Goal: Task Accomplishment & Management: Use online tool/utility

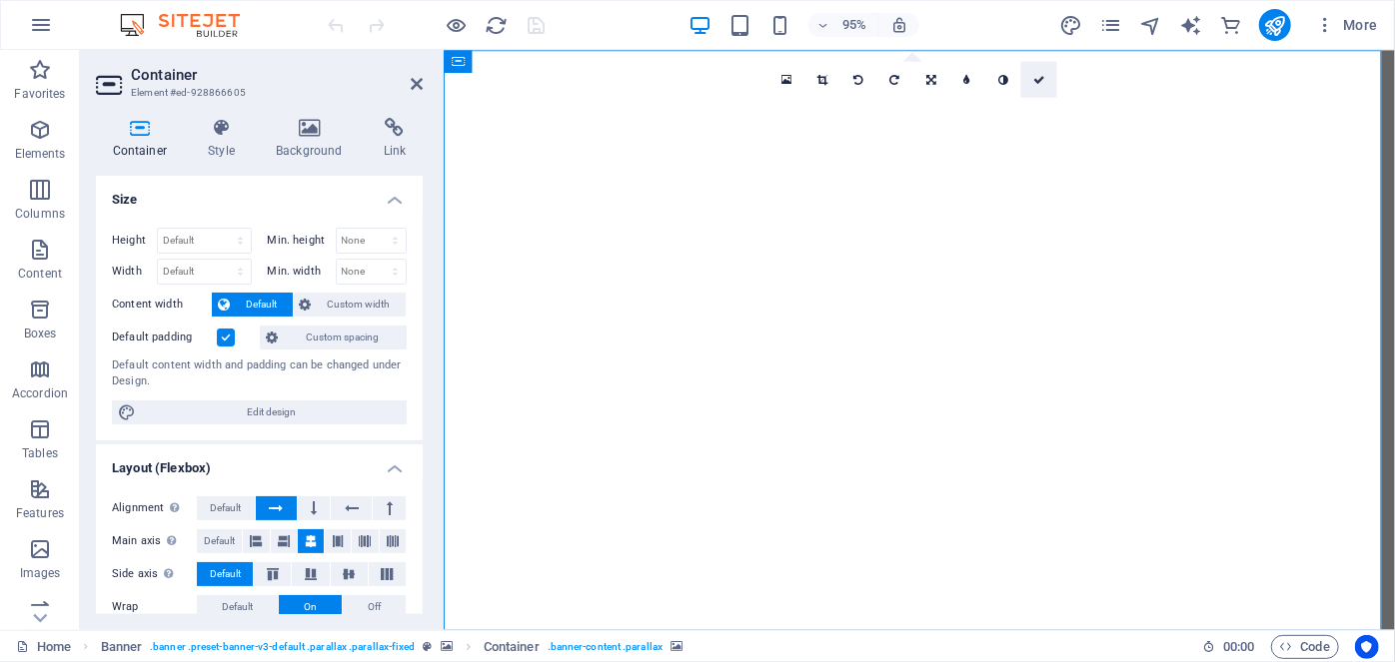
click at [1047, 92] on link at bounding box center [1039, 79] width 36 height 36
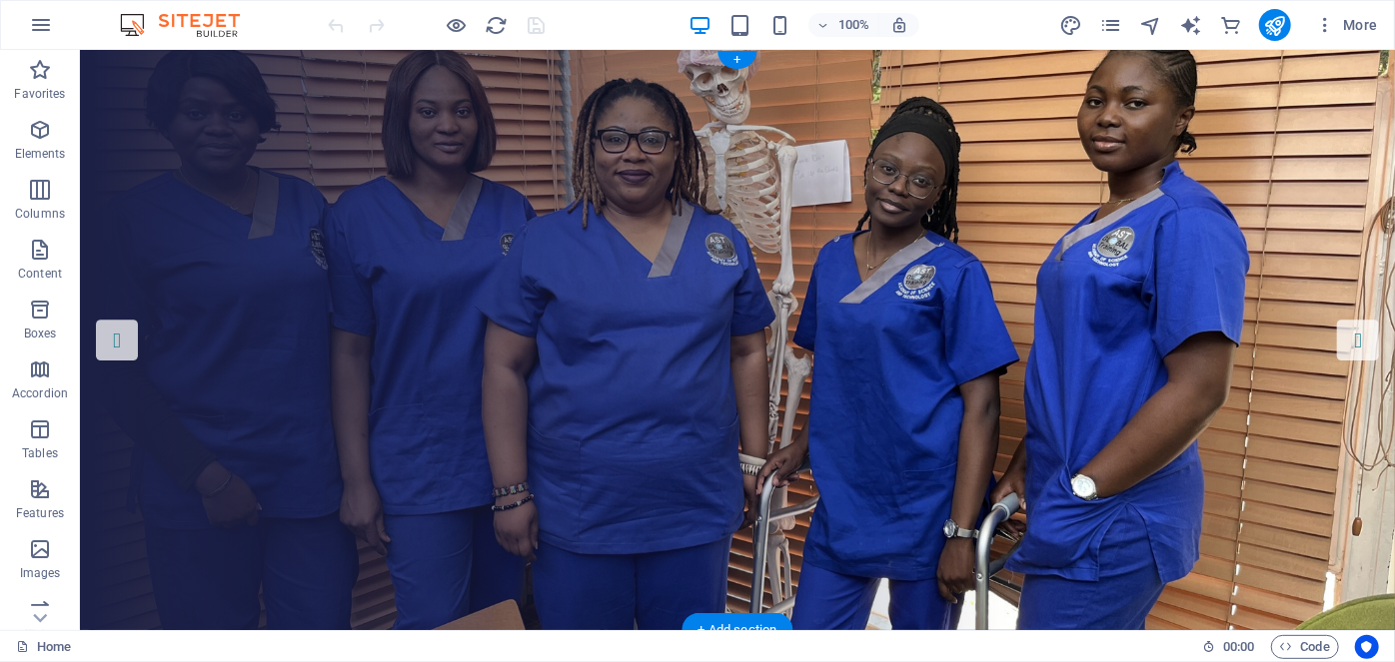
click at [644, 124] on figure at bounding box center [736, 339] width 1315 height 581
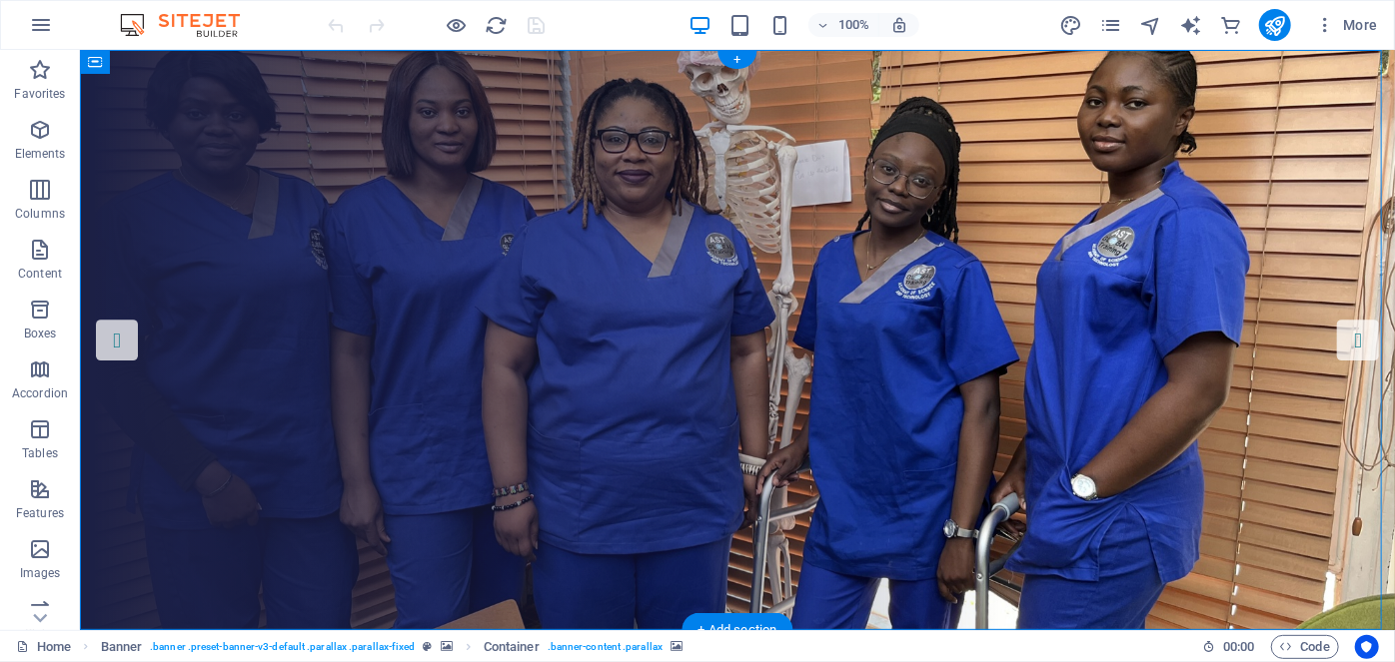
click at [644, 124] on figure at bounding box center [736, 339] width 1315 height 581
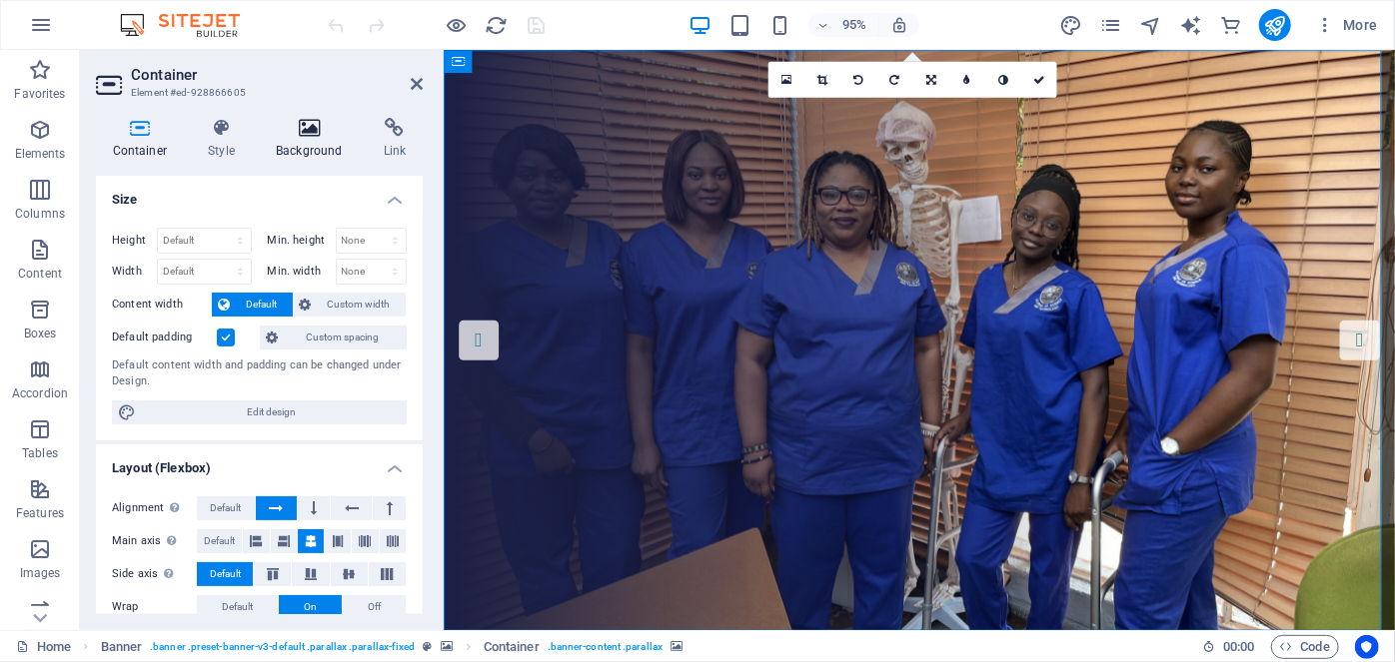
click at [298, 134] on icon at bounding box center [310, 128] width 100 height 20
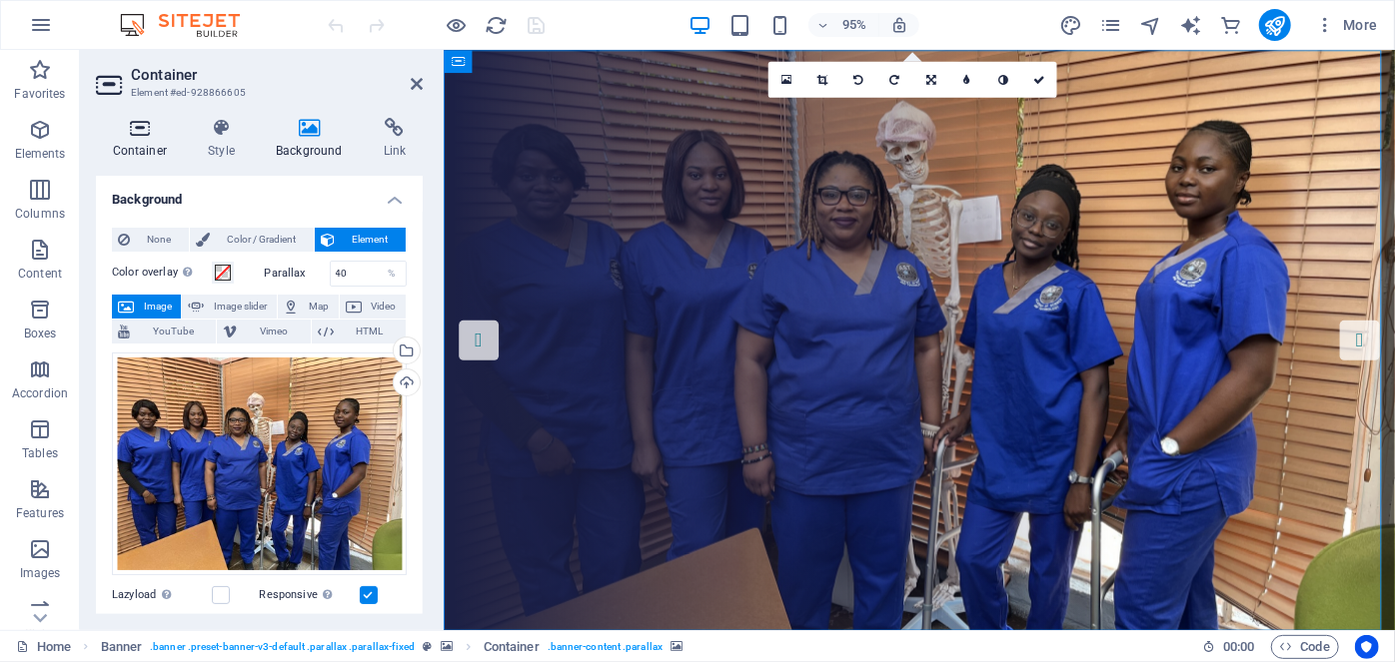
click at [150, 128] on icon at bounding box center [140, 128] width 88 height 20
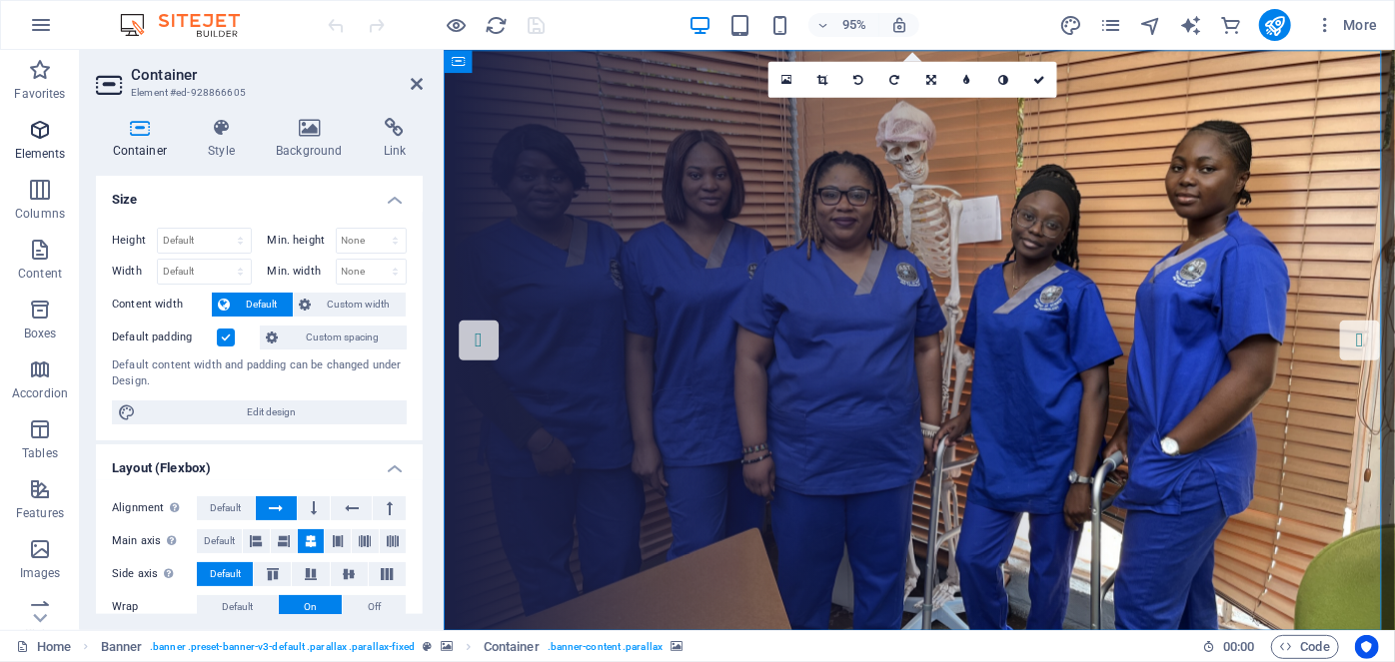
click at [56, 122] on span "Elements" at bounding box center [40, 142] width 80 height 48
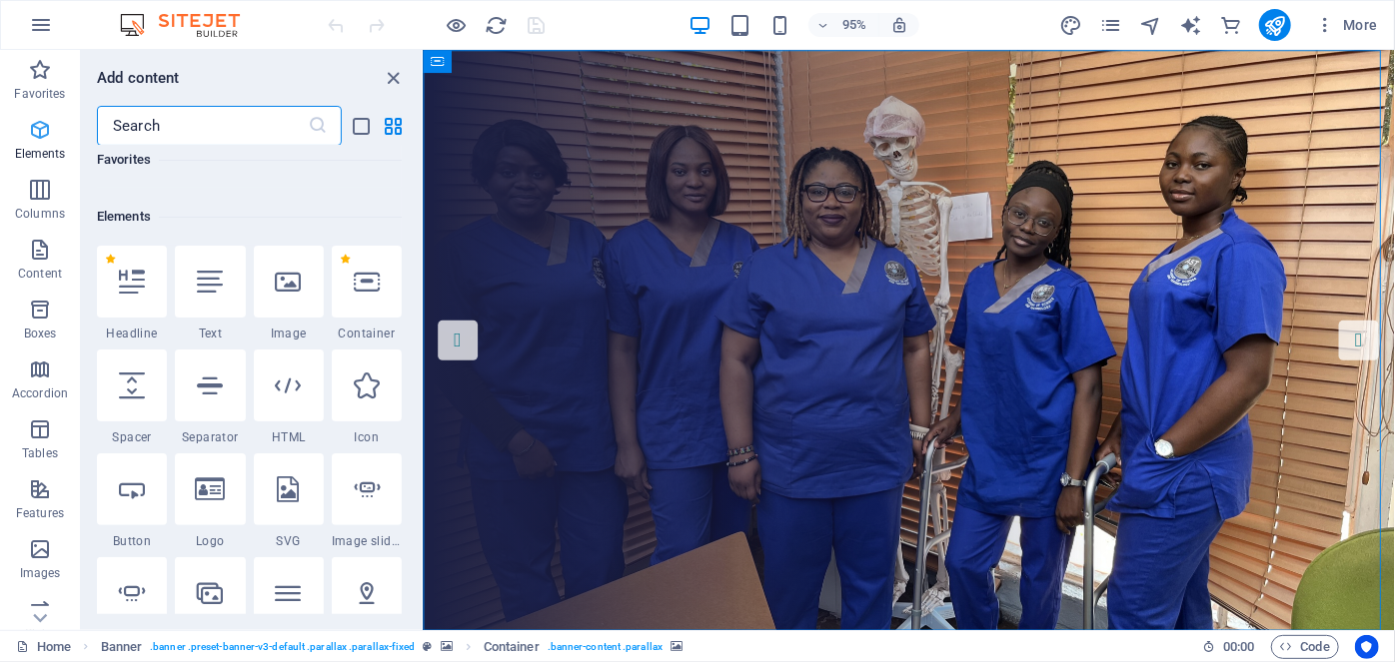
scroll to position [213, 0]
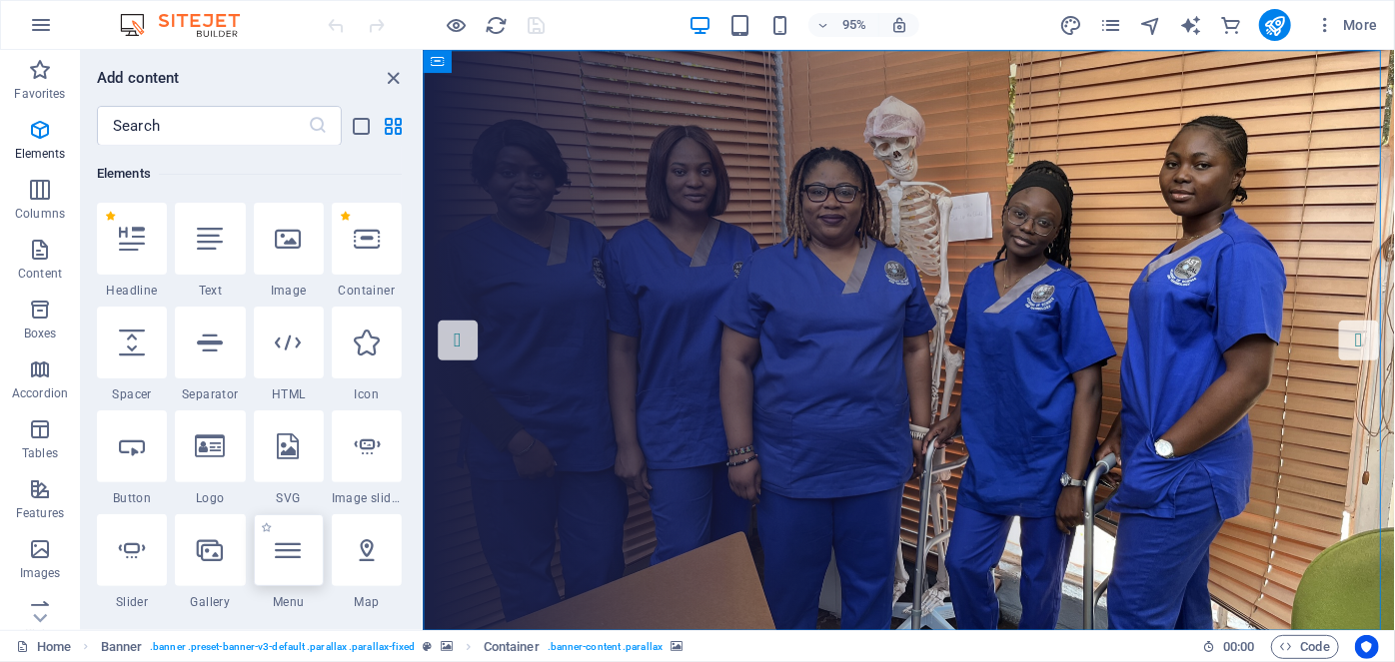
click at [258, 543] on div at bounding box center [289, 551] width 70 height 72
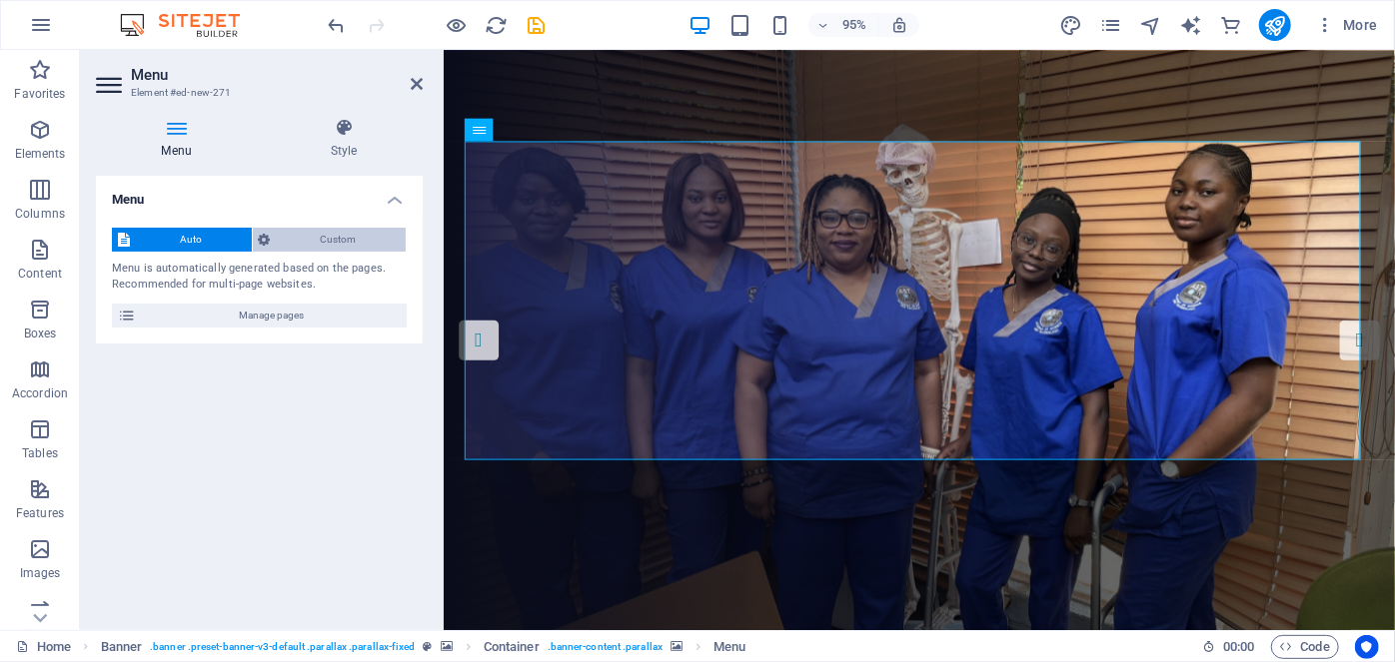
click at [312, 238] on span "Custom" at bounding box center [339, 240] width 124 height 24
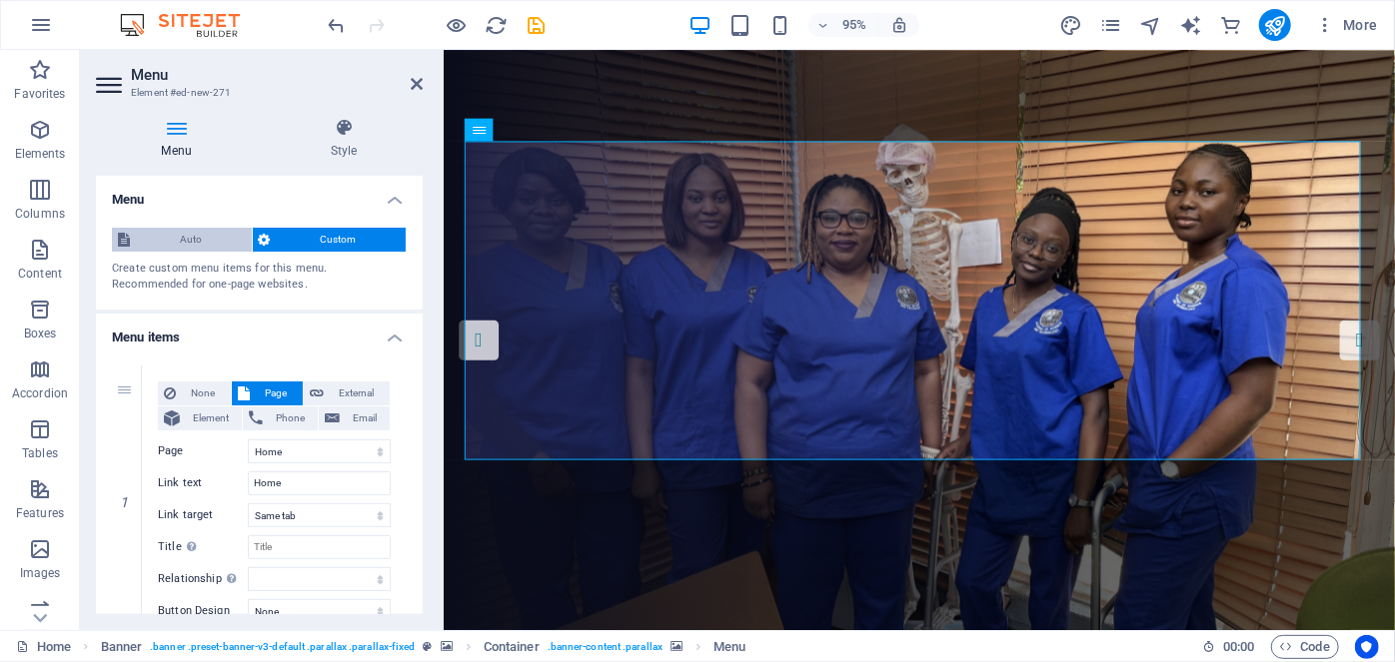
click at [213, 240] on span "Auto" at bounding box center [191, 240] width 110 height 24
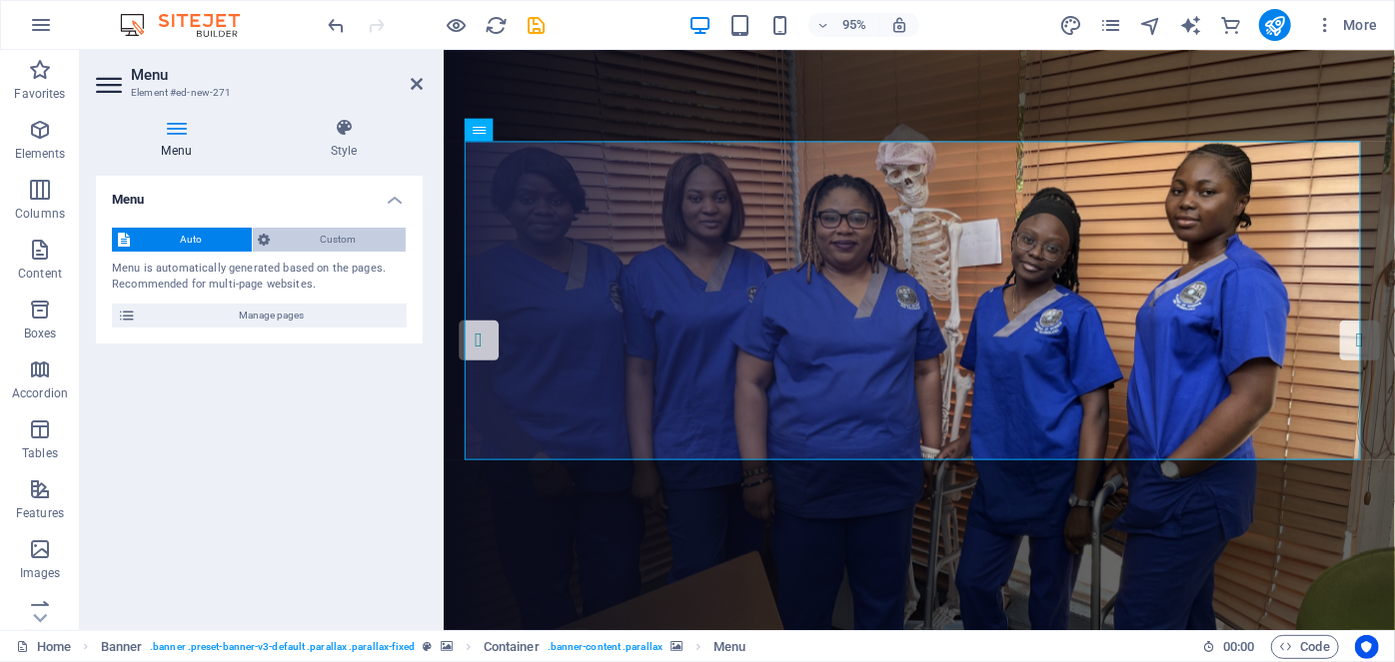
click at [311, 239] on span "Custom" at bounding box center [339, 240] width 124 height 24
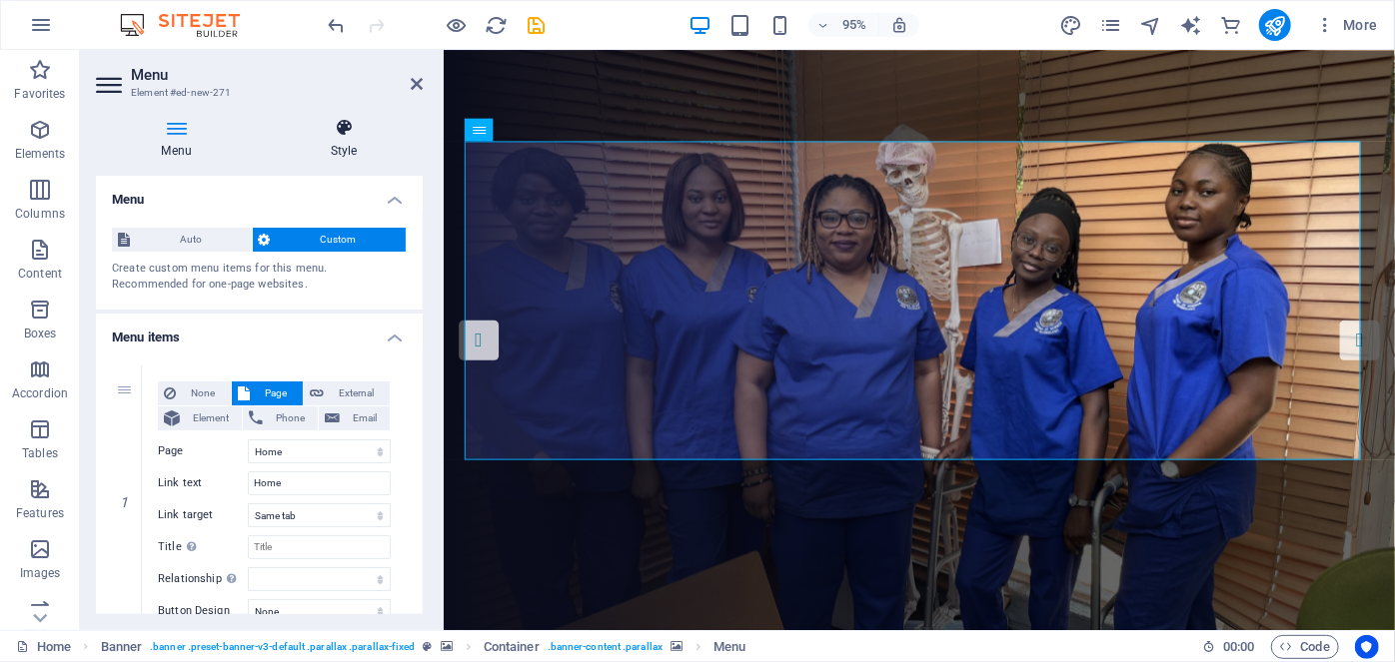
click at [382, 144] on h4 "Style" at bounding box center [344, 139] width 158 height 42
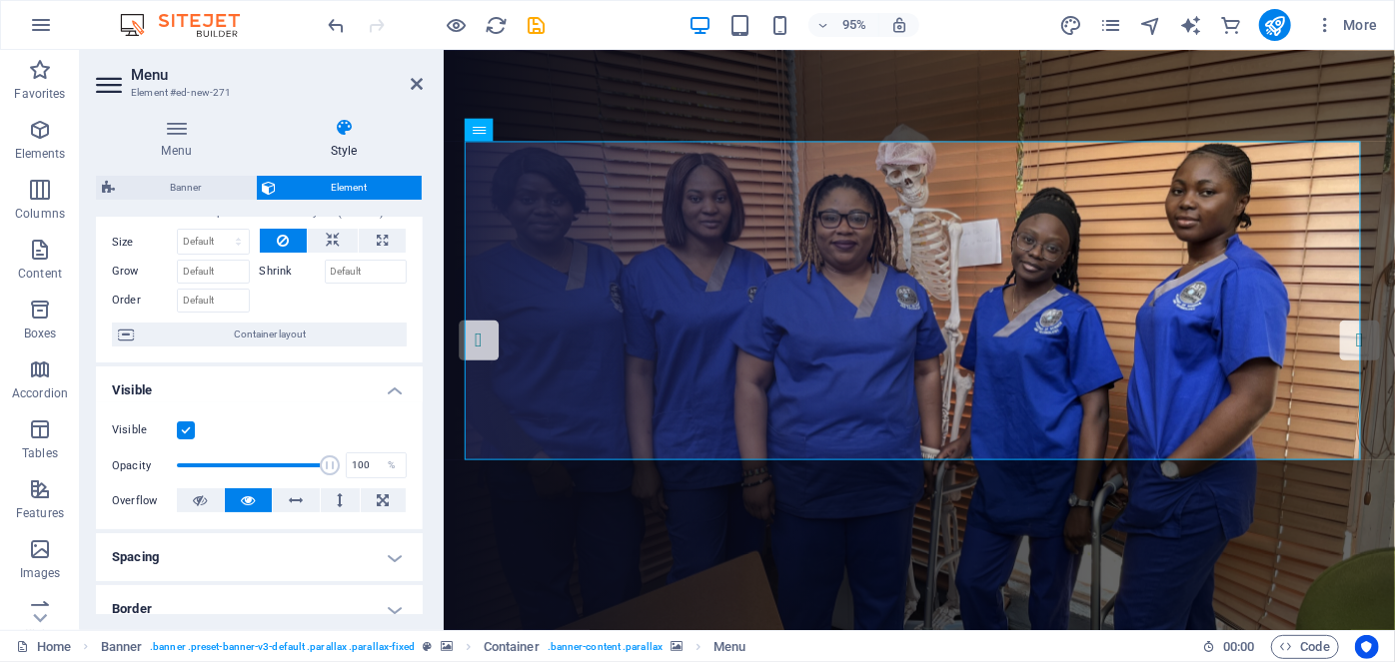
scroll to position [0, 0]
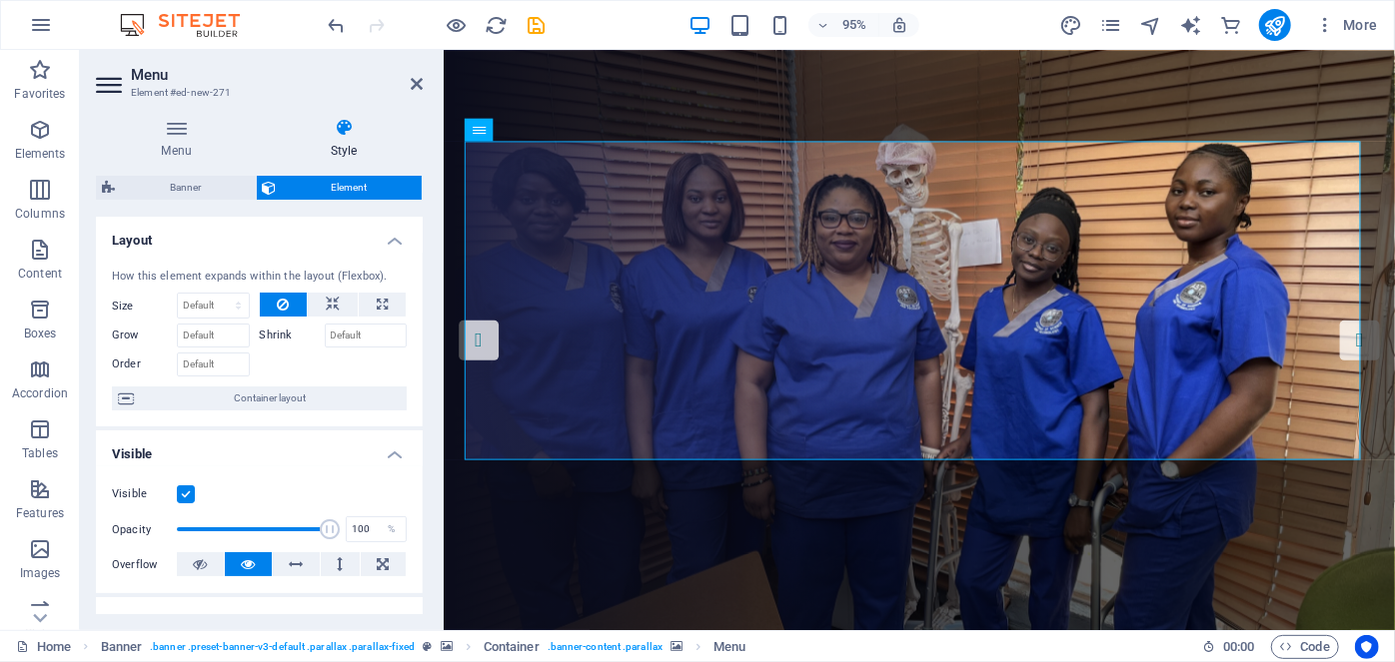
click at [167, 211] on div "Banner Element Layout How this element expands within the layout (Flexbox). Siz…" at bounding box center [259, 395] width 327 height 439
click at [186, 200] on div "Banner Element" at bounding box center [259, 188] width 327 height 25
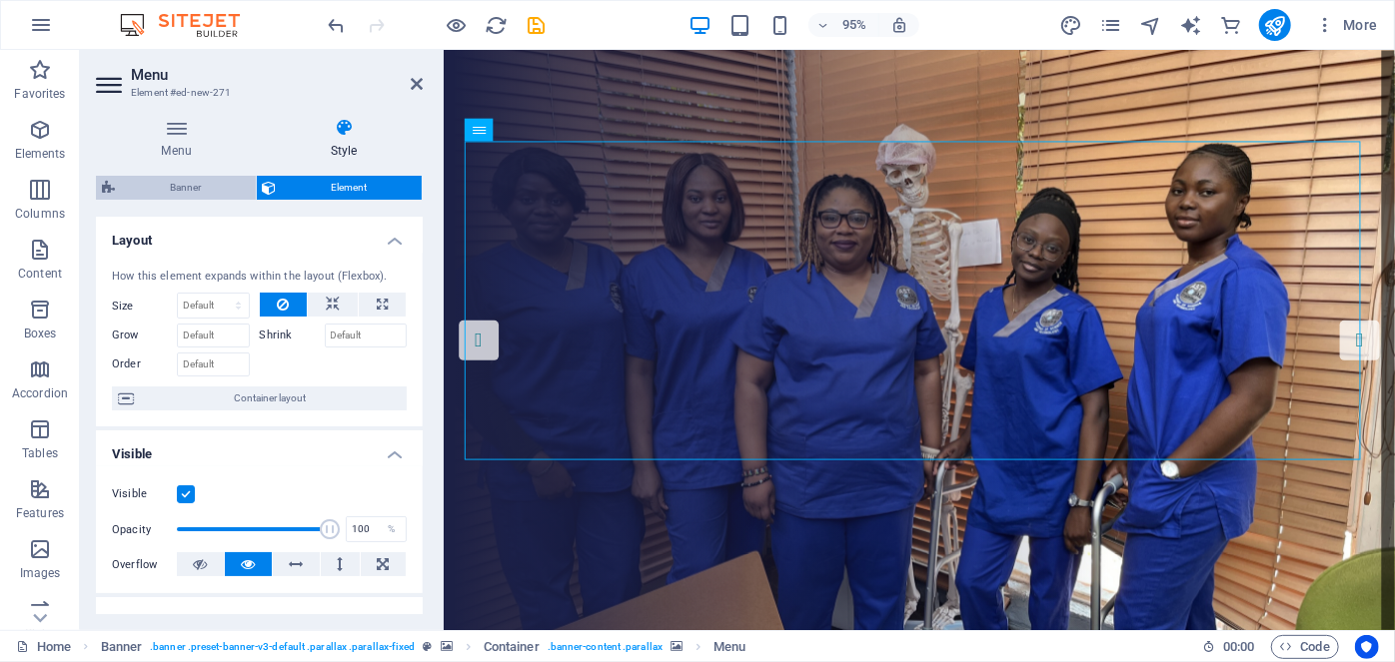
click at [201, 183] on span "Banner" at bounding box center [185, 188] width 129 height 24
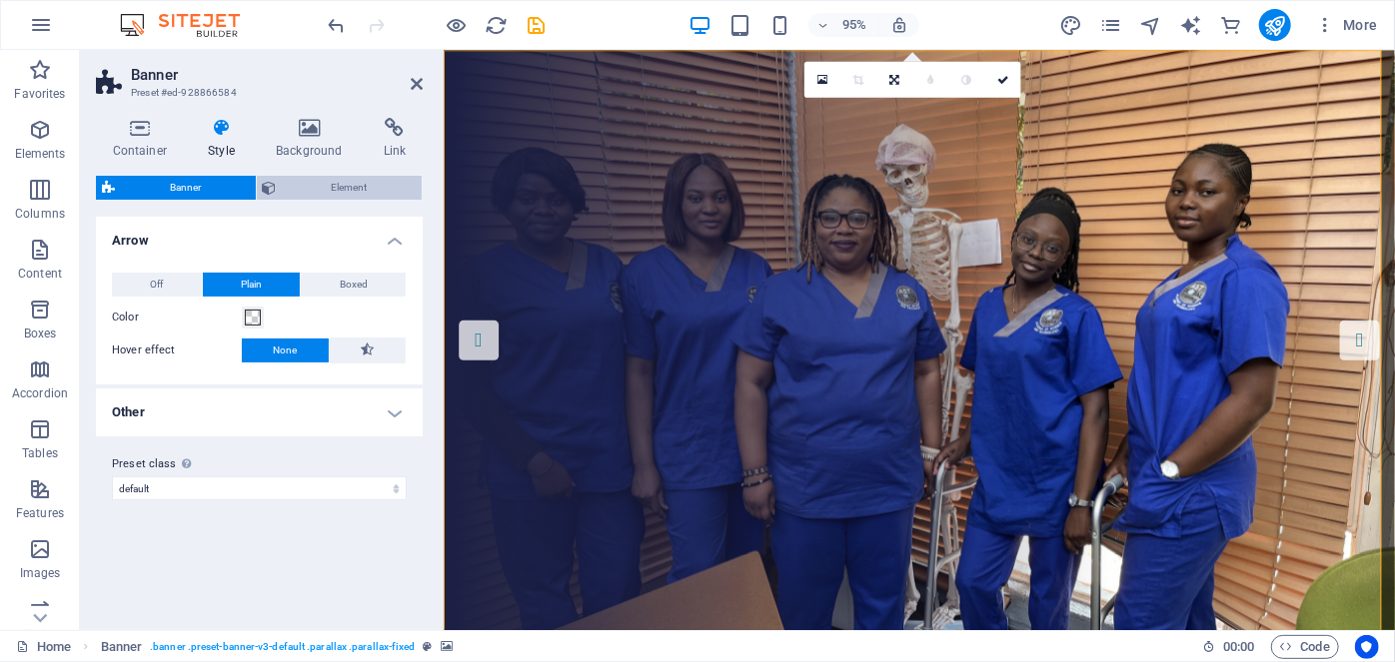
click at [330, 187] on span "Element" at bounding box center [350, 188] width 134 height 24
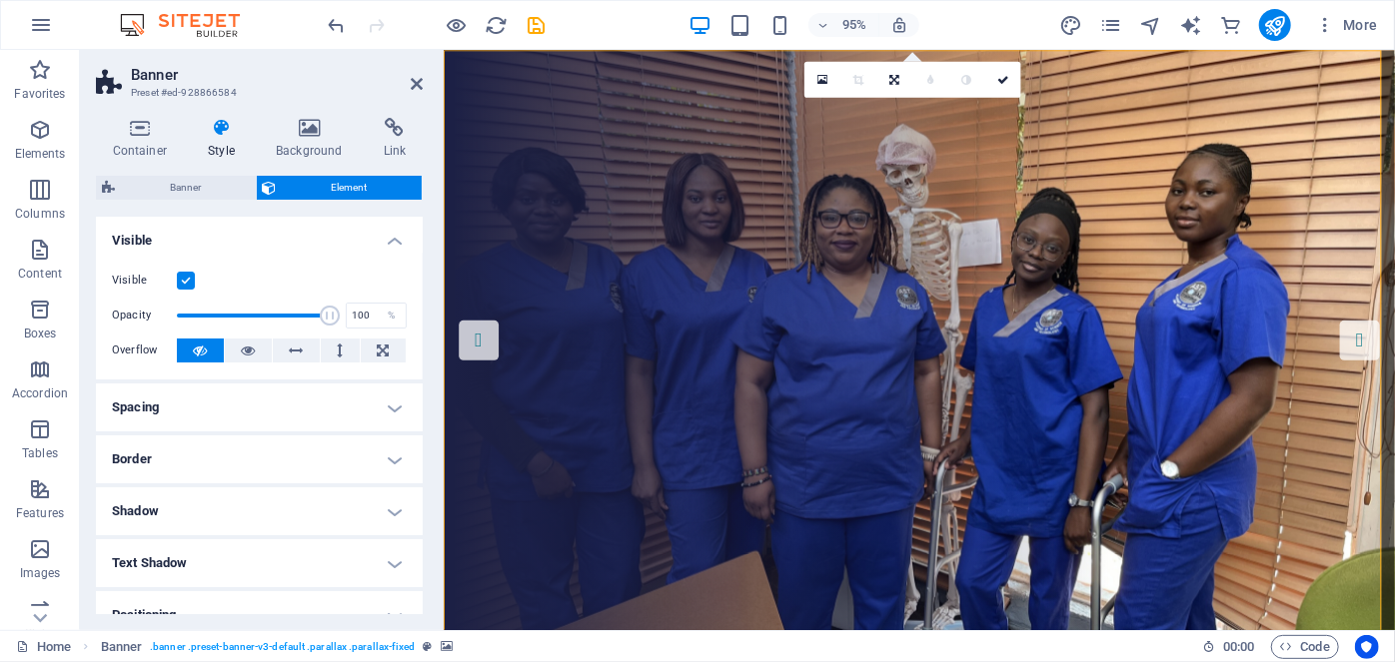
click at [181, 396] on h4 "Spacing" at bounding box center [259, 408] width 327 height 48
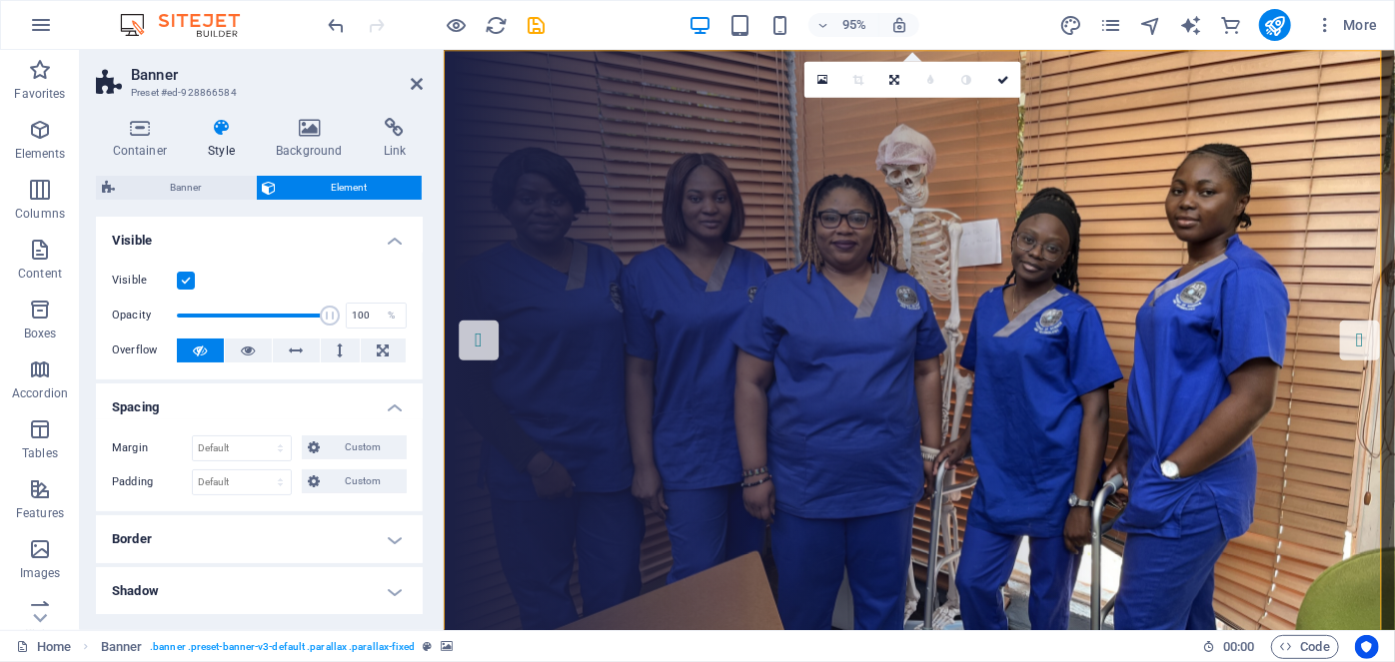
click at [178, 395] on h4 "Spacing" at bounding box center [259, 402] width 327 height 36
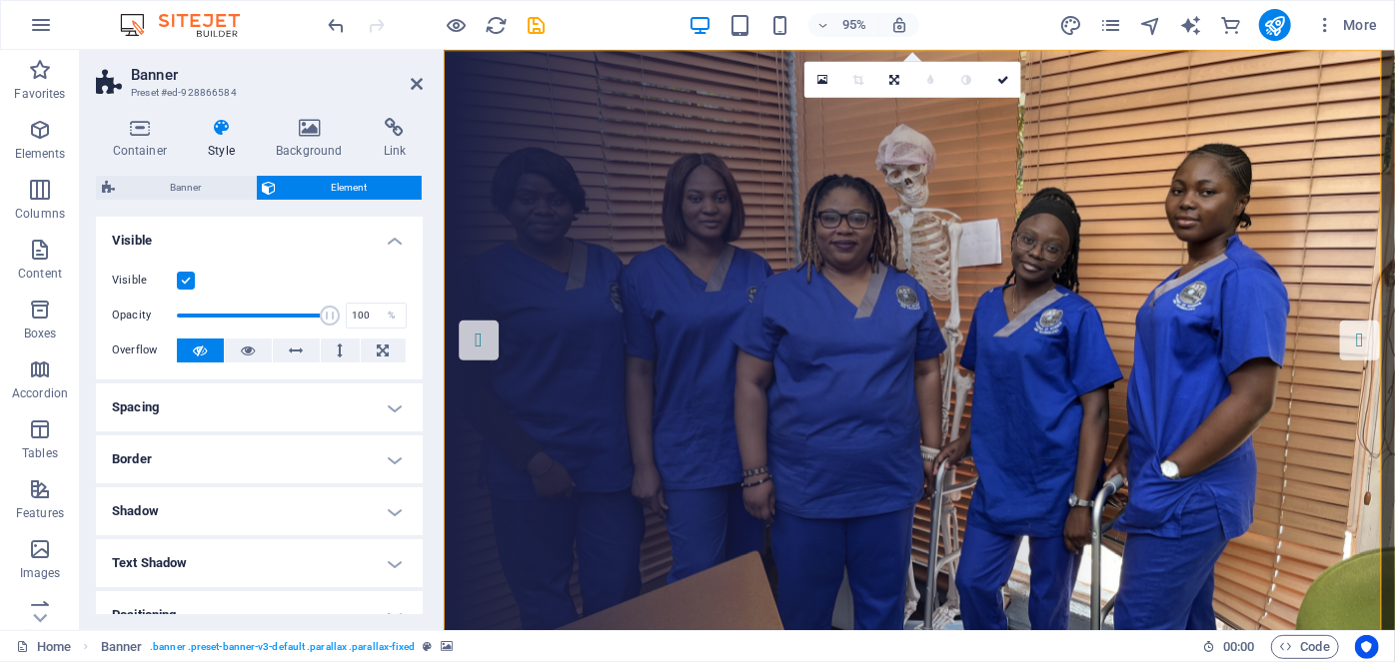
scroll to position [232, 0]
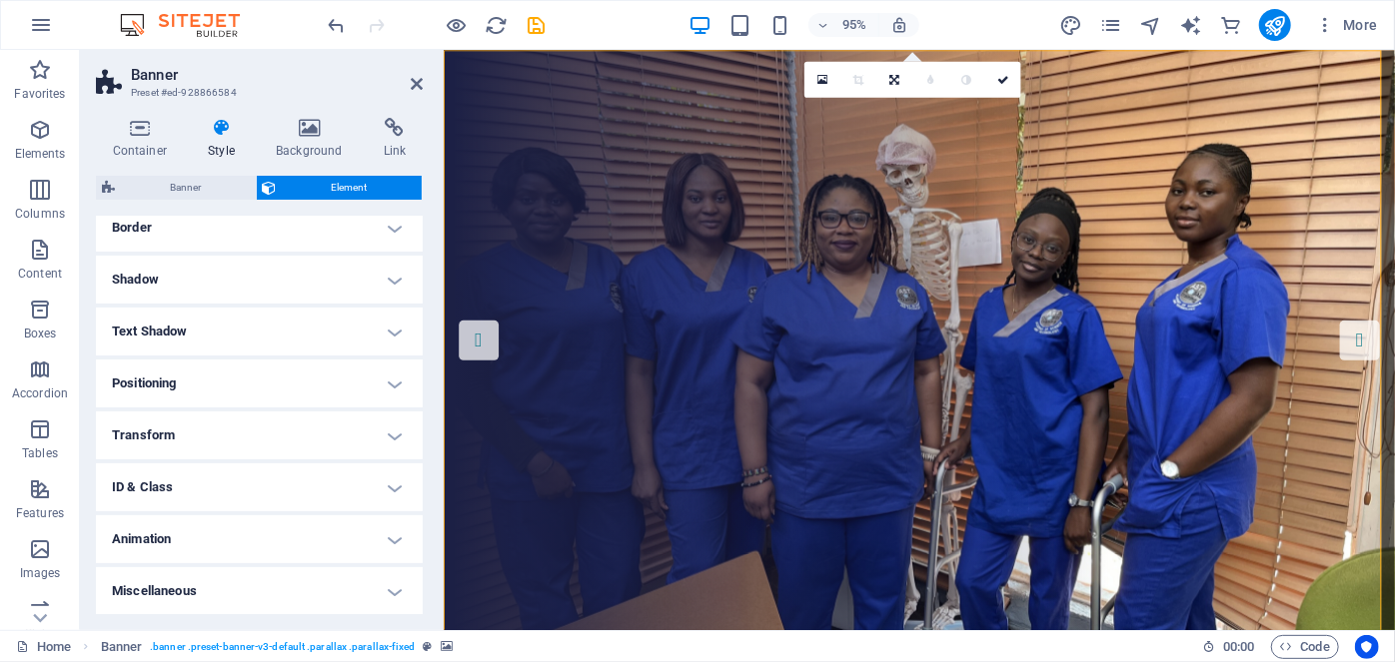
click at [169, 449] on h4 "Transform" at bounding box center [259, 436] width 327 height 48
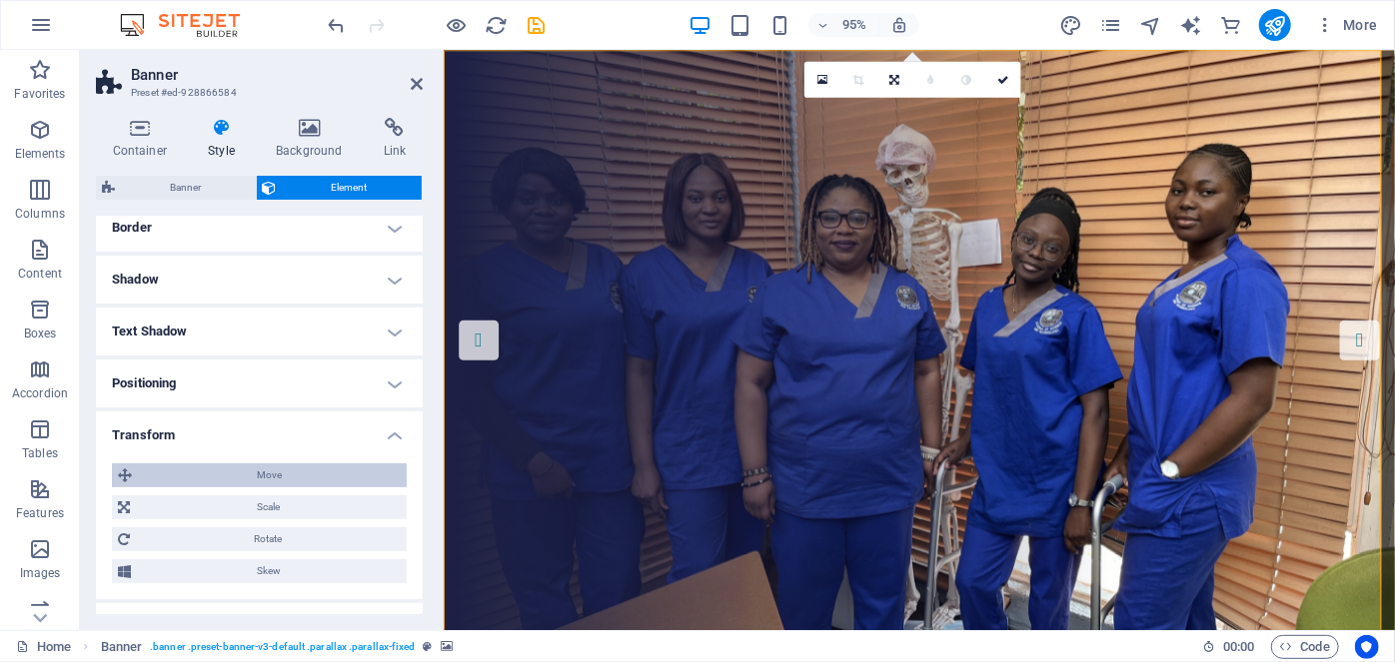
click at [197, 475] on span "Move" at bounding box center [269, 476] width 263 height 24
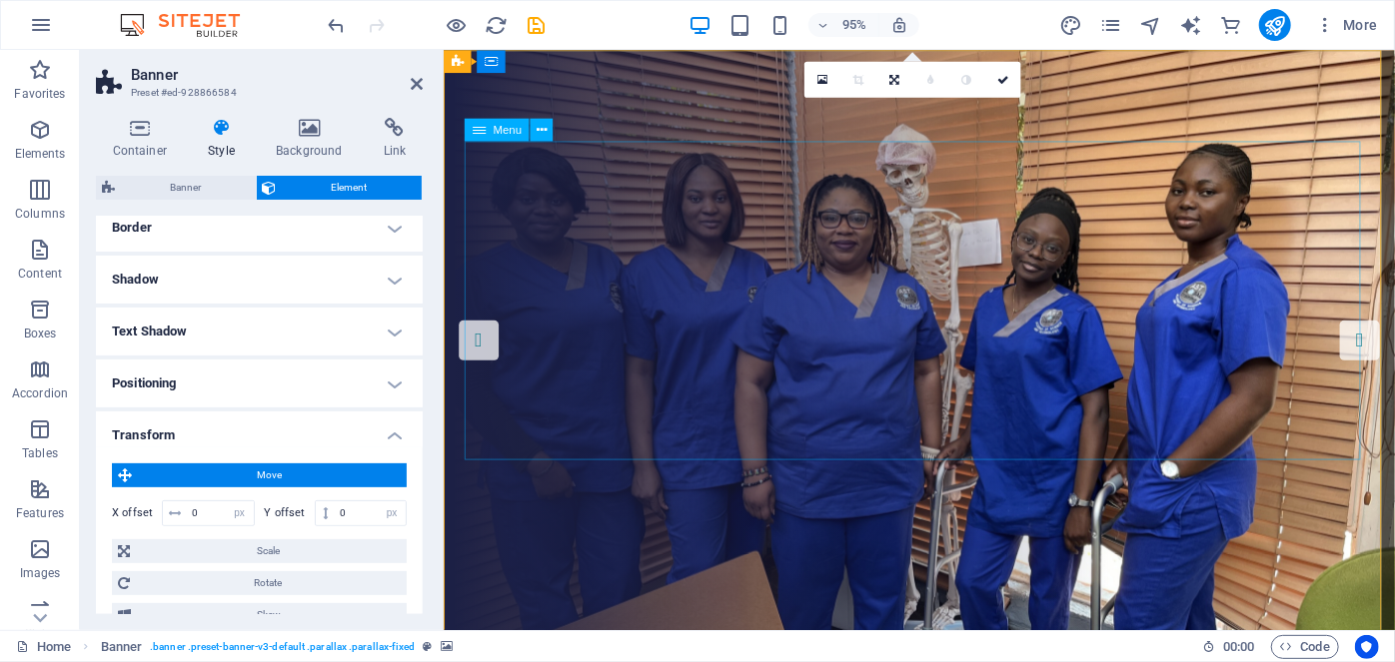
click at [552, 139] on button at bounding box center [542, 129] width 23 height 23
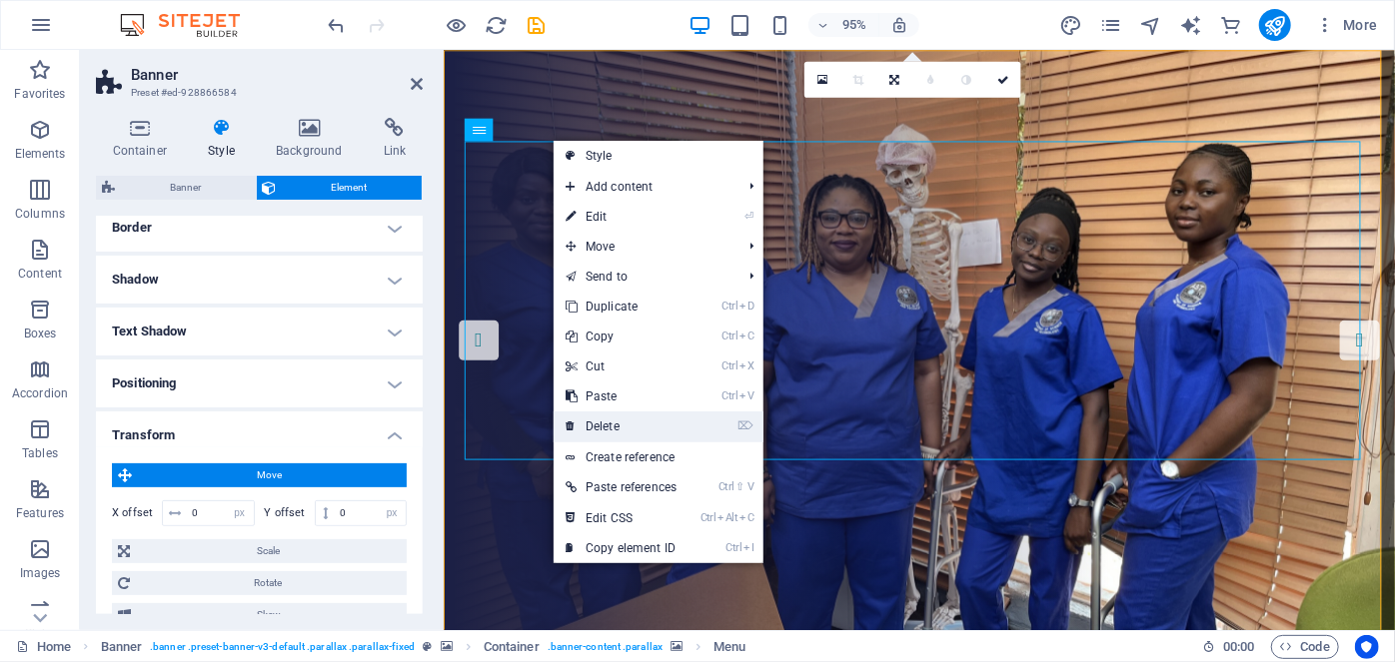
click at [620, 431] on link "⌦ Delete" at bounding box center [621, 427] width 135 height 30
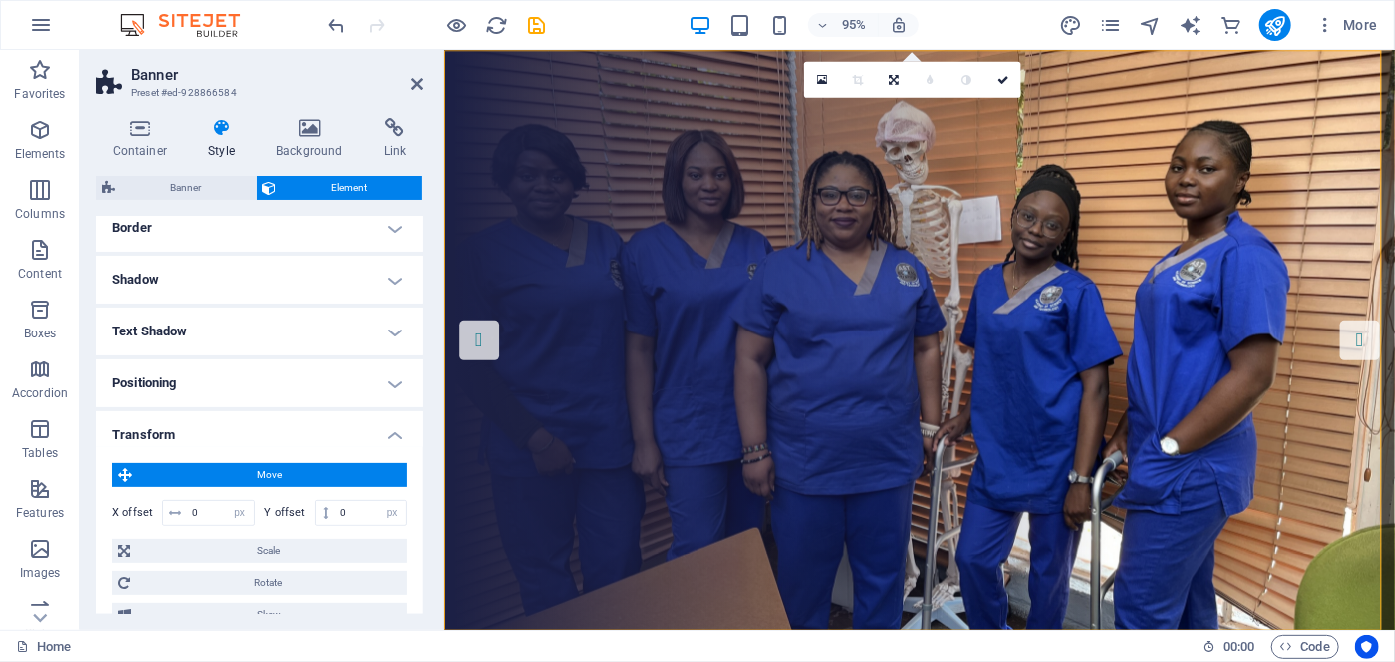
click at [729, 109] on figure at bounding box center [943, 356] width 1001 height 612
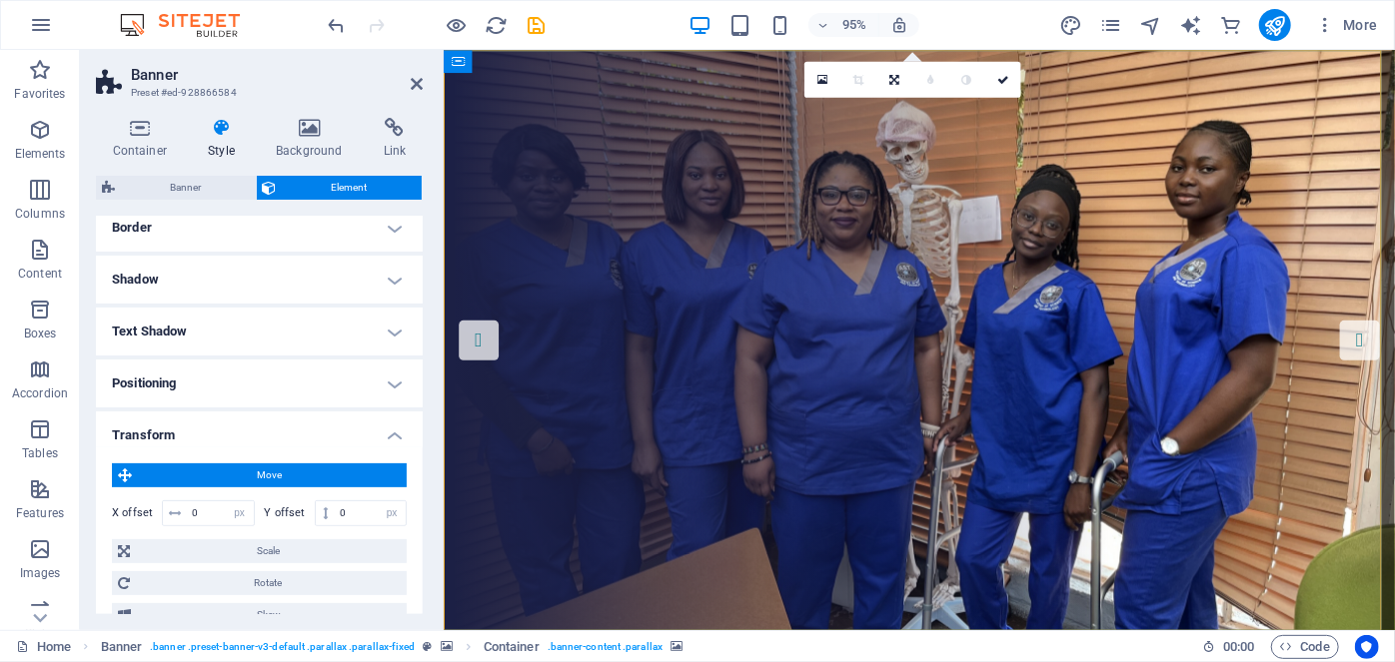
click at [729, 109] on figure at bounding box center [943, 356] width 1001 height 612
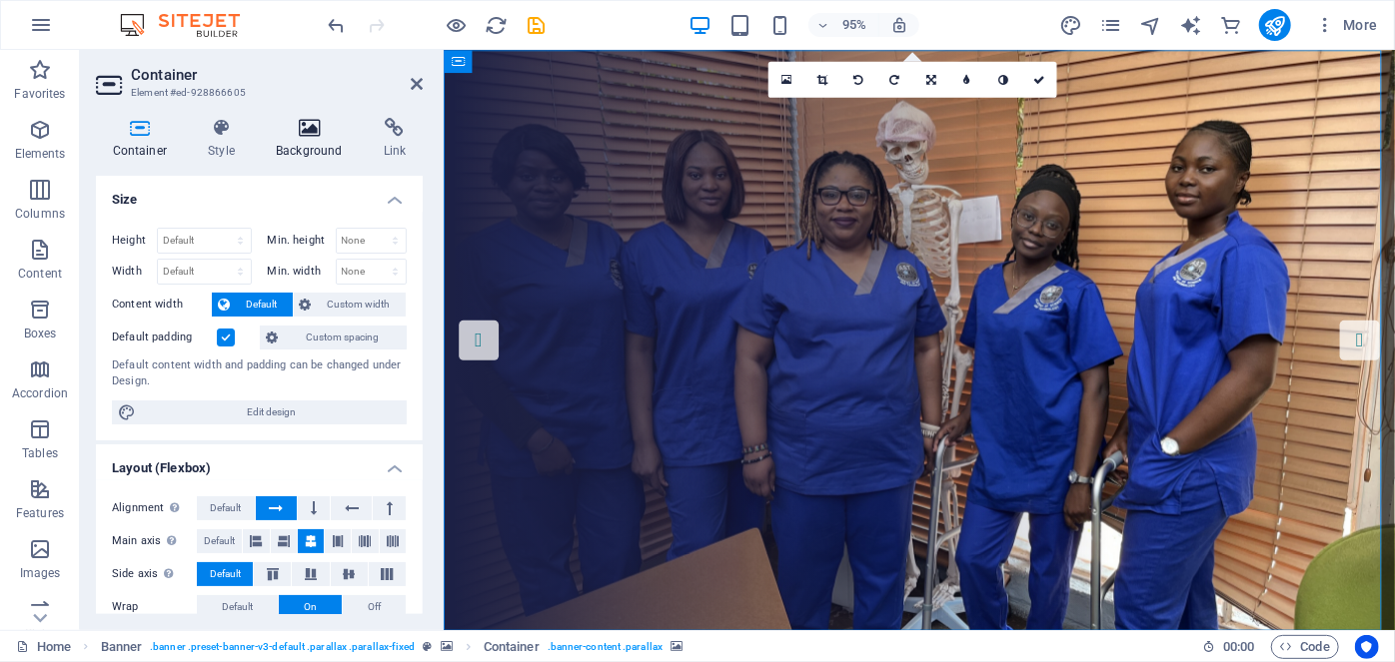
click at [298, 137] on icon at bounding box center [310, 128] width 100 height 20
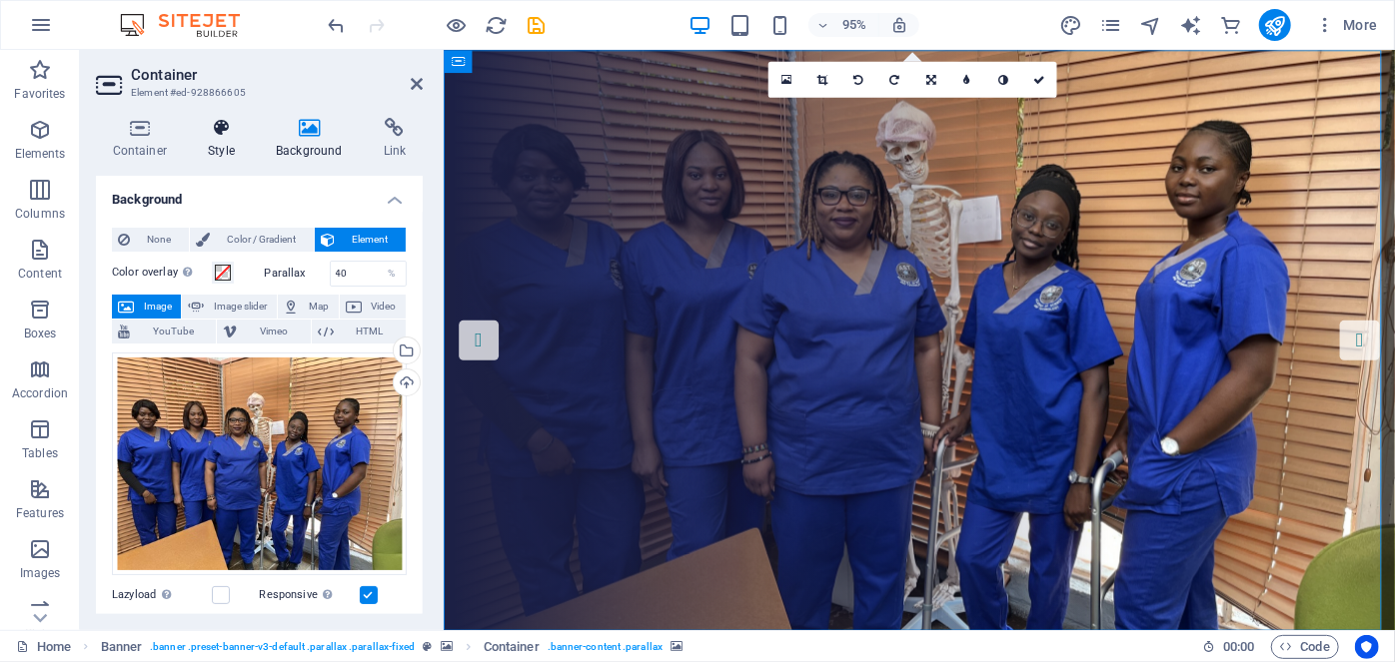
click at [217, 139] on h4 "Style" at bounding box center [226, 139] width 68 height 42
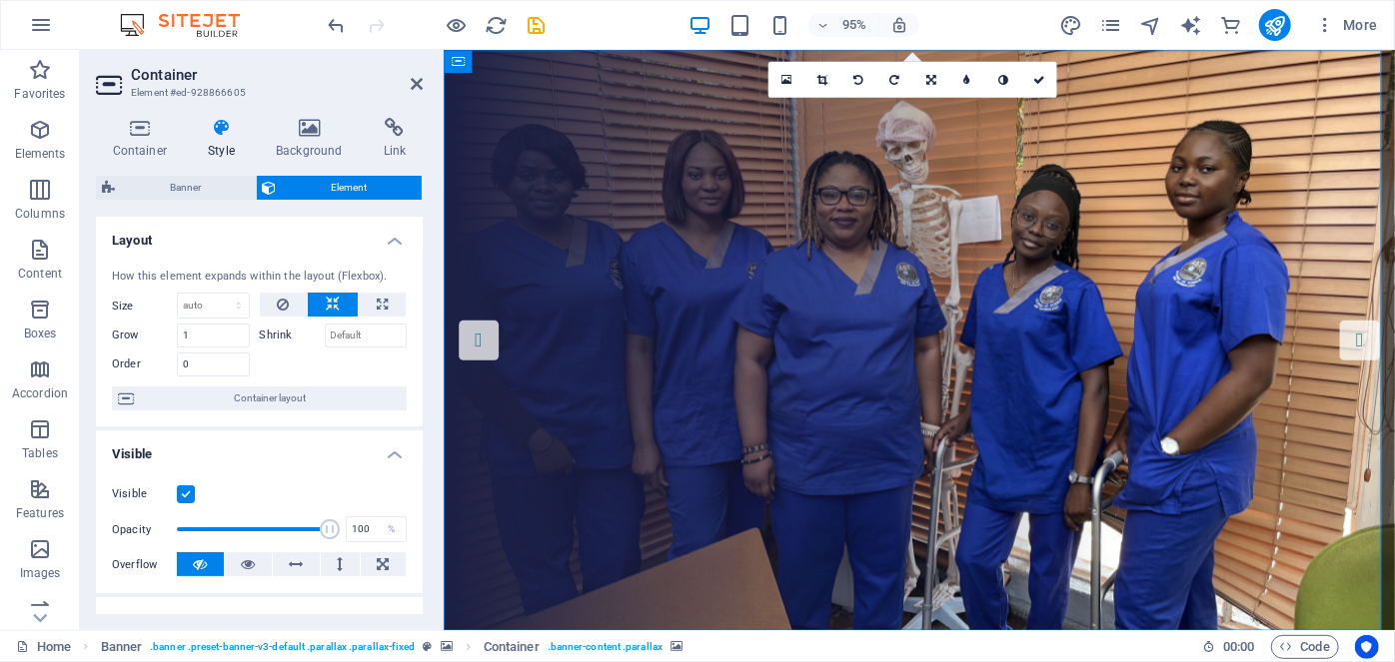
click at [576, 250] on figure at bounding box center [943, 356] width 1001 height 612
click at [47, 128] on icon "button" at bounding box center [40, 130] width 24 height 24
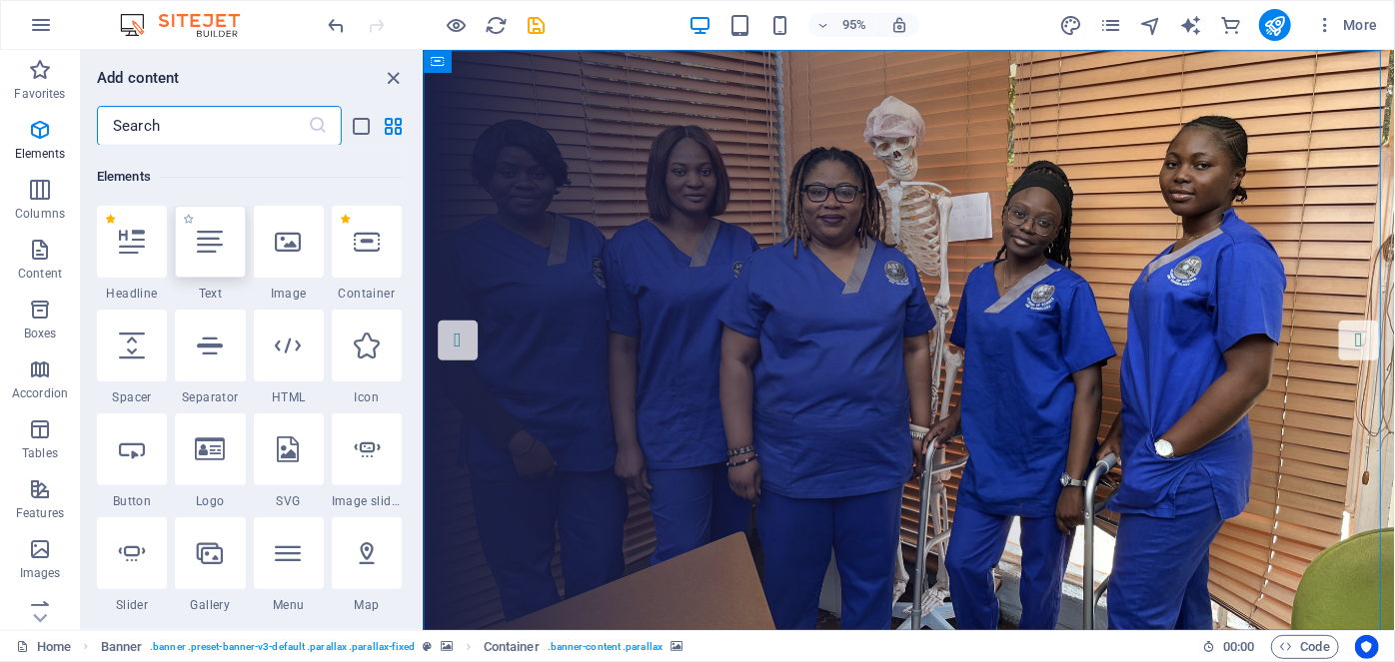
scroll to position [213, 0]
click at [269, 541] on div at bounding box center [289, 551] width 70 height 72
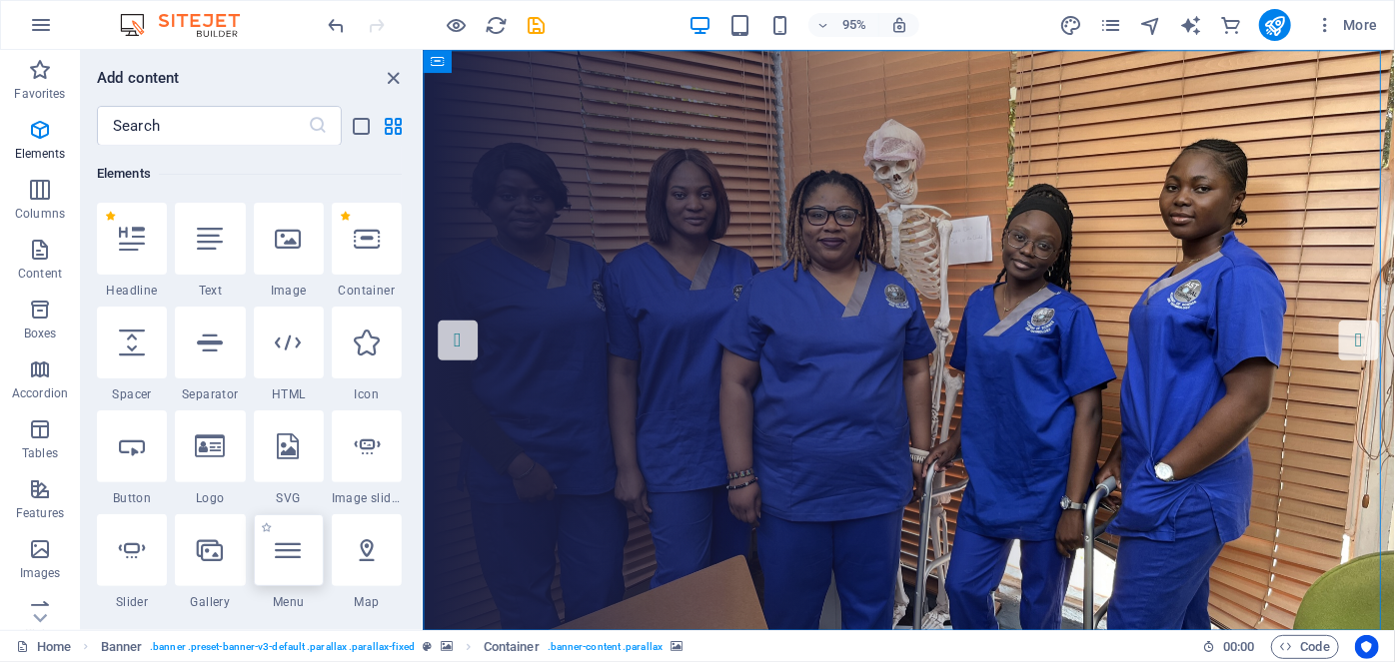
select select
select select "1"
select select
select select "4"
select select
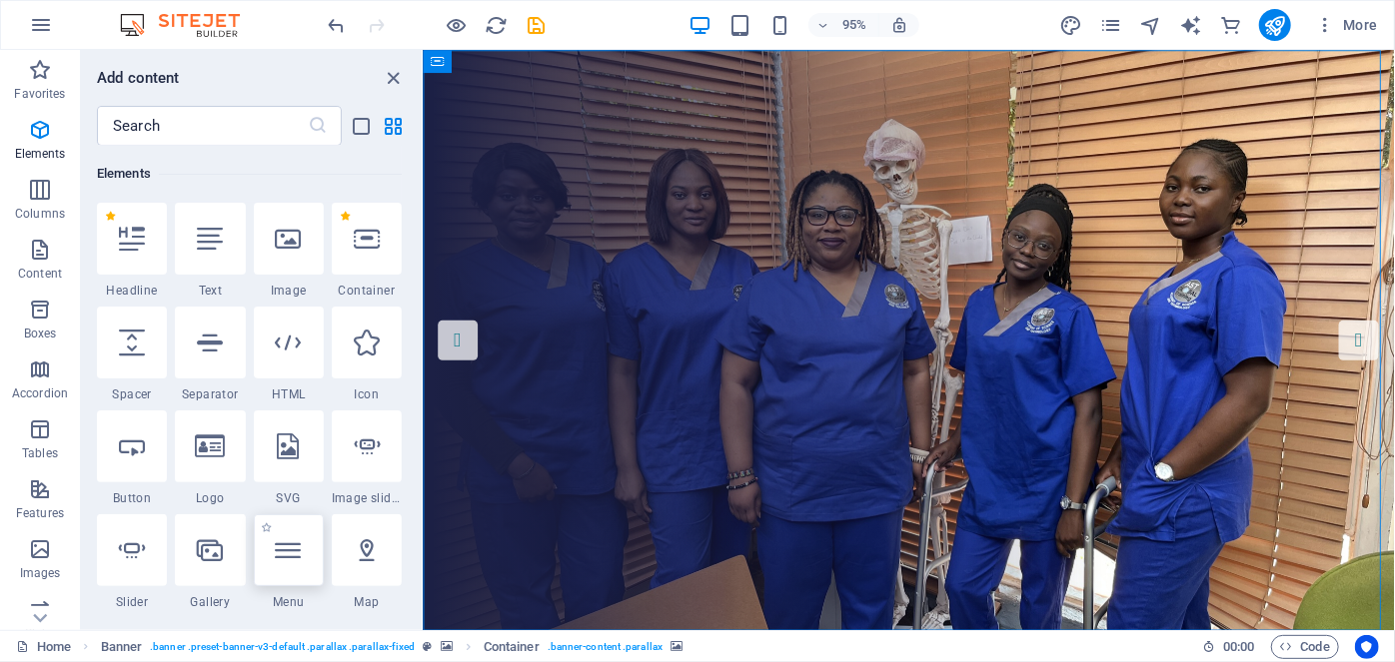
select select "5"
select select
select select "6"
select select
select select "7"
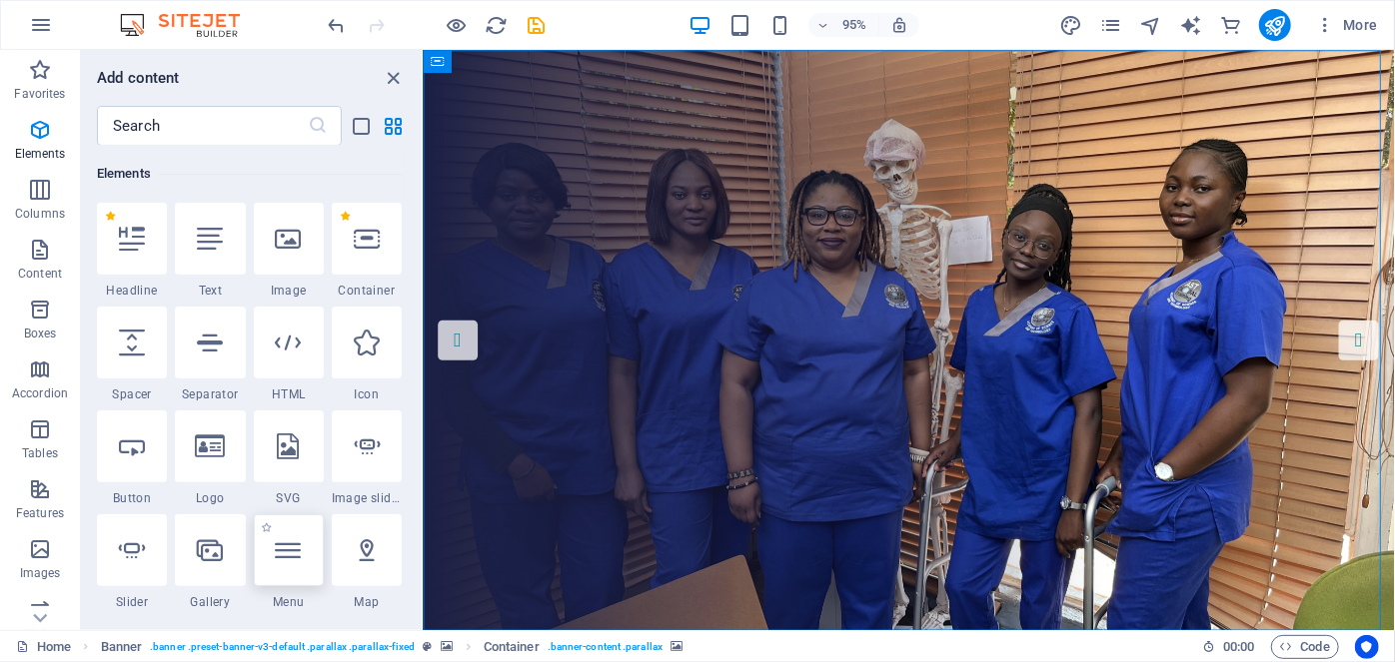
select select
select select "8"
select select
select select "9"
select select
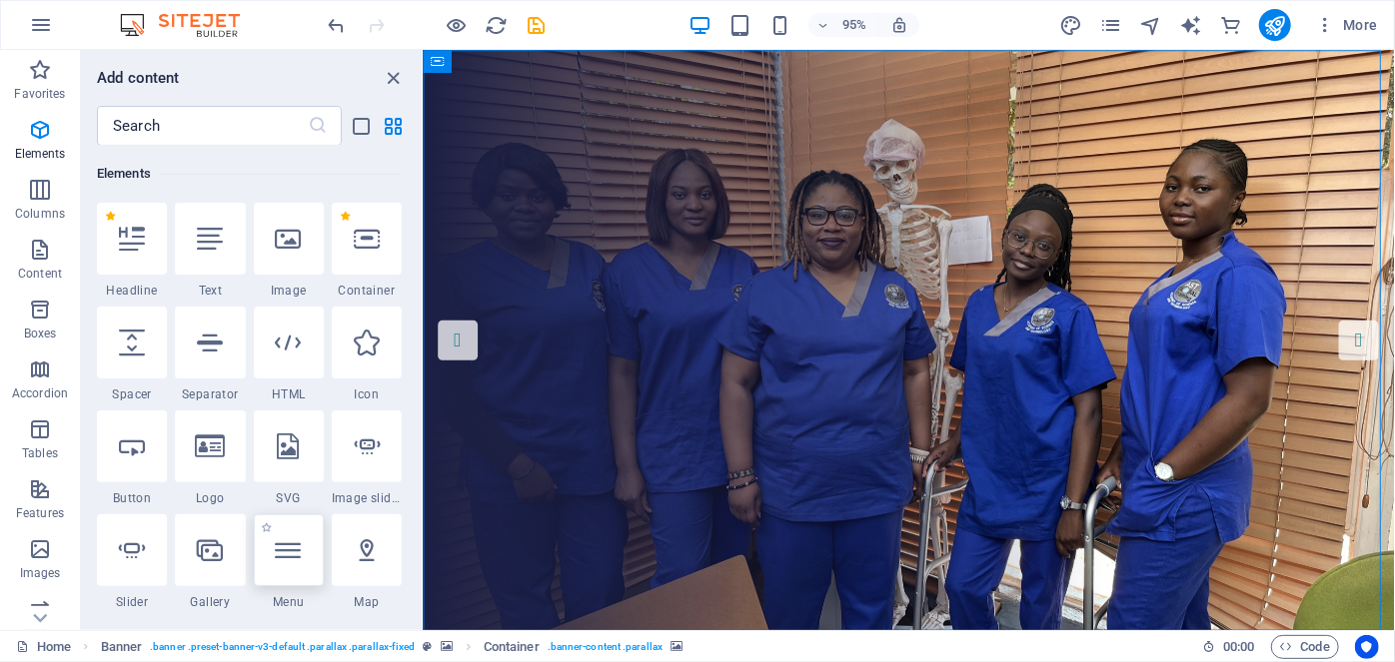
select select "10"
select select
select select "11"
select select
select select "12"
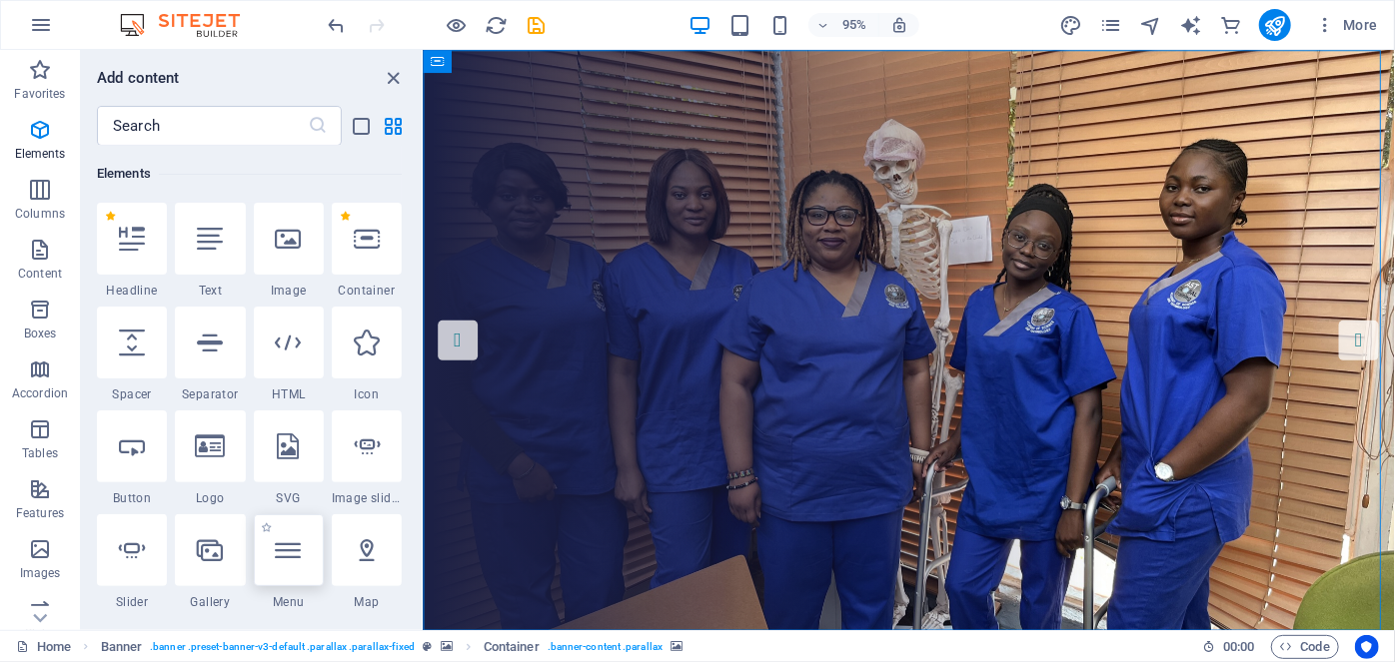
select select
select select "13"
select select
select select "14"
select select
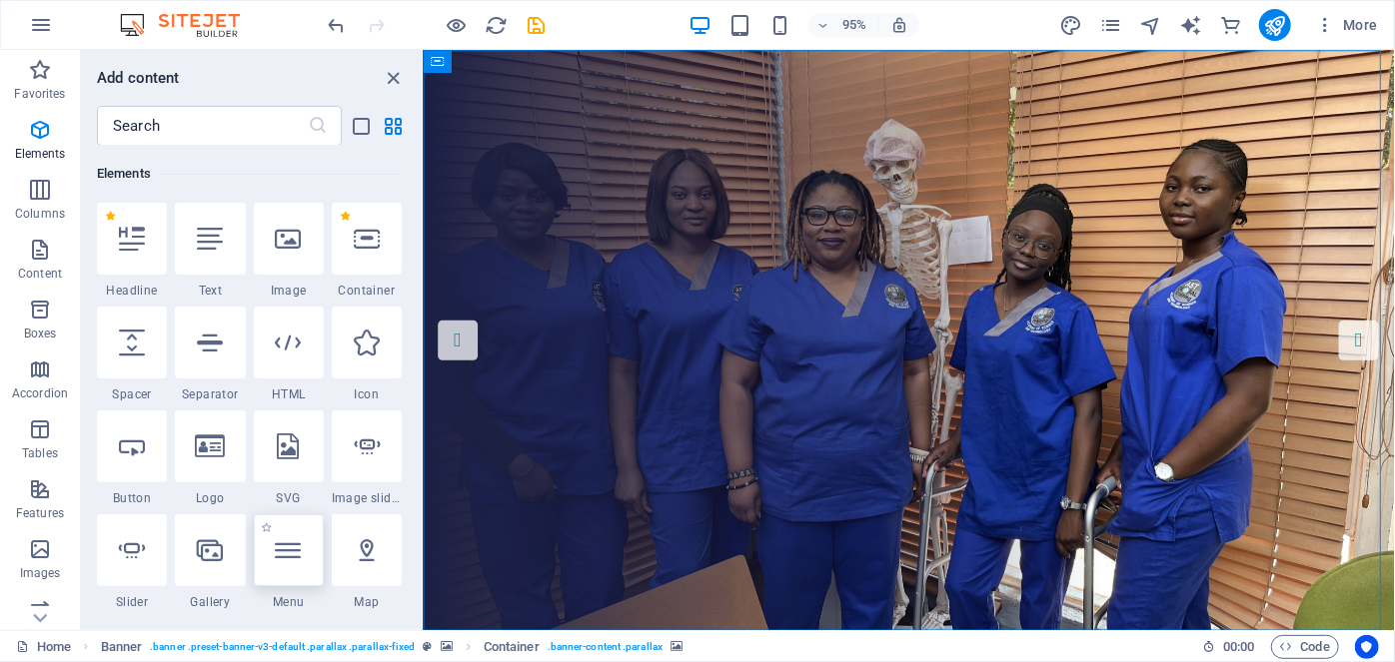
select select "15"
select select
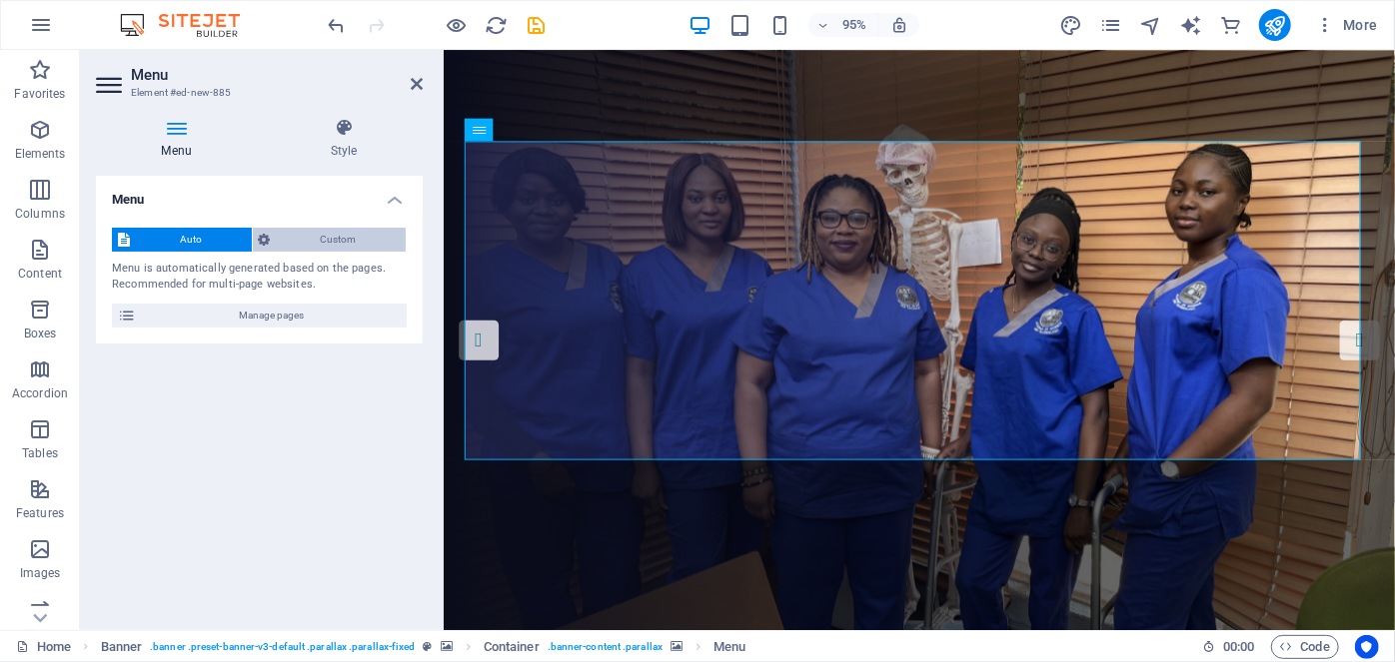
click at [329, 241] on span "Custom" at bounding box center [339, 240] width 124 height 24
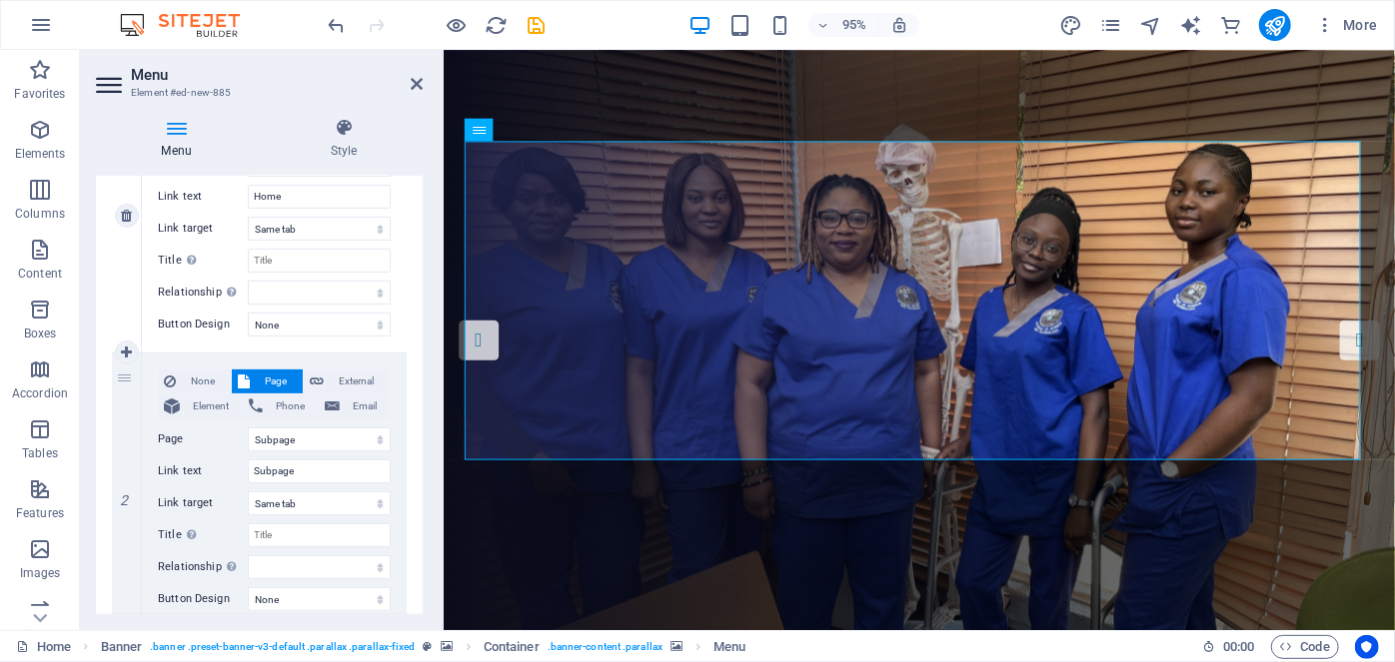
scroll to position [304, 0]
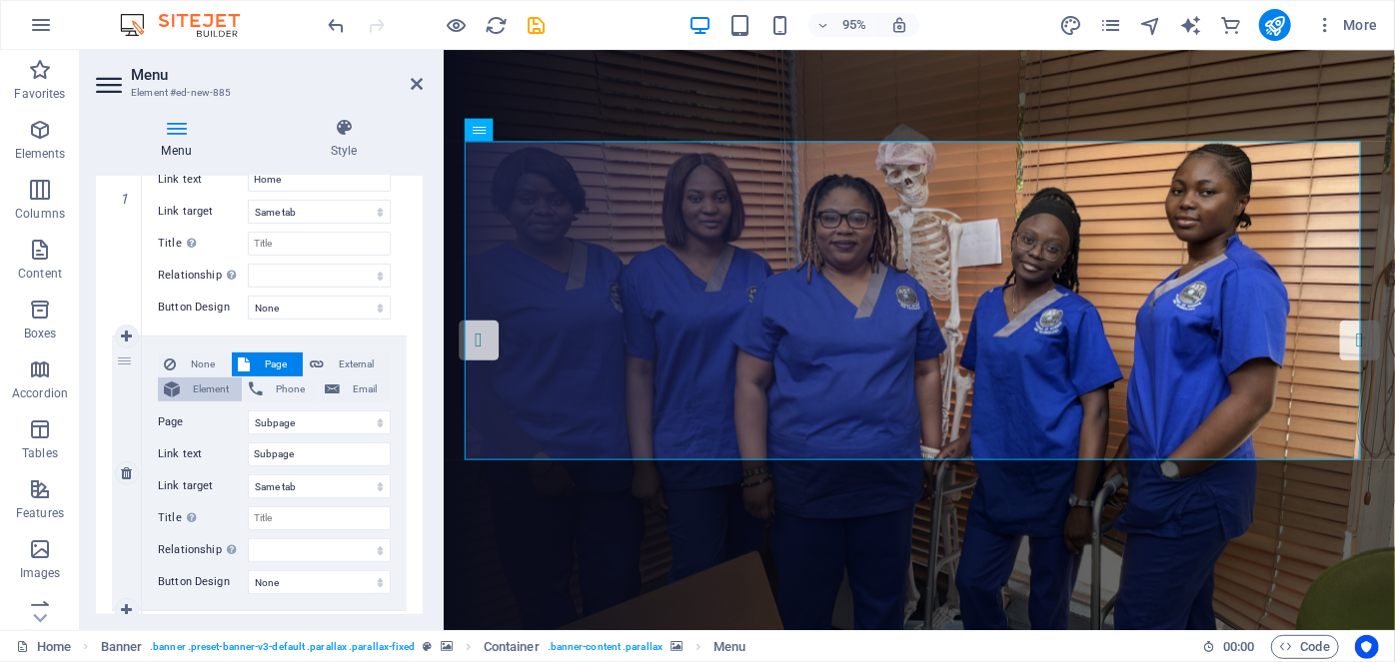
click at [203, 388] on span "Element" at bounding box center [211, 390] width 50 height 24
select select
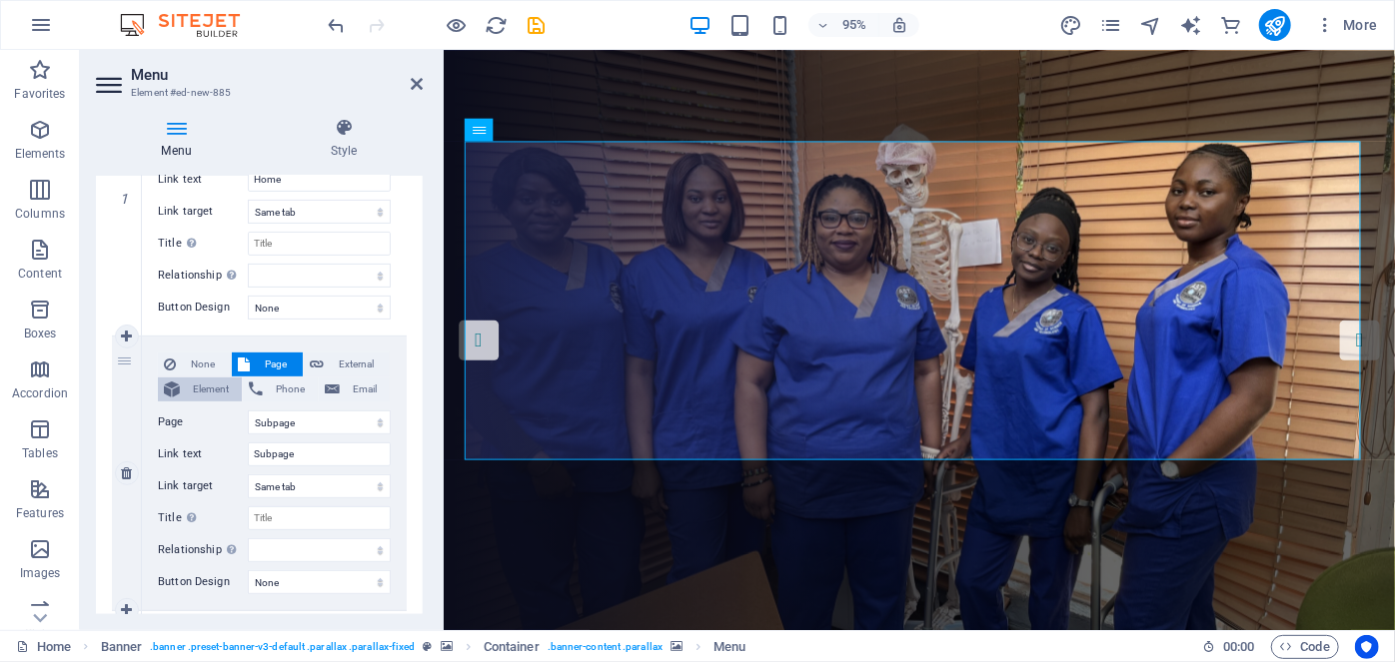
select select
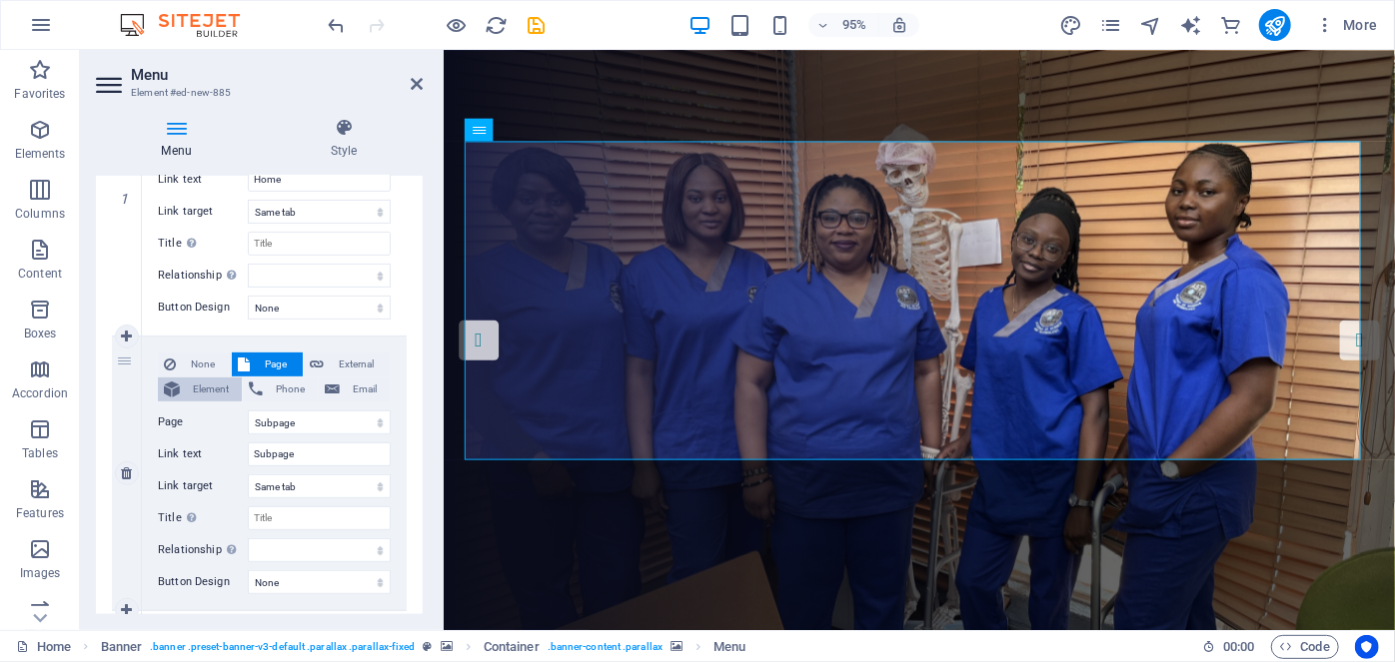
select select
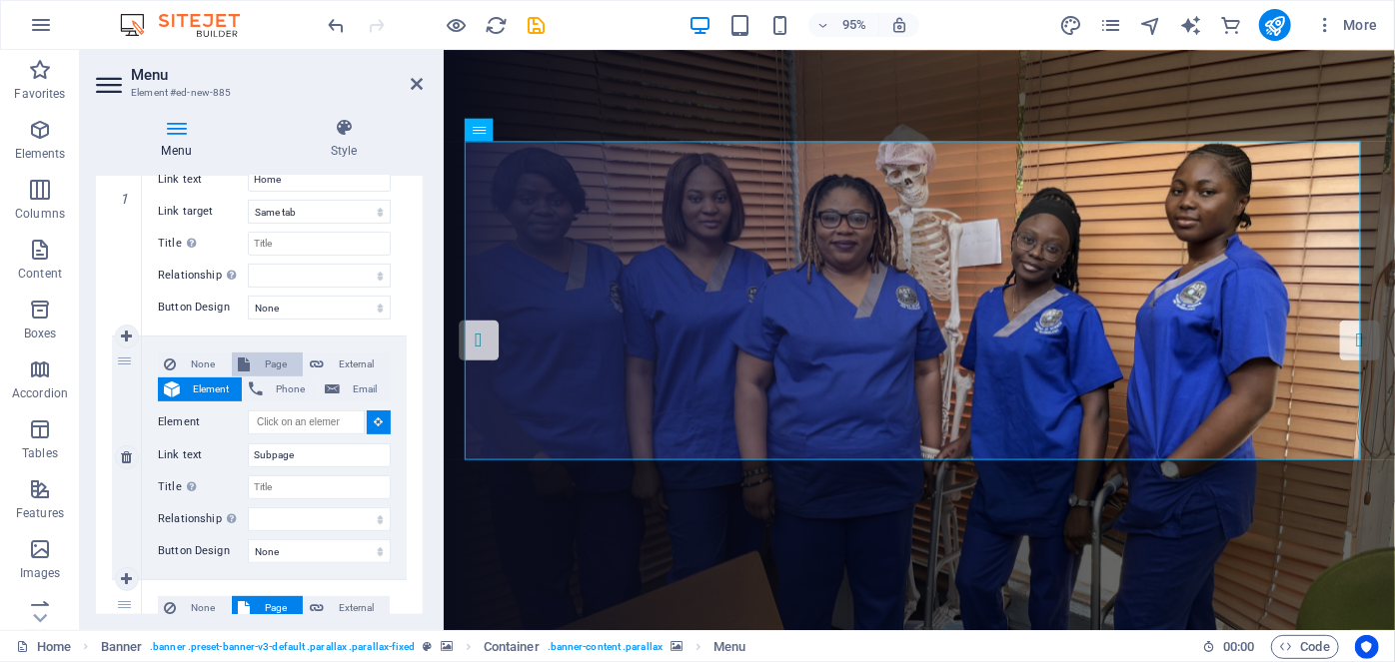
click at [247, 359] on icon at bounding box center [244, 365] width 12 height 24
select select
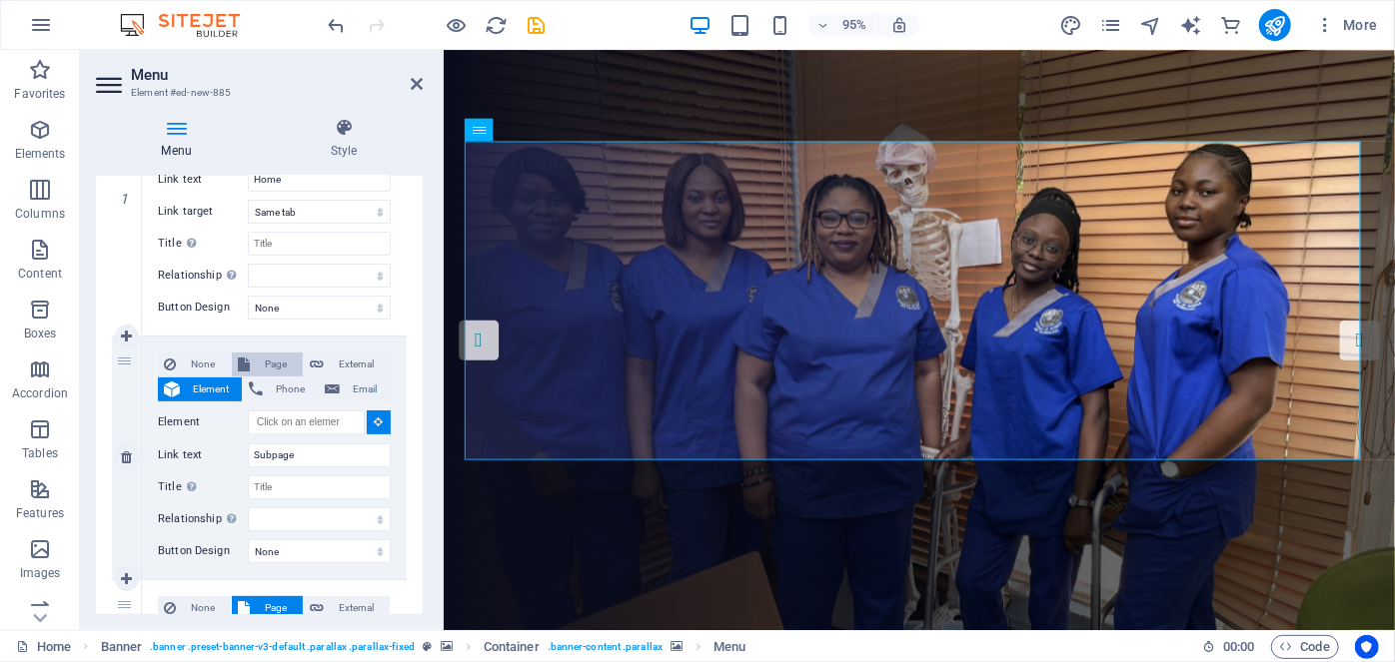
select select
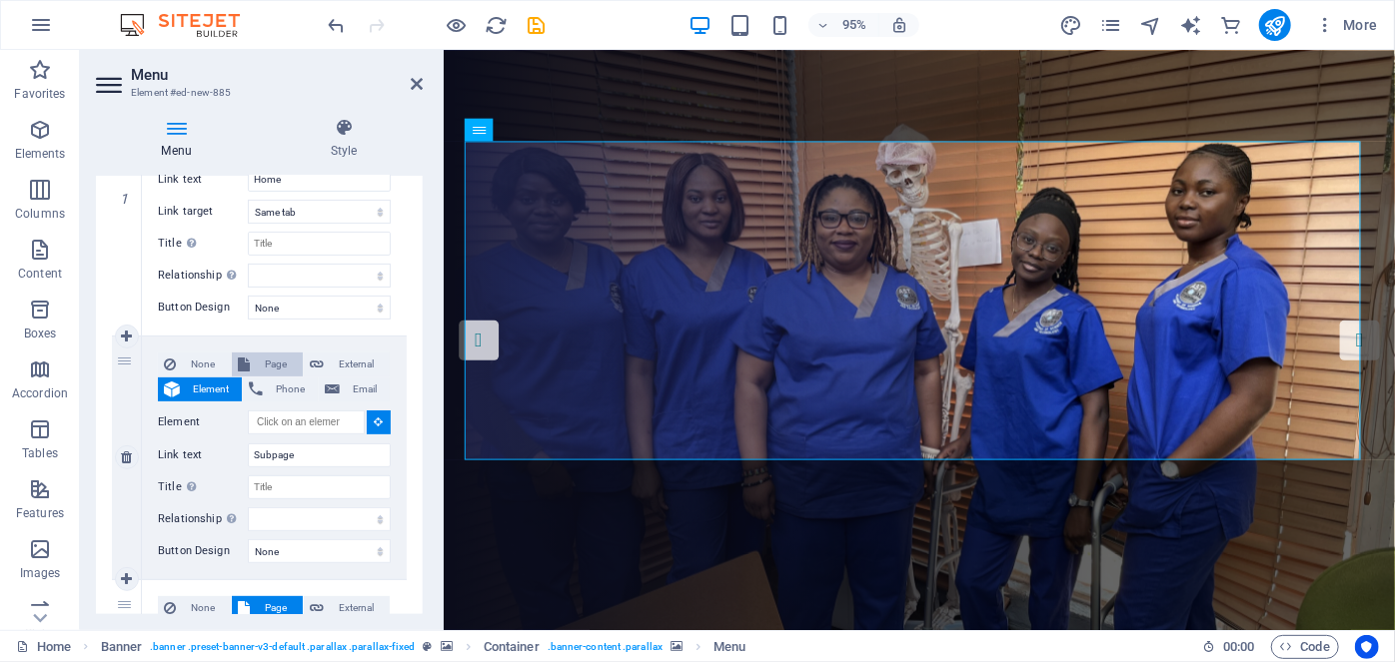
select select
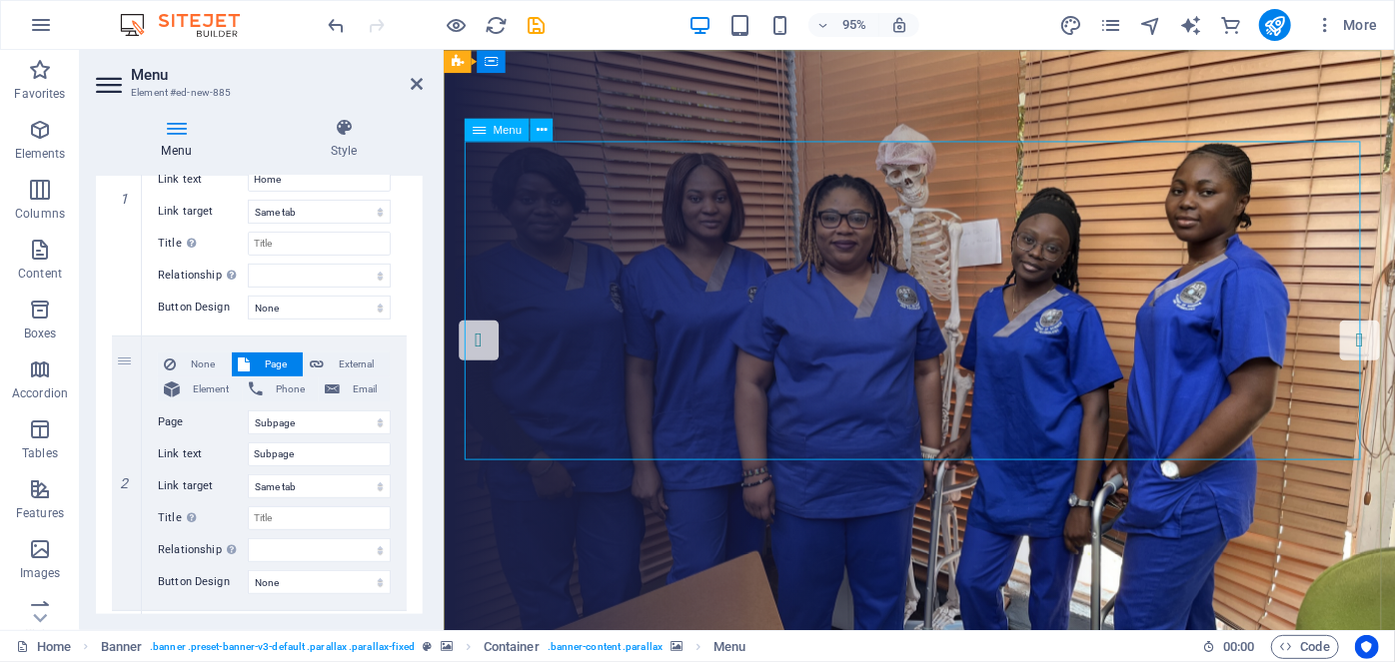
click at [546, 139] on icon at bounding box center [542, 130] width 10 height 20
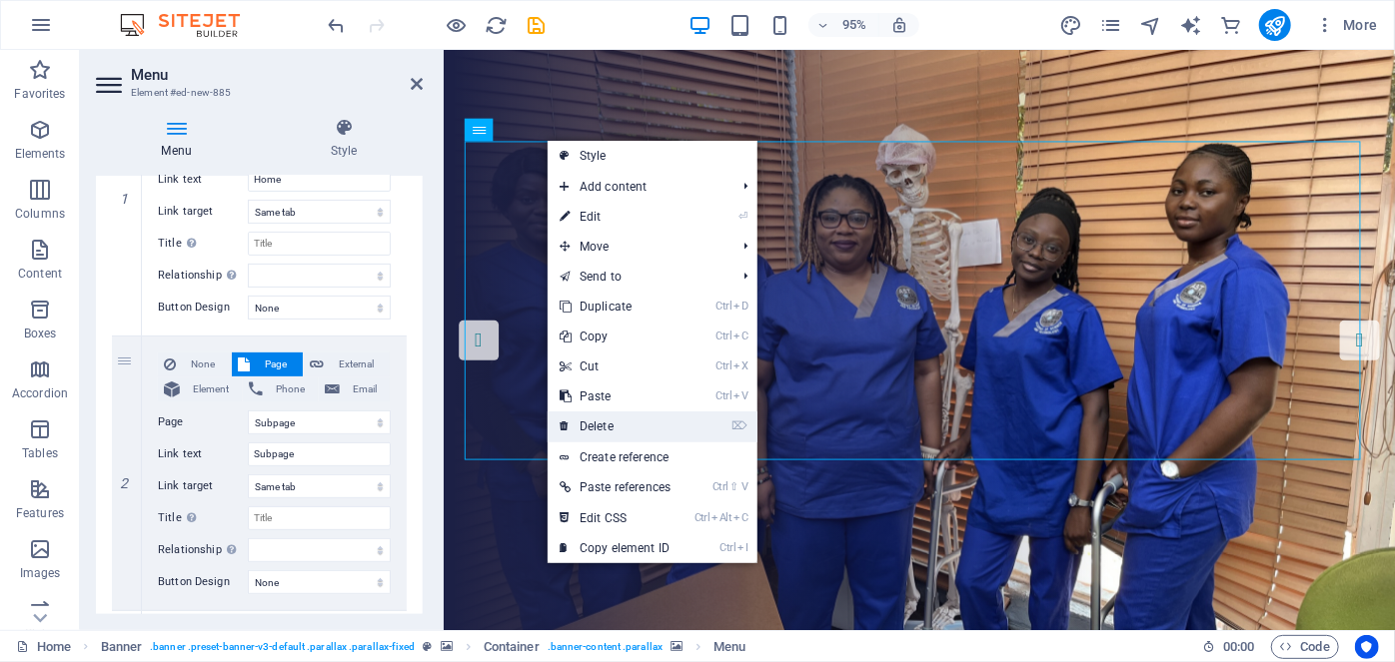
click at [594, 415] on link "⌦ Delete" at bounding box center [615, 427] width 135 height 30
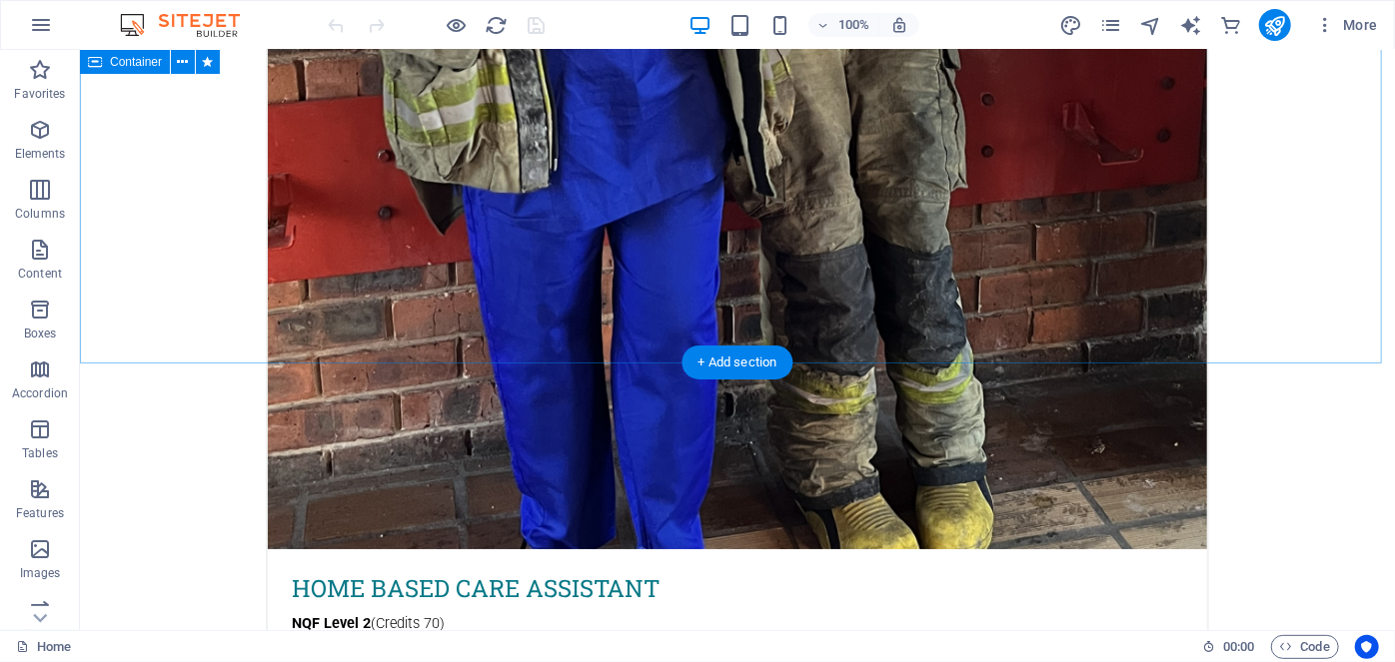
scroll to position [7421, 0]
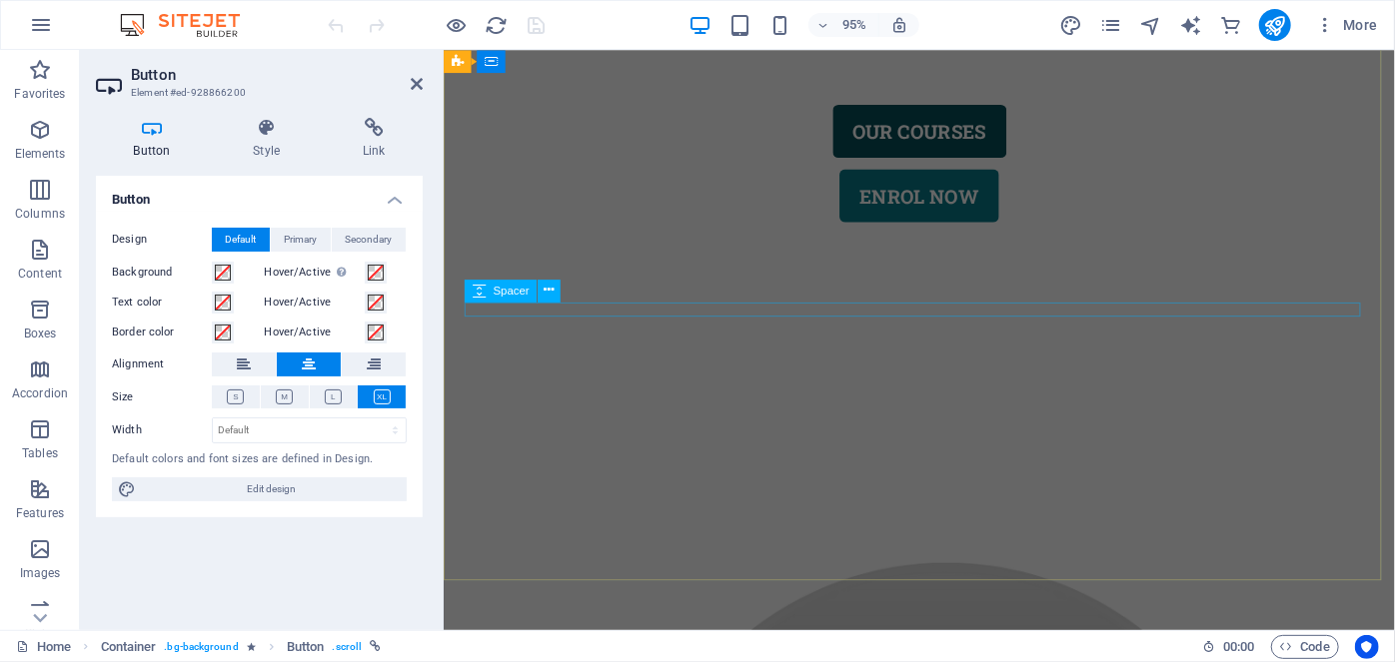
scroll to position [0, 0]
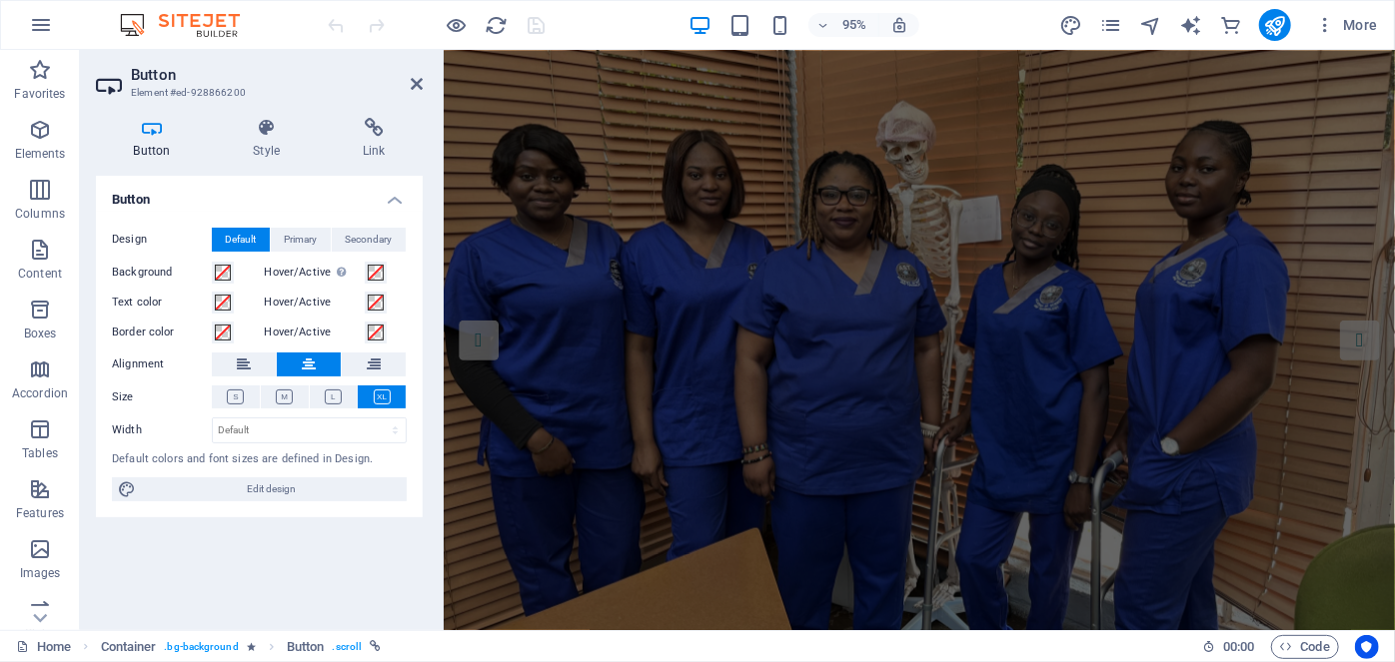
click at [784, 143] on figure at bounding box center [943, 356] width 1001 height 612
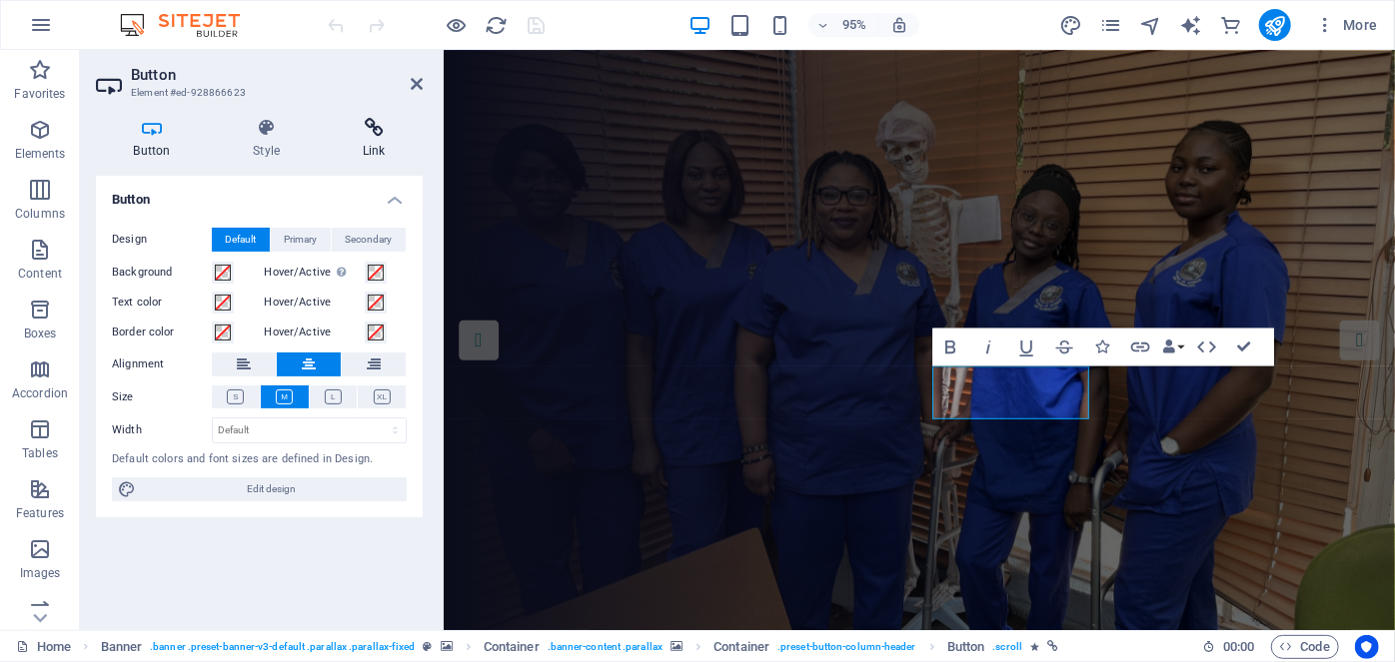
click at [362, 131] on icon at bounding box center [374, 128] width 98 height 20
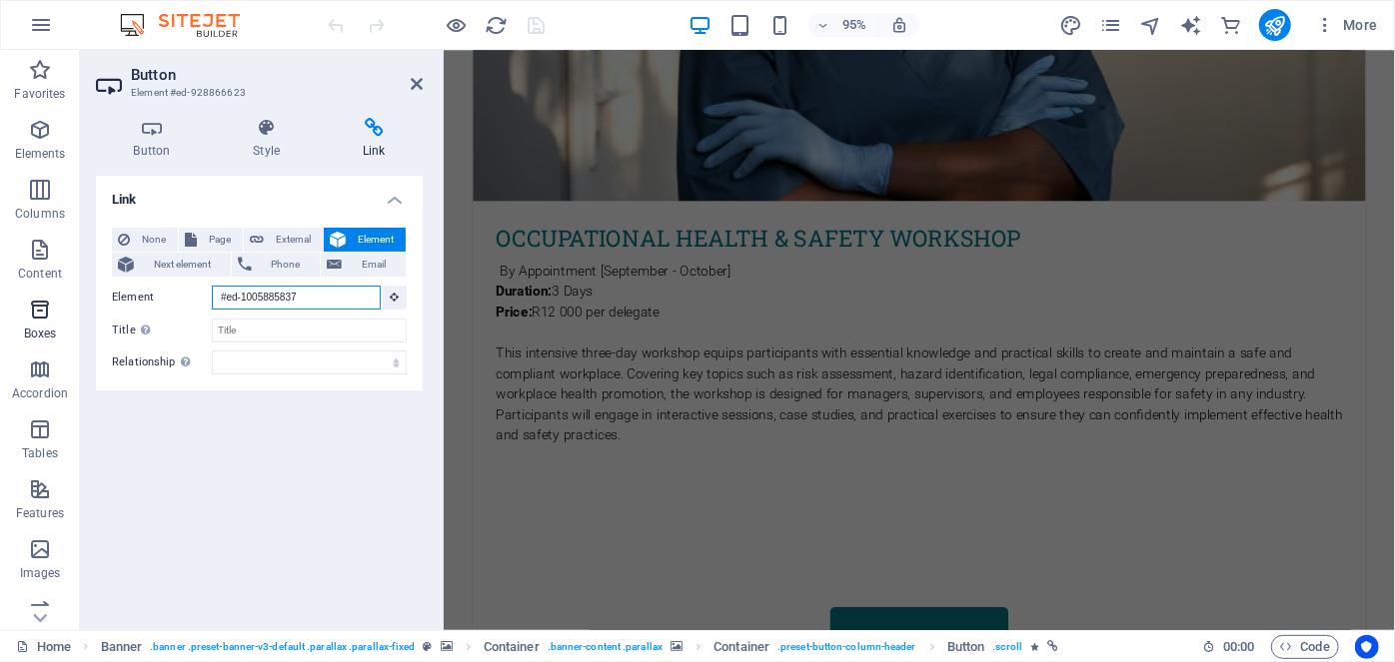
scroll to position [3879, 0]
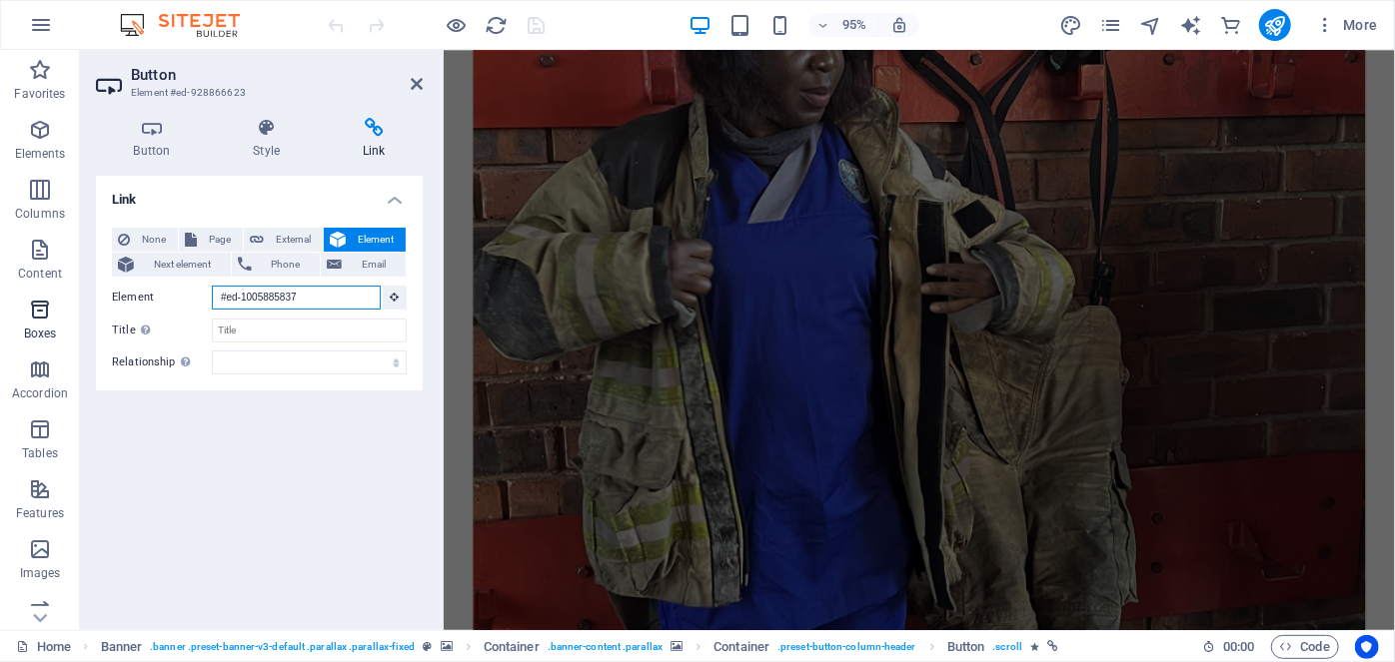
drag, startPoint x: 362, startPoint y: 293, endPoint x: 62, endPoint y: 296, distance: 299.8
click at [62, 296] on section "Favorites Elements Columns Content Boxes Accordion Tables Features Images Slide…" at bounding box center [697, 340] width 1395 height 581
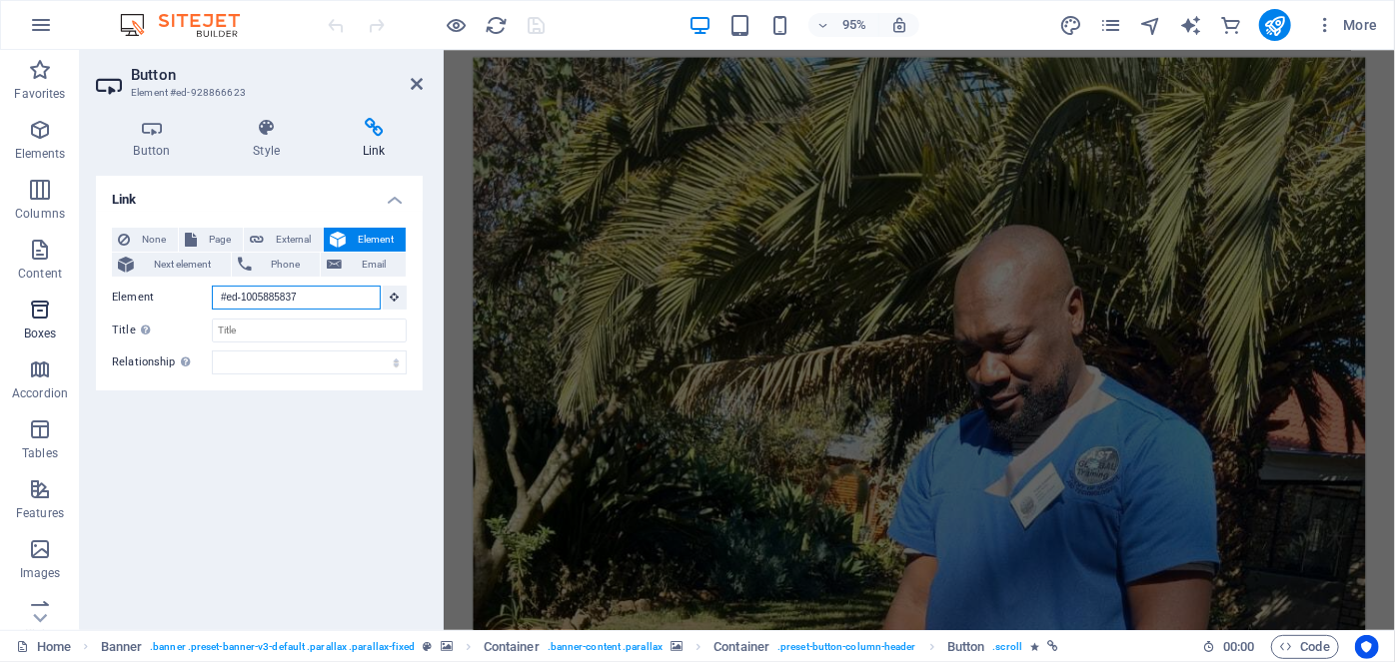
scroll to position [0, 0]
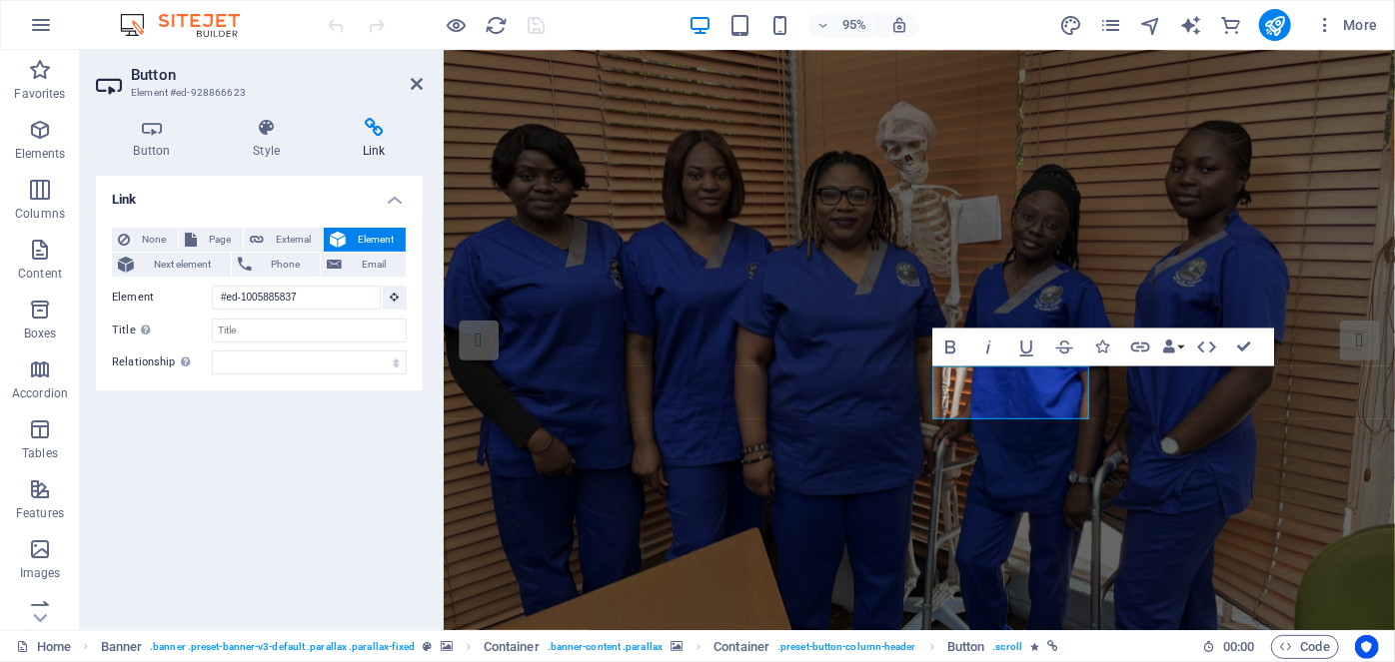
click at [491, 526] on figure at bounding box center [943, 356] width 1001 height 612
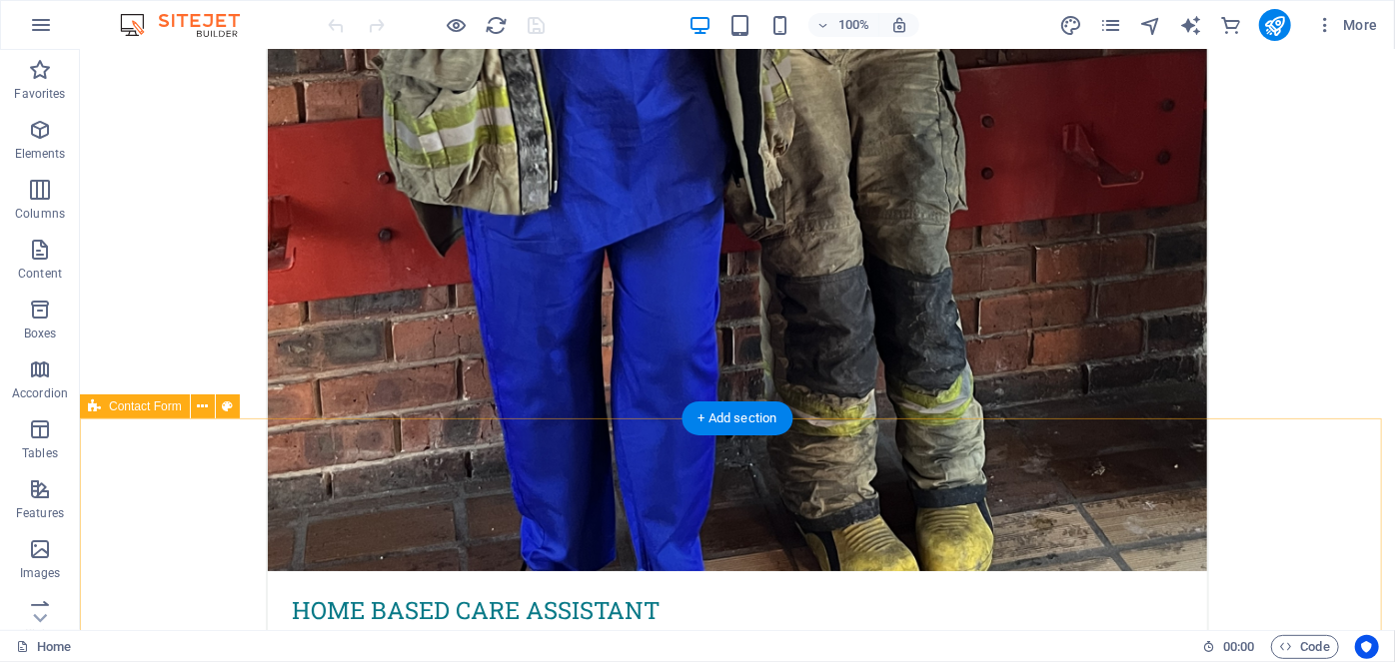
scroll to position [7400, 0]
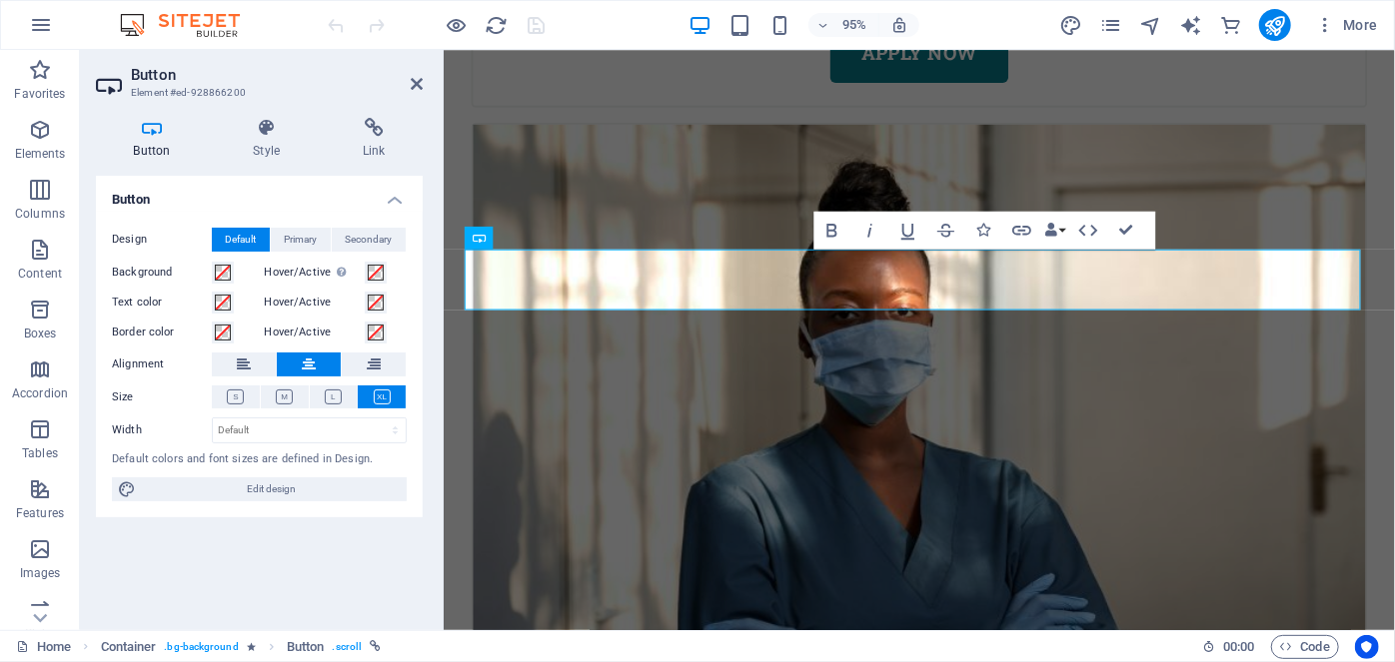
click at [357, 113] on div "Button Style Link Button Design Default Primary Secondary Background Hover/Acti…" at bounding box center [259, 366] width 359 height 529
click at [380, 129] on icon at bounding box center [374, 128] width 98 height 20
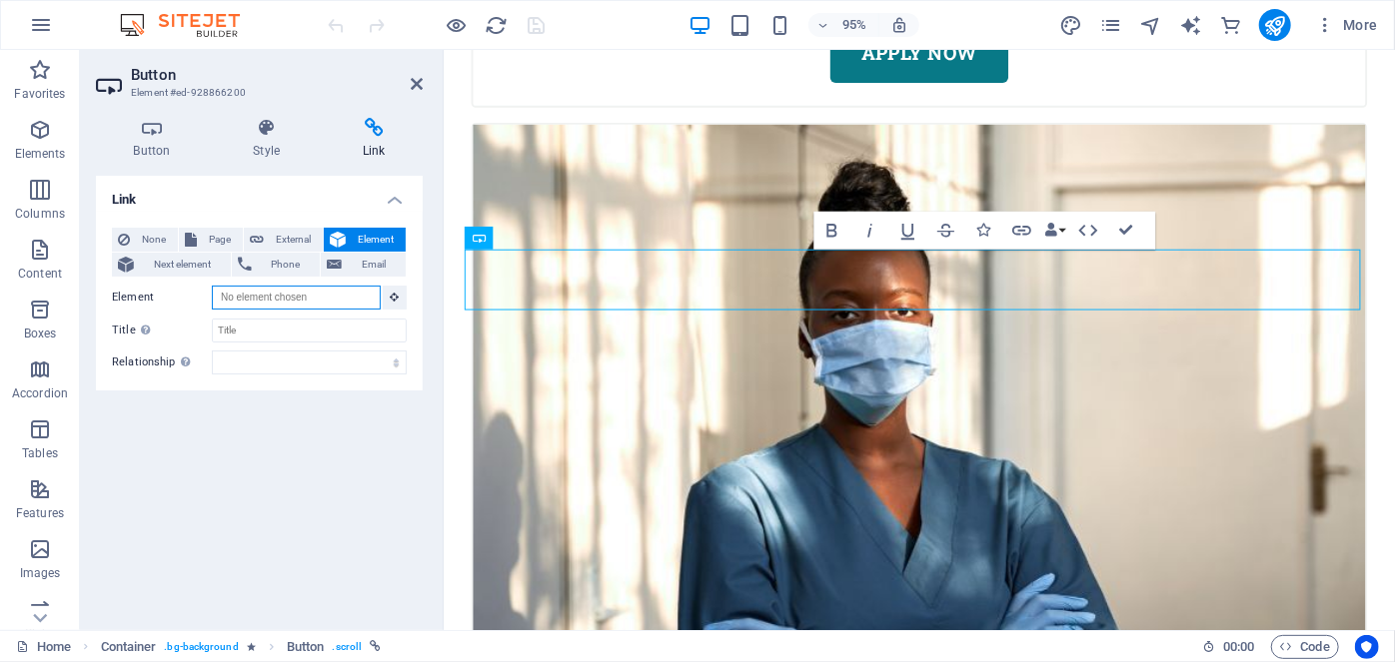
click at [306, 298] on input "Element" at bounding box center [296, 298] width 169 height 24
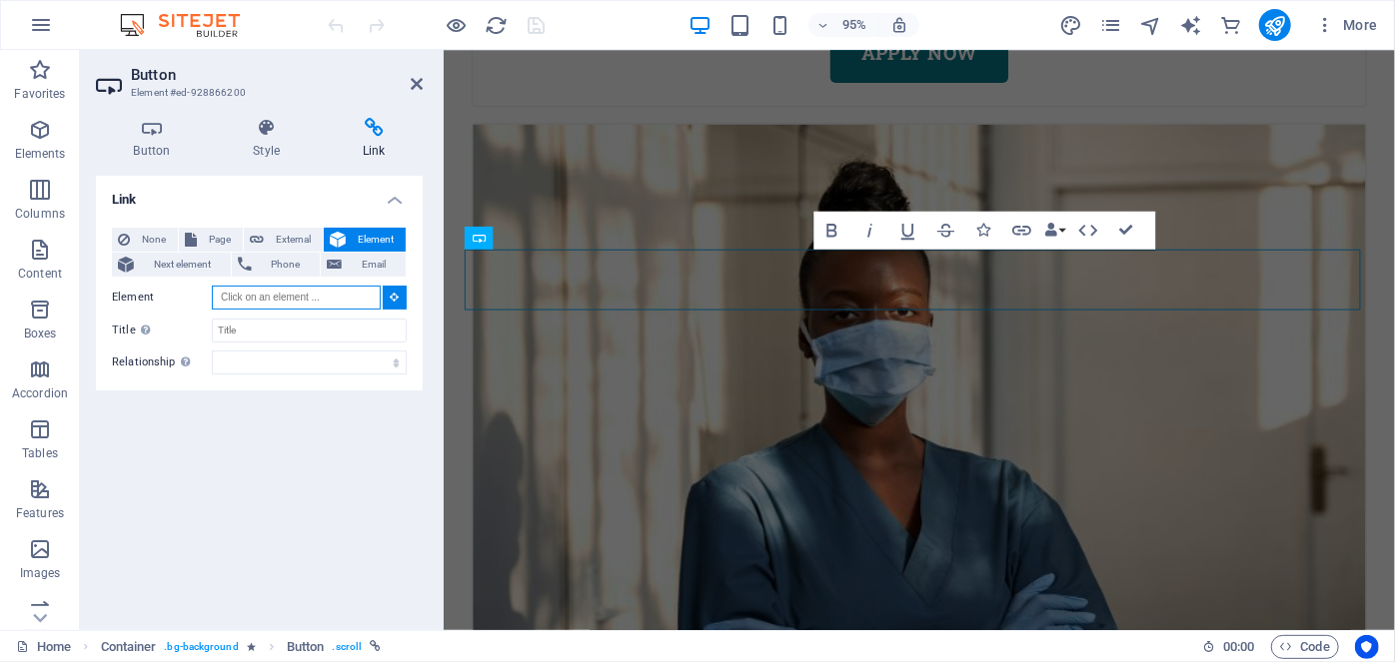
paste input "#ed-1005885837"
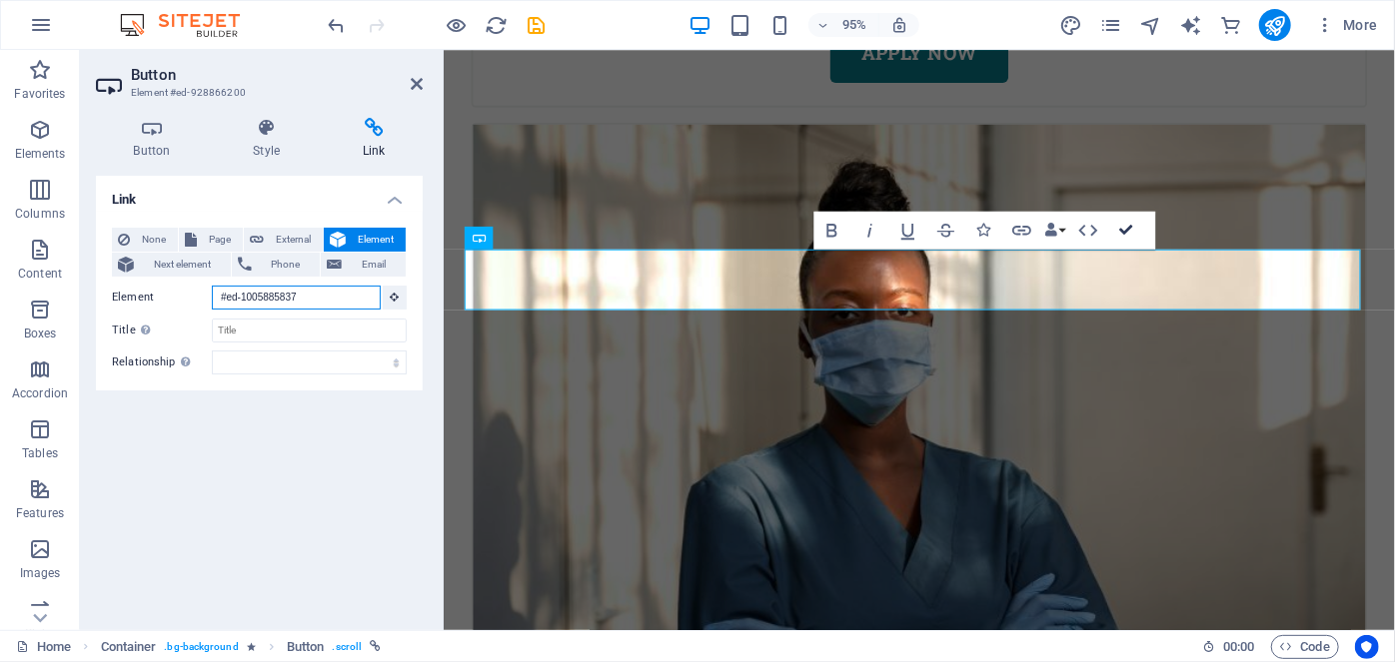
drag, startPoint x: 1128, startPoint y: 230, endPoint x: 1048, endPoint y: 177, distance: 95.9
type input "#ed-1005885837"
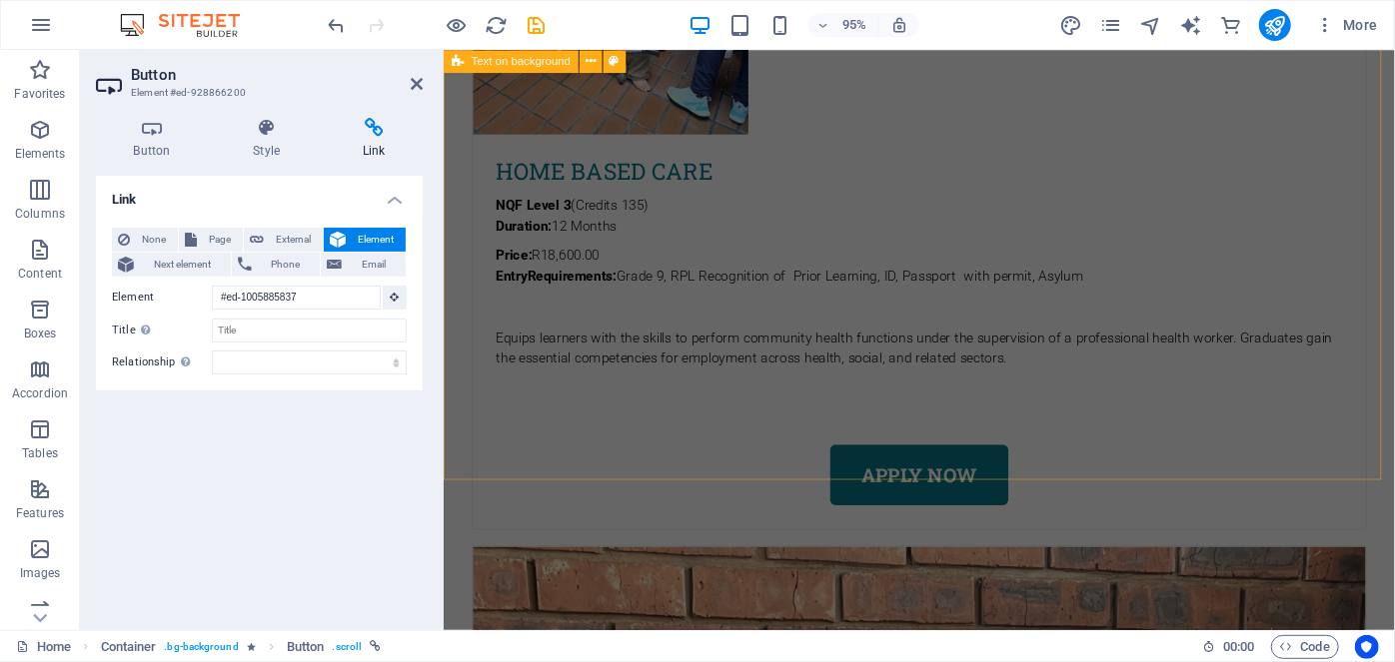
scroll to position [4232, 0]
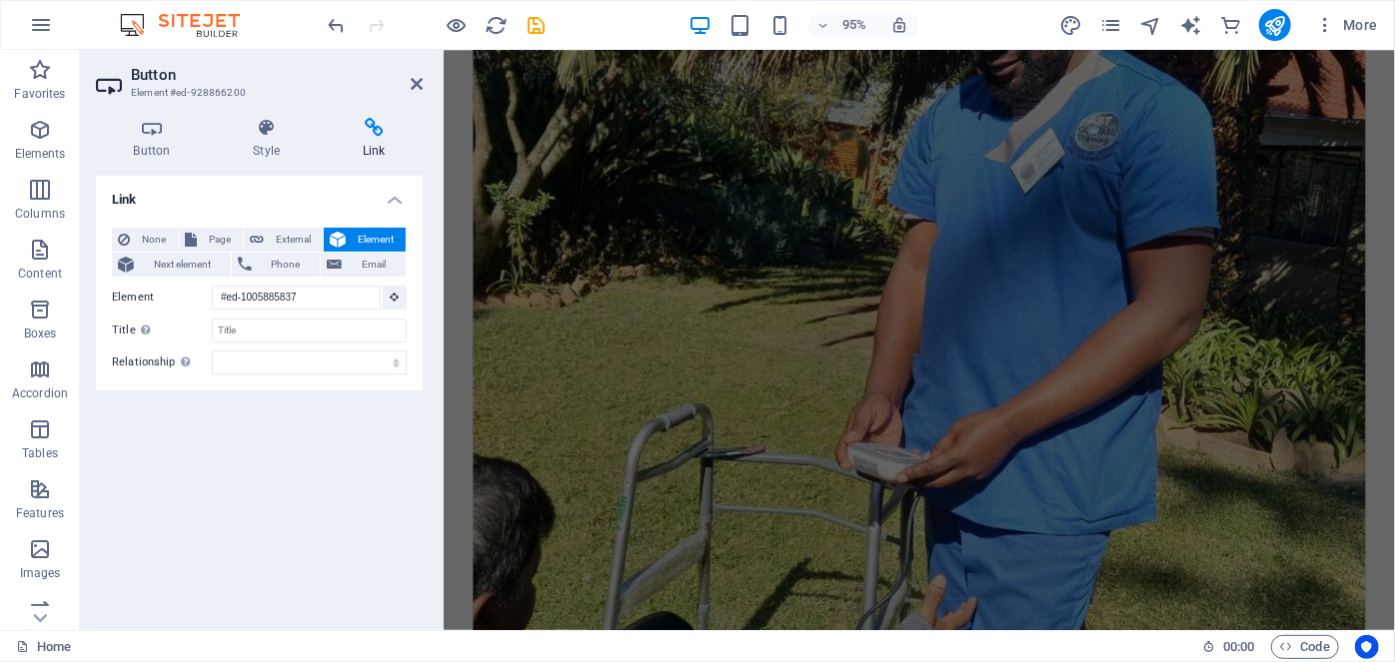
click at [423, 93] on aside "Button Element #ed-928866200 Button Style Link Button Design Default Primary Se…" at bounding box center [262, 340] width 364 height 581
drag, startPoint x: 418, startPoint y: 85, endPoint x: 337, endPoint y: 35, distance: 95.1
click at [418, 85] on icon at bounding box center [417, 84] width 12 height 16
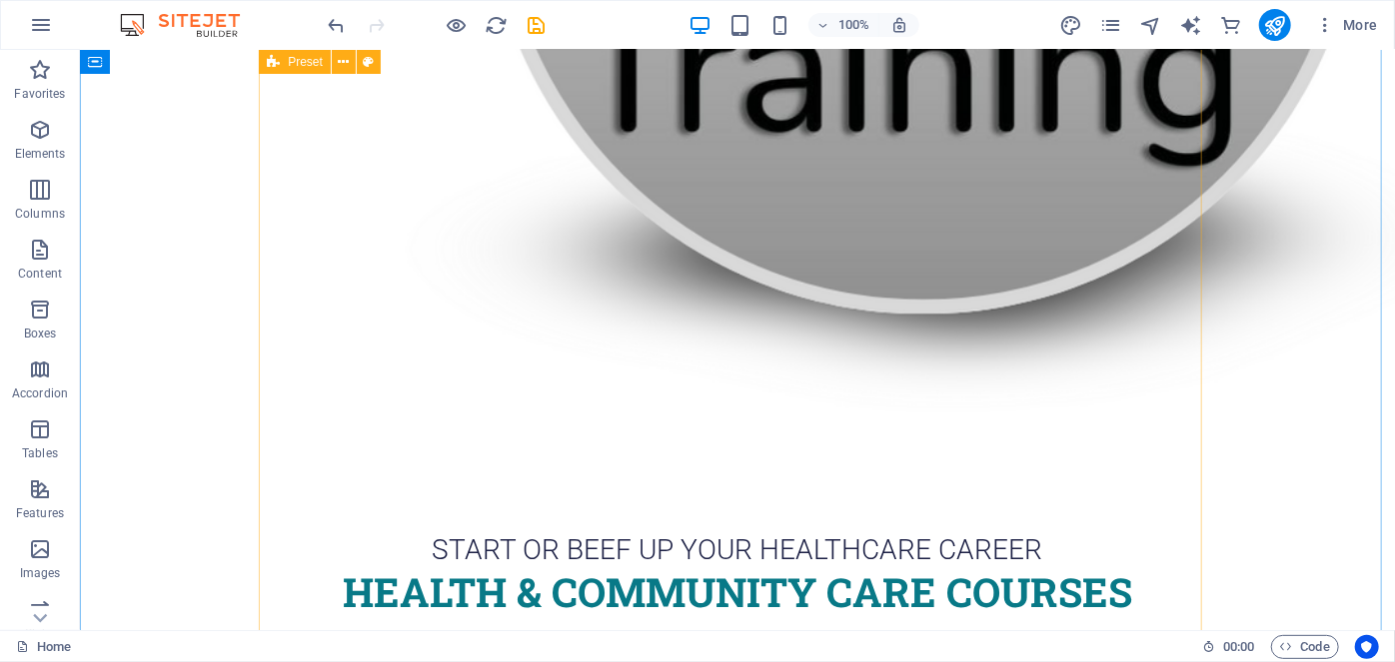
scroll to position [1460, 0]
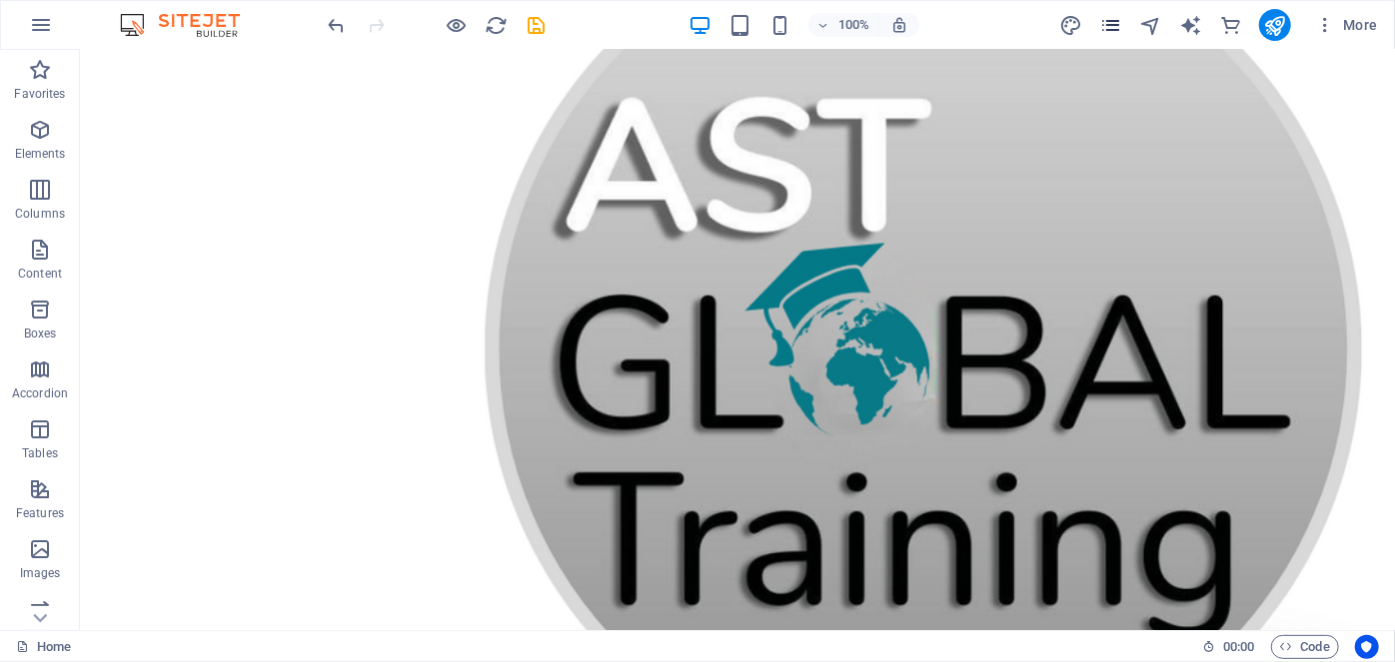
click at [1101, 19] on icon "pages" at bounding box center [1110, 25] width 23 height 23
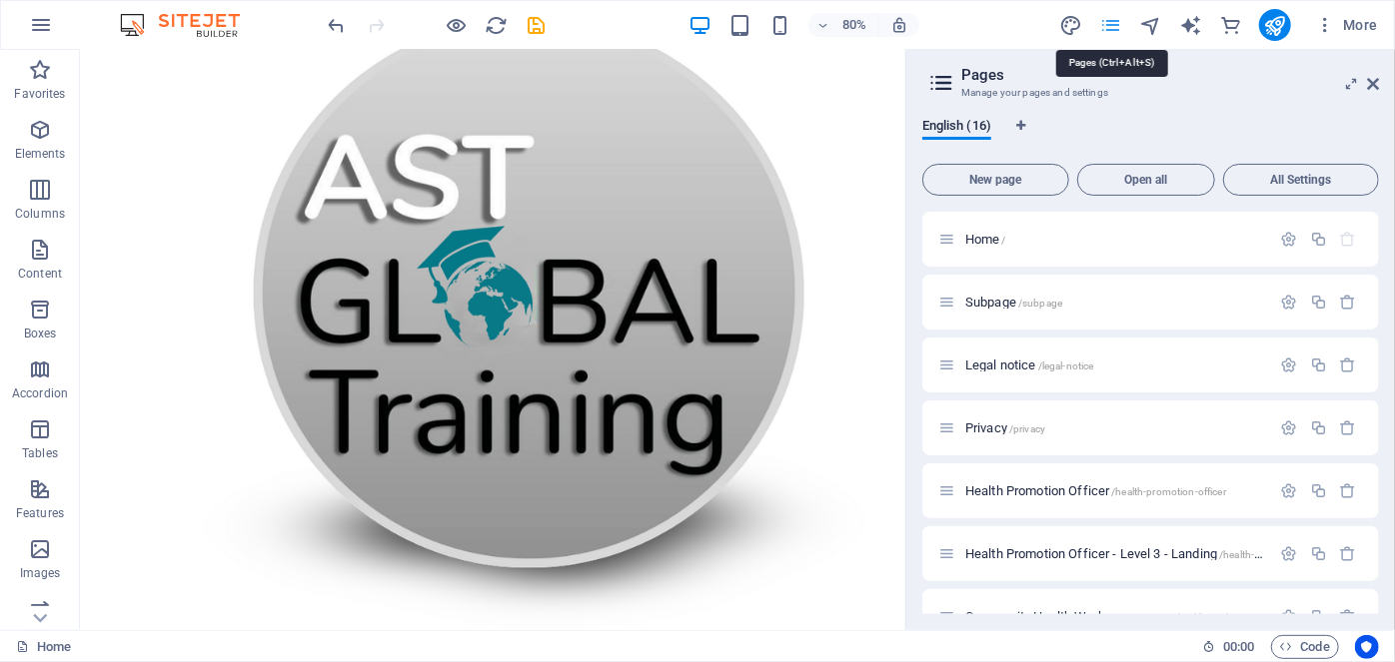
scroll to position [1606, 0]
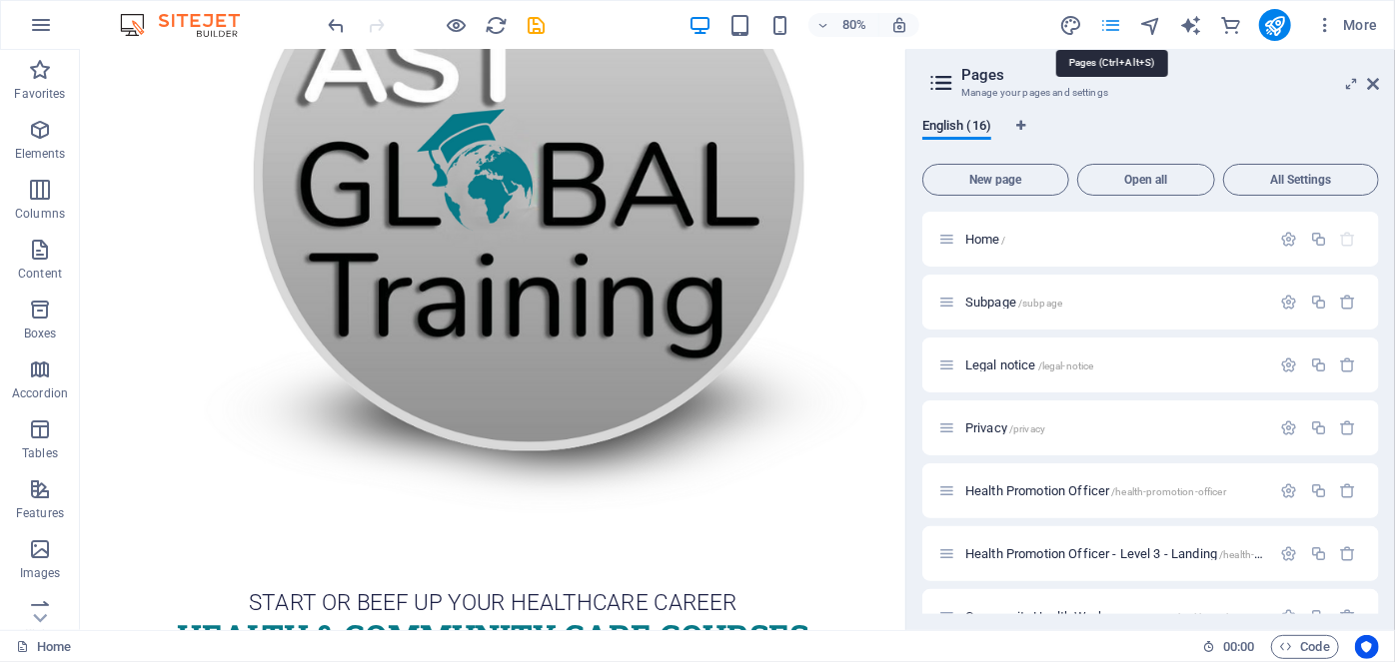
click at [1120, 20] on icon "pages" at bounding box center [1110, 25] width 23 height 23
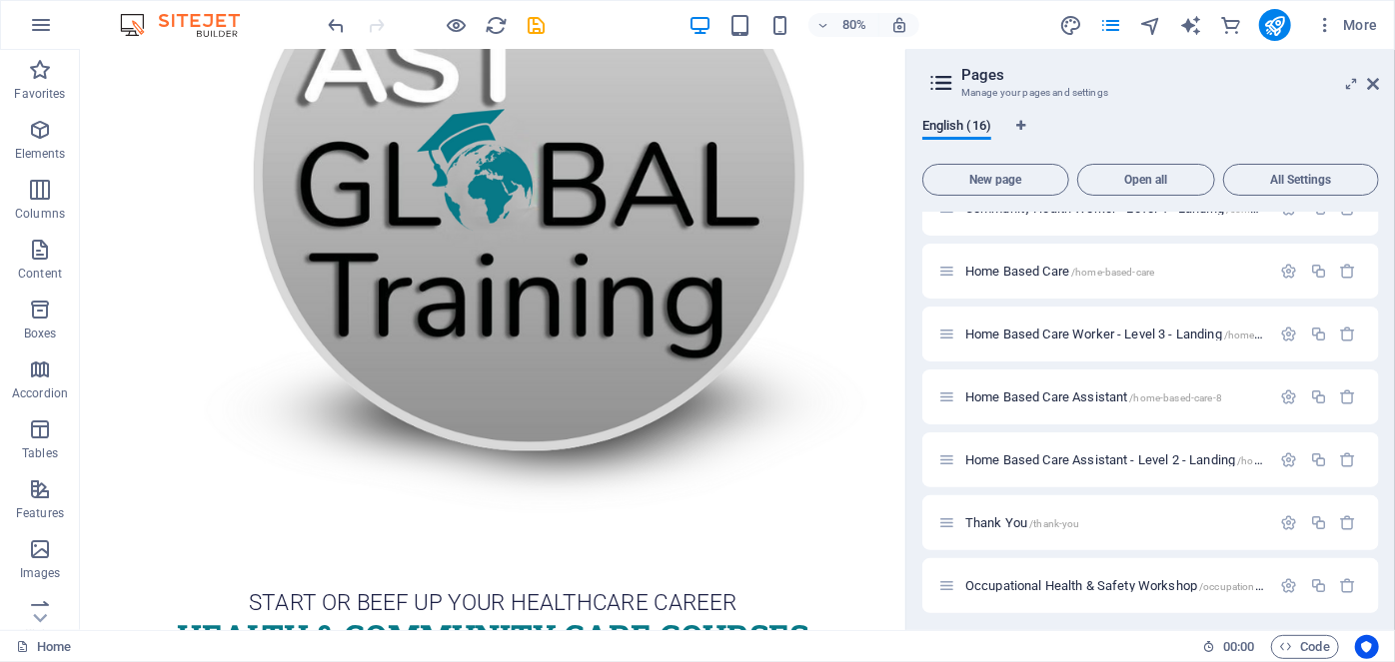
scroll to position [604, 0]
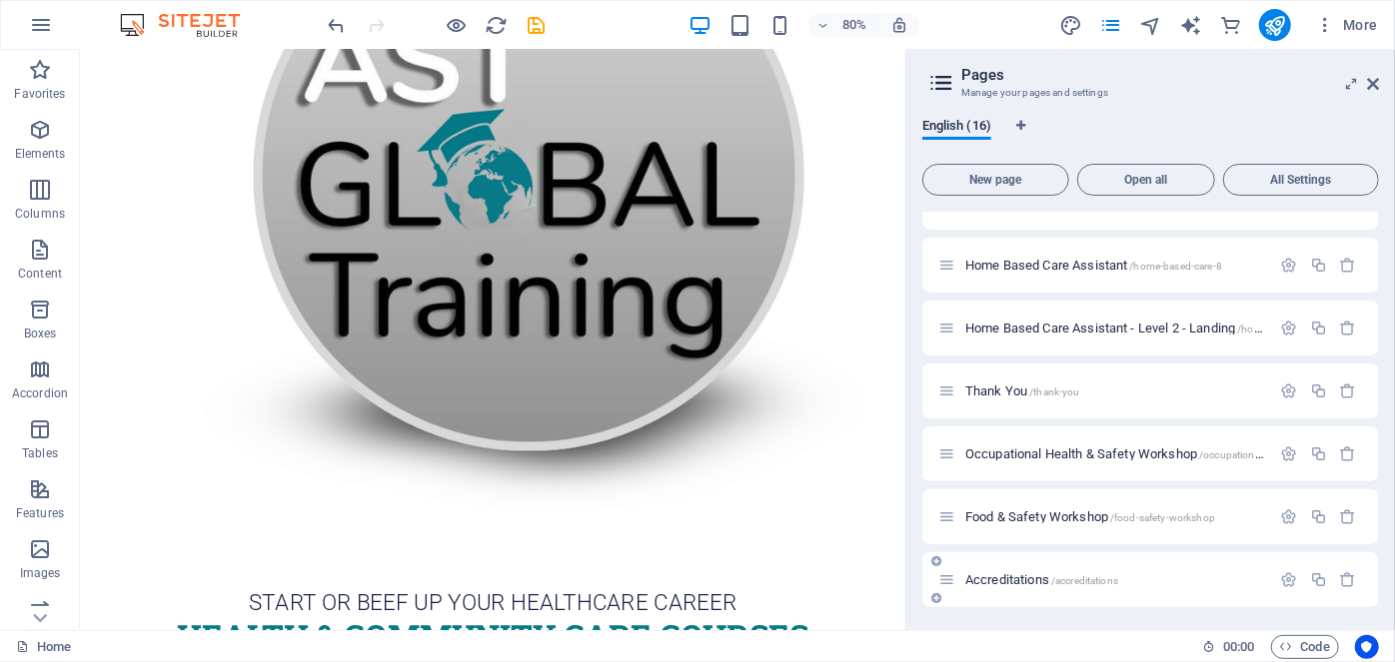
click at [1012, 580] on span "Accreditations /accreditations" at bounding box center [1041, 580] width 153 height 15
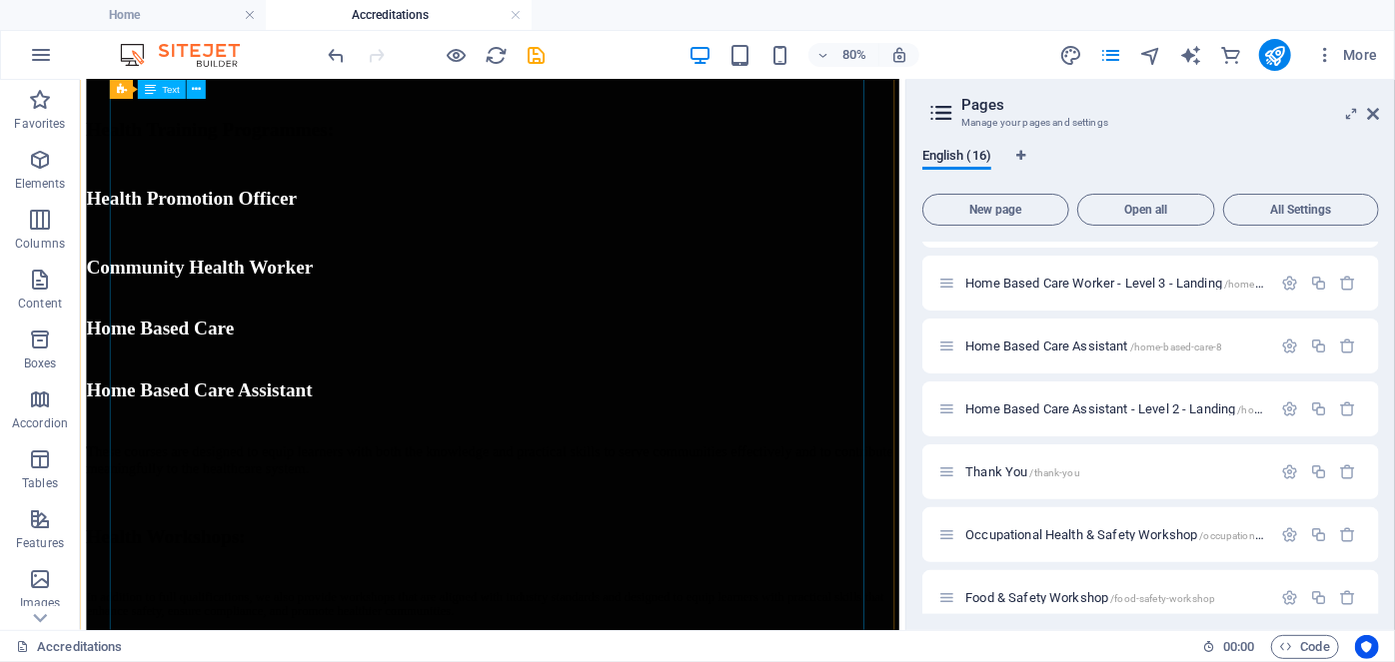
scroll to position [0, 0]
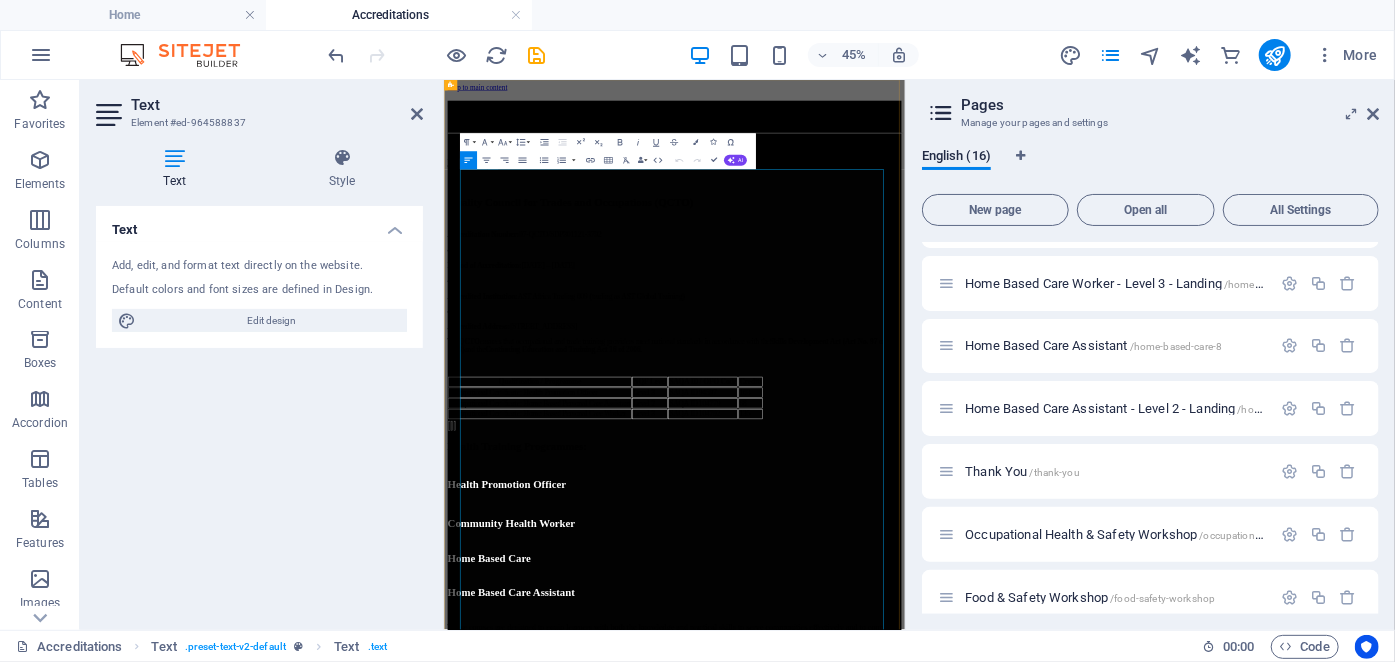
click at [906, 279] on p "At AST Global Training , we are committed to providing accredited, high-quality…" at bounding box center [956, 261] width 1010 height 36
drag, startPoint x: 1174, startPoint y: 292, endPoint x: 1053, endPoint y: 344, distance: 131.6
click at [1053, 279] on p "At AST Global Training , we are committed to providing accredited, high-quality…" at bounding box center [956, 261] width 1010 height 36
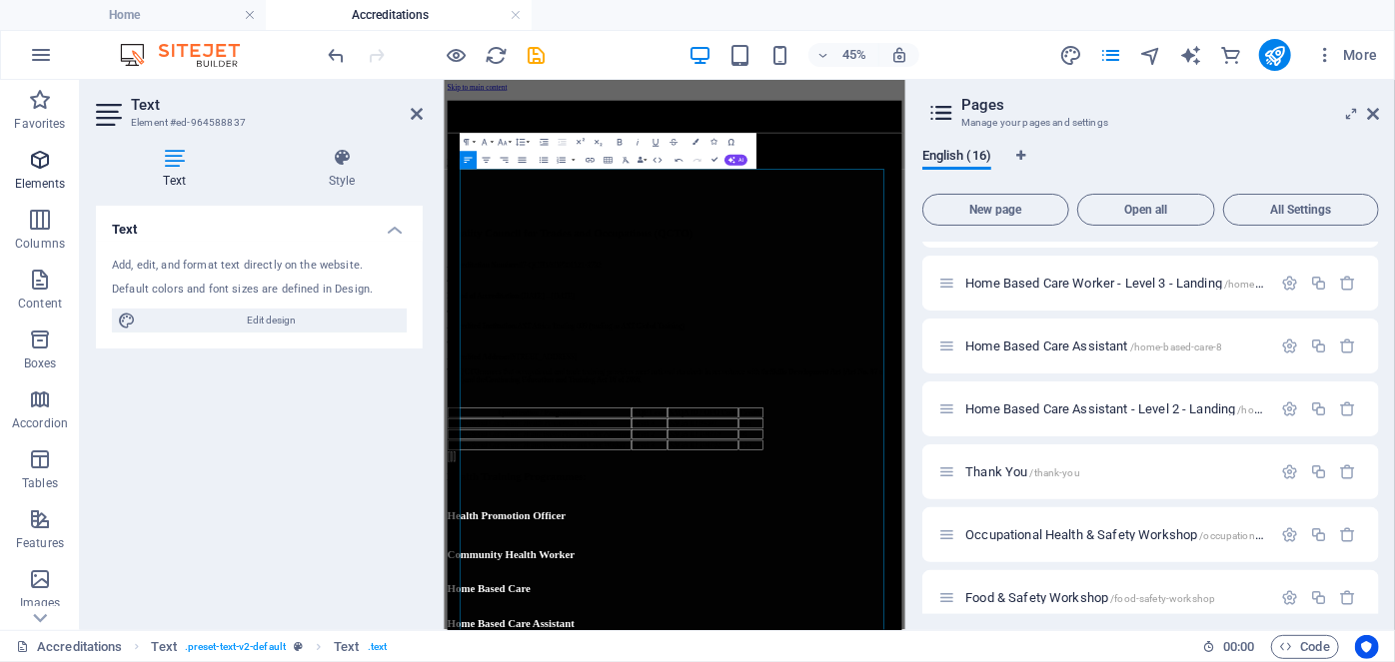
click at [42, 182] on p "Elements" at bounding box center [40, 184] width 51 height 16
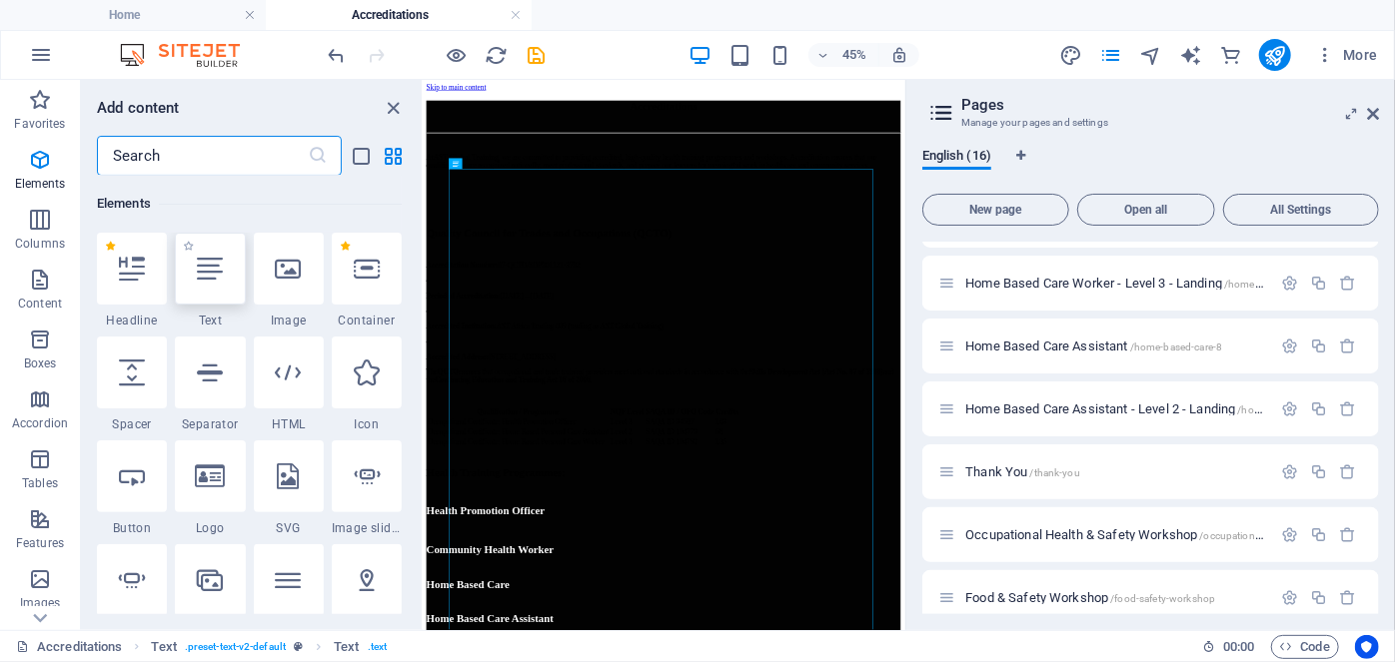
scroll to position [213, 0]
click at [302, 286] on div at bounding box center [289, 269] width 70 height 72
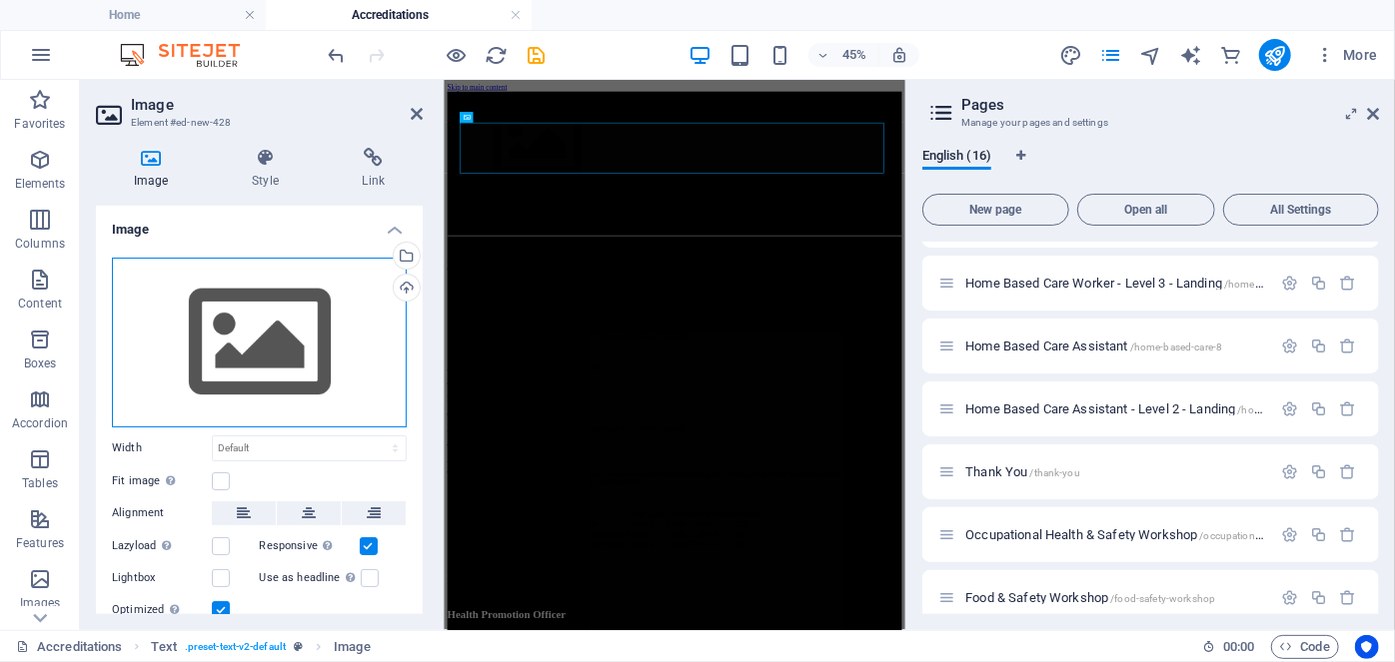
click at [274, 305] on div "Drag files here, click to choose files or select files from Files or our free s…" at bounding box center [259, 343] width 295 height 170
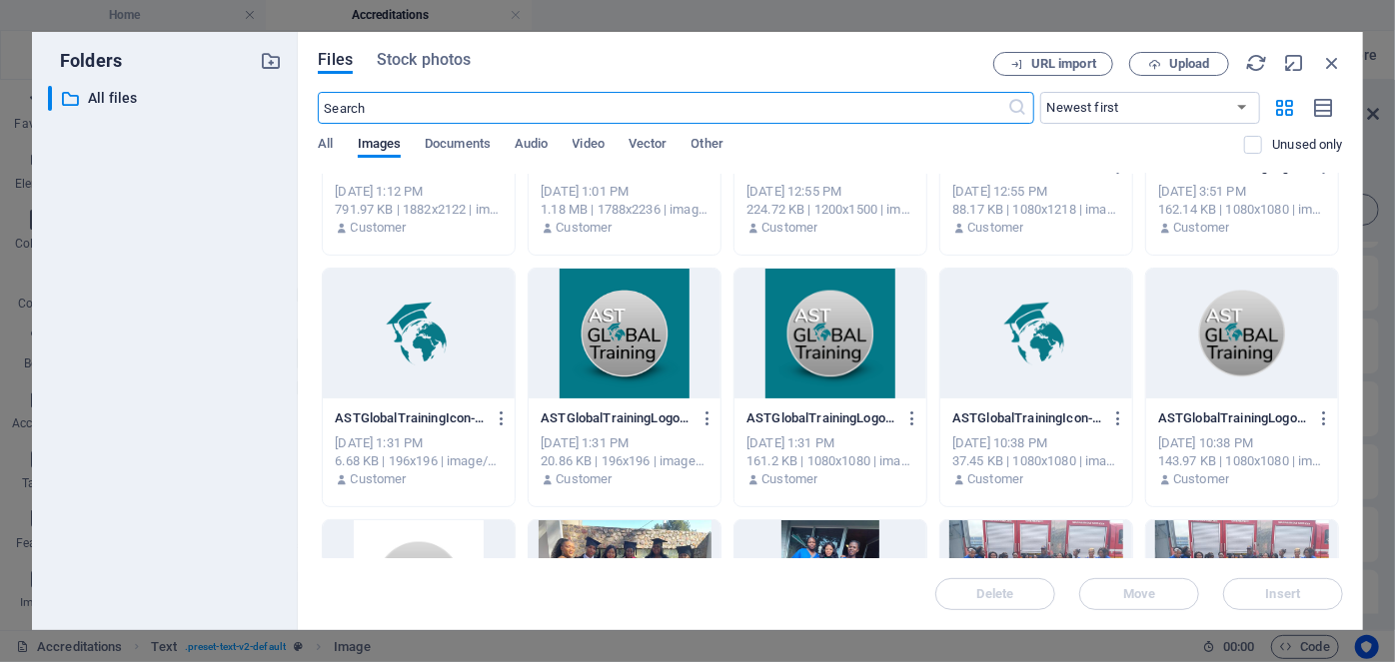
scroll to position [0, 0]
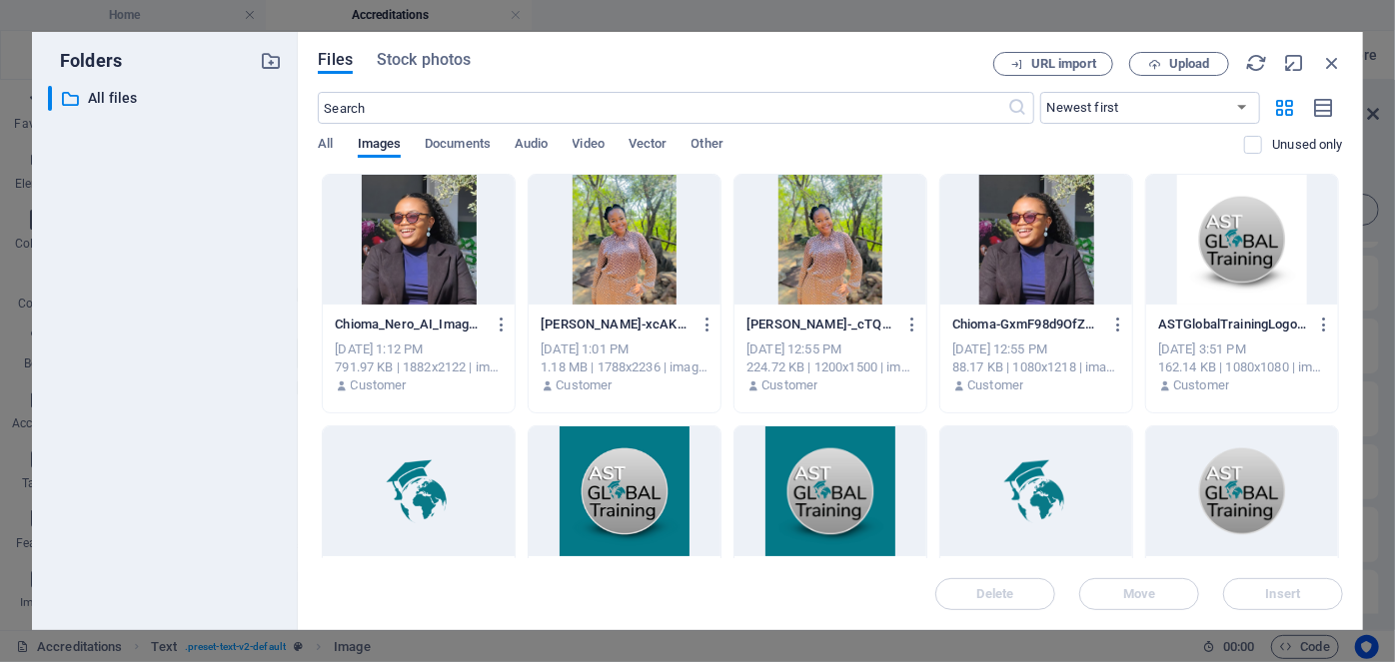
click at [1188, 211] on div at bounding box center [1242, 240] width 192 height 130
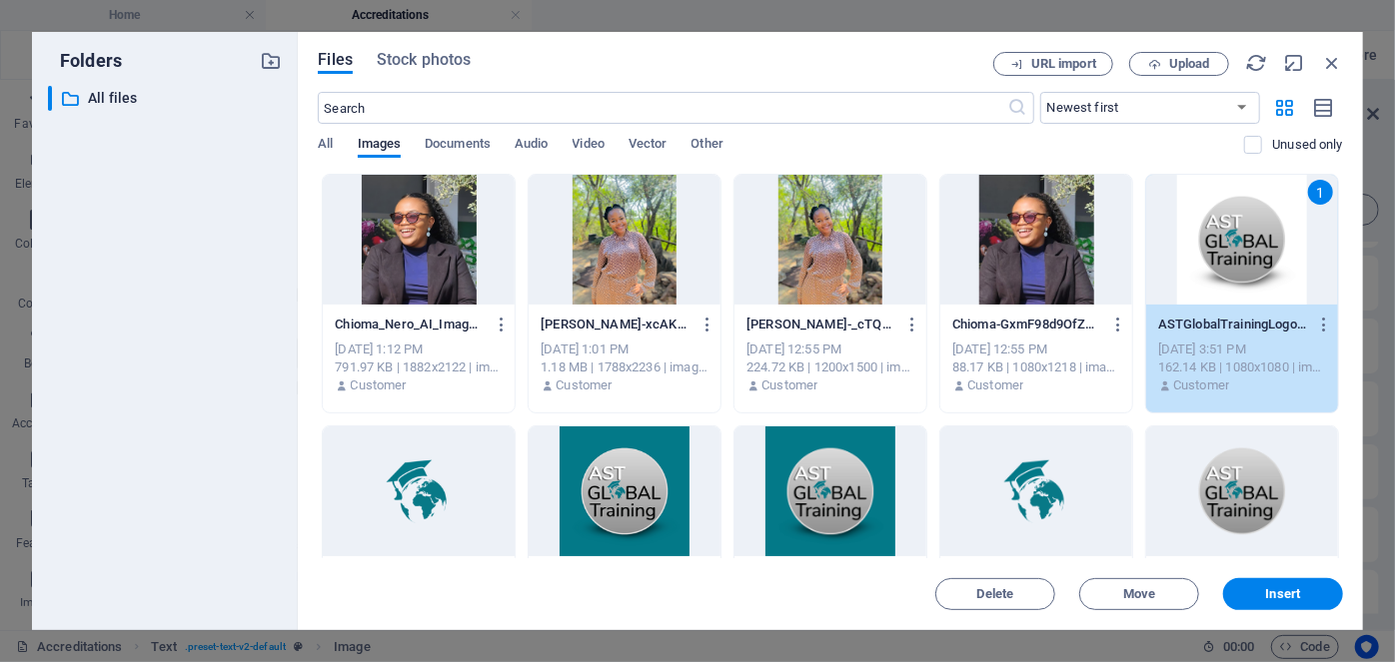
click at [1188, 211] on div "1" at bounding box center [1242, 240] width 192 height 130
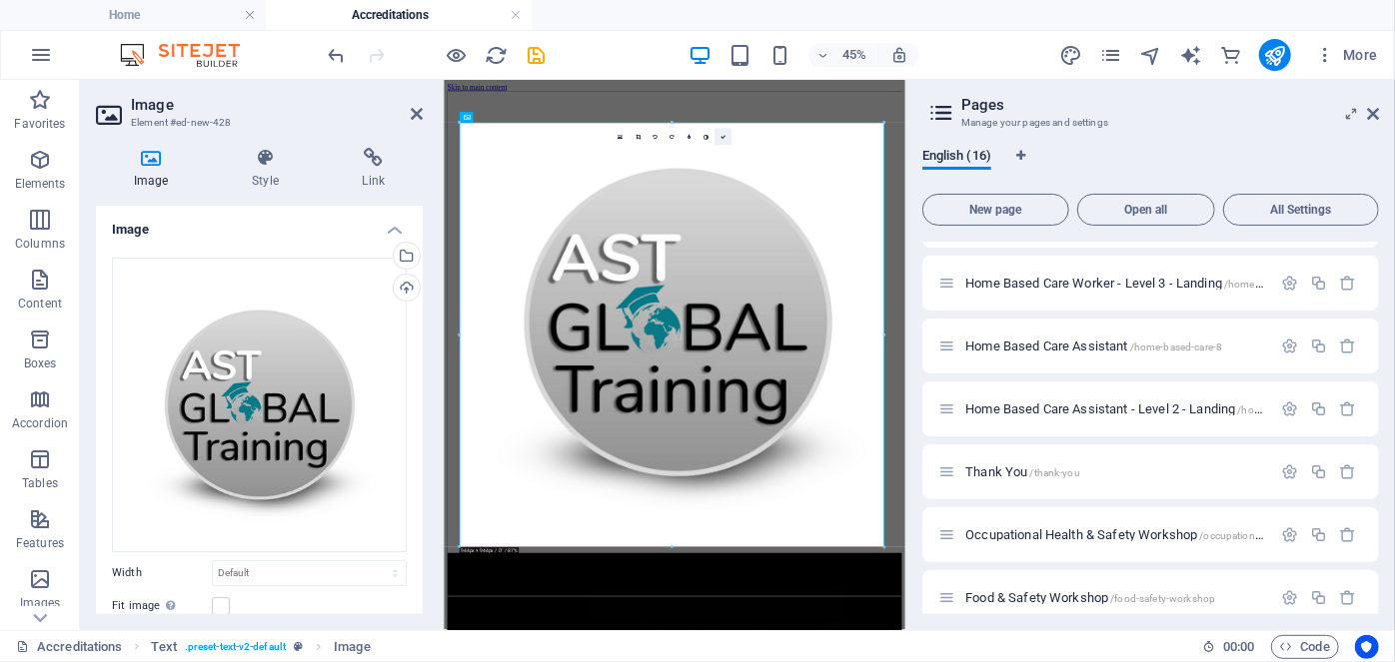
click at [721, 139] on icon at bounding box center [722, 136] width 5 height 5
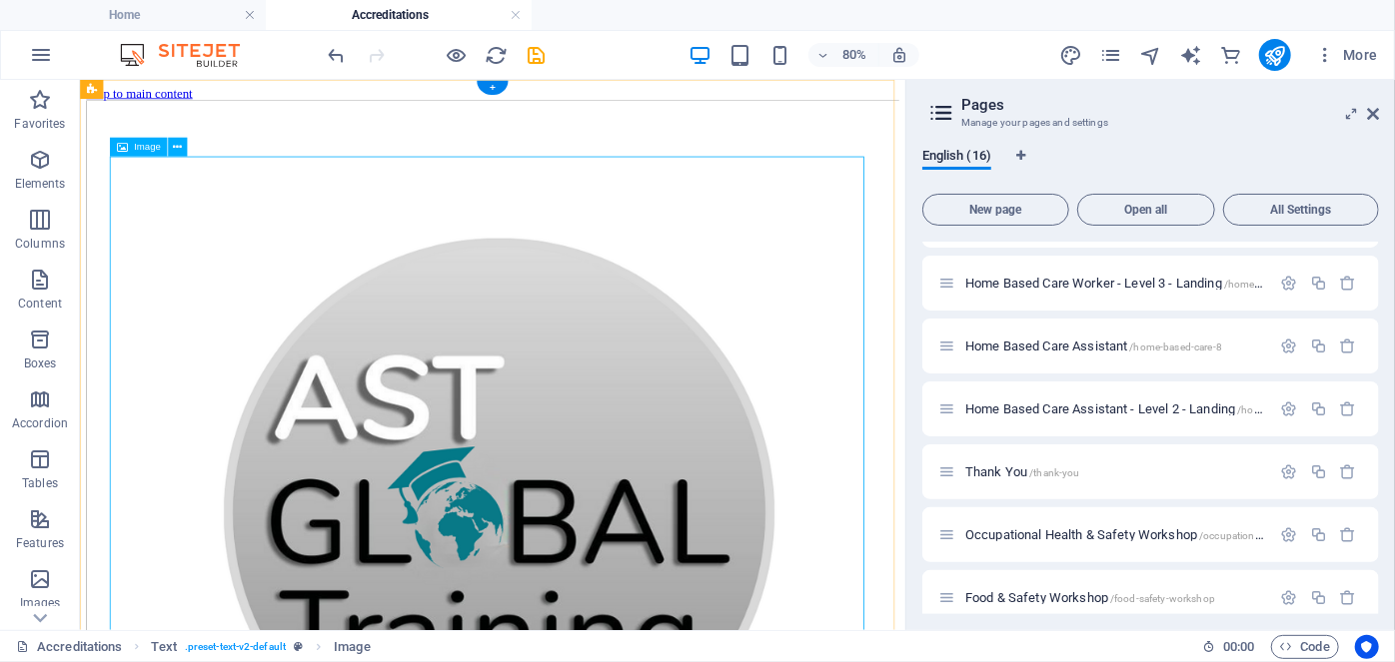
scroll to position [298, 0]
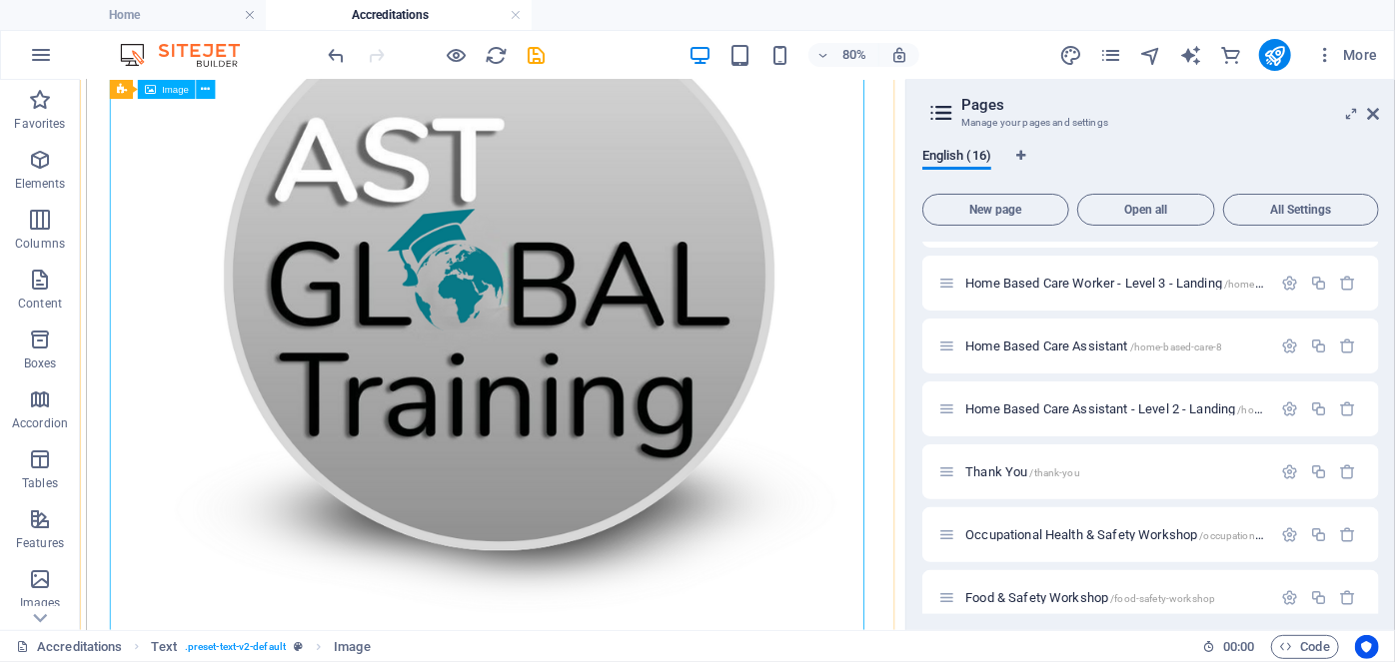
click at [700, 435] on figure at bounding box center [595, 325] width 1016 height 1036
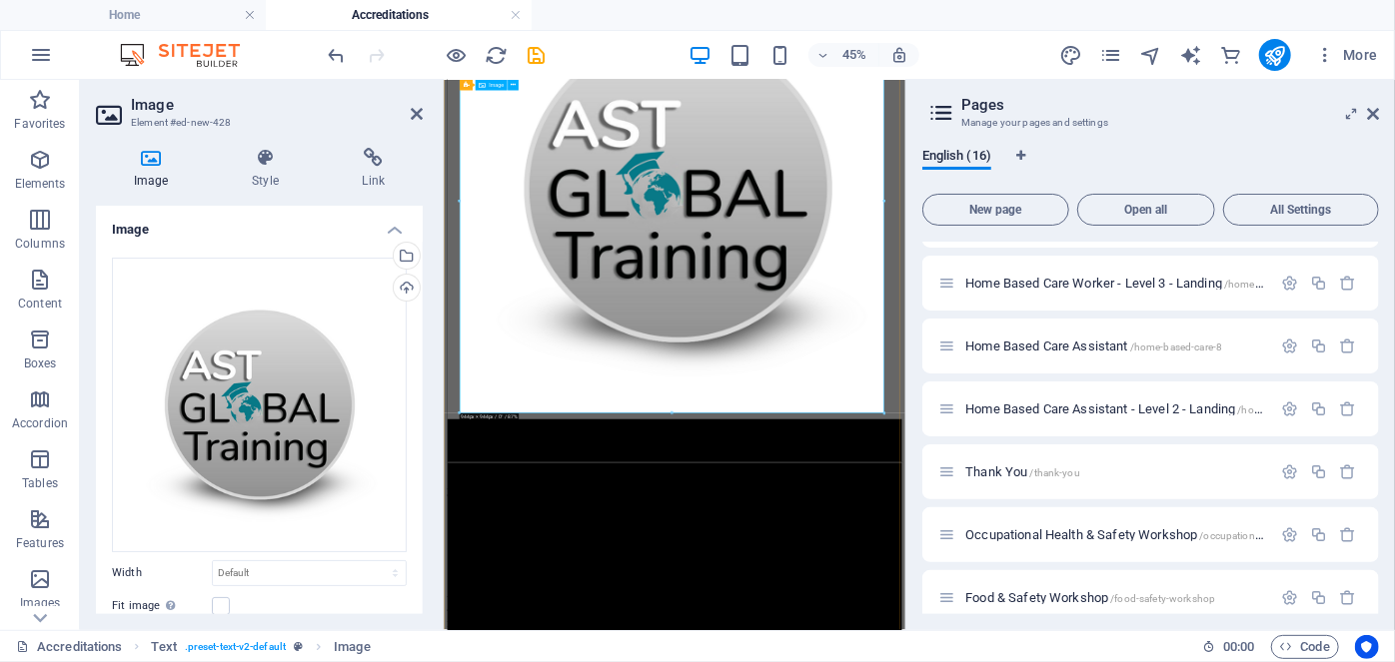
drag, startPoint x: 1391, startPoint y: 807, endPoint x: 699, endPoint y: 331, distance: 839.8
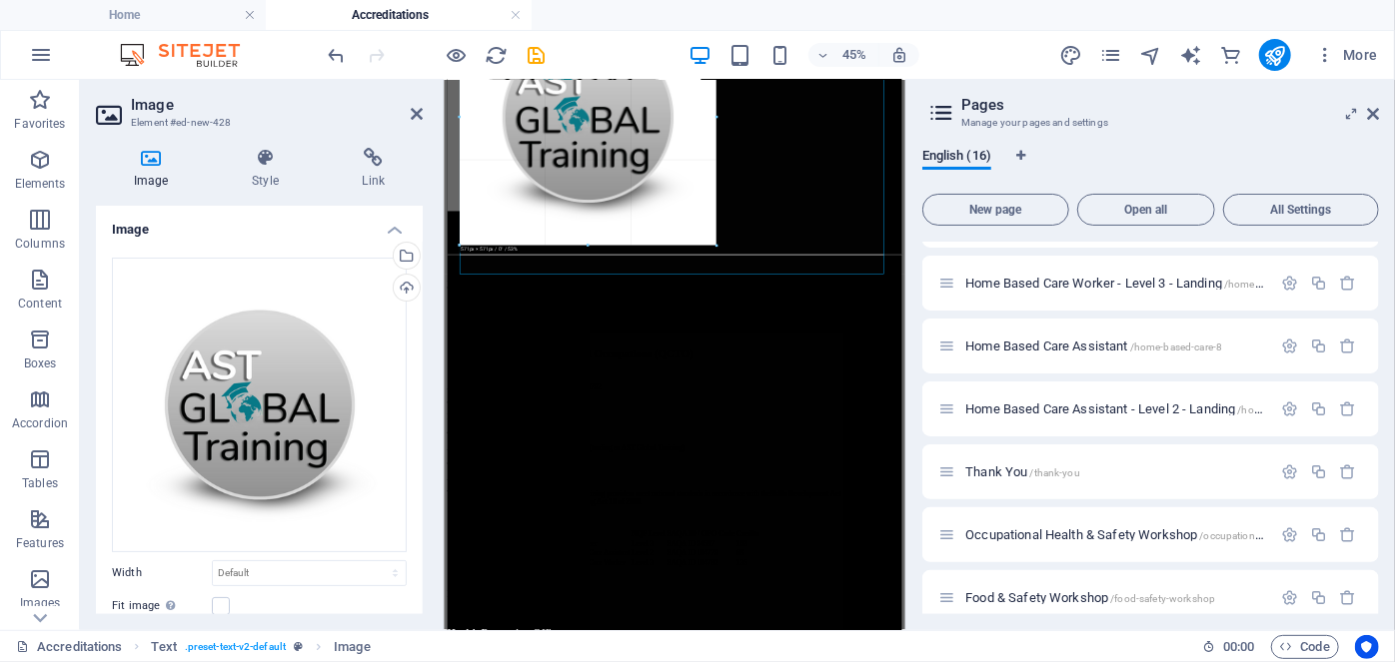
drag, startPoint x: 972, startPoint y: 733, endPoint x: 474, endPoint y: 31, distance: 861.4
type input "564"
select select "px"
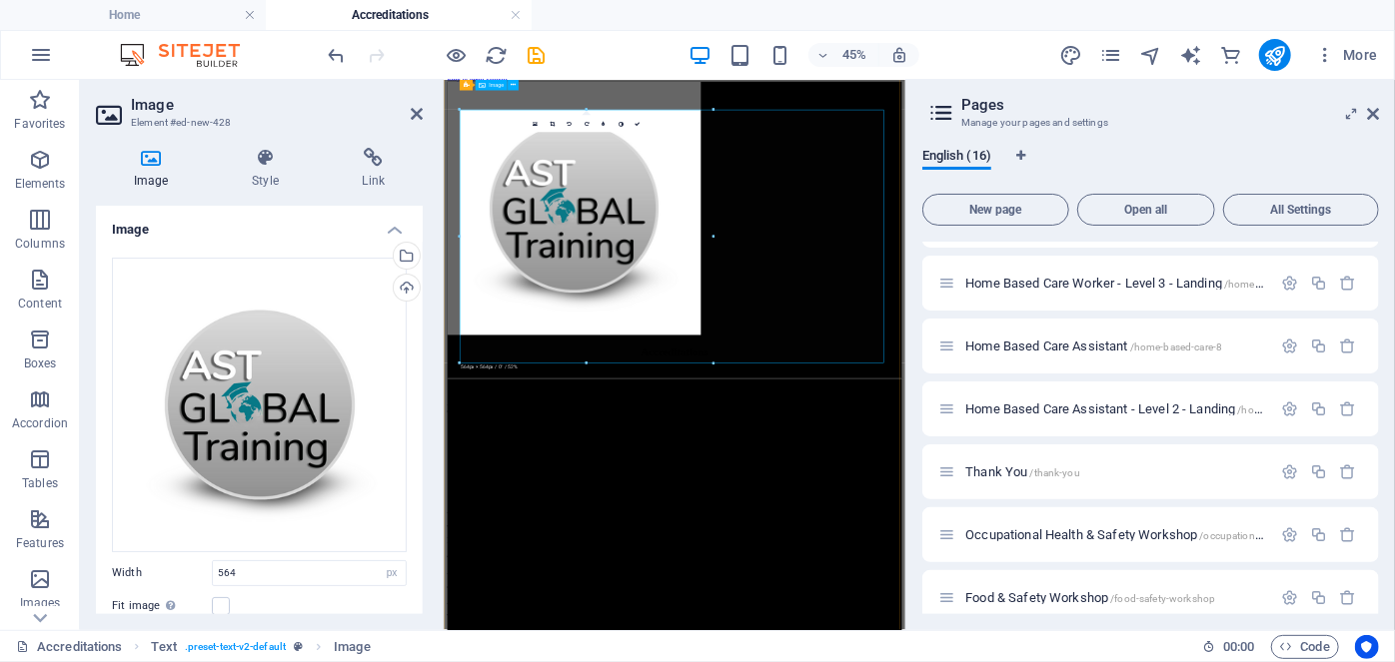
scroll to position [0, 0]
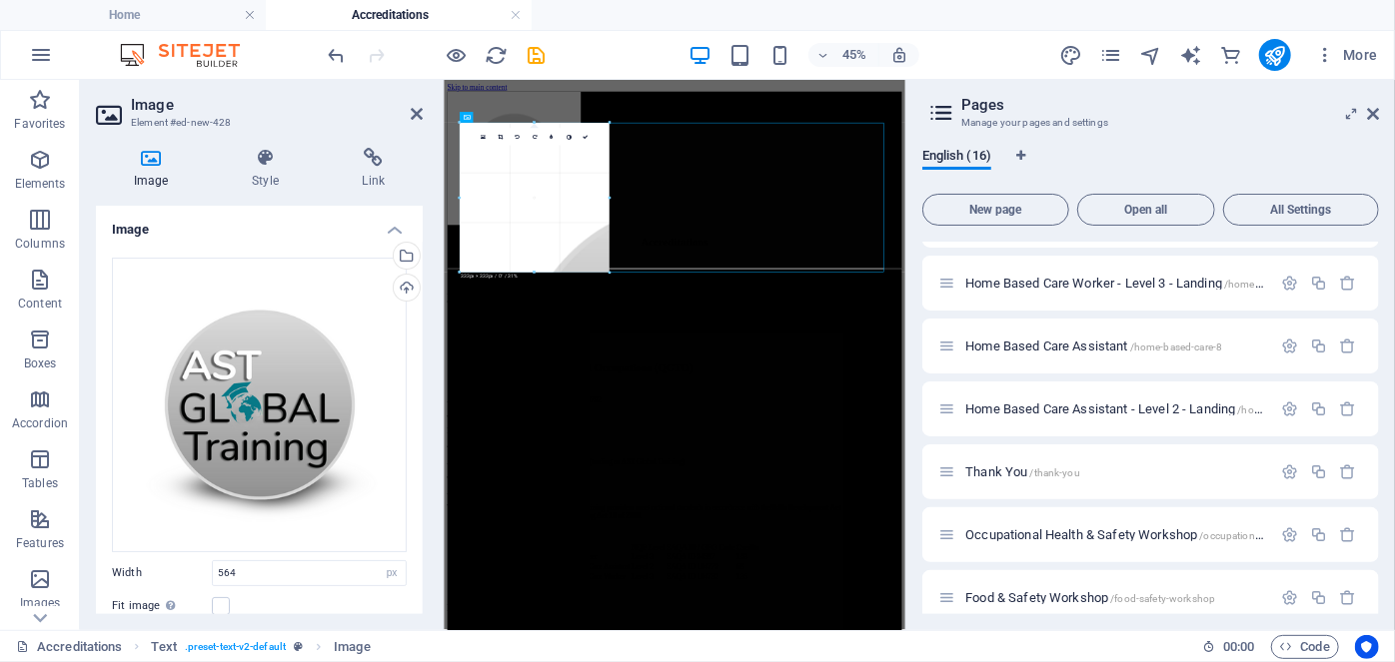
drag, startPoint x: 713, startPoint y: 377, endPoint x: 368, endPoint y: 108, distance: 437.9
type input "295"
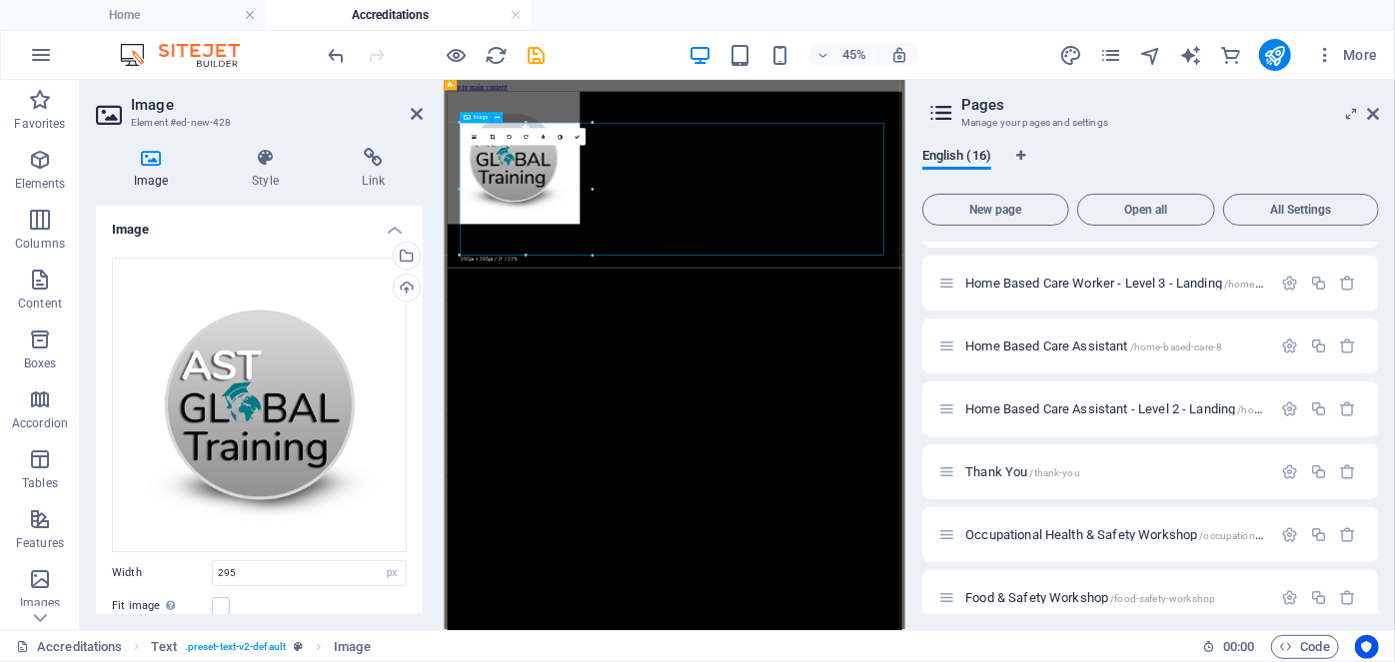
click at [759, 195] on figure at bounding box center [956, 254] width 1010 height 299
click at [583, 138] on link at bounding box center [577, 137] width 17 height 17
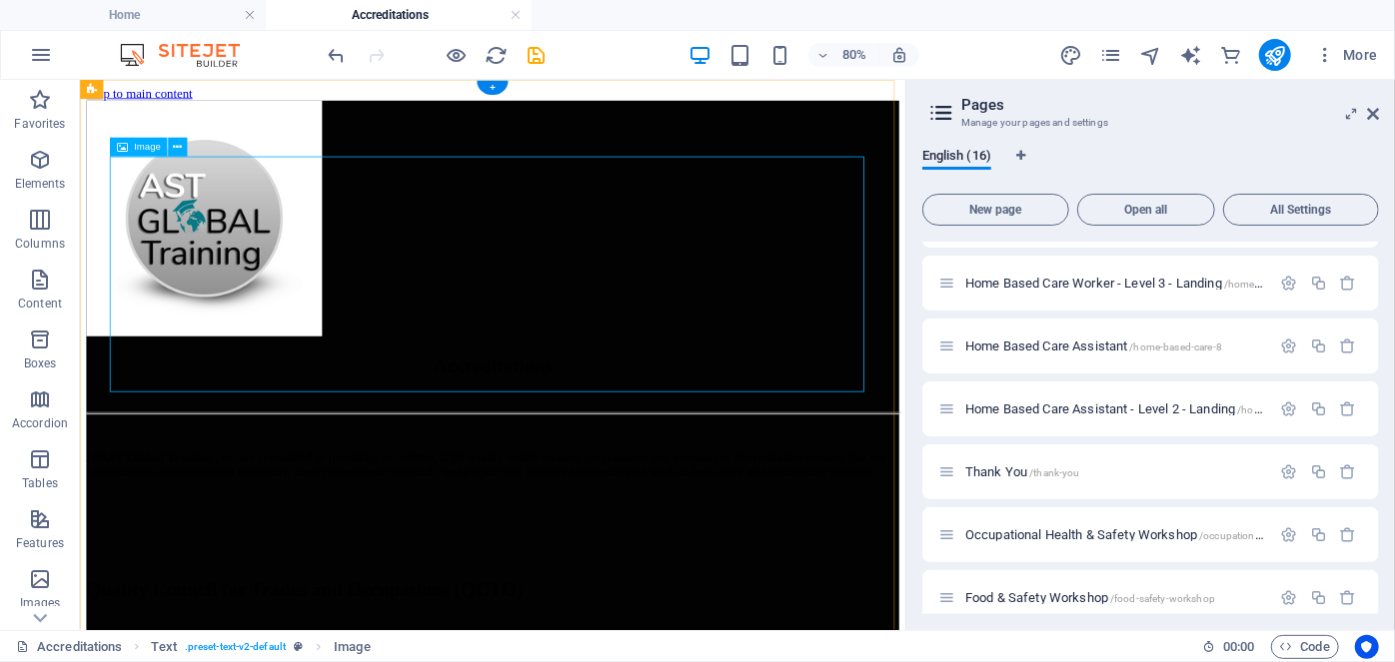
click at [413, 259] on figure at bounding box center [595, 254] width 1016 height 299
select select "px"
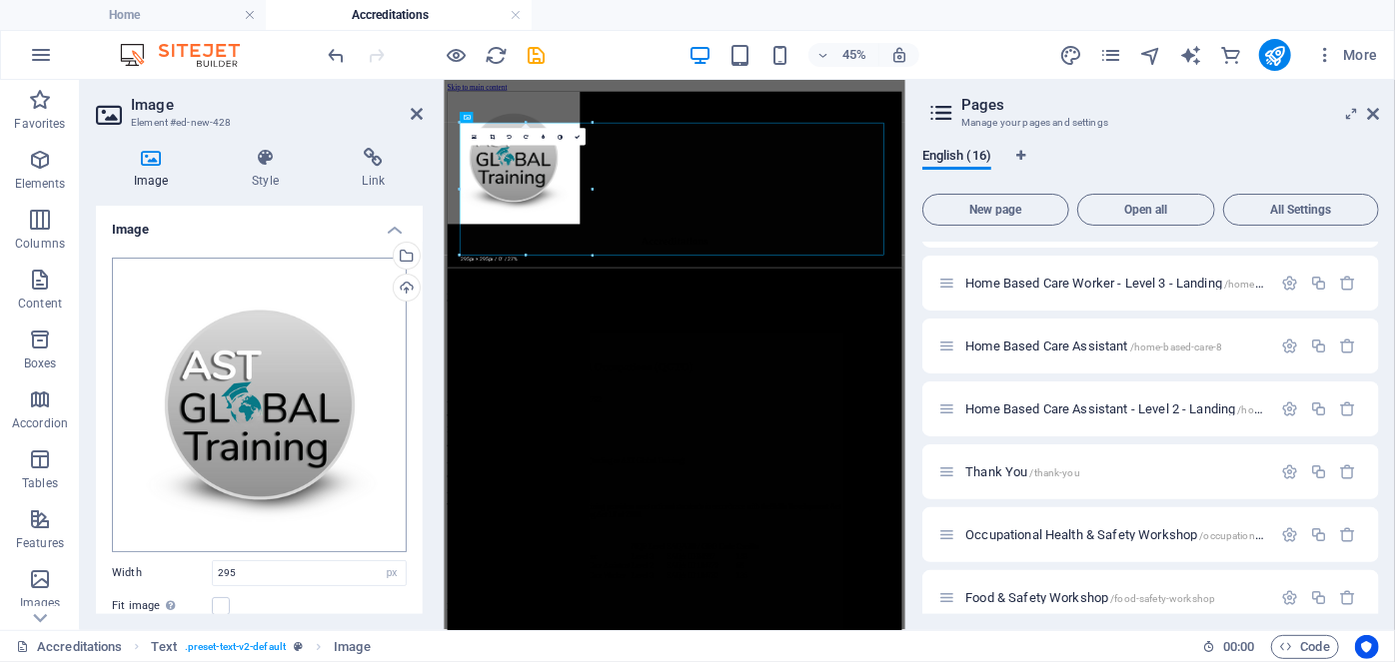
scroll to position [192, 0]
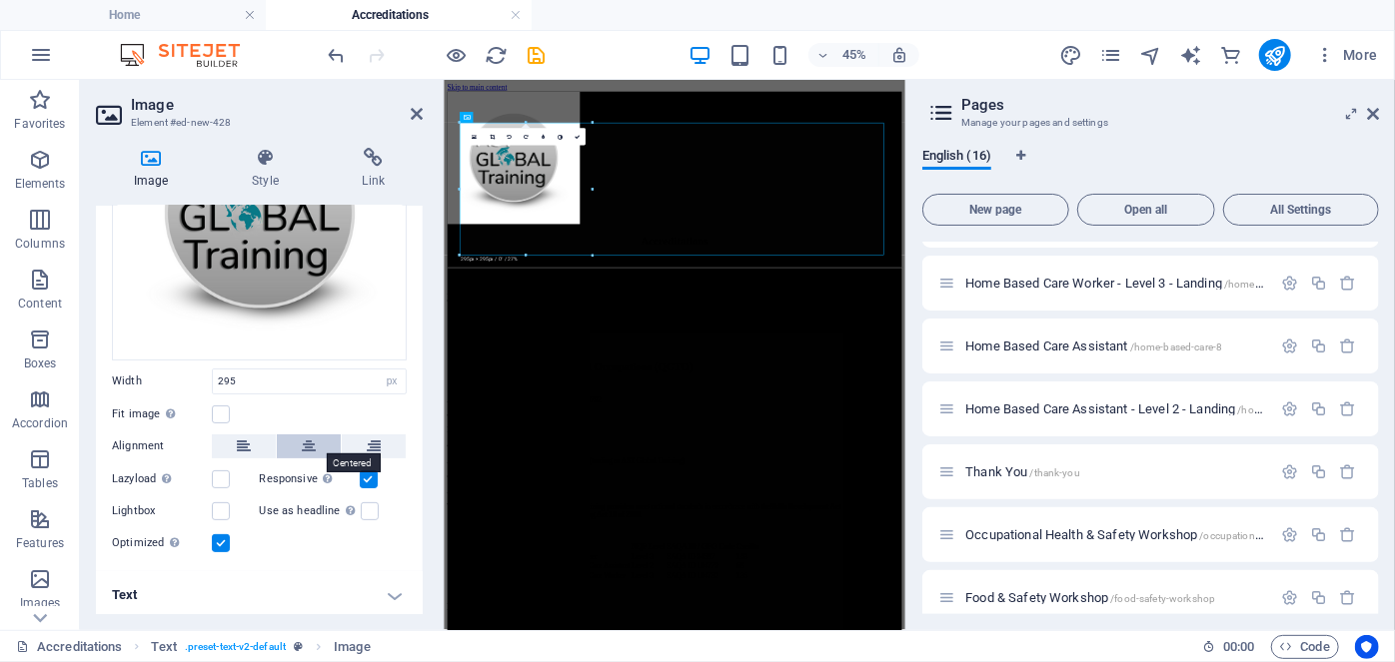
click at [296, 448] on button at bounding box center [309, 447] width 64 height 24
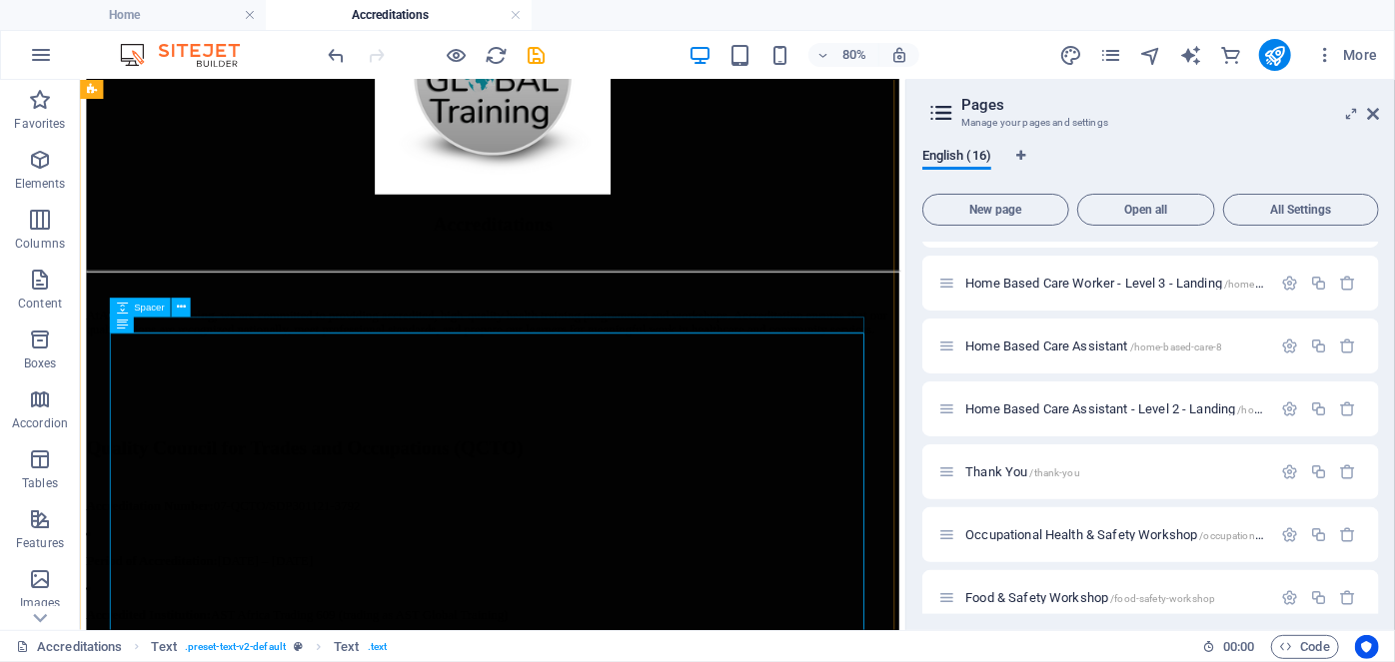
scroll to position [90, 0]
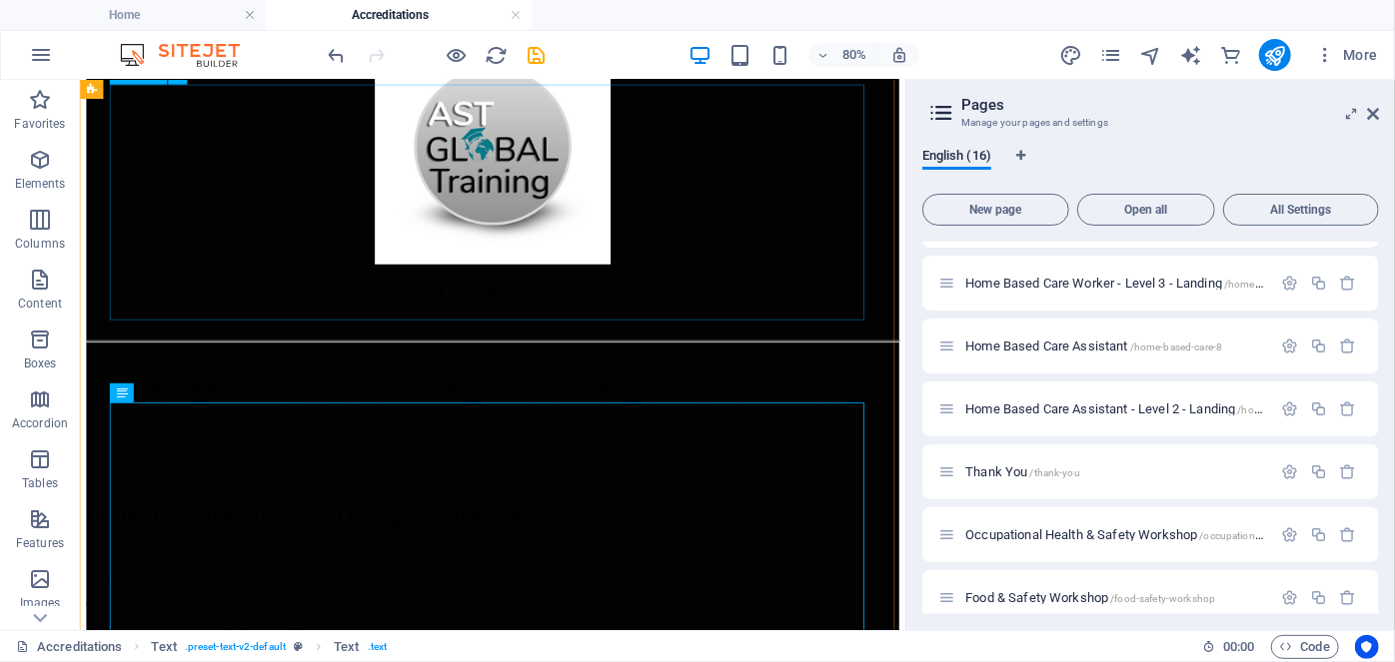
click at [570, 171] on figure at bounding box center [595, 164] width 1016 height 299
select select "px"
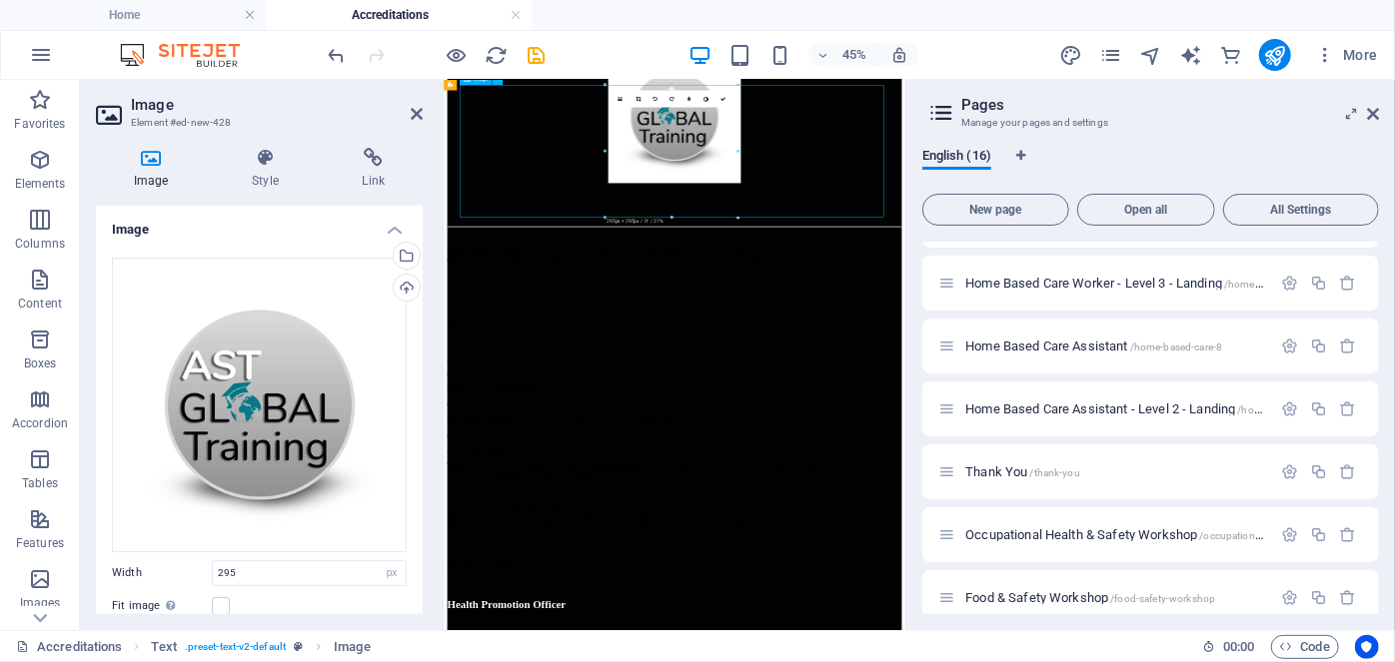
scroll to position [0, 0]
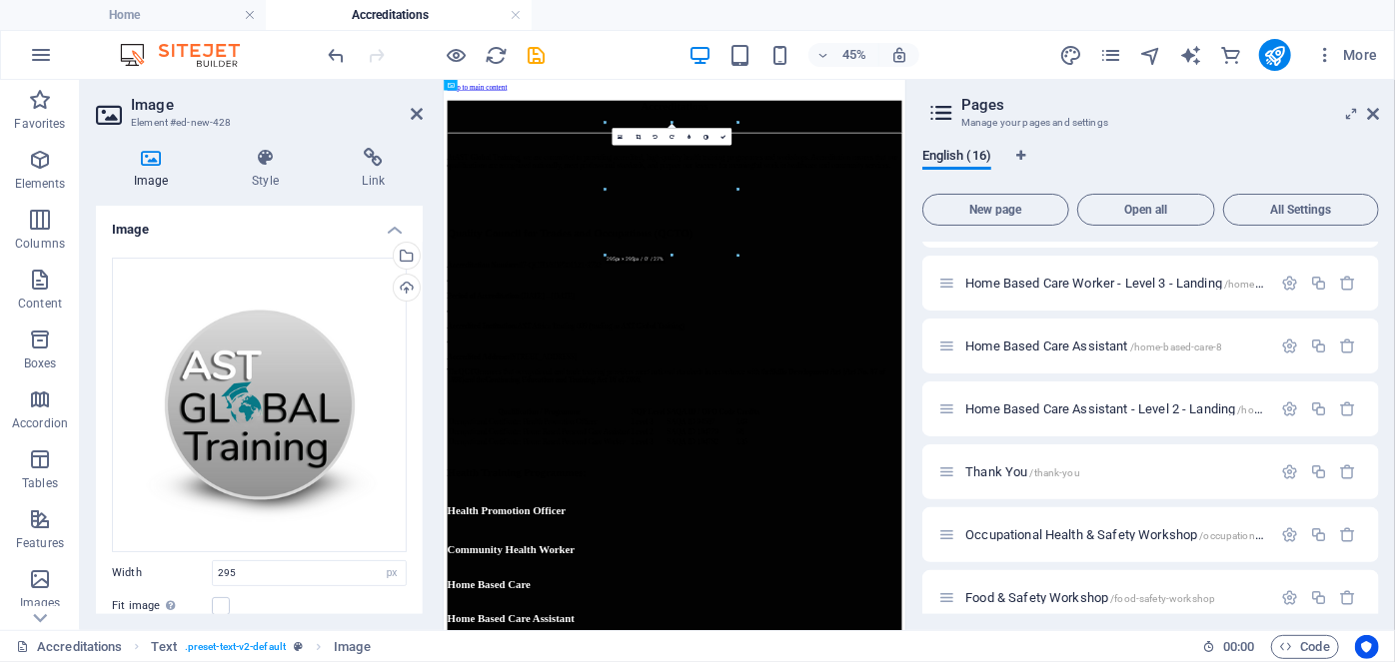
drag, startPoint x: 930, startPoint y: 152, endPoint x: 664, endPoint y: 702, distance: 611.4
drag, startPoint x: 926, startPoint y: 405, endPoint x: 804, endPoint y: 708, distance: 327.3
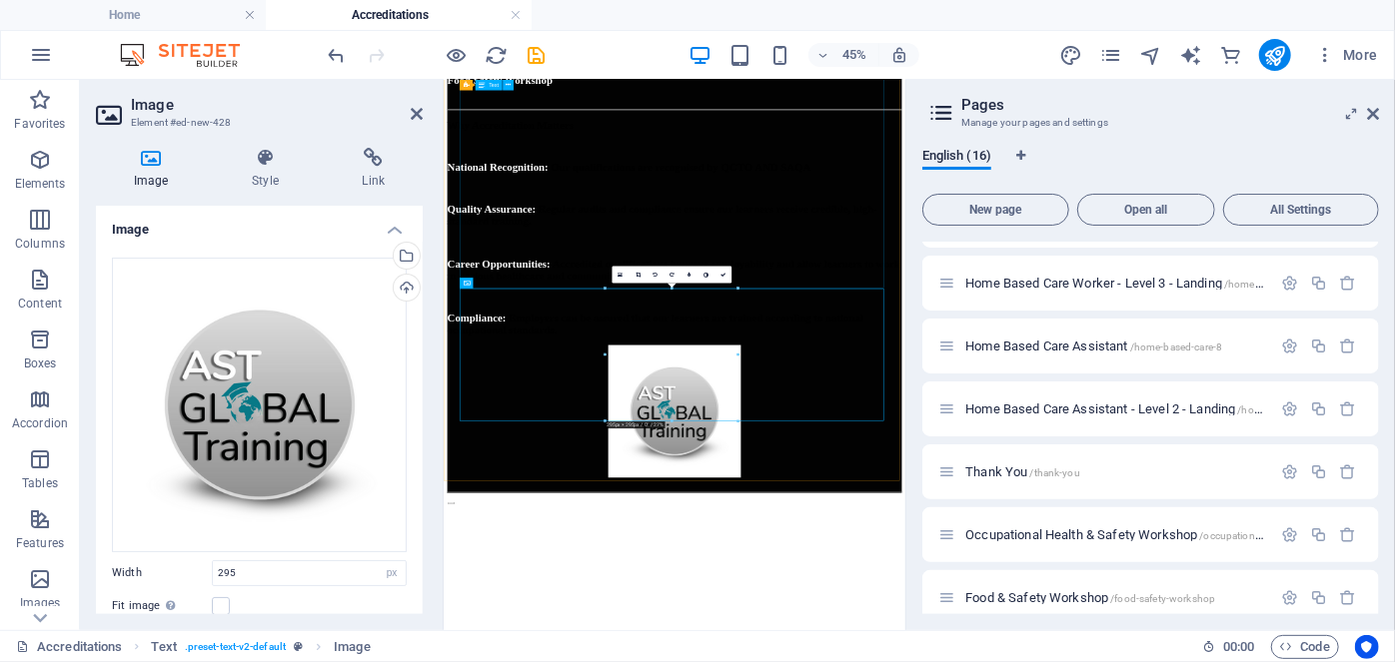
scroll to position [1476, 0]
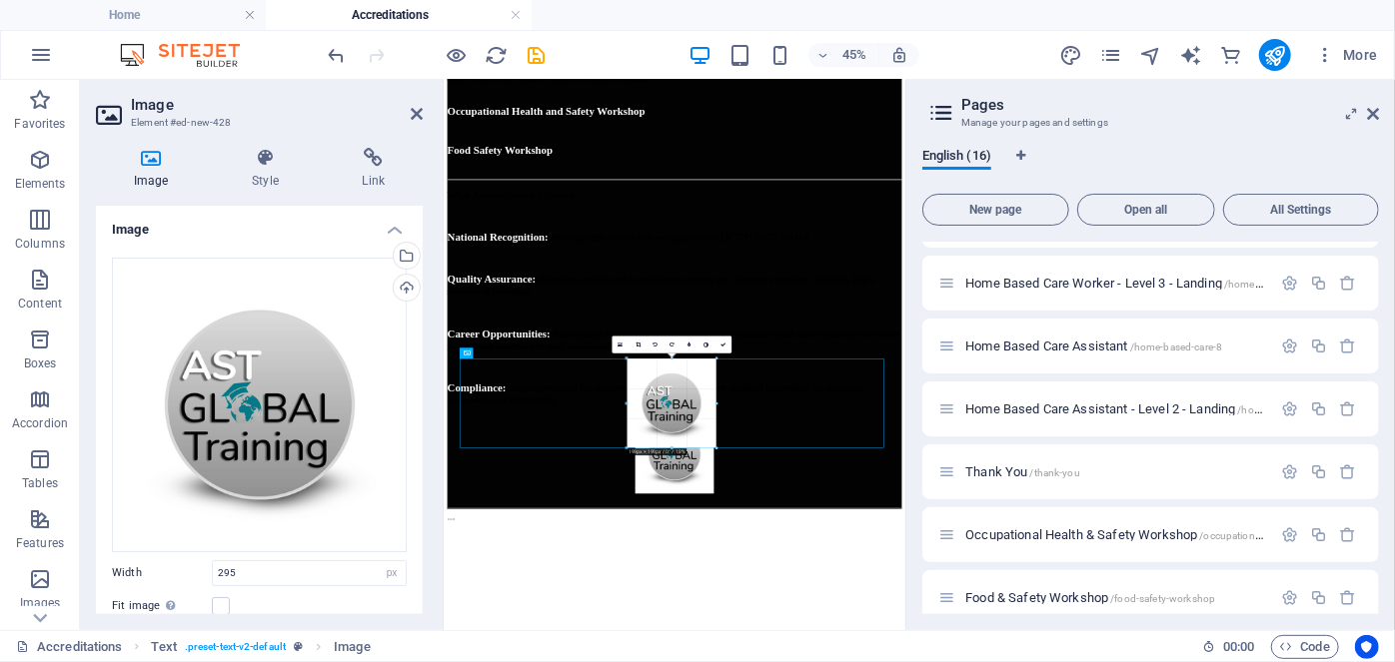
drag, startPoint x: 737, startPoint y: 492, endPoint x: 600, endPoint y: 370, distance: 184.1
type input "175"
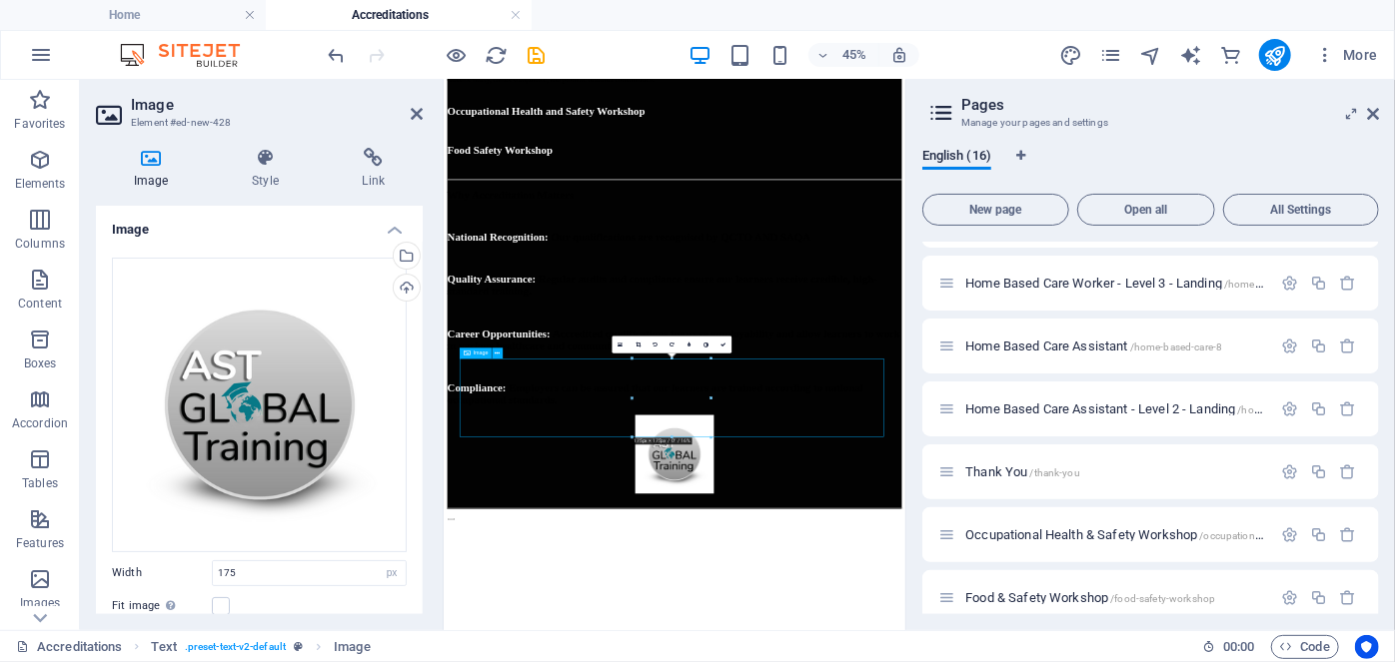
scroll to position [1500, 0]
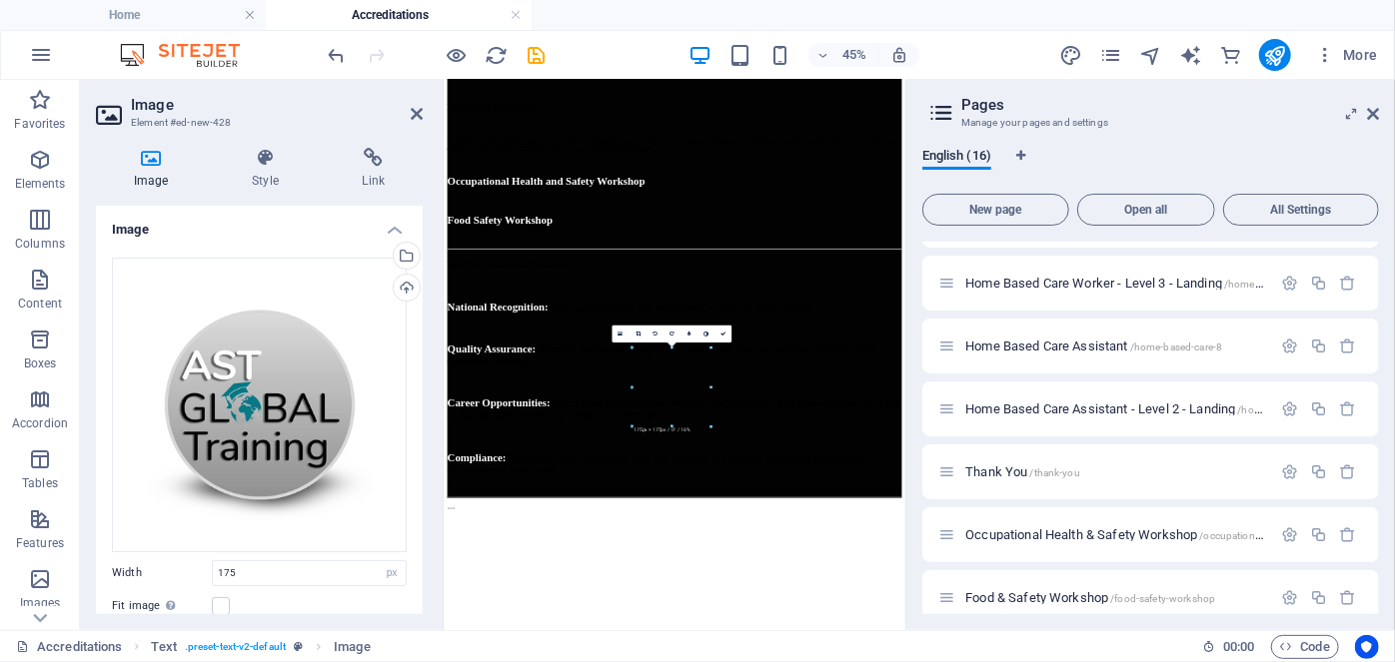
drag, startPoint x: 966, startPoint y: 807, endPoint x: 934, endPoint y: 446, distance: 363.1
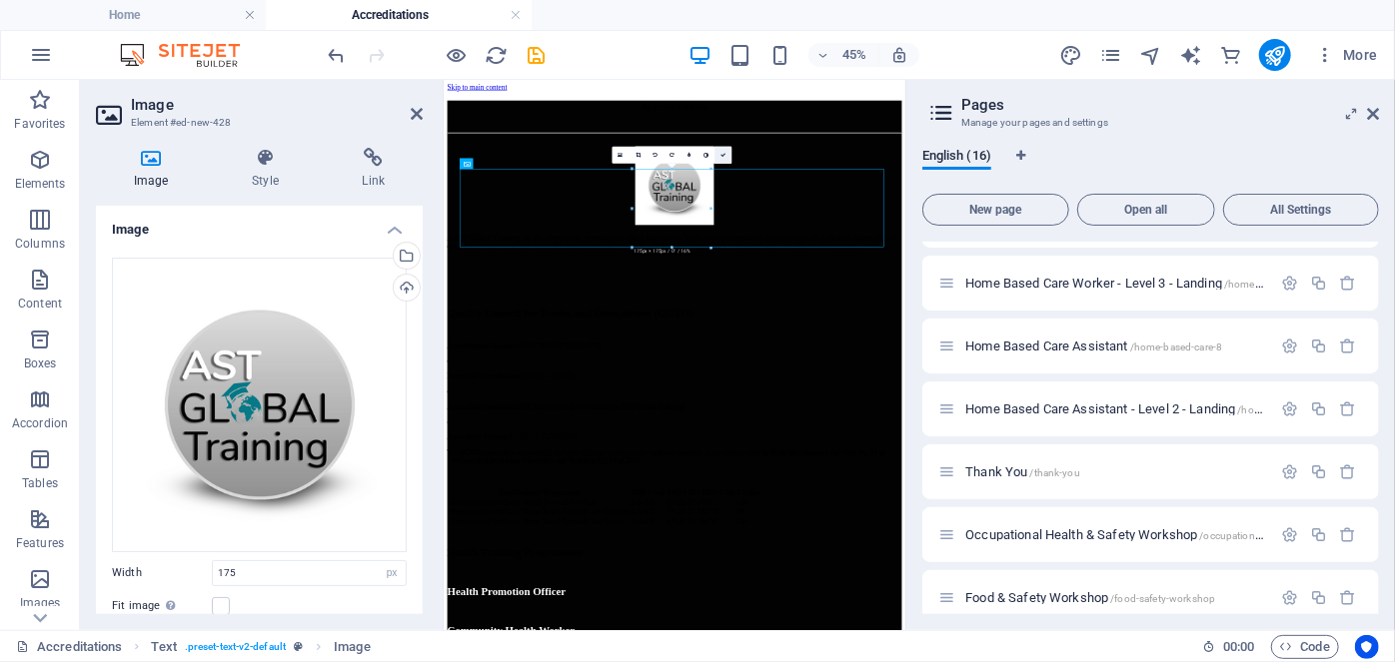
click at [721, 162] on link at bounding box center [722, 155] width 17 height 17
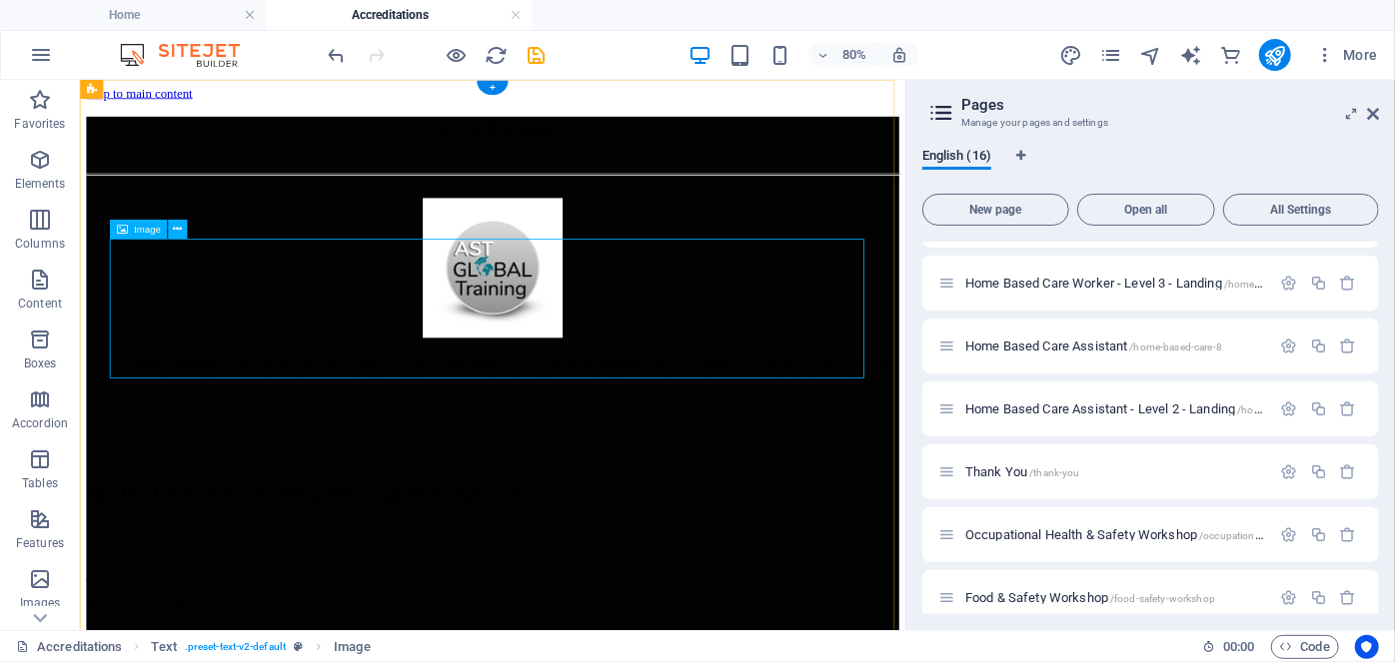
click at [609, 386] on figure at bounding box center [595, 316] width 1016 height 179
select select "px"
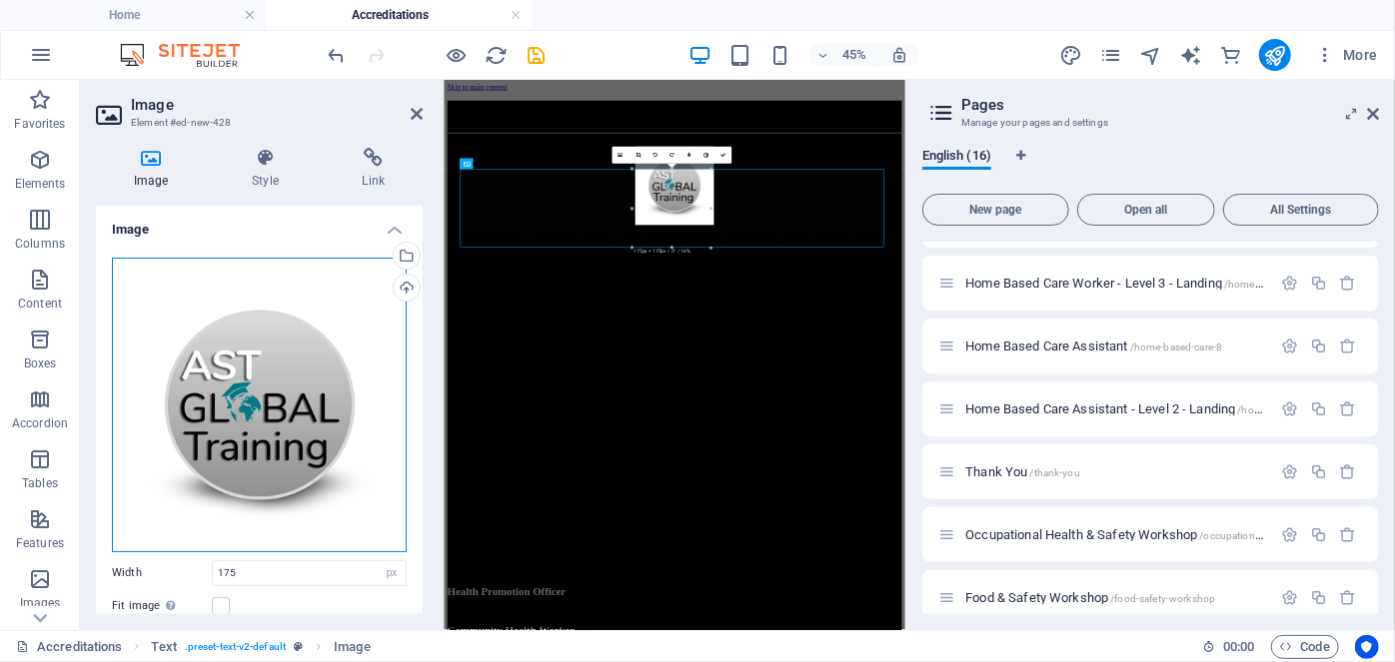
click at [298, 316] on div "Drag files here, click to choose files or select files from Files or our free s…" at bounding box center [259, 405] width 295 height 295
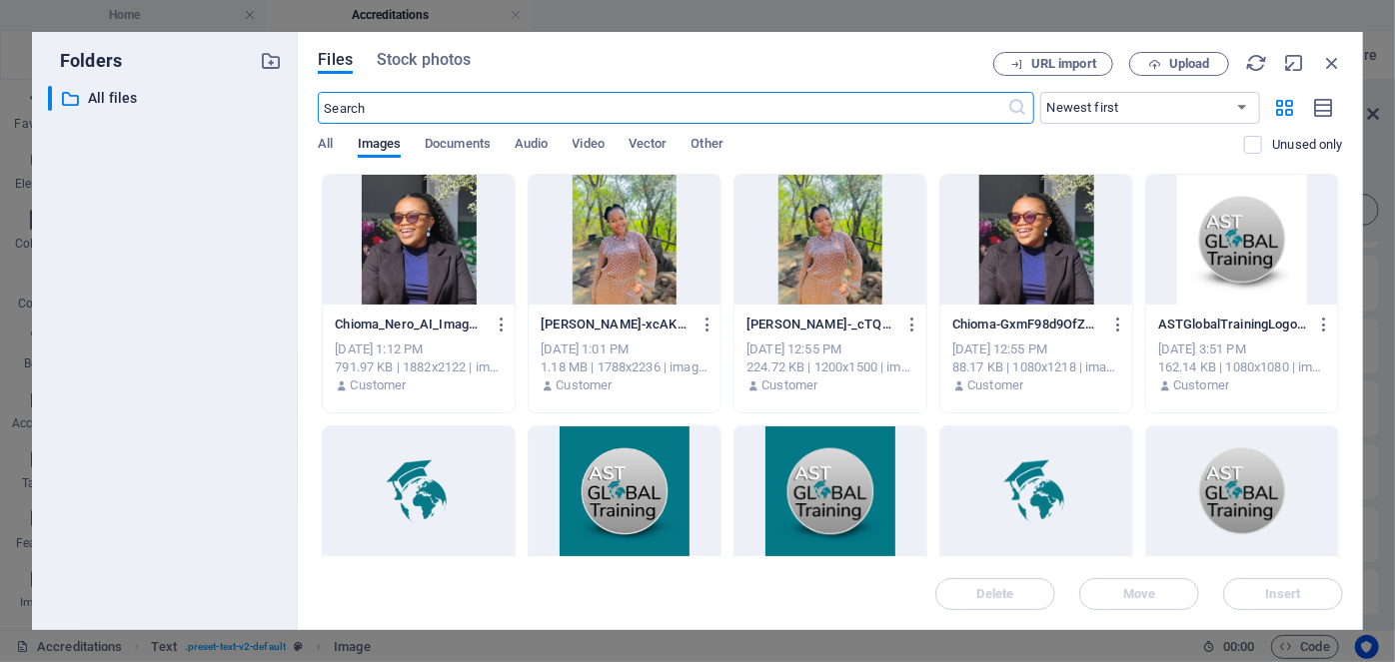
click at [458, 480] on div at bounding box center [419, 492] width 192 height 130
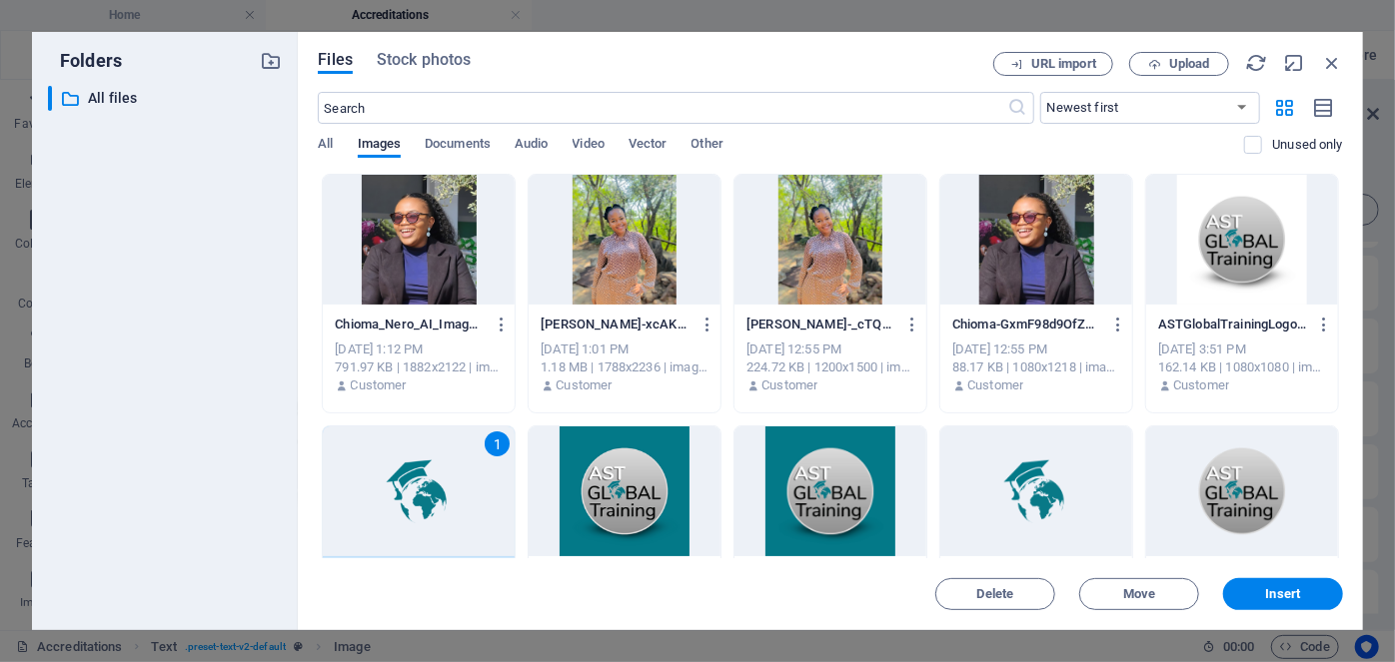
click at [458, 480] on div "1" at bounding box center [419, 492] width 192 height 130
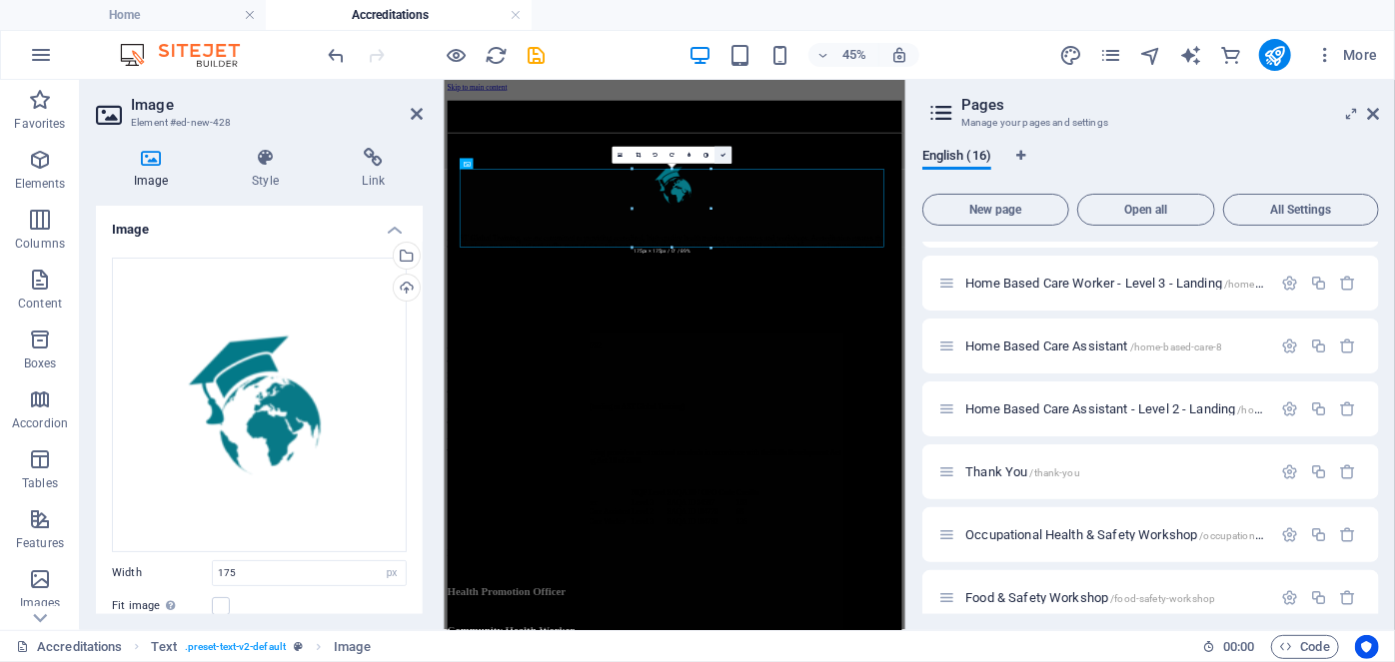
click at [724, 155] on icon at bounding box center [722, 155] width 5 height 5
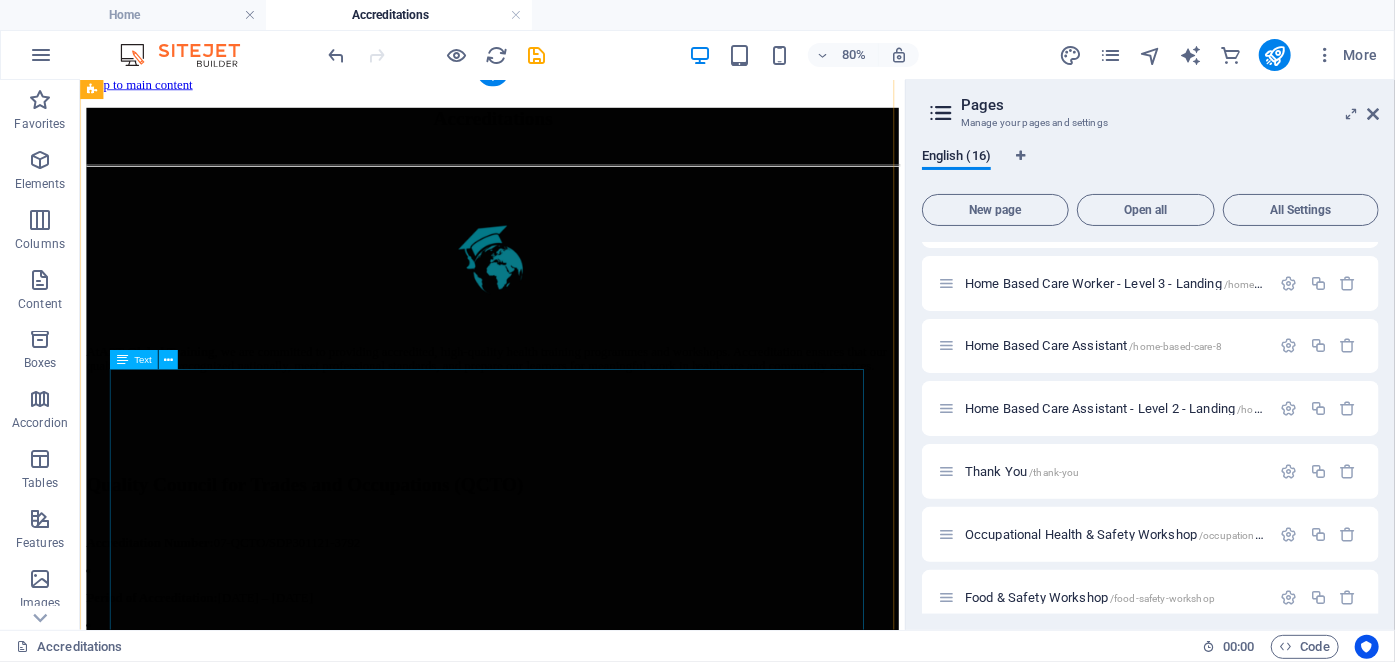
scroll to position [10, 0]
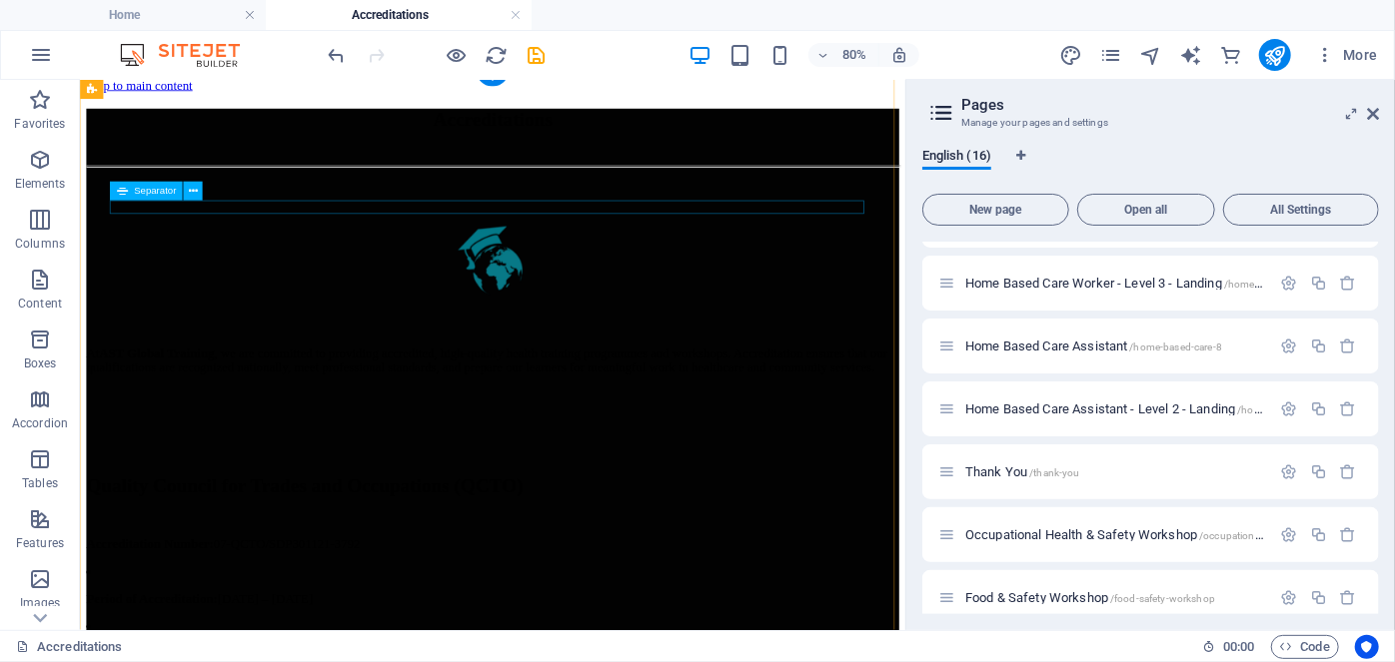
click at [382, 189] on div at bounding box center [595, 187] width 1016 height 3
select select "%"
select select "px"
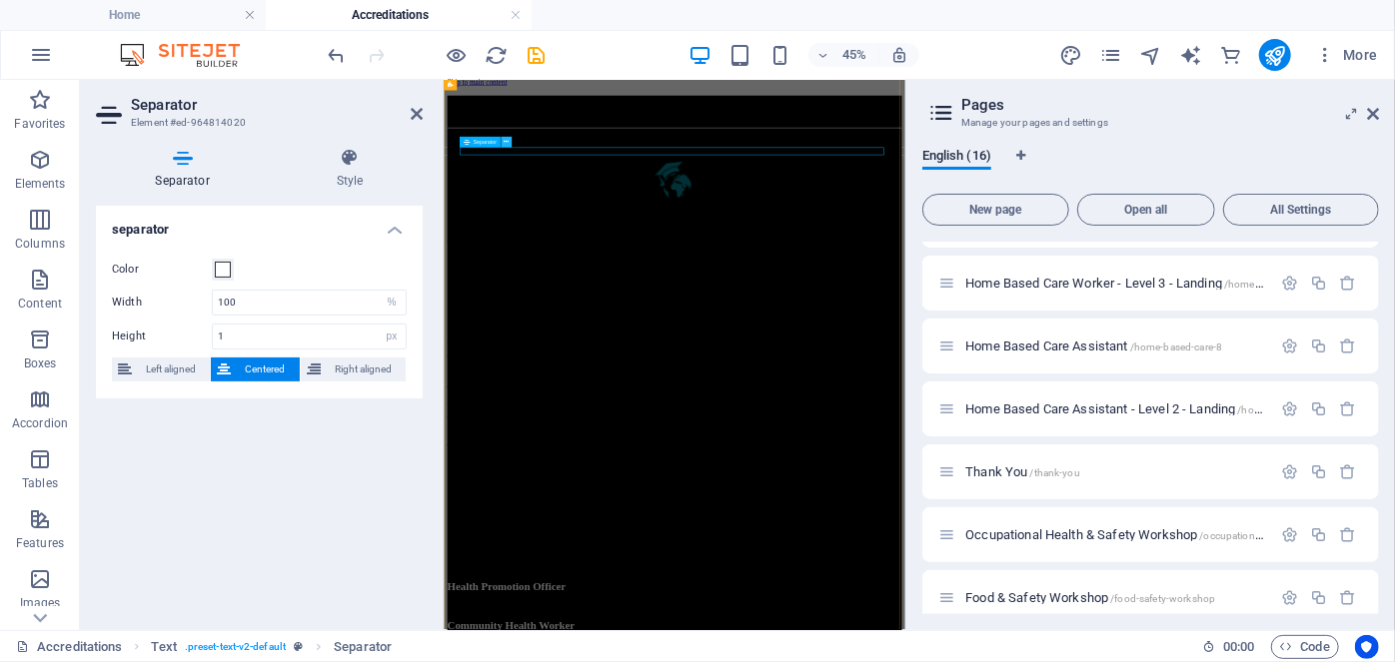
click at [507, 142] on icon at bounding box center [506, 142] width 5 height 9
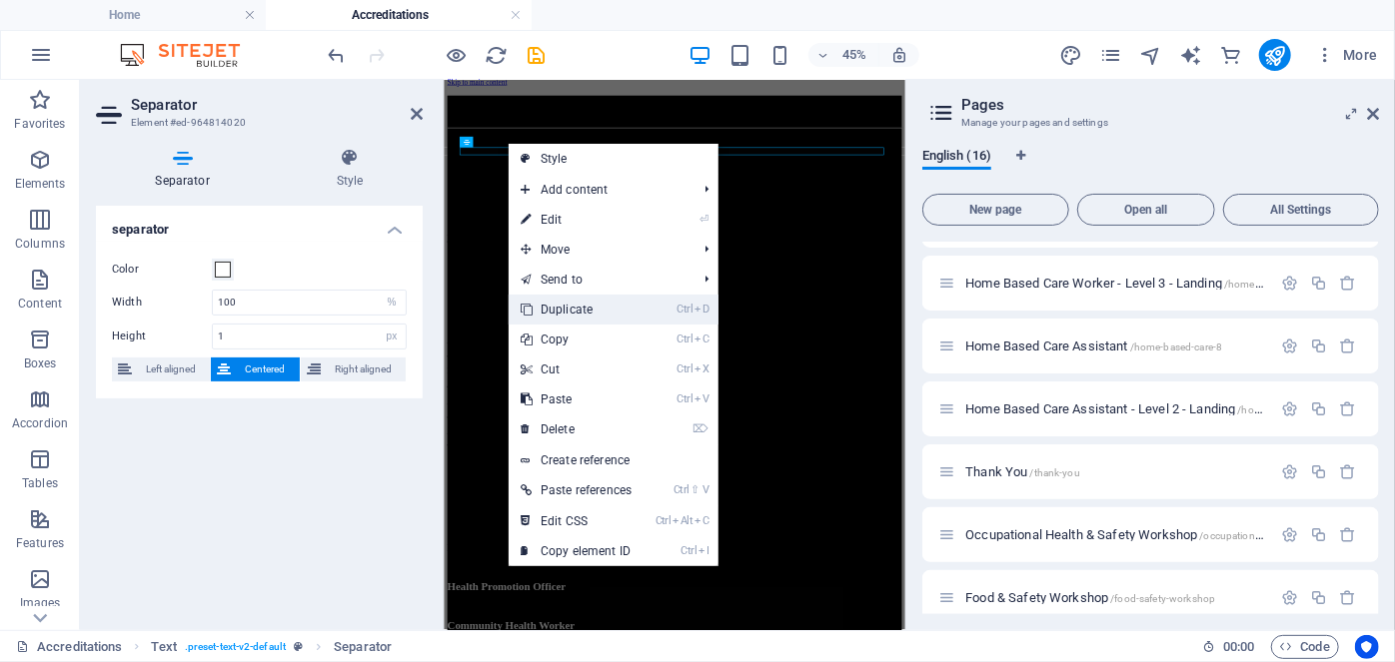
click at [568, 312] on link "Ctrl D Duplicate" at bounding box center [576, 310] width 135 height 30
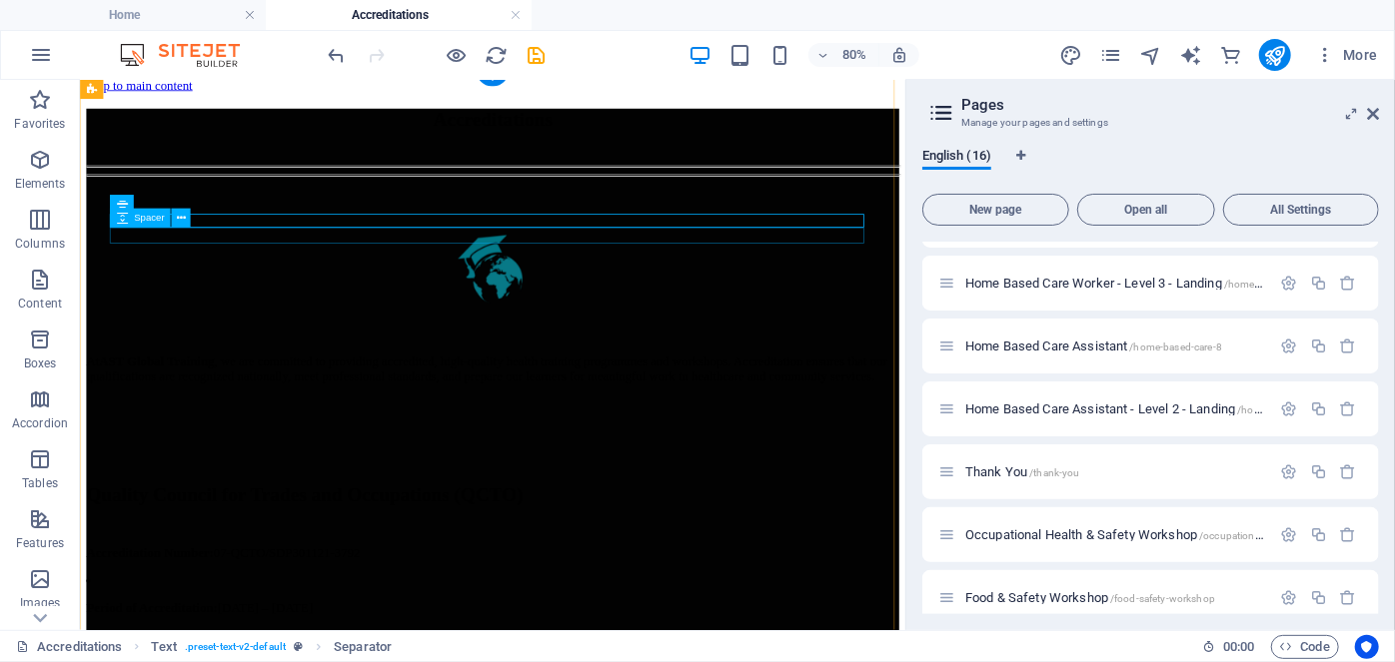
drag, startPoint x: 578, startPoint y: 250, endPoint x: 511, endPoint y: 275, distance: 71.5
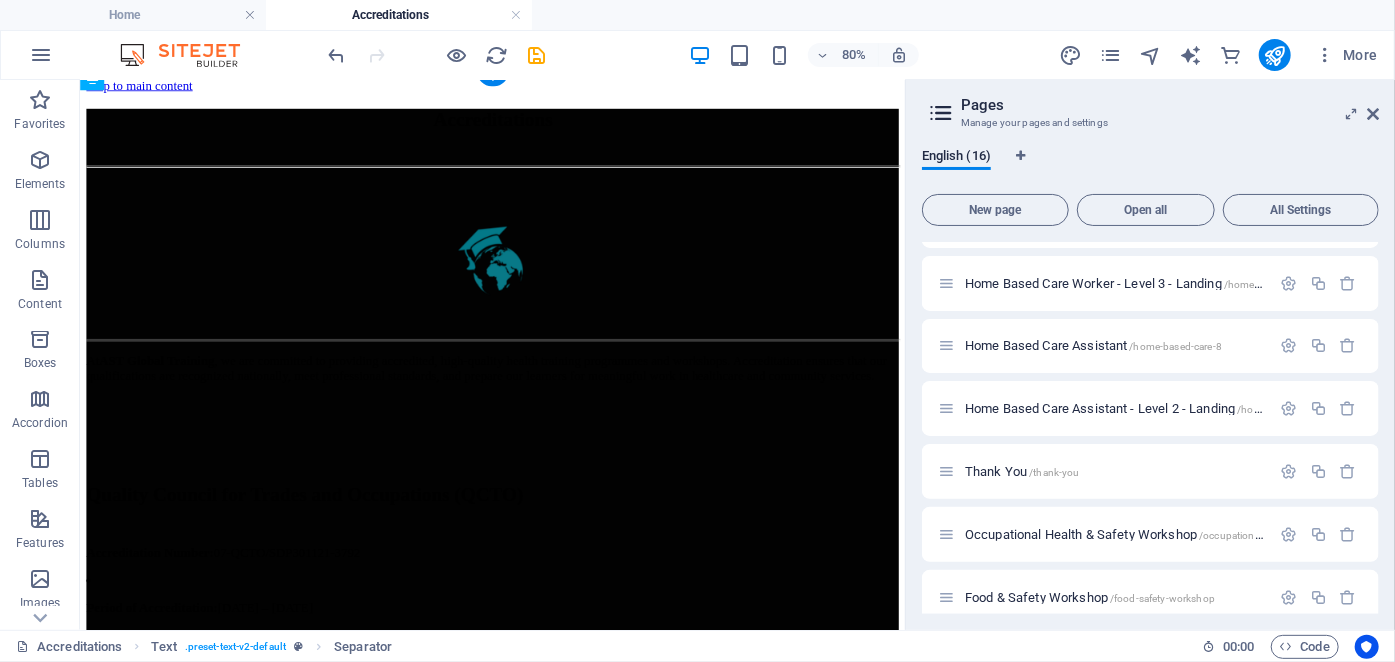
drag, startPoint x: 491, startPoint y: 250, endPoint x: 464, endPoint y: 515, distance: 266.2
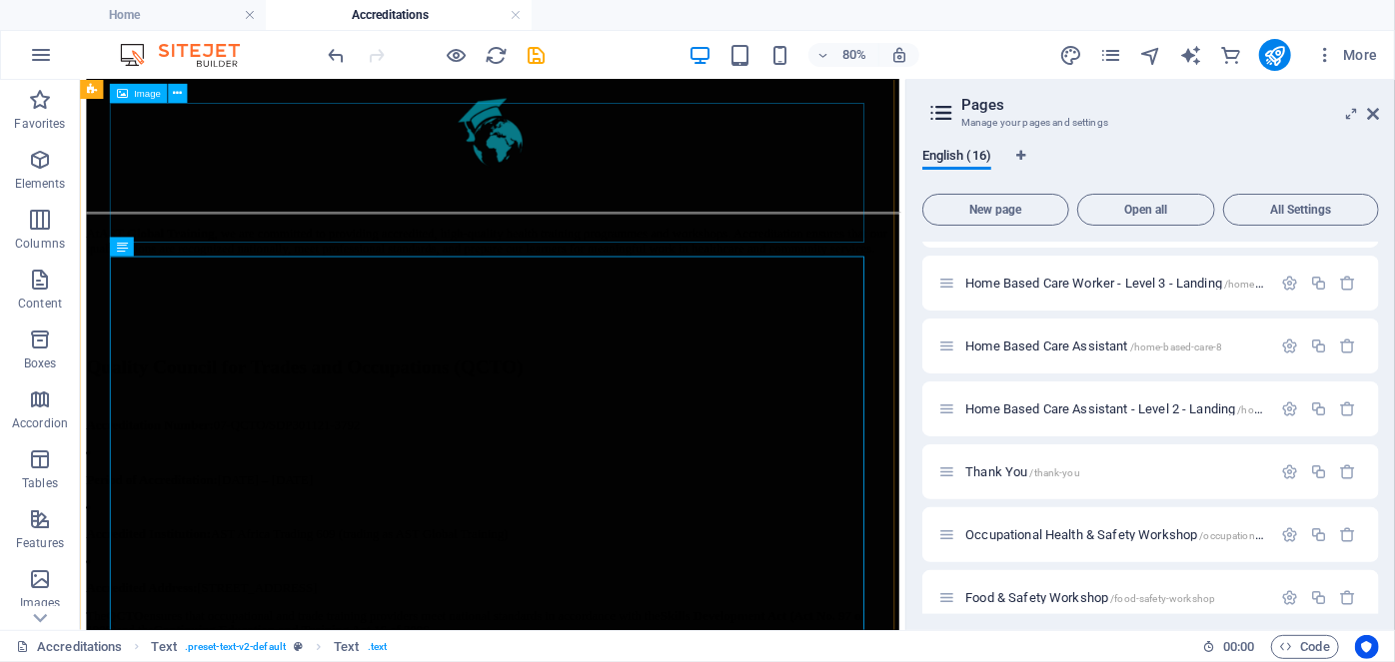
scroll to position [0, 0]
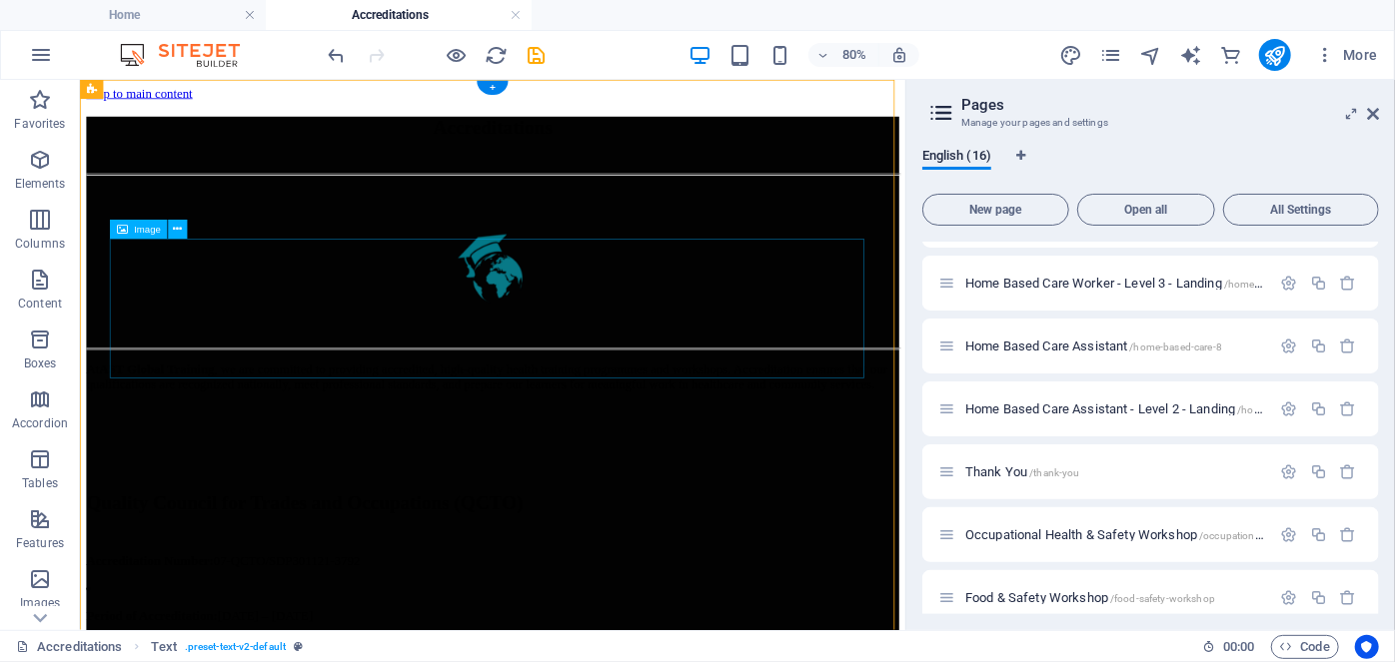
scroll to position [20, 0]
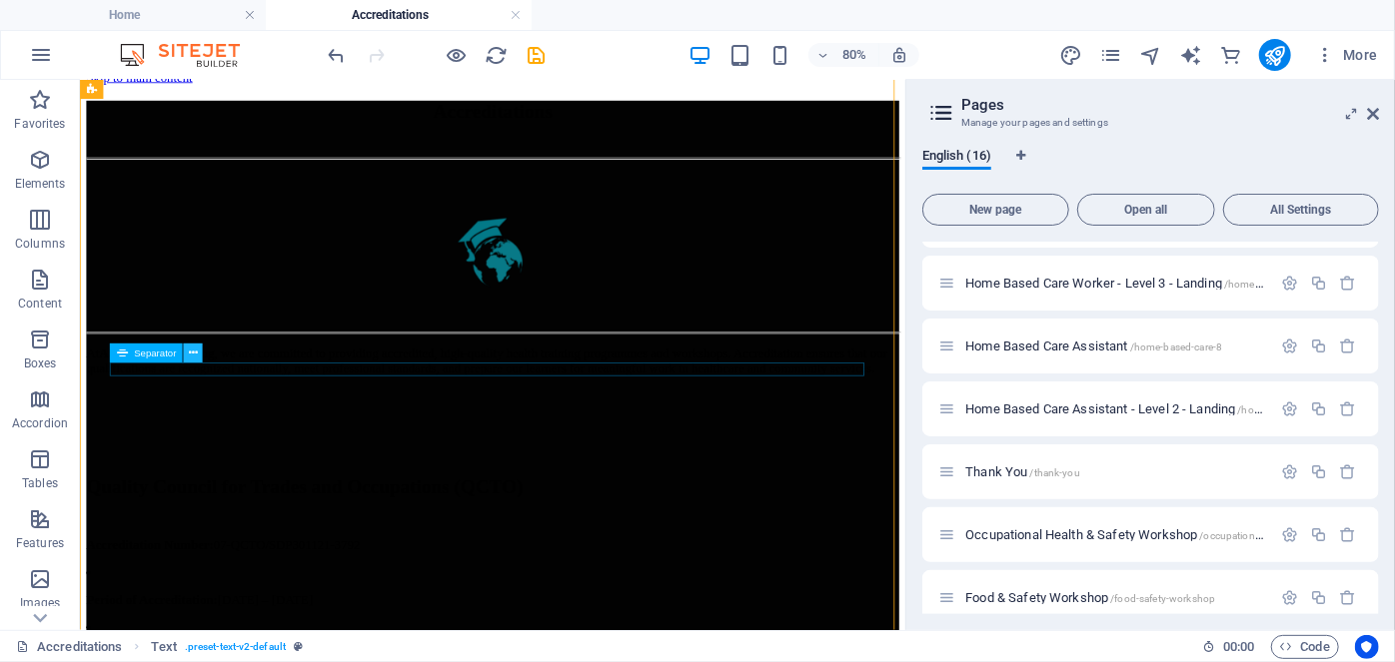
click at [194, 358] on icon at bounding box center [193, 353] width 9 height 17
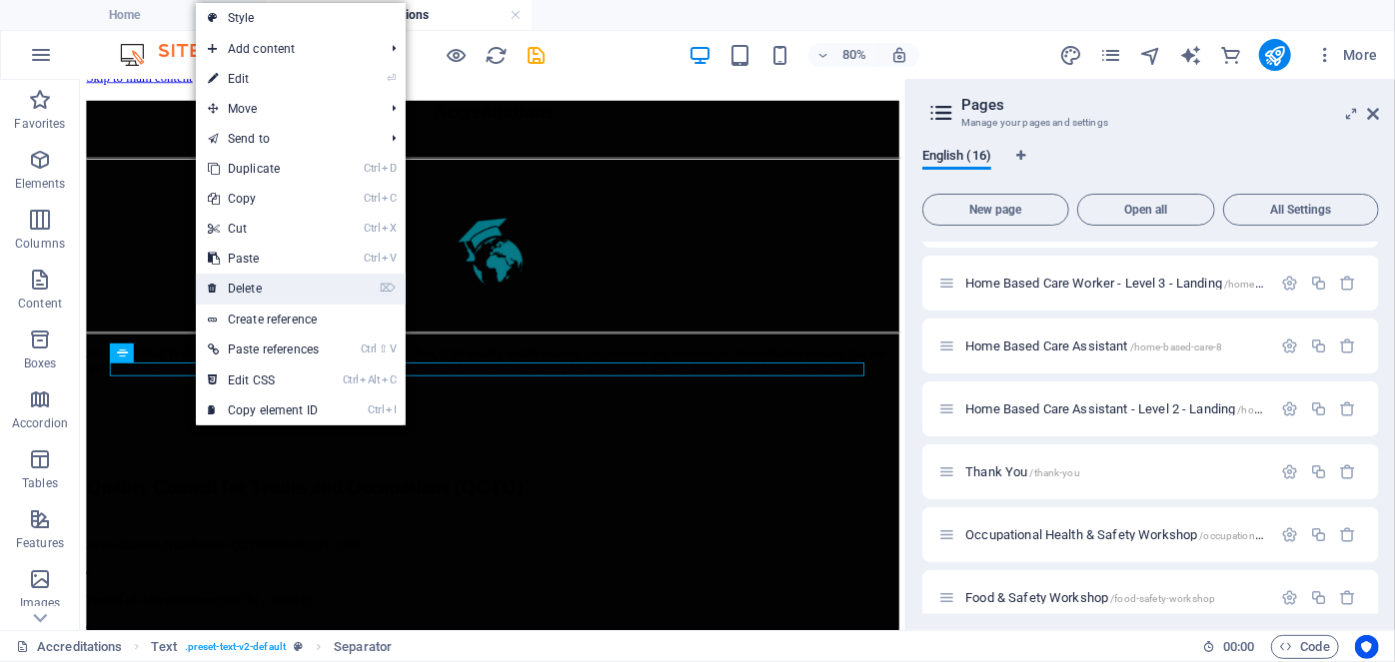
click at [244, 278] on link "⌦ Delete" at bounding box center [263, 289] width 135 height 30
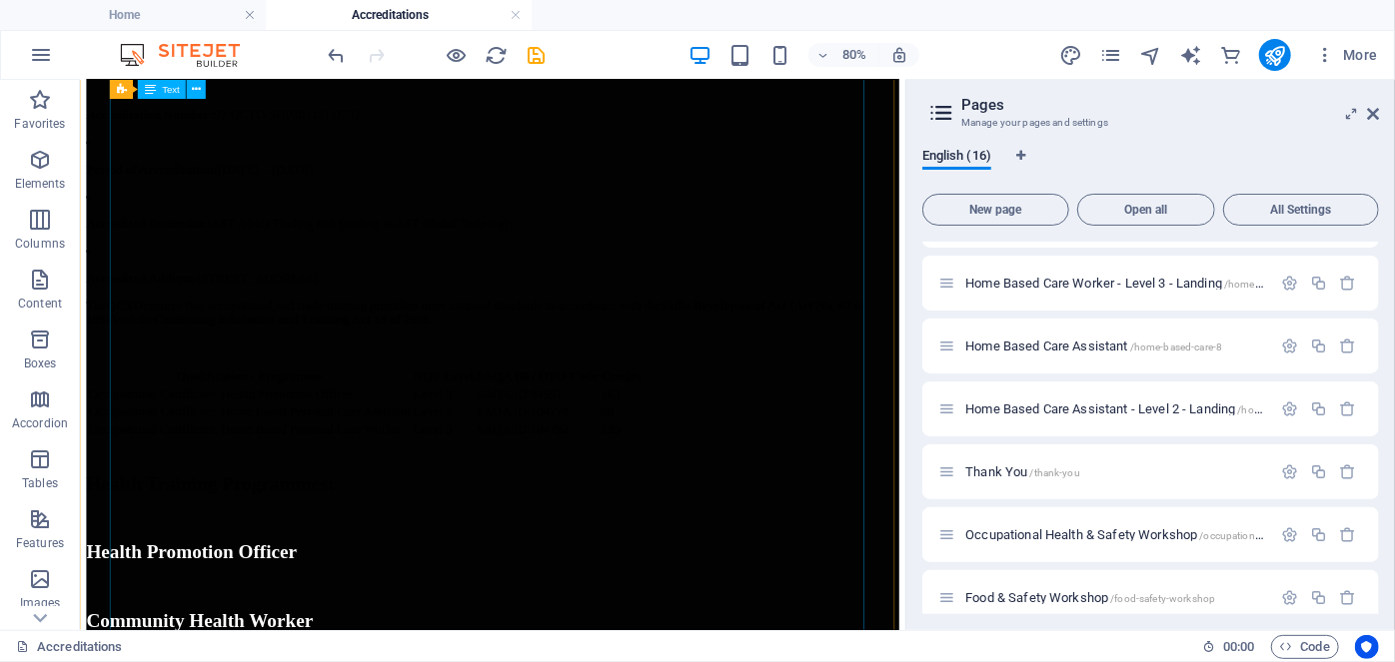
scroll to position [278, 0]
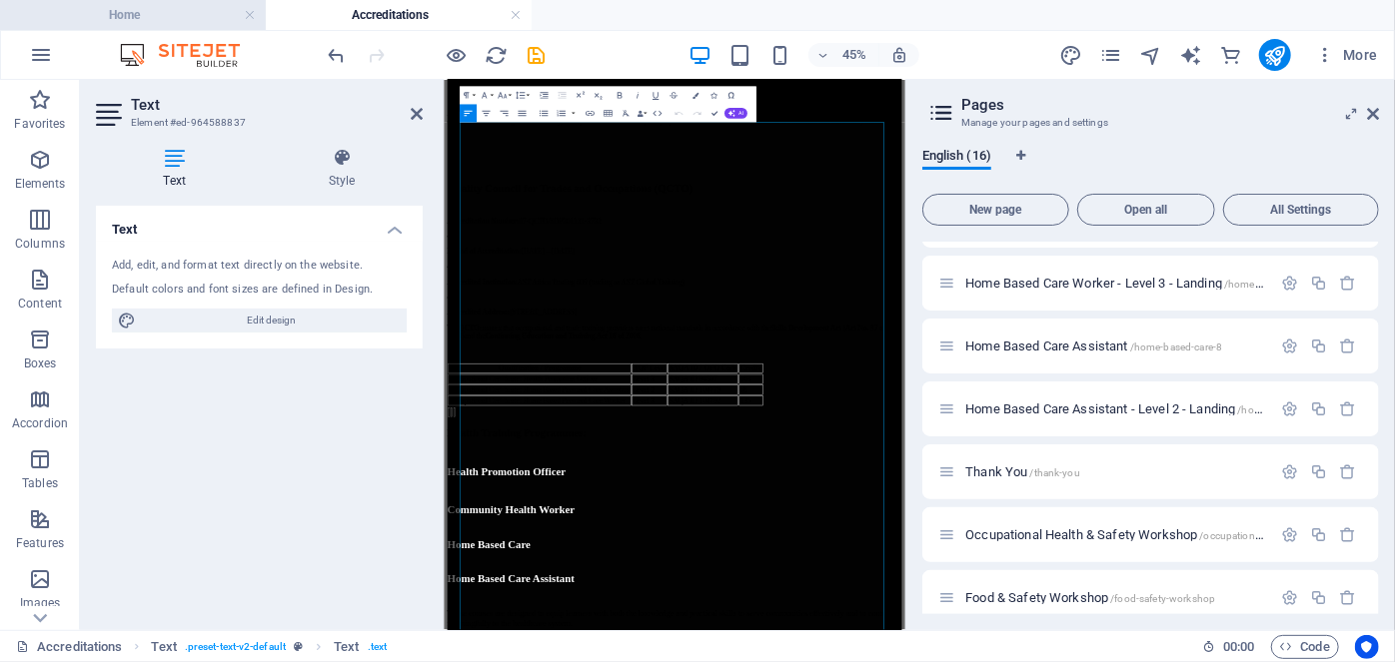
click at [146, 0] on li "Home" at bounding box center [133, 15] width 266 height 30
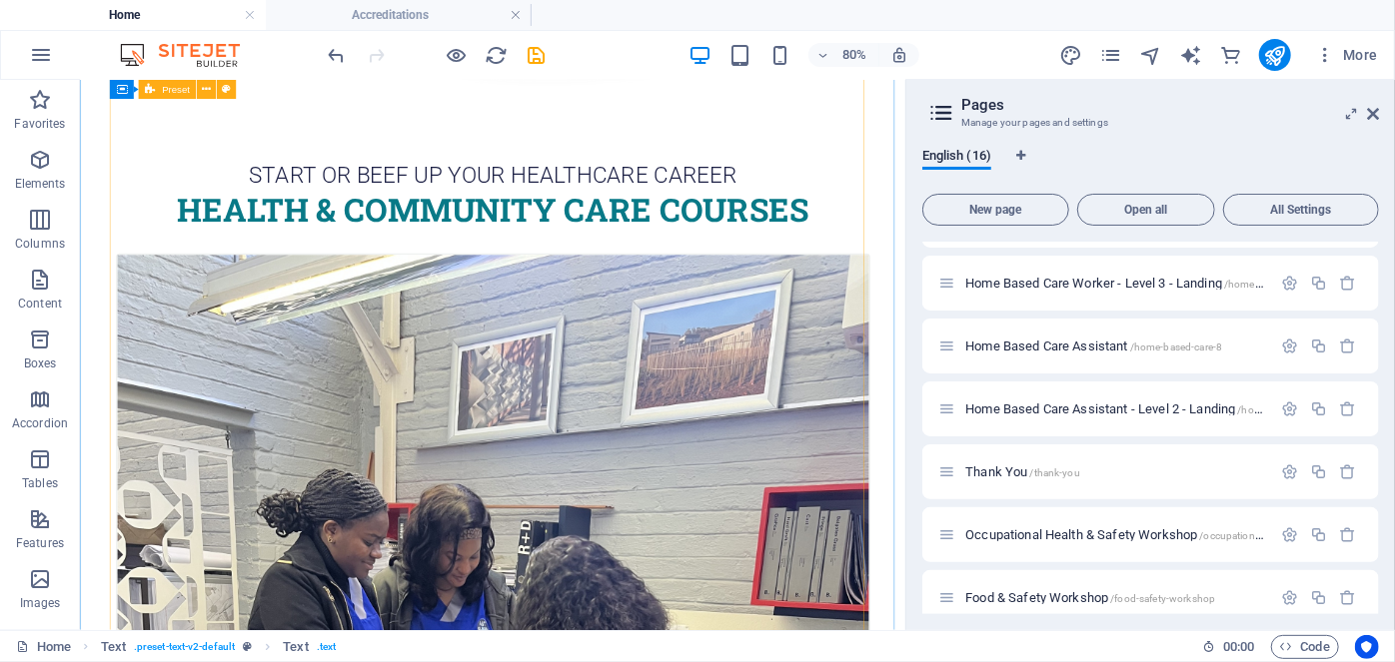
scroll to position [2174, 0]
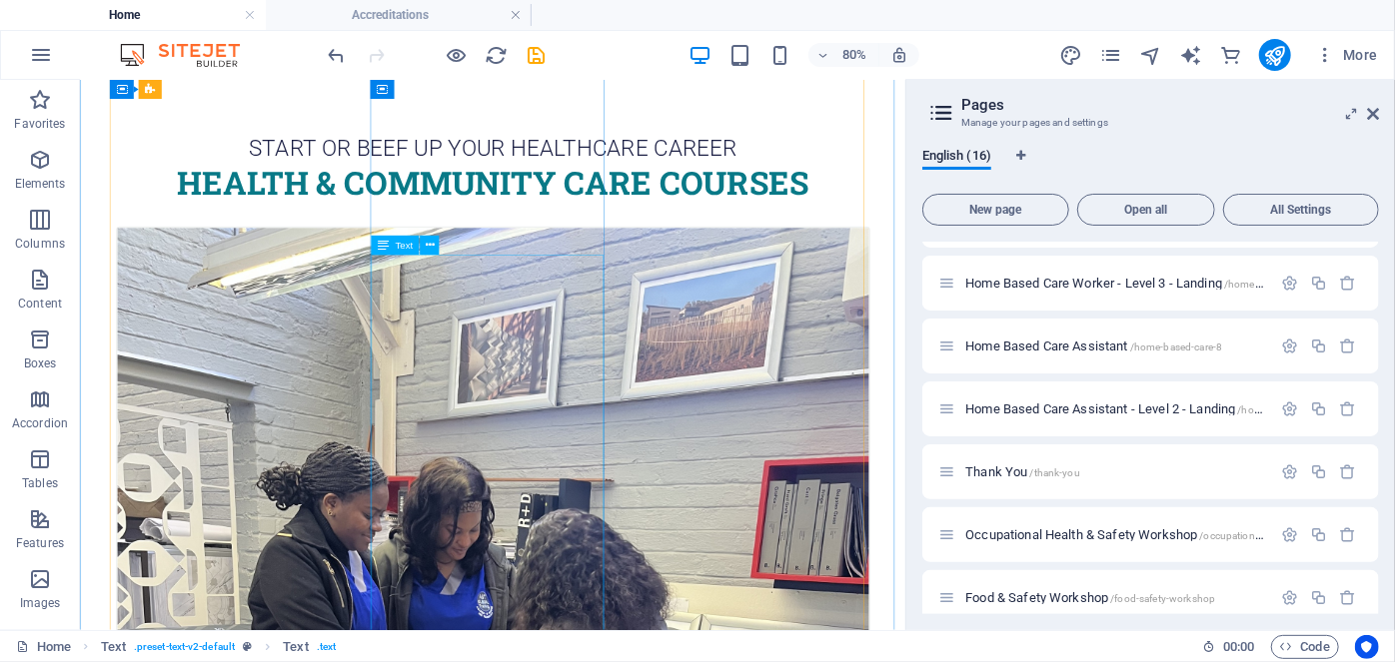
click at [446, 246] on div "Text" at bounding box center [410, 246] width 78 height 20
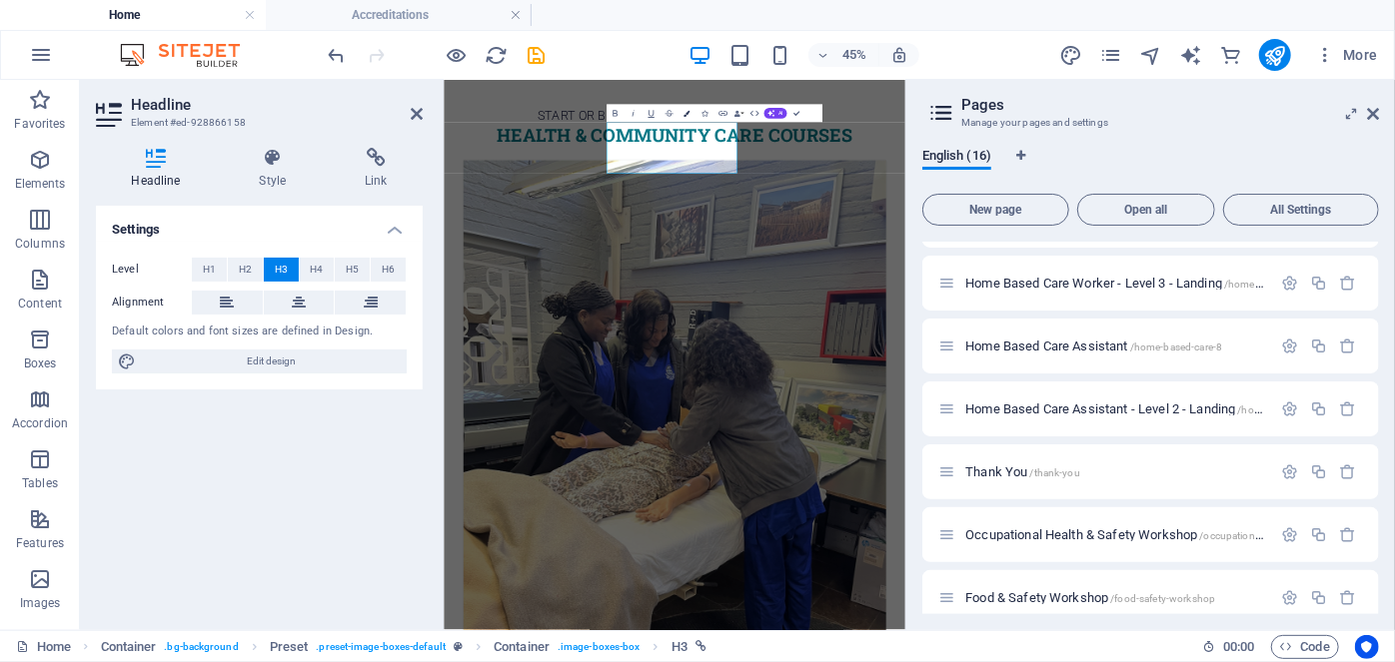
click at [690, 107] on button "Colors" at bounding box center [686, 114] width 17 height 18
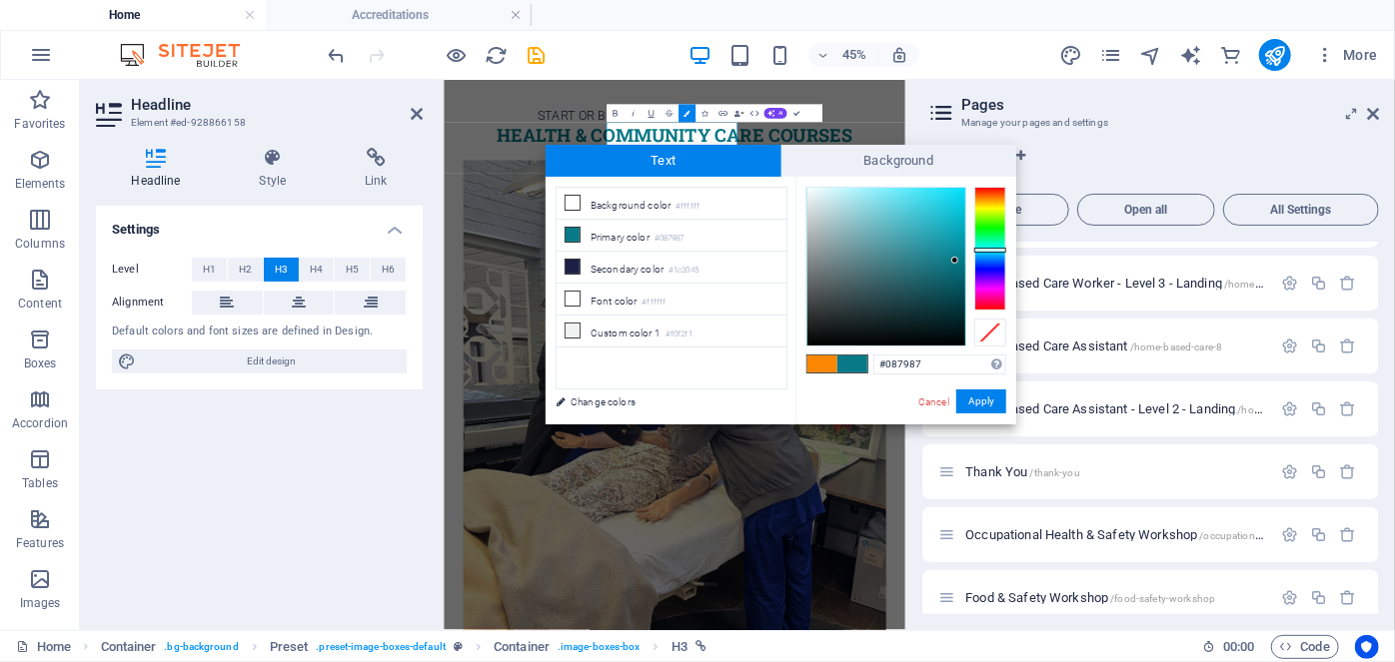
drag, startPoint x: 935, startPoint y: 369, endPoint x: 673, endPoint y: 377, distance: 261.9
click at [725, 384] on div "less Background color #ffffff Primary color #087987 Secondary color #1c2045 Fon…" at bounding box center [781, 301] width 471 height 248
click at [940, 397] on link "Cancel" at bounding box center [933, 402] width 35 height 15
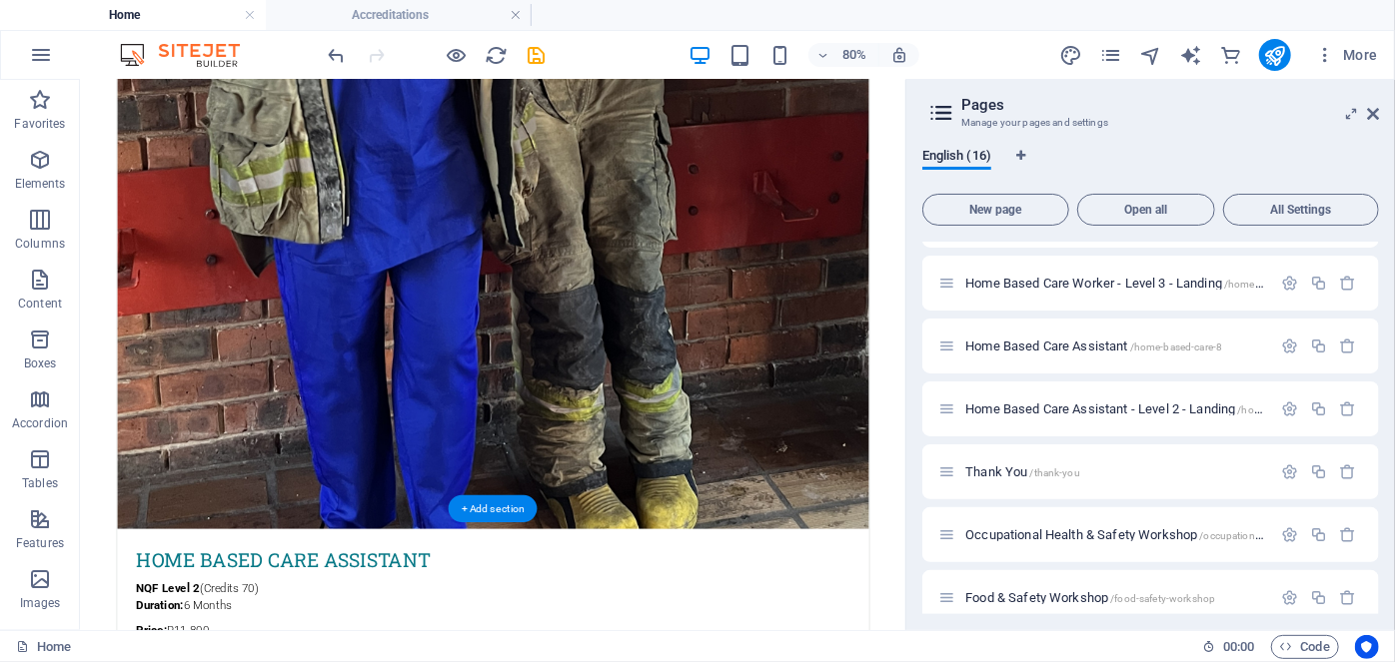
scroll to position [7198, 0]
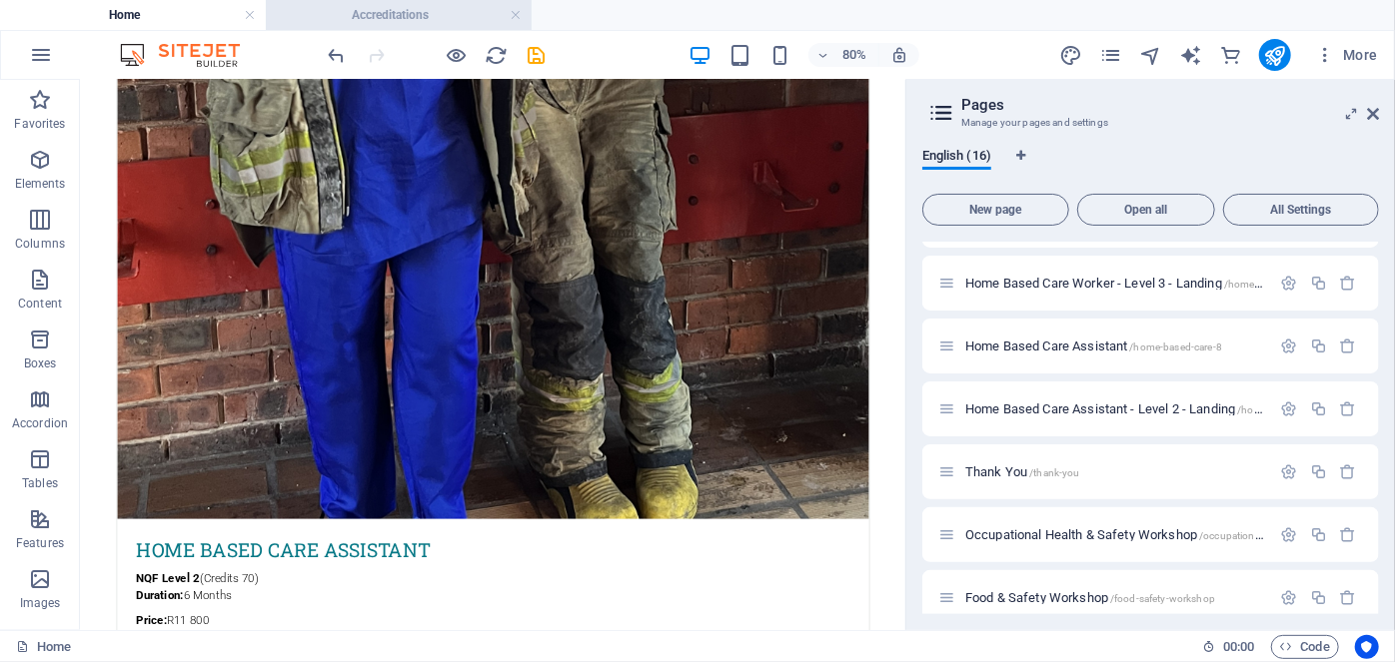
click at [429, 8] on h4 "Accreditations" at bounding box center [399, 15] width 266 height 22
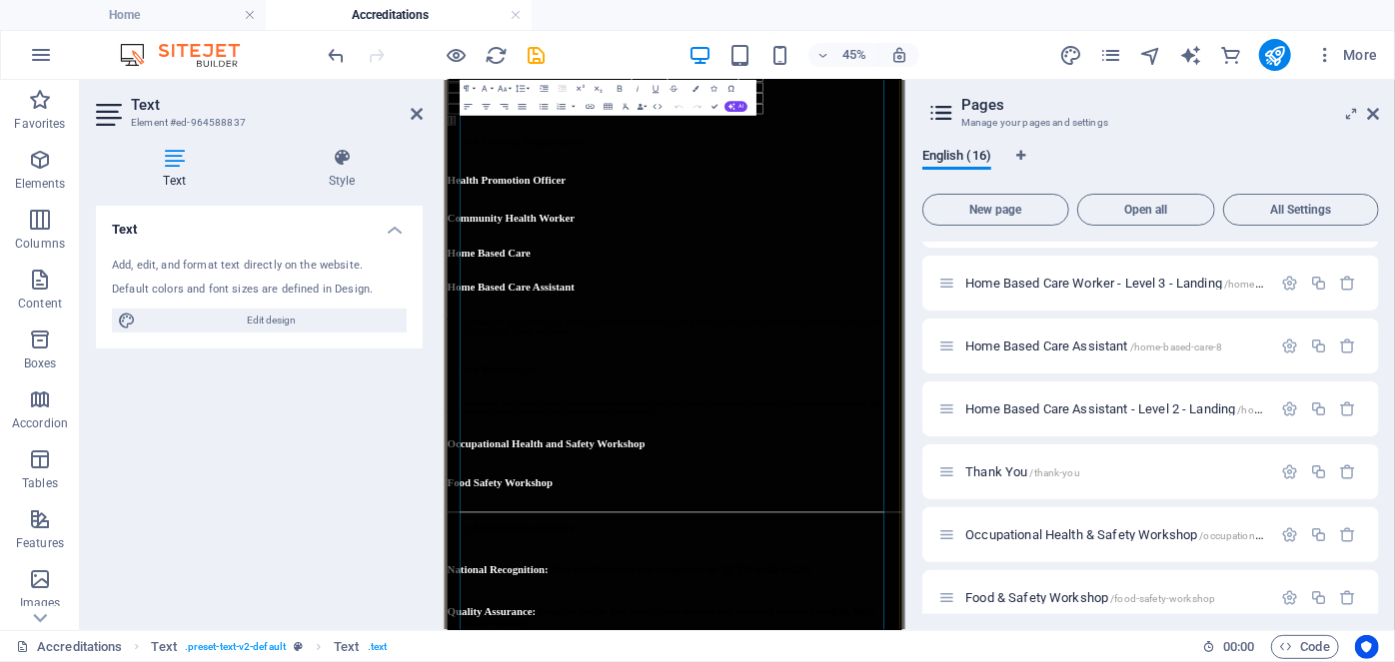
scroll to position [927, 0]
drag, startPoint x: 616, startPoint y: 854, endPoint x: 782, endPoint y: 854, distance: 166.9
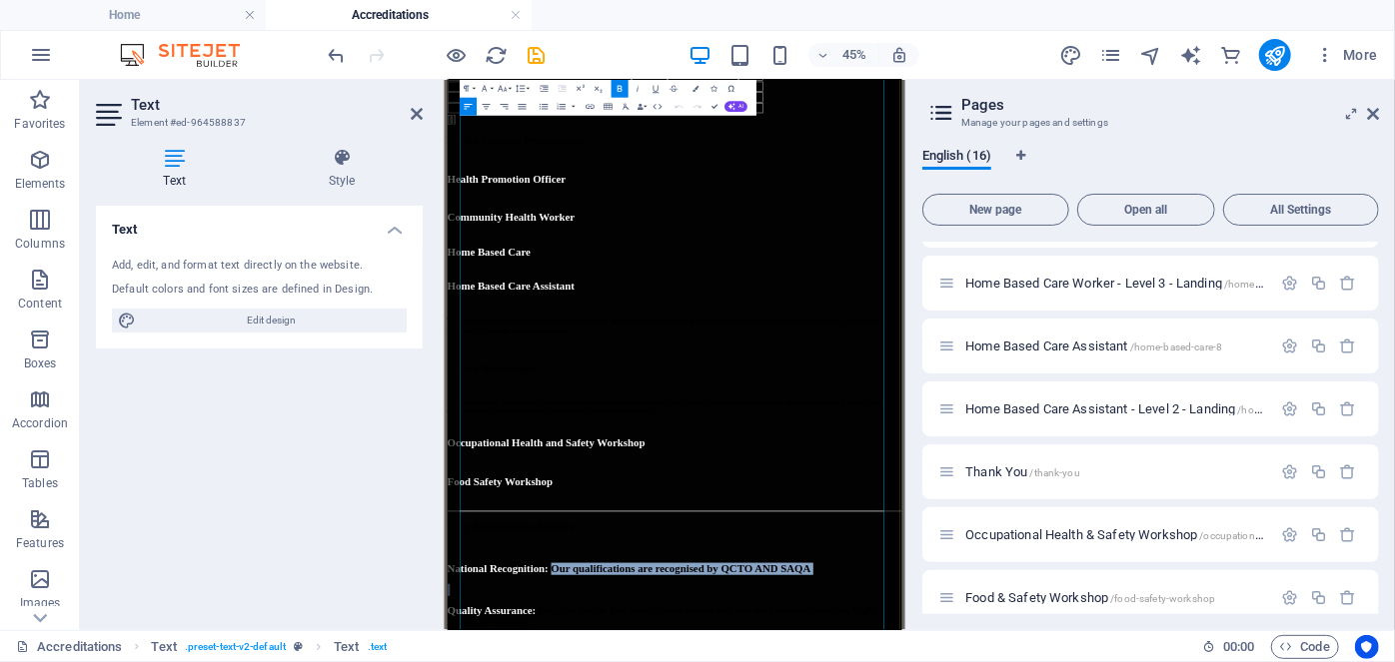
drag, startPoint x: 793, startPoint y: 860, endPoint x: 824, endPoint y: 952, distance: 97.0
click at [694, 88] on icon "button" at bounding box center [694, 89] width 6 height 6
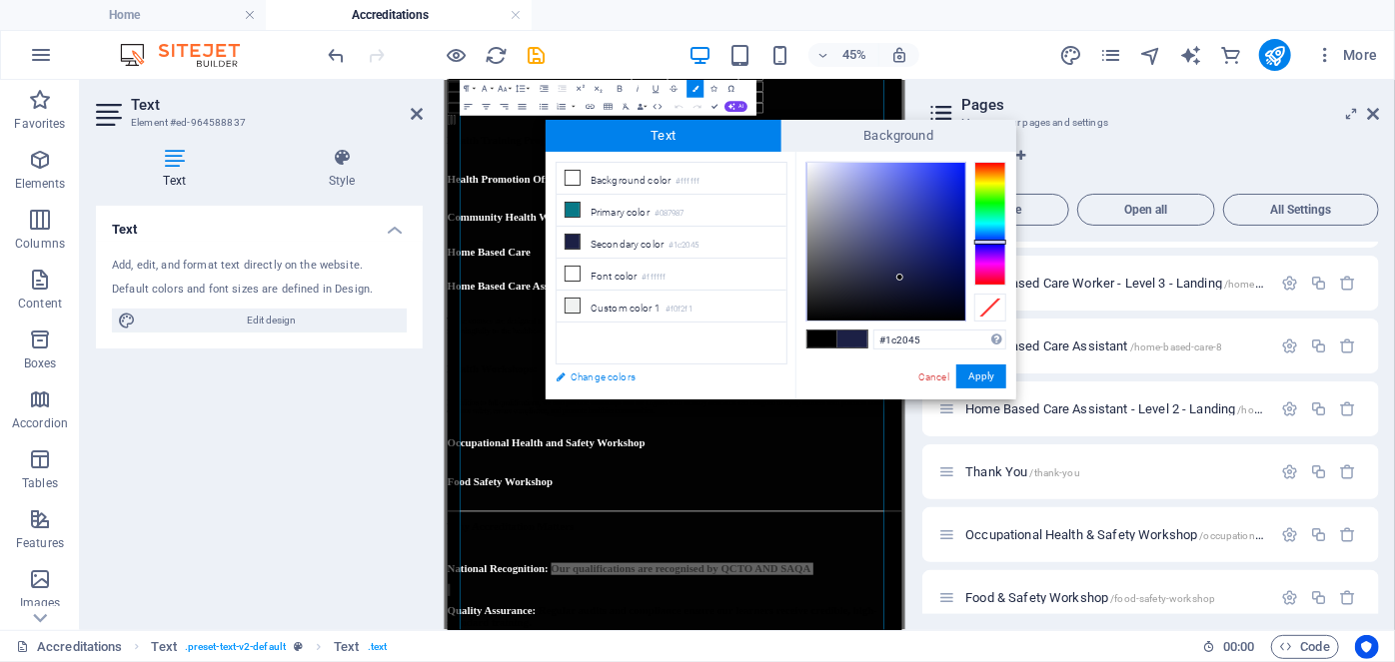
drag, startPoint x: 929, startPoint y: 338, endPoint x: 744, endPoint y: 376, distance: 188.7
click at [744, 376] on div "less Background color #ffffff Primary color #087987 Secondary color #1c2045 Fon…" at bounding box center [781, 276] width 471 height 248
type input "#087987"
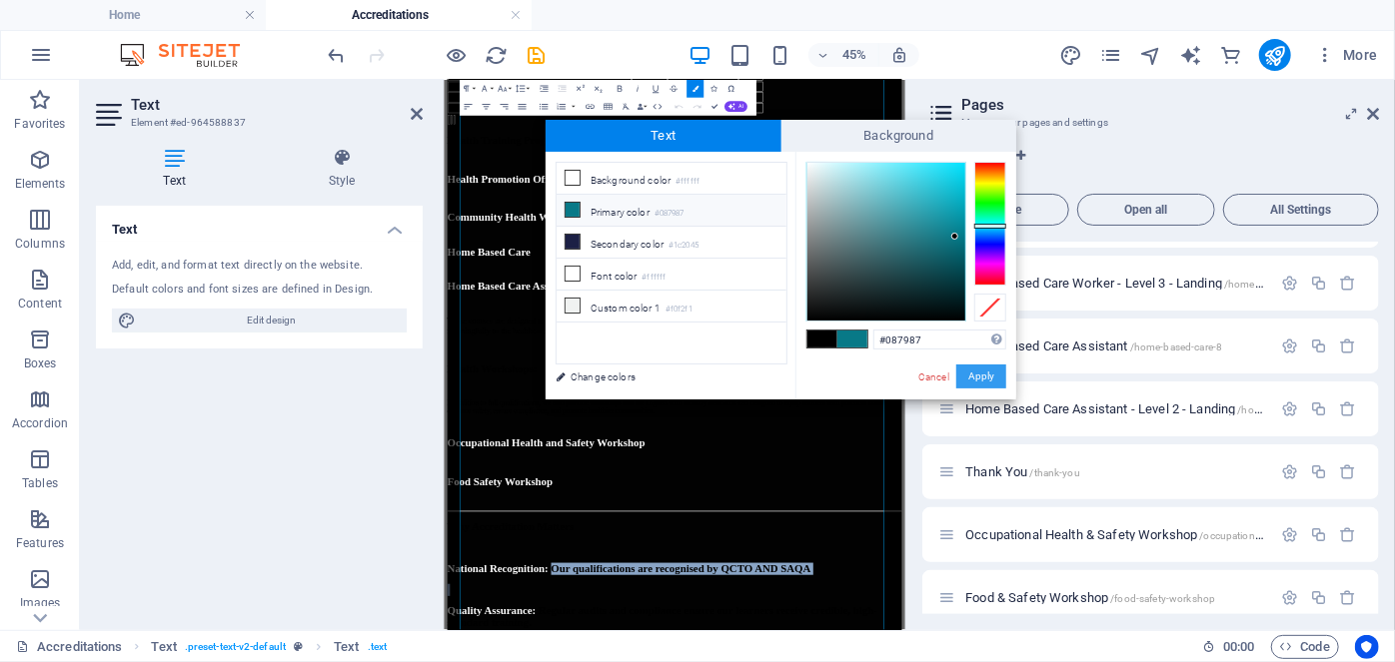
click at [986, 376] on button "Apply" at bounding box center [981, 377] width 50 height 24
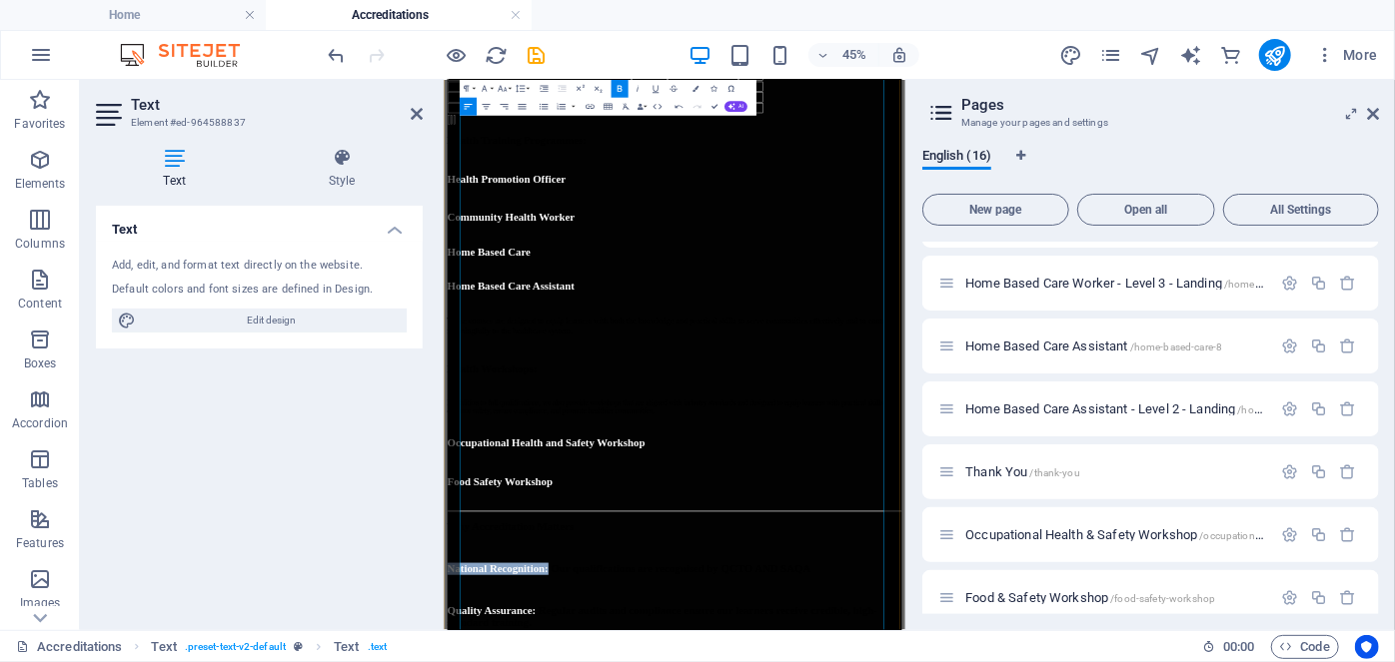
drag, startPoint x: 782, startPoint y: 852, endPoint x: 466, endPoint y: 850, distance: 316.8
click at [466, 661] on div "Accreditations At AST Global Training , we are committed to providing accredite…" at bounding box center [956, 396] width 1010 height 2397
click at [492, 85] on button "Font Family" at bounding box center [486, 89] width 17 height 18
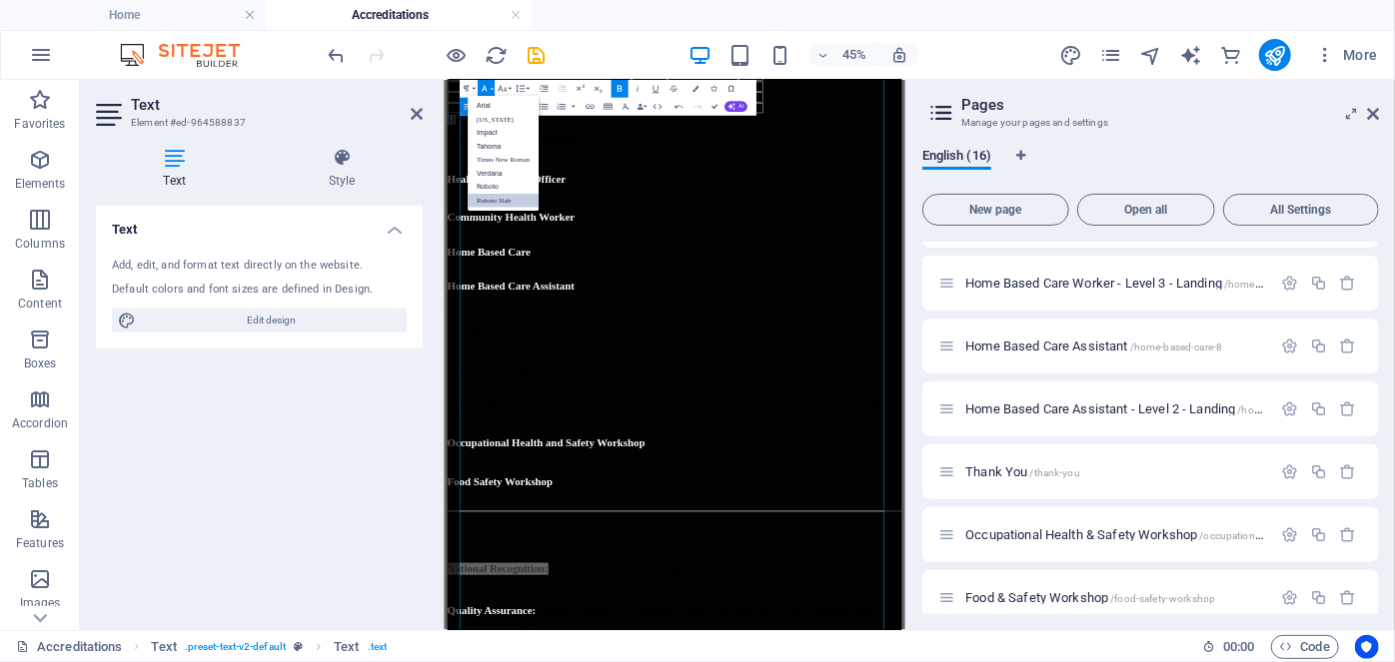
scroll to position [0, 0]
click at [488, 84] on icon "button" at bounding box center [484, 89] width 11 height 11
click at [492, 86] on button "Font Family" at bounding box center [486, 89] width 17 height 18
click at [501, 84] on icon "button" at bounding box center [502, 89] width 11 height 11
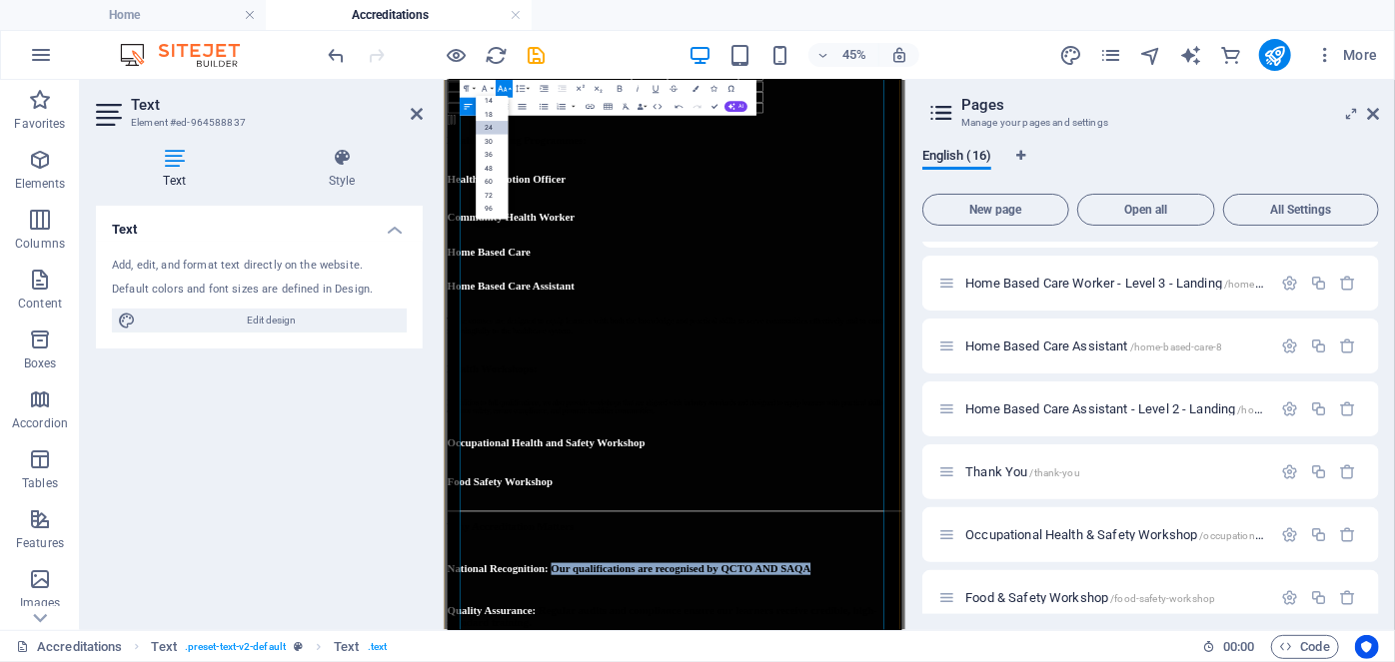
drag, startPoint x: 793, startPoint y: 844, endPoint x: 837, endPoint y: 920, distance: 87.7
drag, startPoint x: 812, startPoint y: 847, endPoint x: 829, endPoint y: 829, distance: 24.7
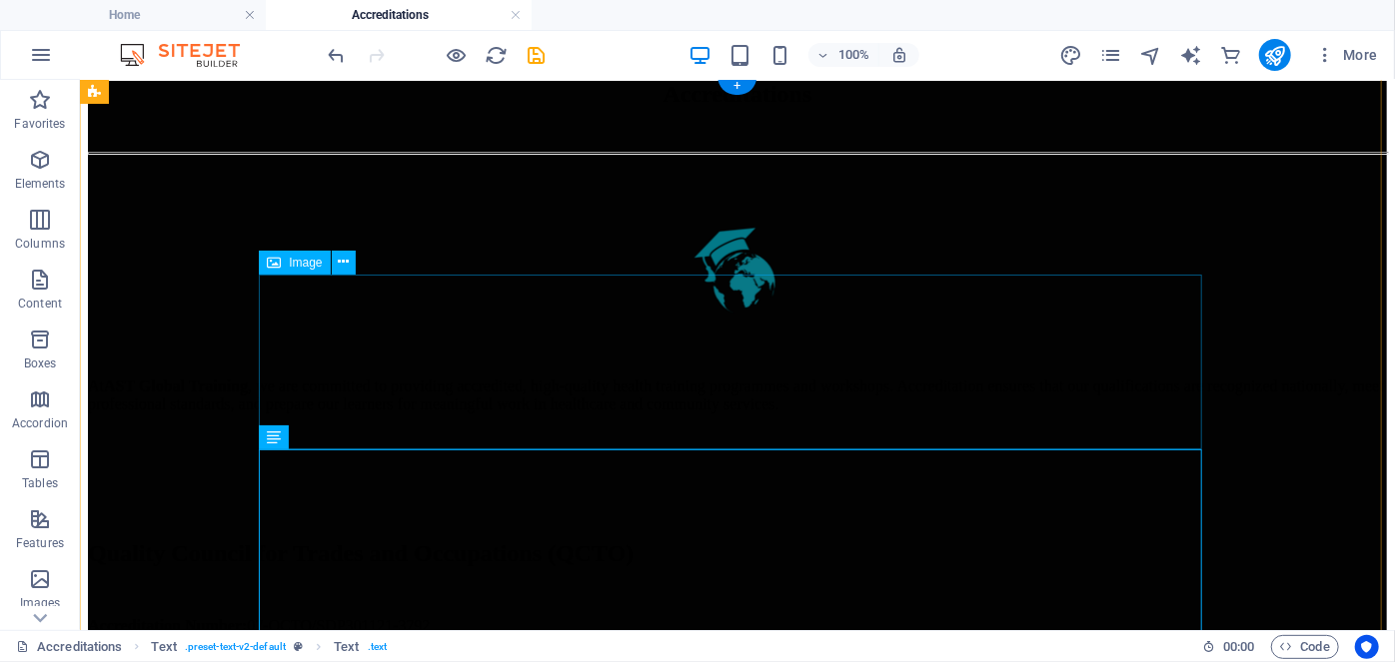
scroll to position [0, 0]
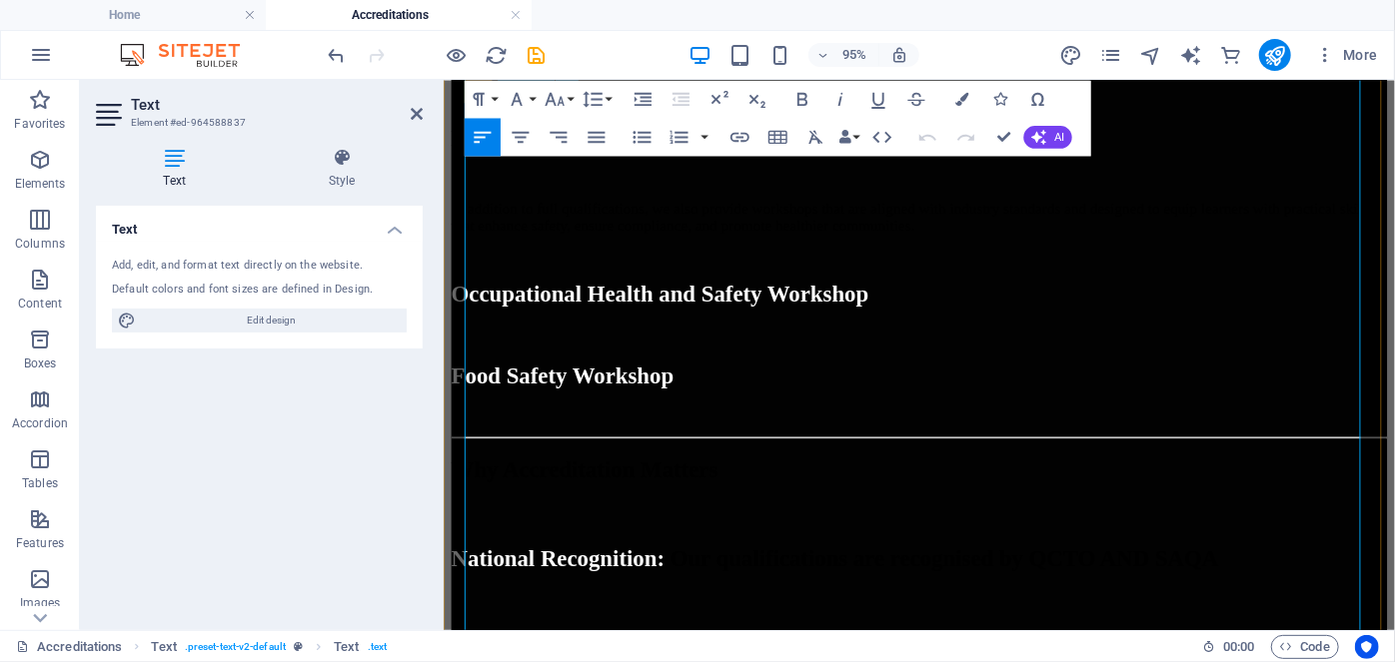
scroll to position [1529, 0]
drag, startPoint x: 741, startPoint y: 401, endPoint x: 1267, endPoint y: 455, distance: 528.4
click at [953, 92] on button "Colors" at bounding box center [962, 99] width 36 height 38
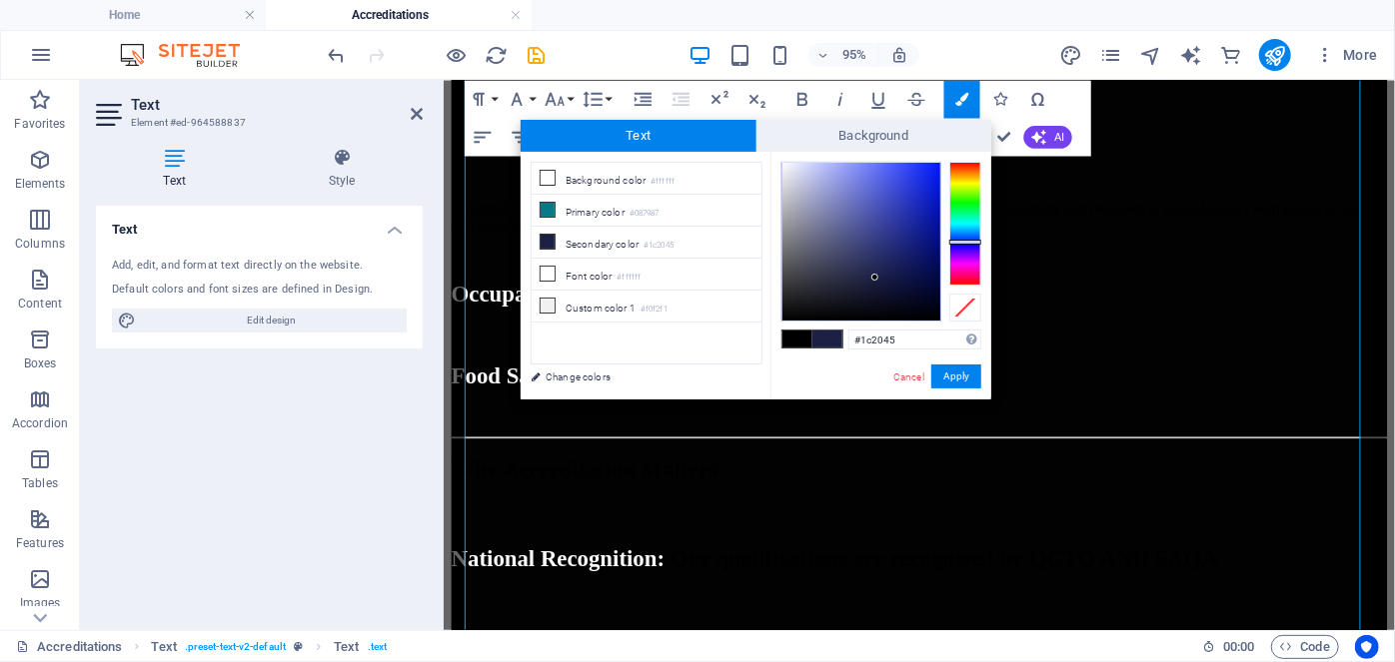
drag, startPoint x: 908, startPoint y: 345, endPoint x: 740, endPoint y: 360, distance: 168.5
click at [740, 360] on div "less Background color #ffffff Primary color #087987 Secondary color #1c2045 Fon…" at bounding box center [756, 276] width 471 height 248
type input "#087987"
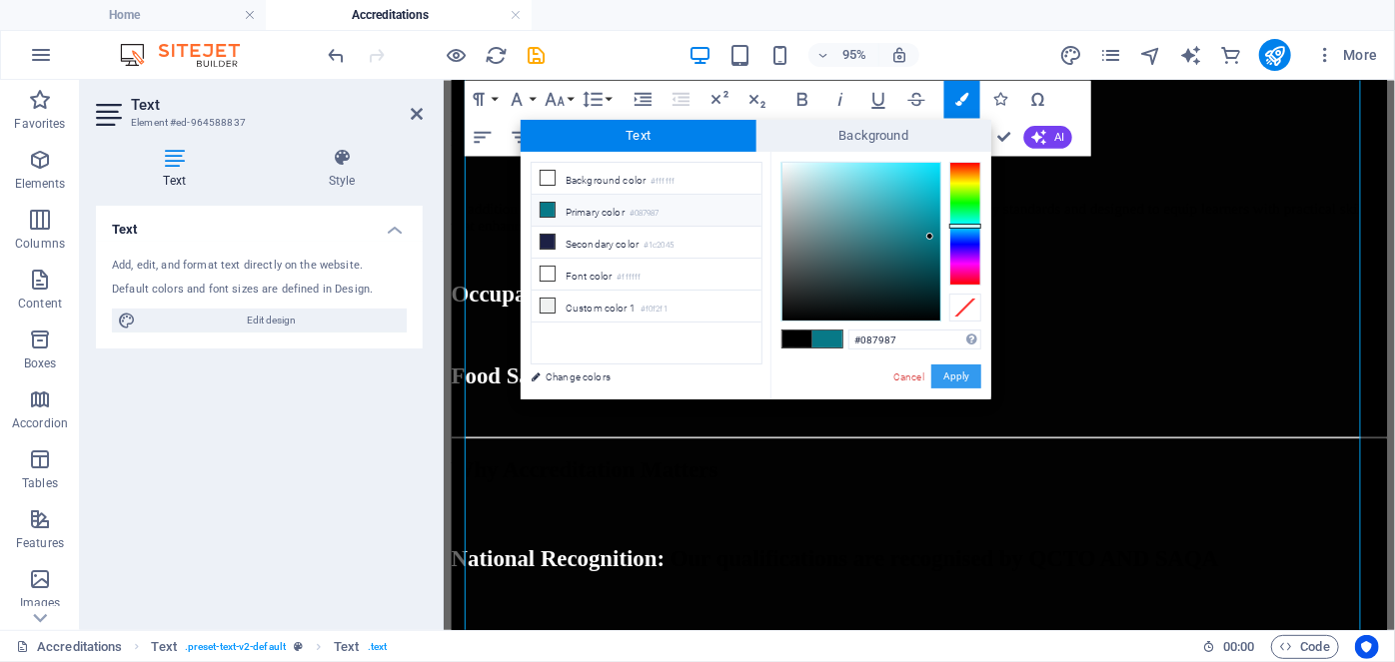
click at [946, 374] on button "Apply" at bounding box center [956, 377] width 50 height 24
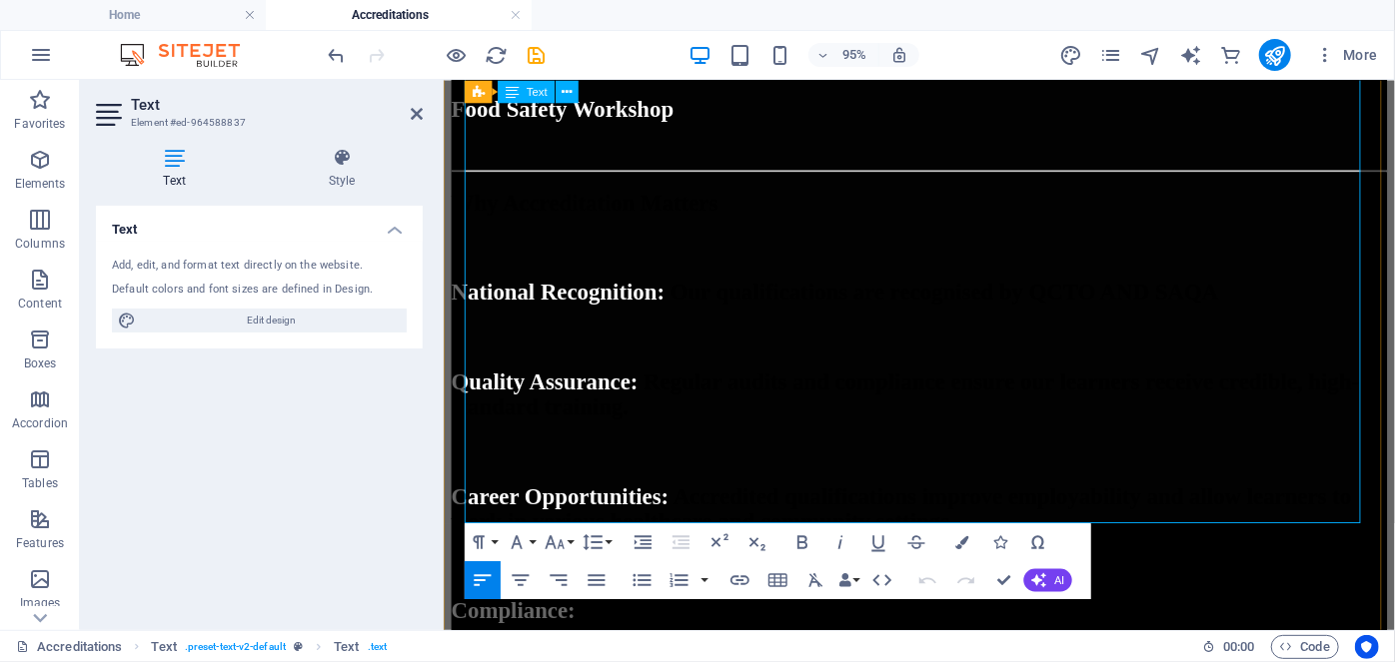
scroll to position [1812, 0]
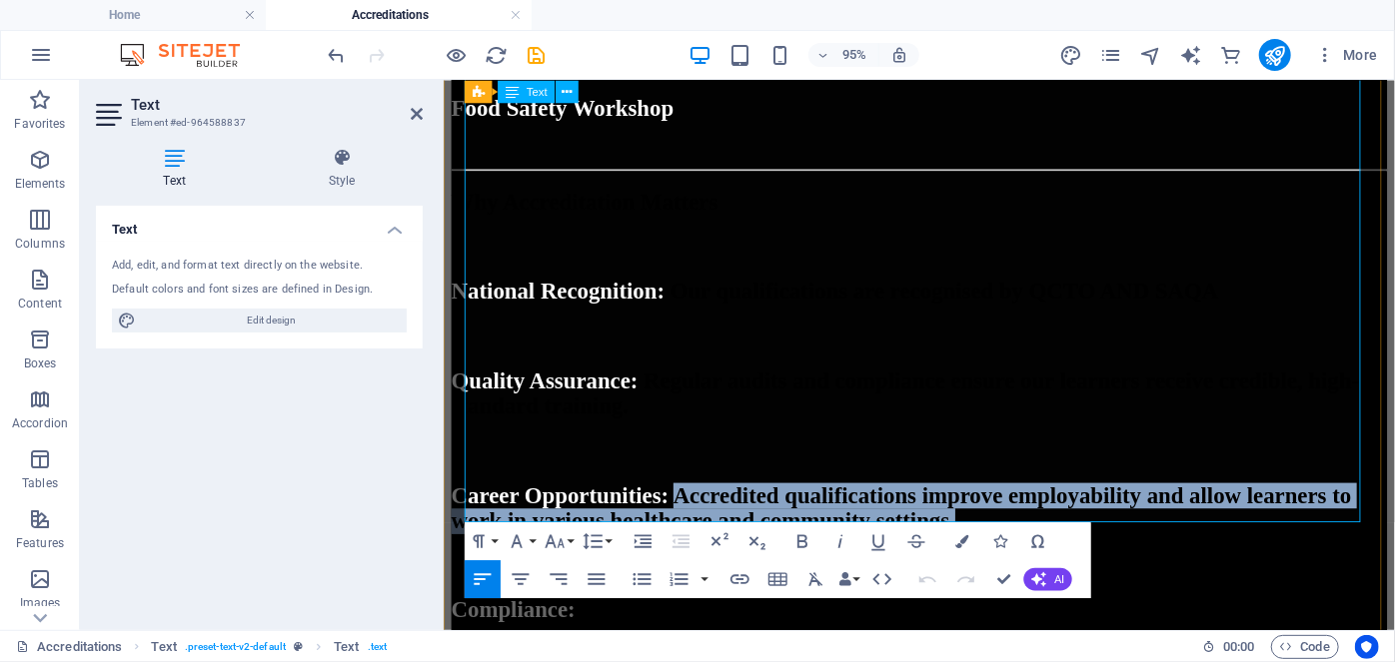
drag, startPoint x: 781, startPoint y: 277, endPoint x: 818, endPoint y: 357, distance: 88.1
click at [818, 504] on h2 "Career Opportunities: Accredited qualifications improve employability and allow…" at bounding box center [943, 531] width 985 height 54
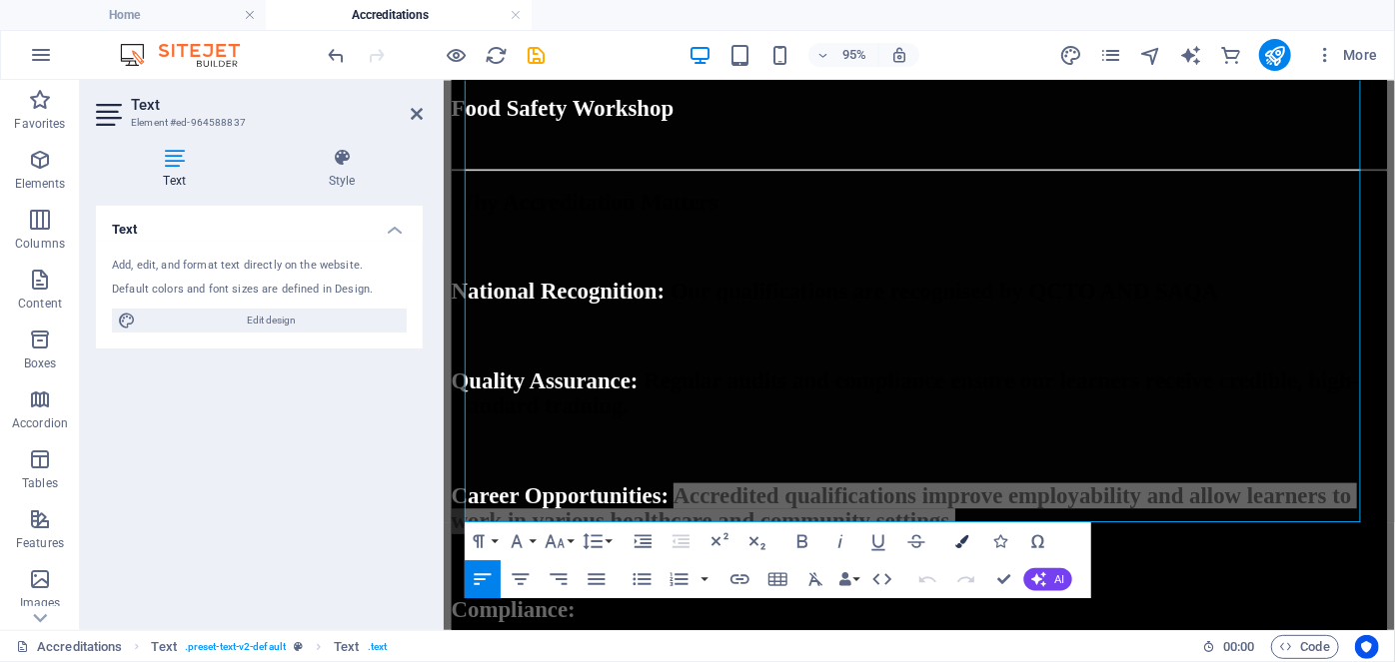
click at [955, 539] on icon "button" at bounding box center [961, 541] width 13 height 13
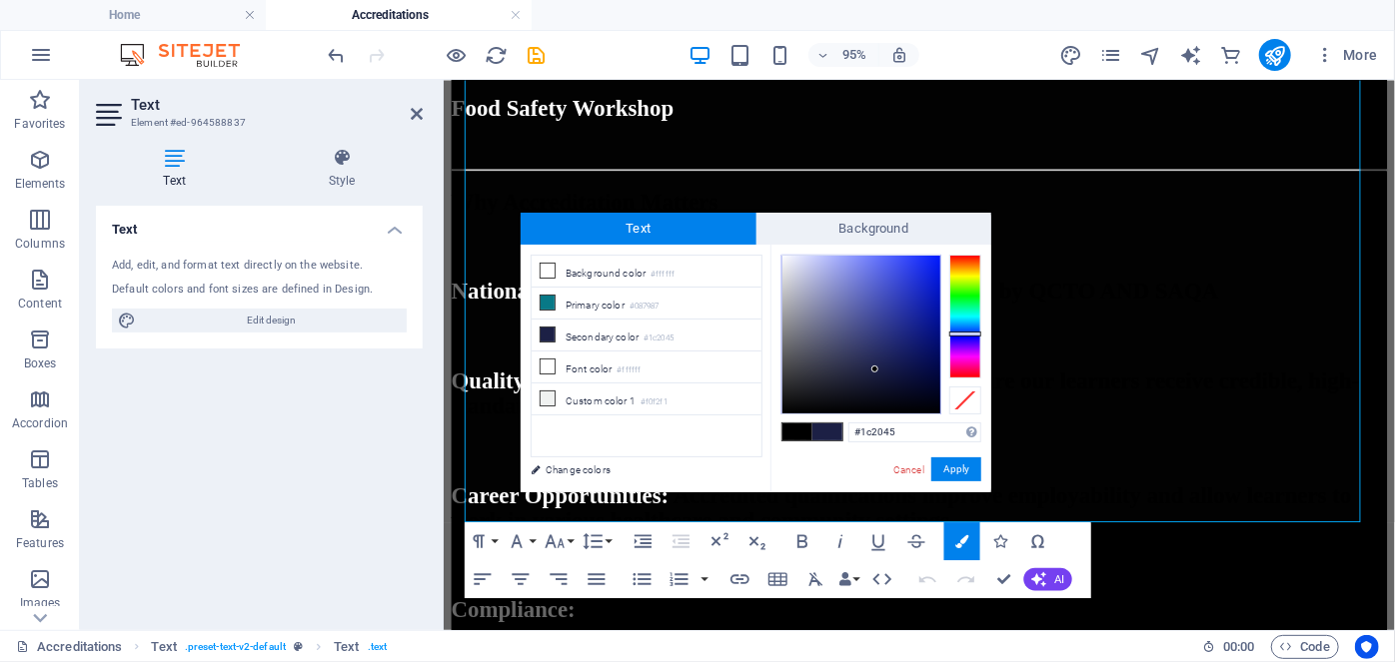
drag, startPoint x: 852, startPoint y: 440, endPoint x: 797, endPoint y: 459, distance: 58.1
click at [797, 459] on div "#1c2045 Supported formats #0852ed rgb(8, 82, 237) rgba(8, 82, 237, 90%) hsv(221…" at bounding box center [880, 514] width 221 height 538
type input "#087987"
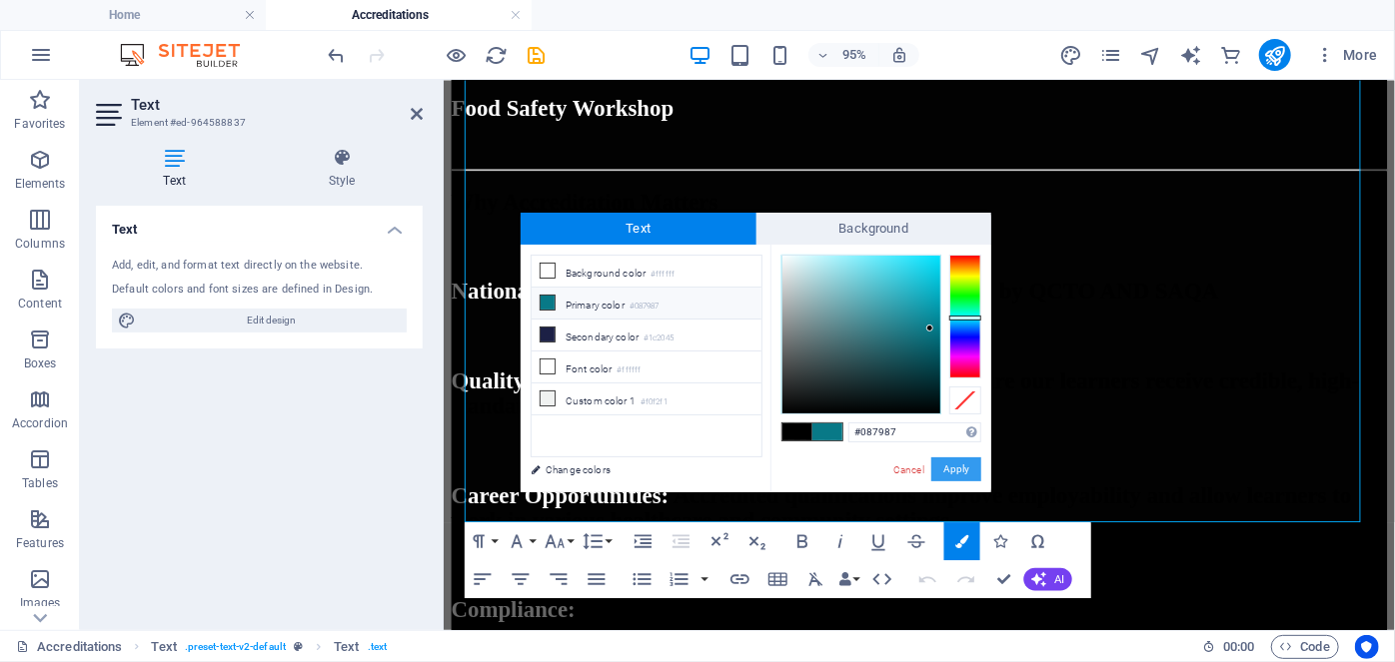
click at [948, 462] on button "Apply" at bounding box center [956, 470] width 50 height 24
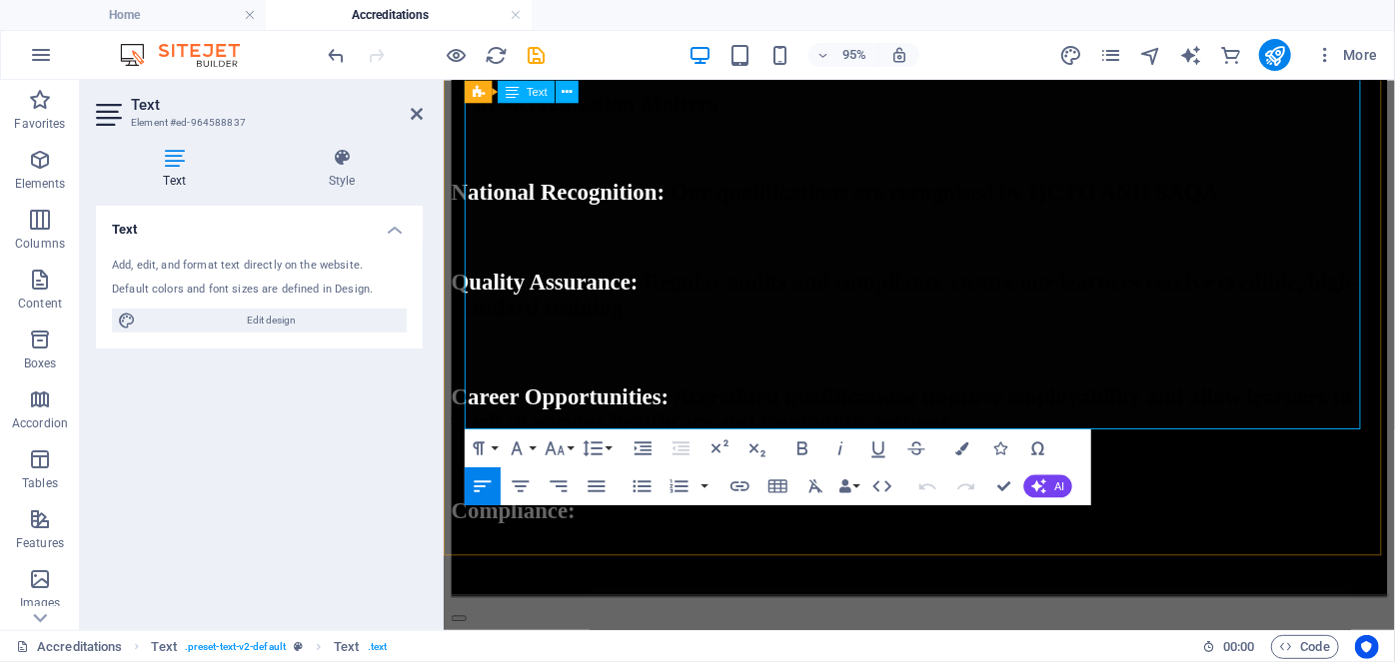
scroll to position [1916, 0]
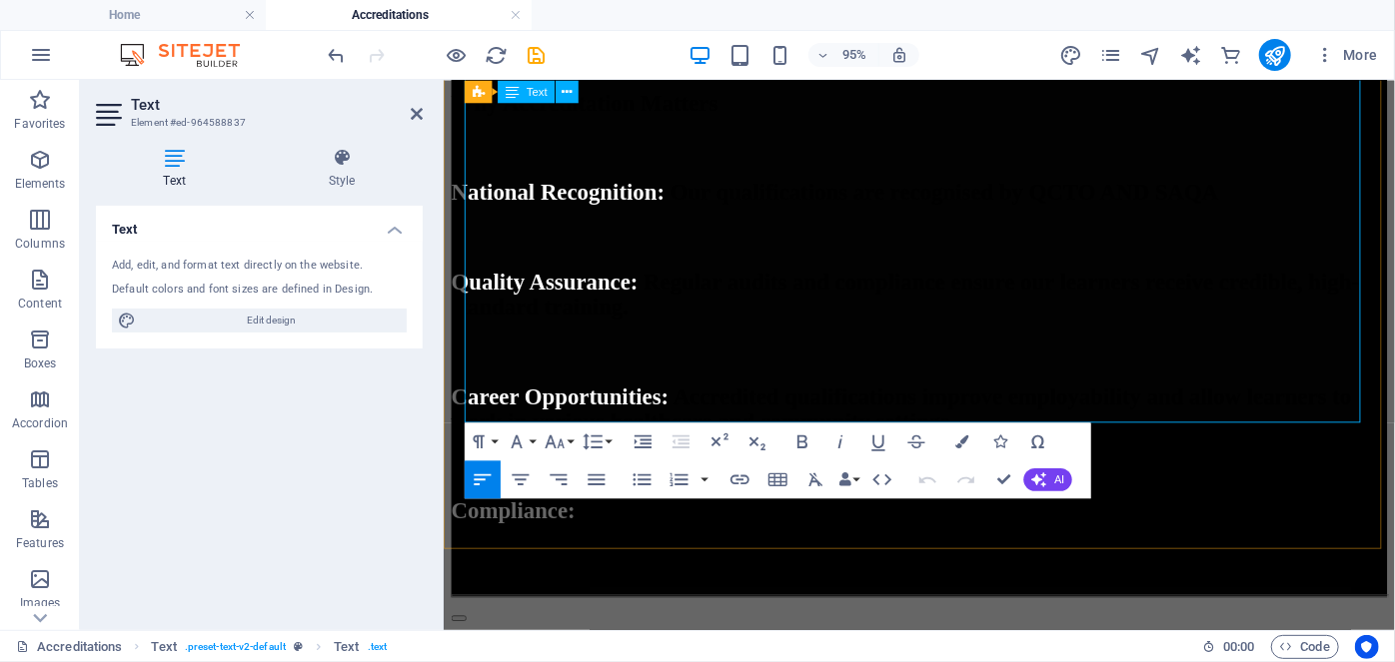
click at [1259, 521] on h2 "Compliance: Employers can be assured that our learners are trained according to…" at bounding box center [943, 548] width 985 height 54
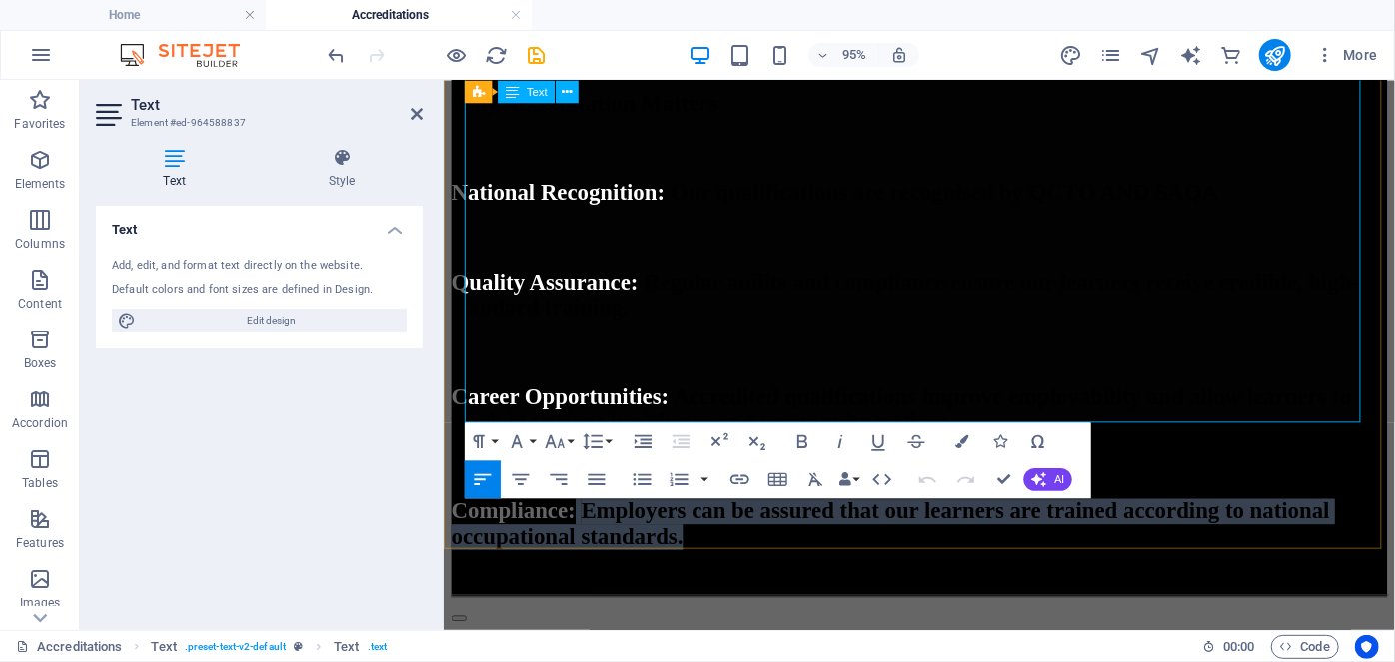
drag, startPoint x: 1268, startPoint y: 420, endPoint x: 632, endPoint y: 346, distance: 640.8
click at [632, 521] on h2 "Compliance: Employers can be assured that our learners are trained according to…" at bounding box center [943, 548] width 985 height 54
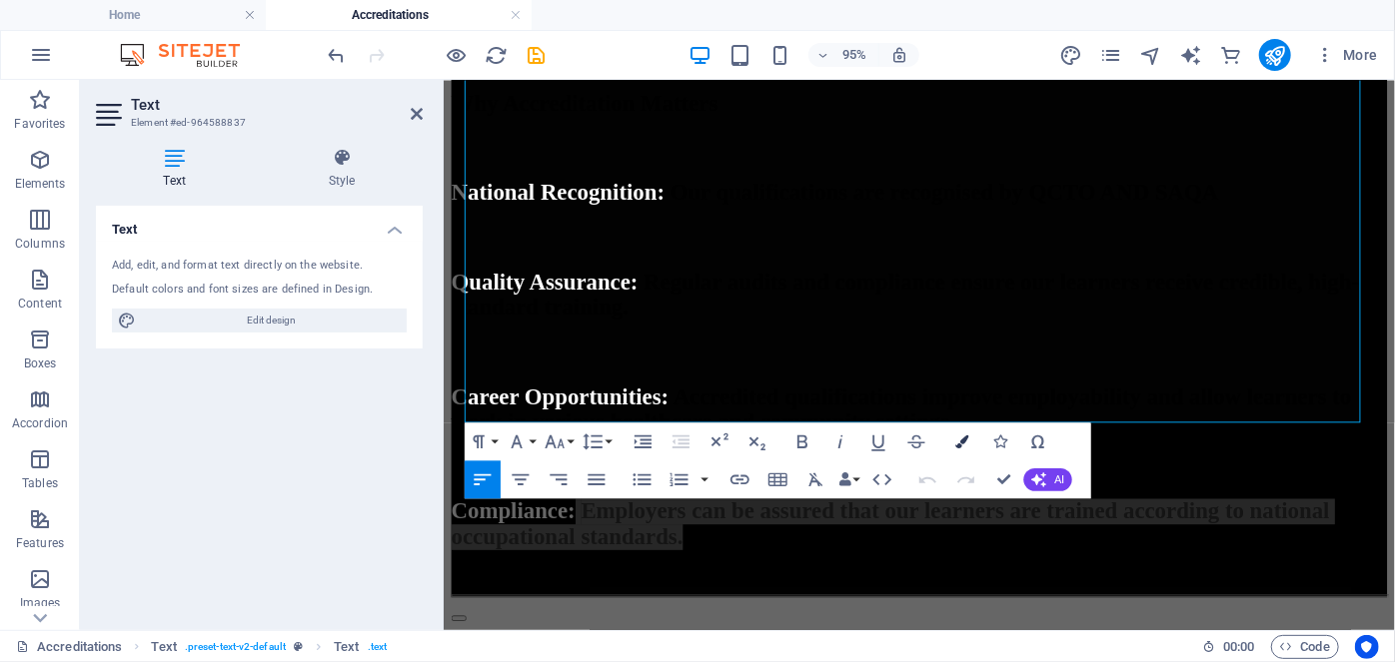
click at [960, 446] on icon "button" at bounding box center [961, 441] width 13 height 13
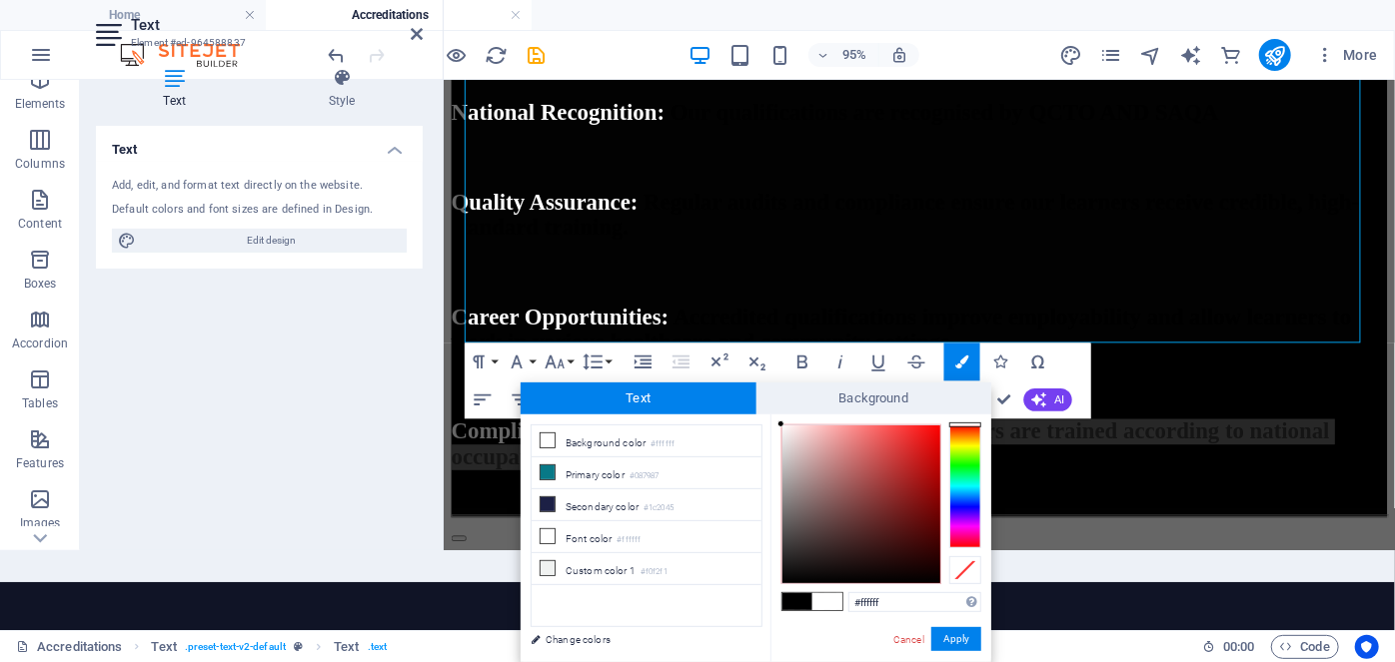
drag, startPoint x: 919, startPoint y: 597, endPoint x: 753, endPoint y: 603, distance: 166.0
click at [753, 603] on div "less Background color #ffffff Primary color #087987 Secondary color #1c2045 Fon…" at bounding box center [756, 539] width 471 height 248
type input "#087987"
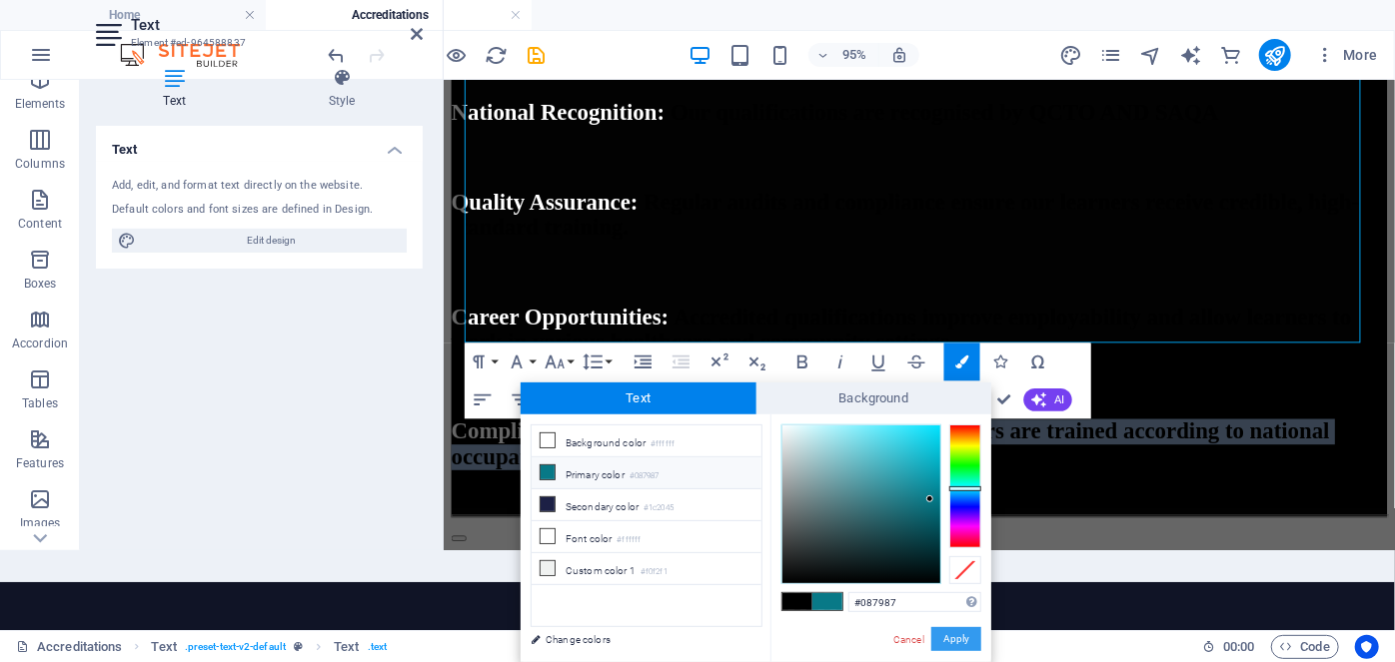
click at [948, 641] on button "Apply" at bounding box center [956, 640] width 50 height 24
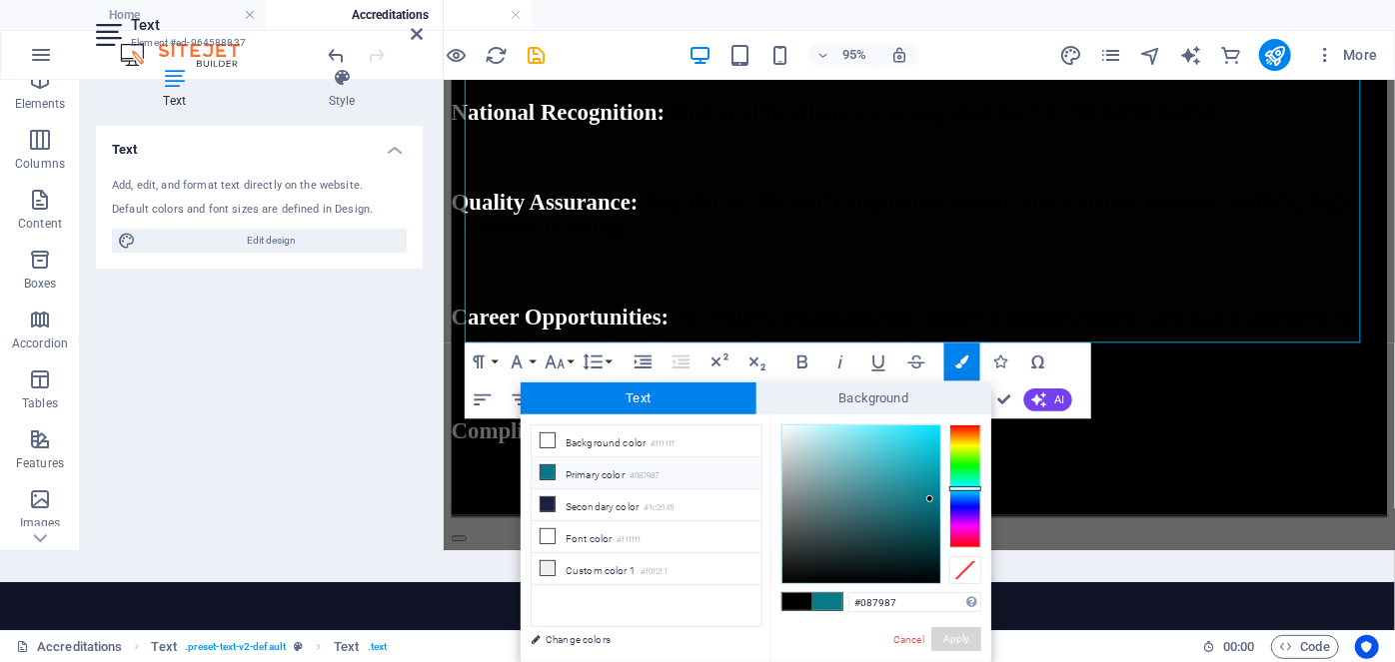
scroll to position [0, 0]
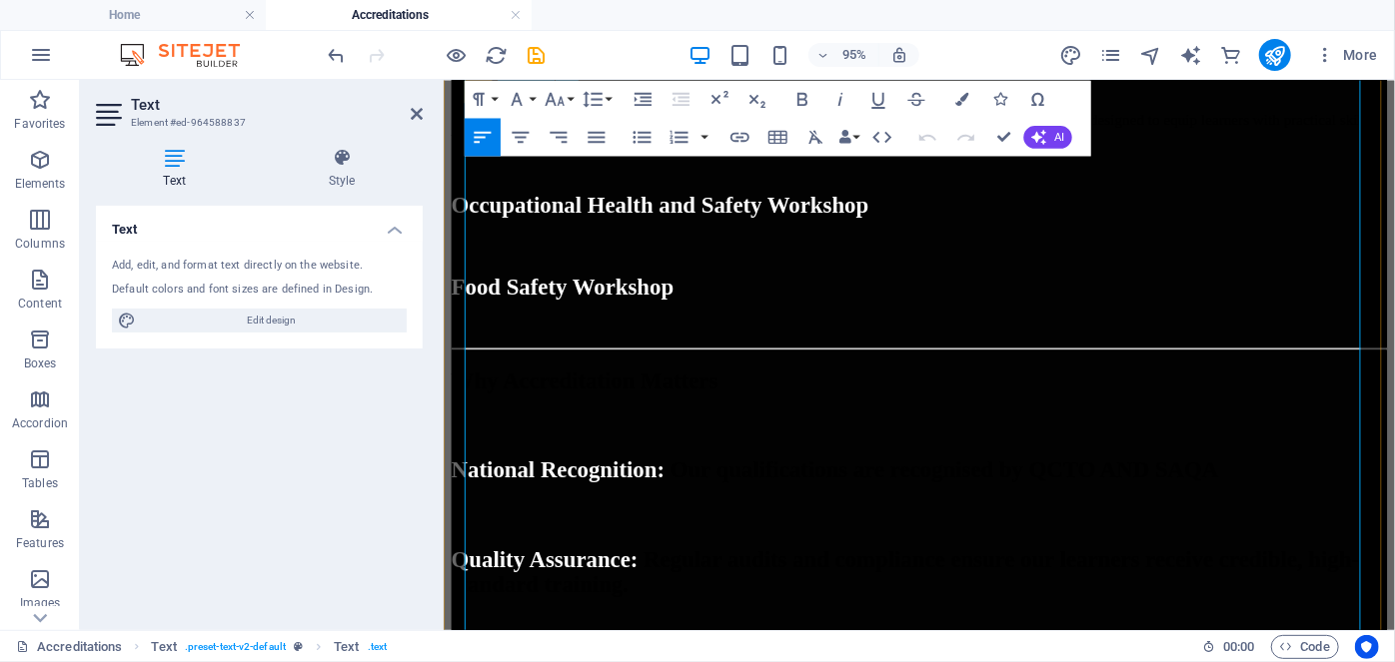
scroll to position [1913, 0]
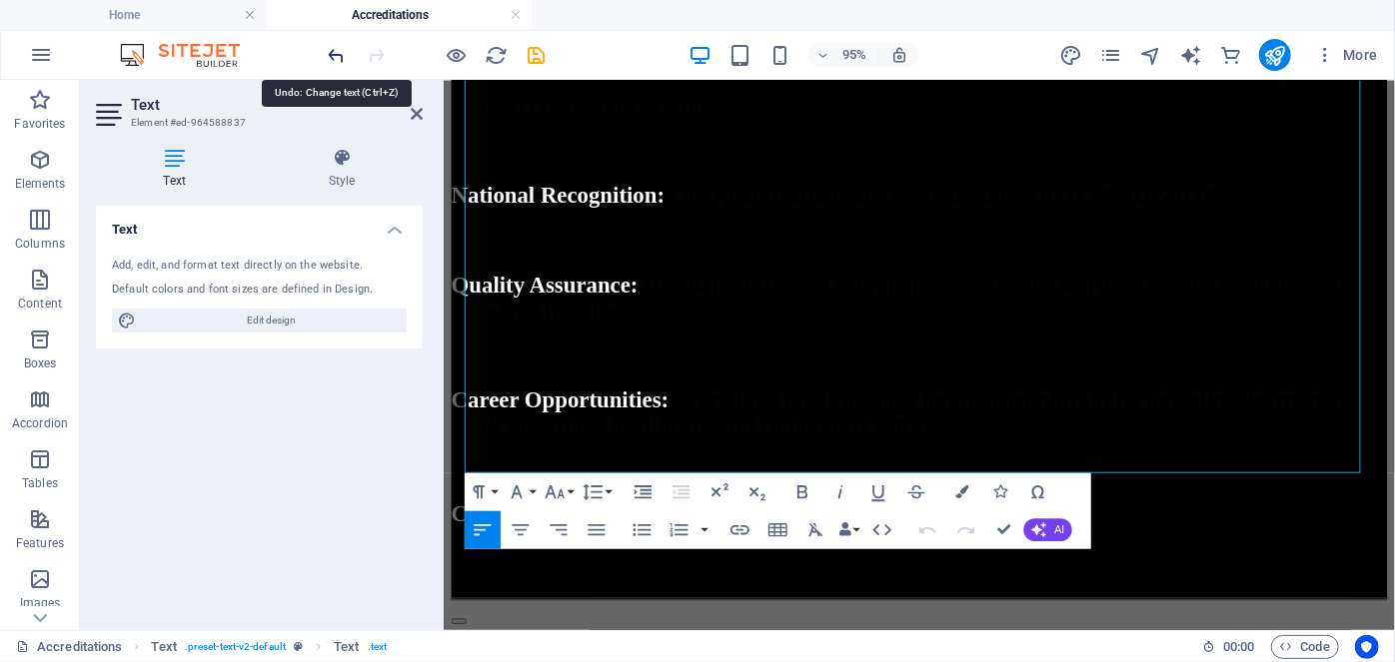
click at [346, 56] on icon "undo" at bounding box center [337, 55] width 23 height 23
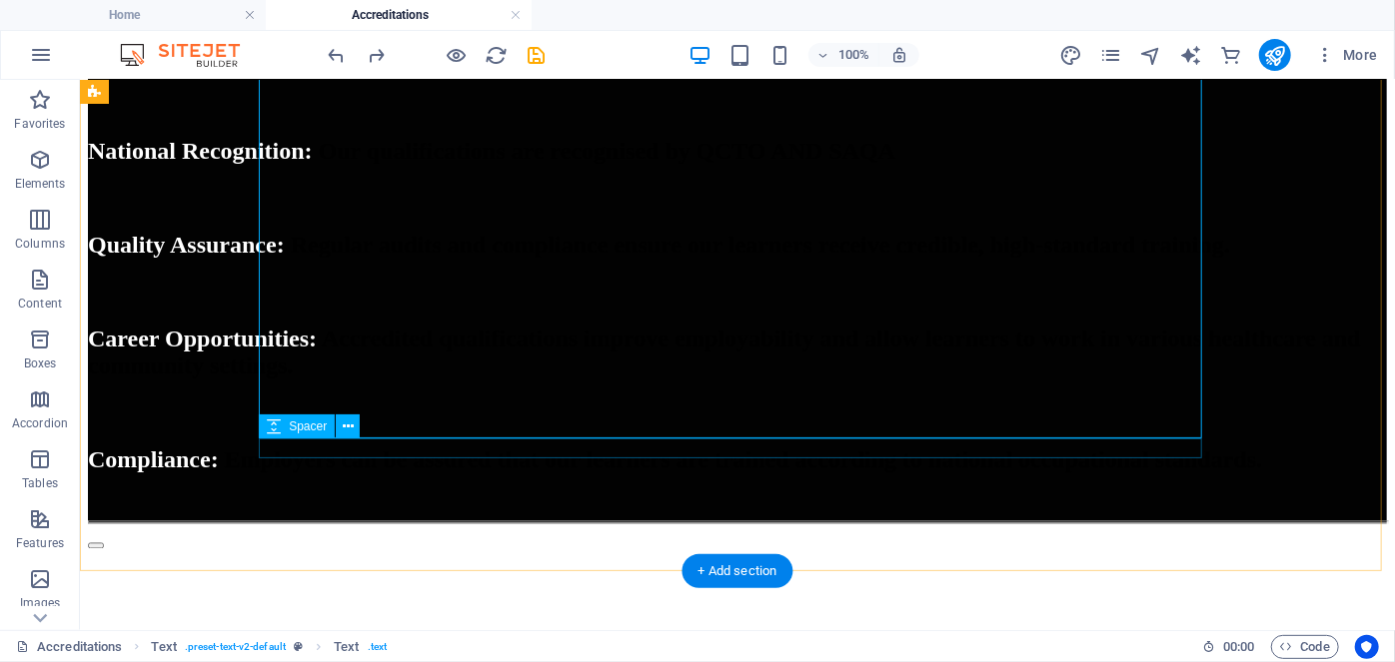
click at [631, 493] on div at bounding box center [736, 503] width 1299 height 20
select select "px"
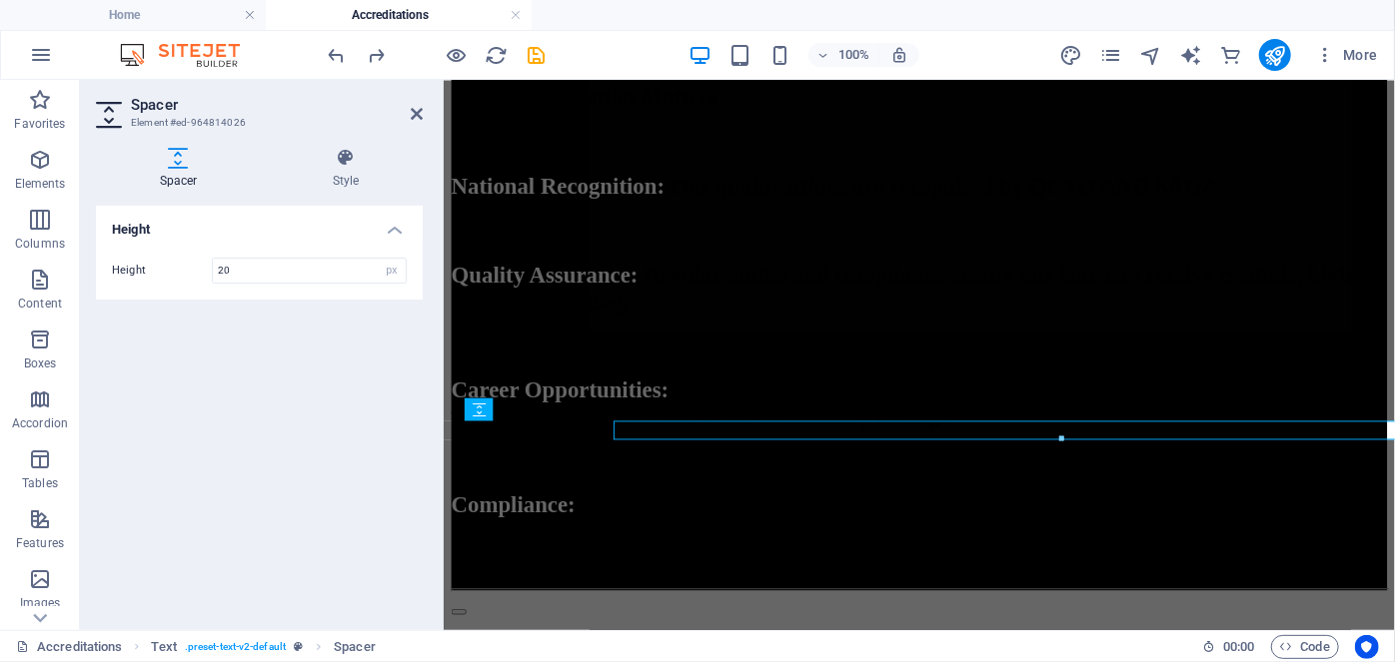
click at [632, 439] on div at bounding box center [1062, 439] width 894 height 7
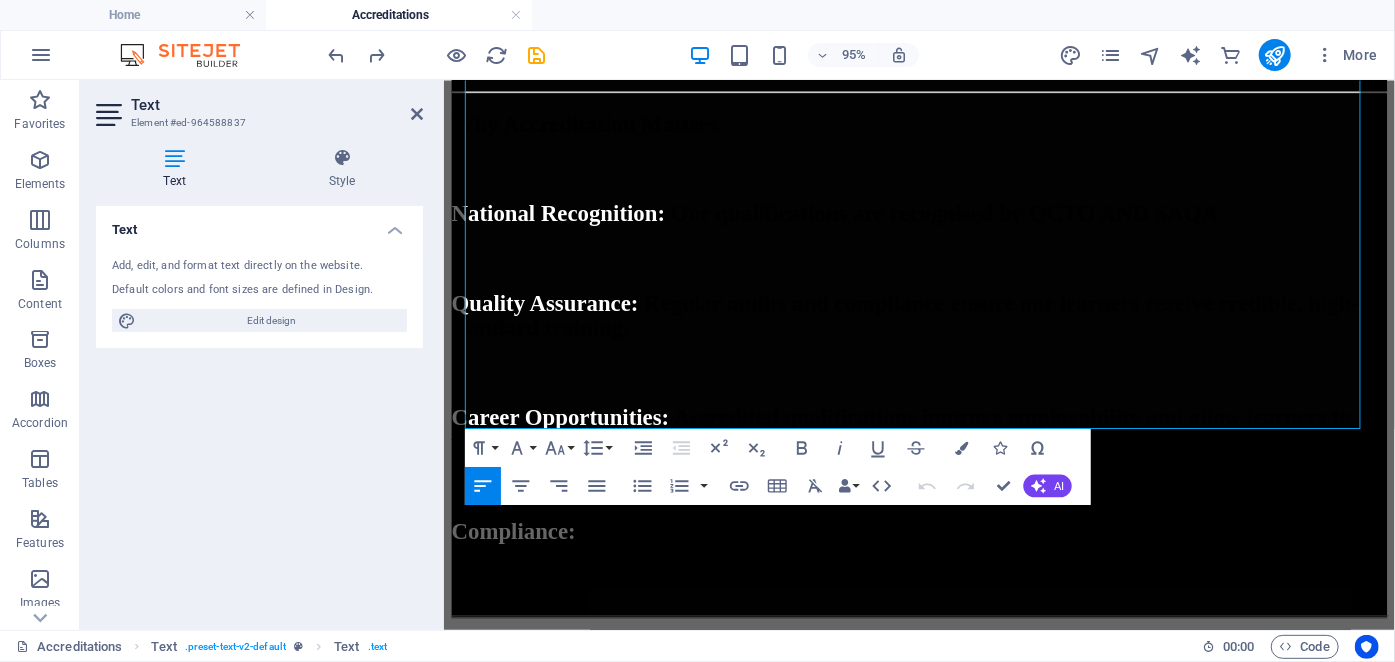
scroll to position [1911, 0]
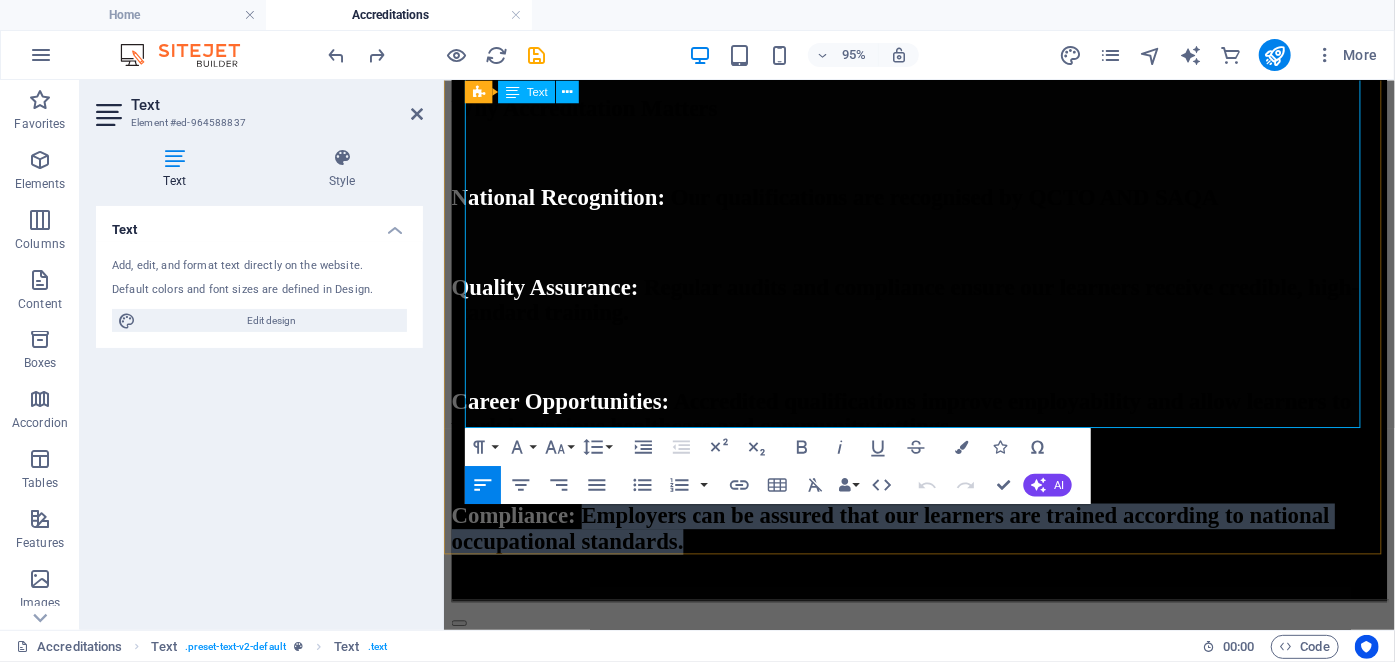
drag, startPoint x: 641, startPoint y: 374, endPoint x: 1286, endPoint y: 434, distance: 648.3
click at [1286, 526] on h2 "Compliance: Employers can be assured that our learners are trained according to…" at bounding box center [943, 553] width 985 height 54
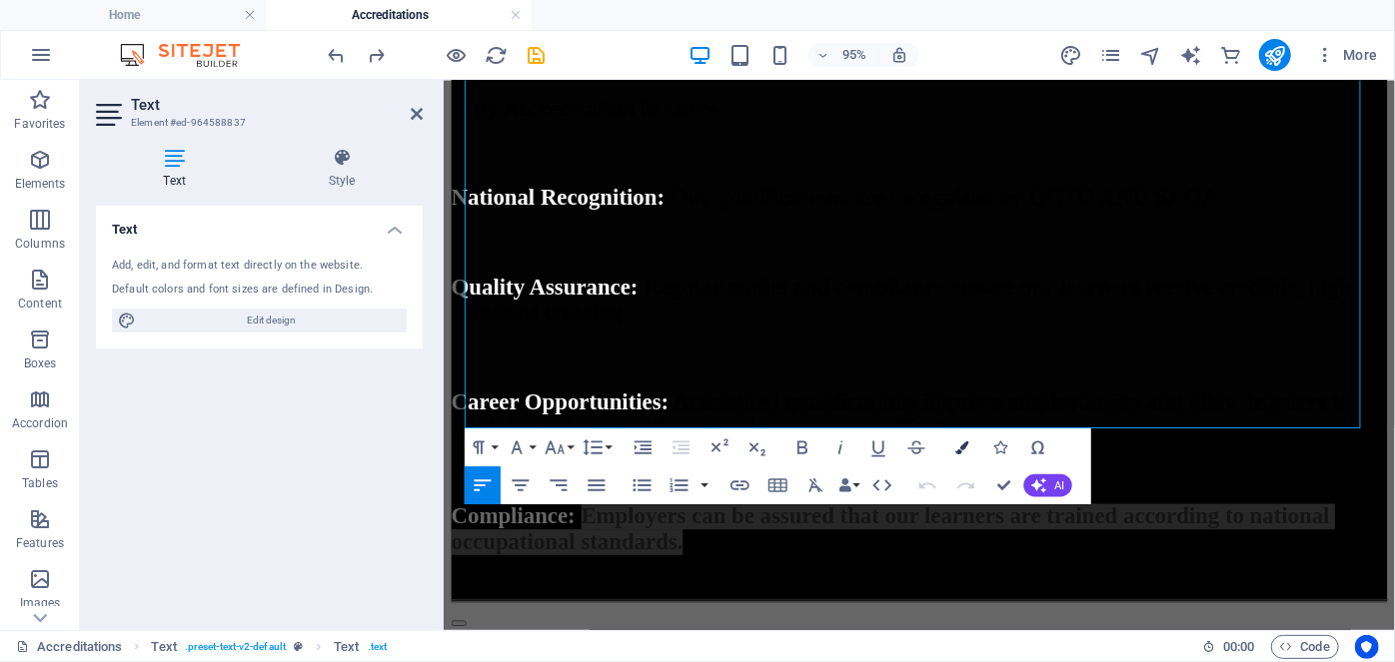
click at [951, 444] on button "Colors" at bounding box center [962, 448] width 36 height 38
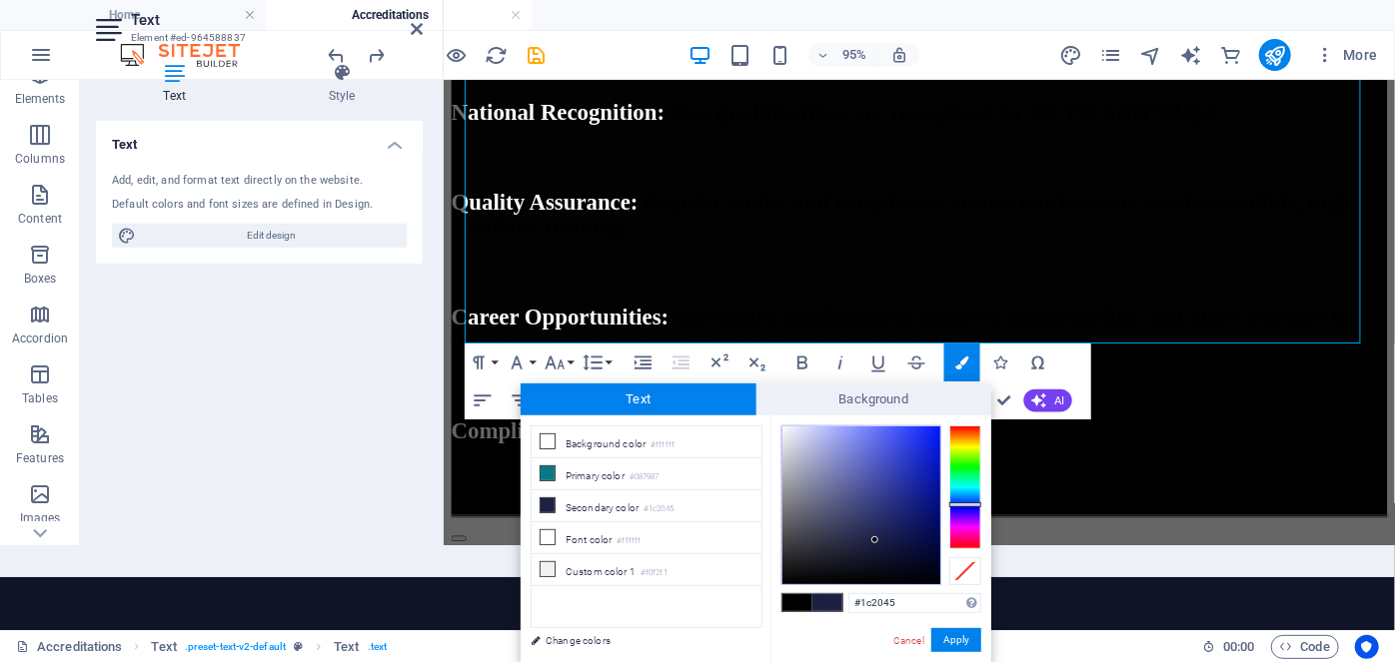
drag, startPoint x: 932, startPoint y: 593, endPoint x: 782, endPoint y: 609, distance: 150.7
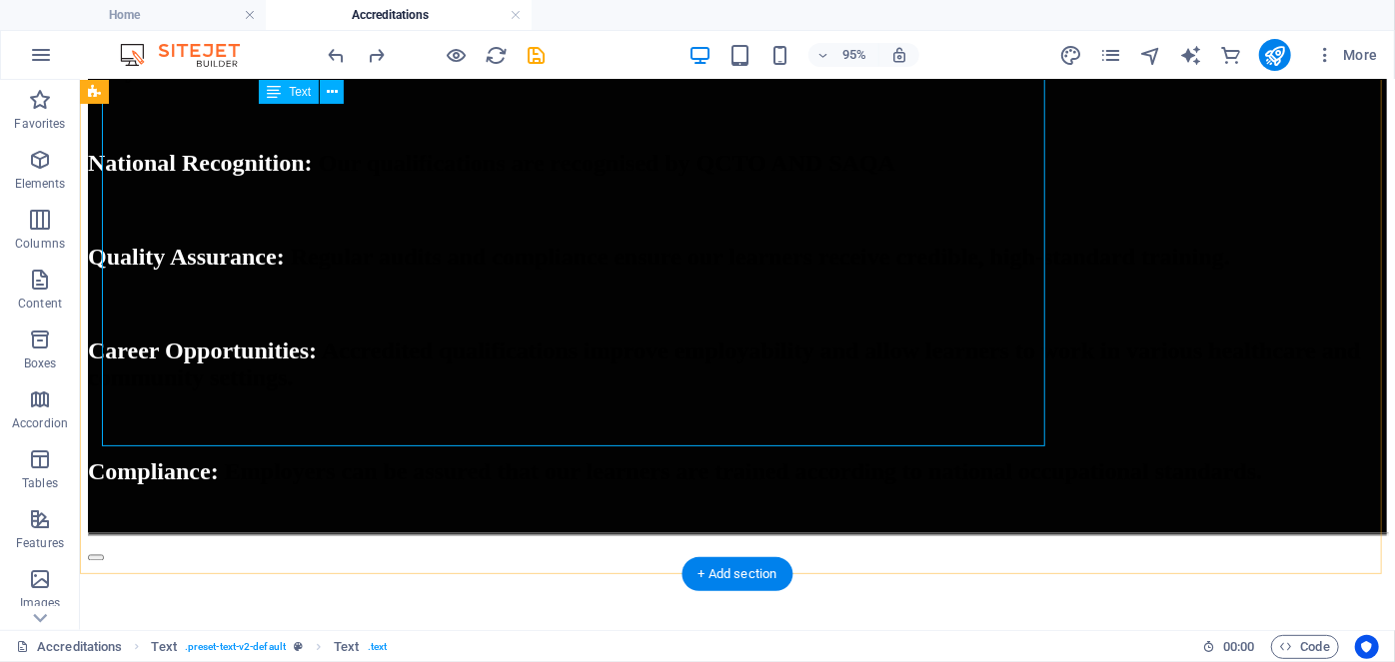
scroll to position [0, 0]
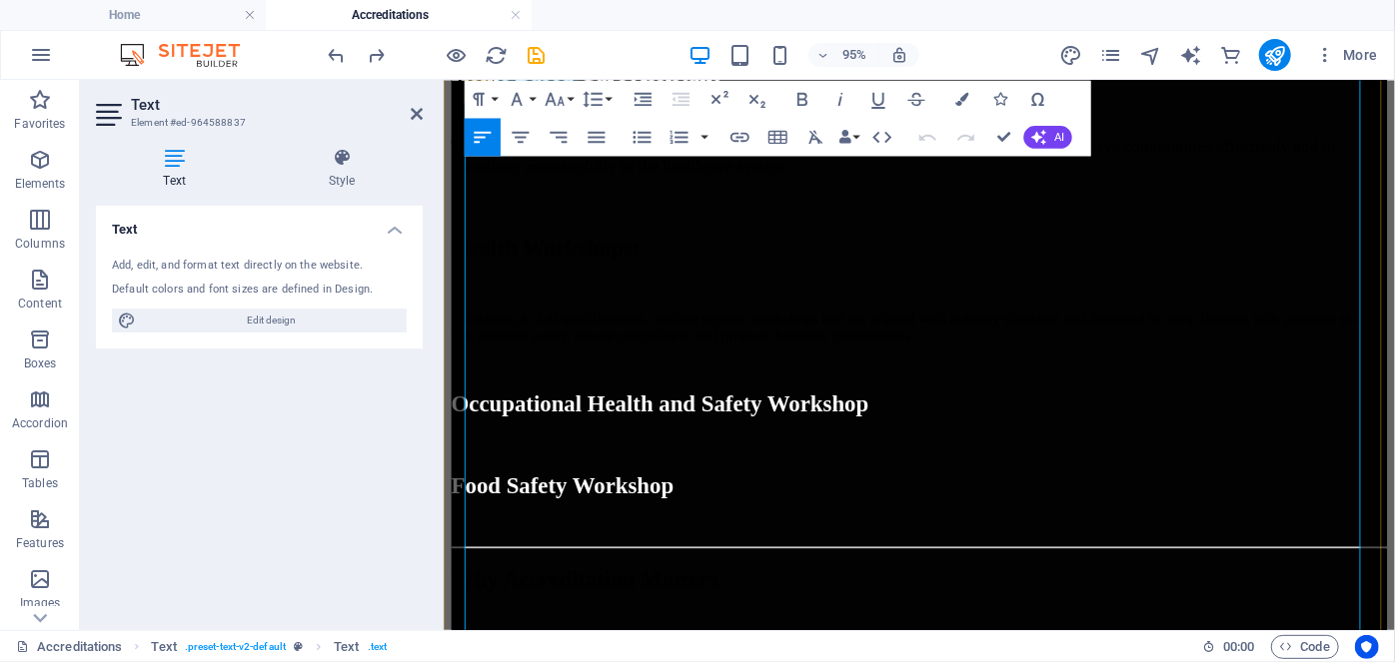
scroll to position [1413, 0]
drag, startPoint x: 779, startPoint y: 374, endPoint x: 835, endPoint y: 406, distance: 64.4
click at [953, 97] on button "Colors" at bounding box center [962, 99] width 36 height 38
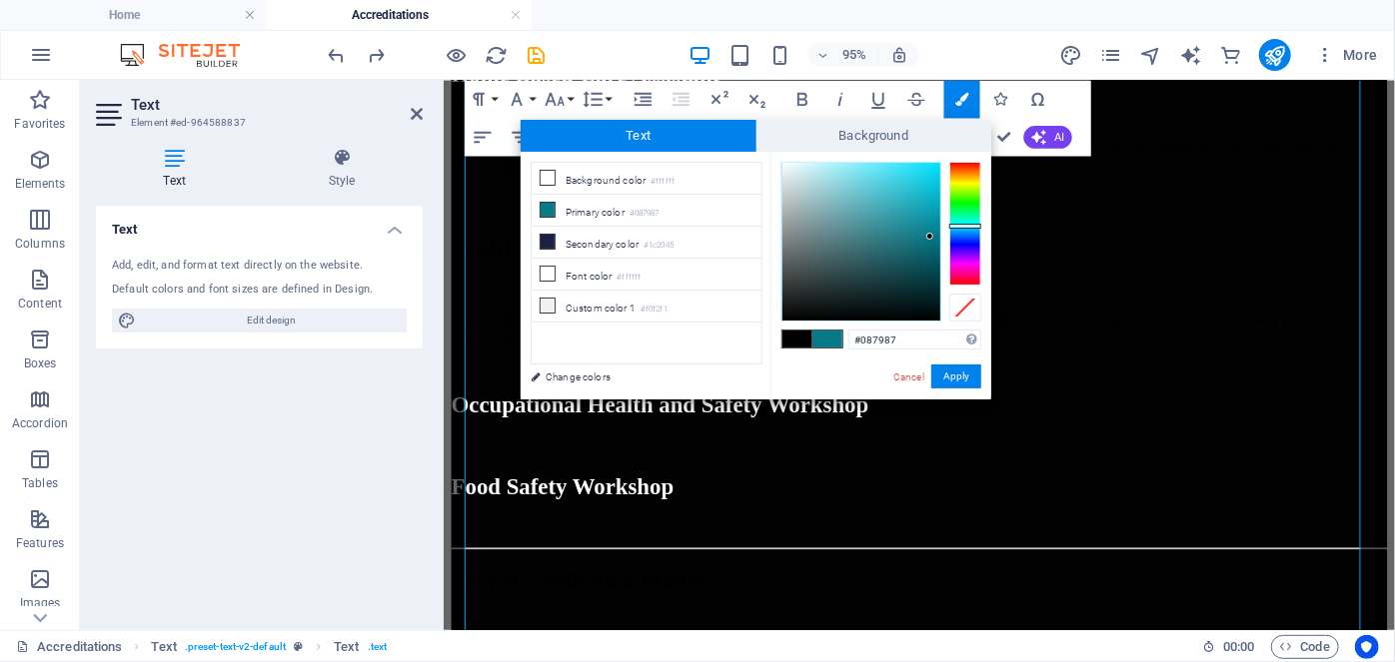
drag, startPoint x: 884, startPoint y: 340, endPoint x: 776, endPoint y: 341, distance: 107.9
click at [790, 340] on div "#087987 Supported formats #0852ed rgb(8, 82, 237) rgba(8, 82, 237, 90%) hsv(221…" at bounding box center [880, 421] width 221 height 538
drag, startPoint x: 928, startPoint y: 331, endPoint x: 789, endPoint y: 339, distance: 139.1
click at [789, 339] on div "#087987 Supported formats #0852ed rgb(8, 82, 237) rgba(8, 82, 237, 90%) hsv(221…" at bounding box center [880, 421] width 221 height 538
click at [903, 378] on link "Cancel" at bounding box center [908, 377] width 35 height 15
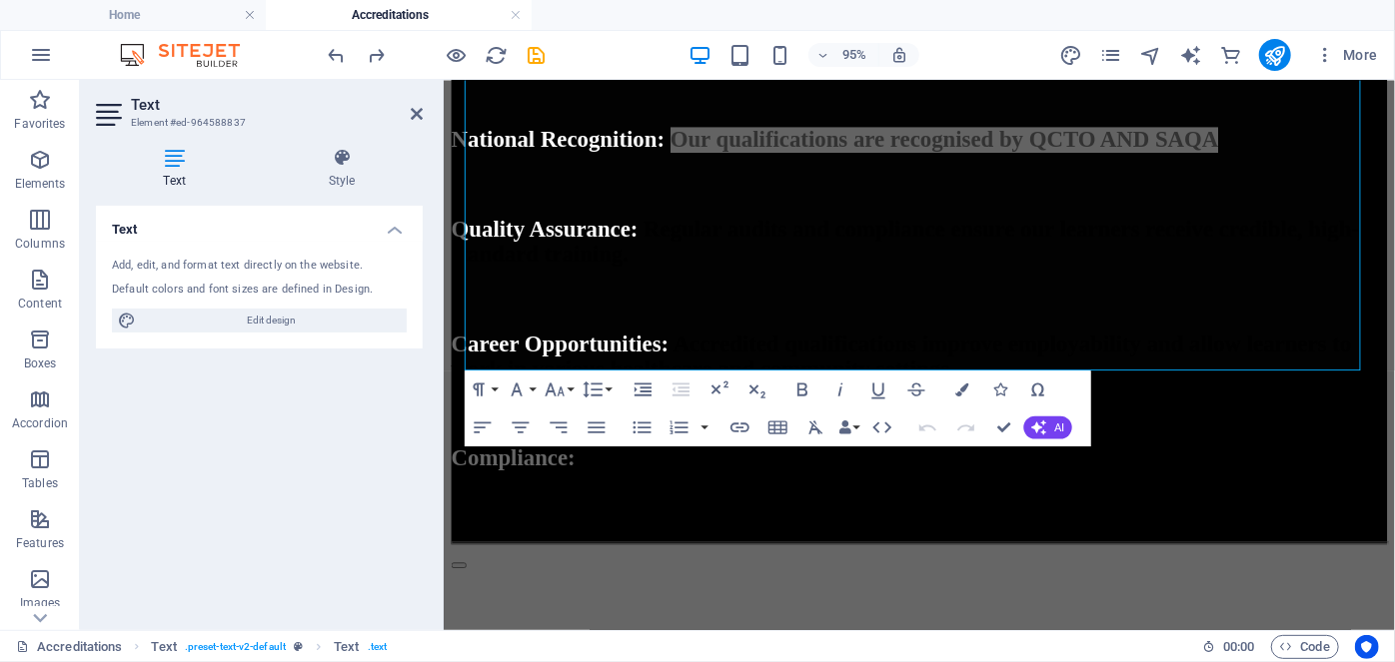
scroll to position [1969, 0]
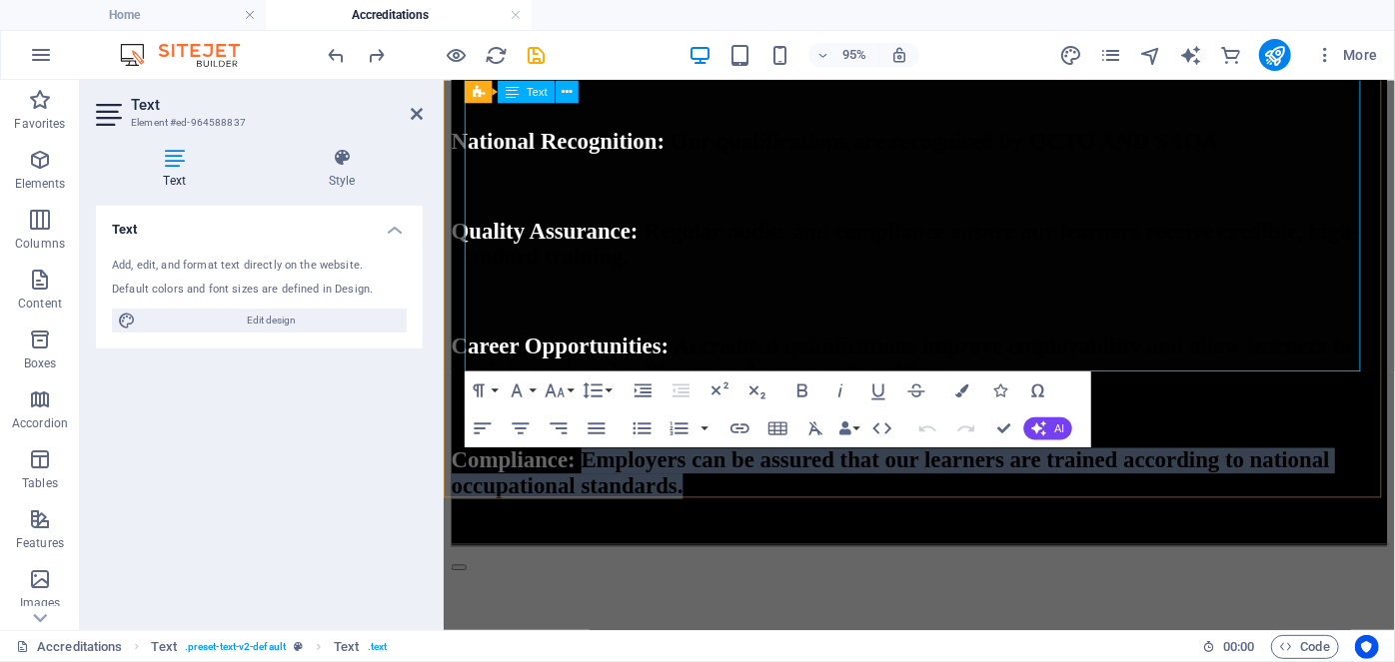
drag, startPoint x: 643, startPoint y: 316, endPoint x: 1328, endPoint y: 373, distance: 687.8
click at [1328, 467] on h2 "Compliance: Employers can be assured that our learners are trained according to…" at bounding box center [943, 494] width 985 height 54
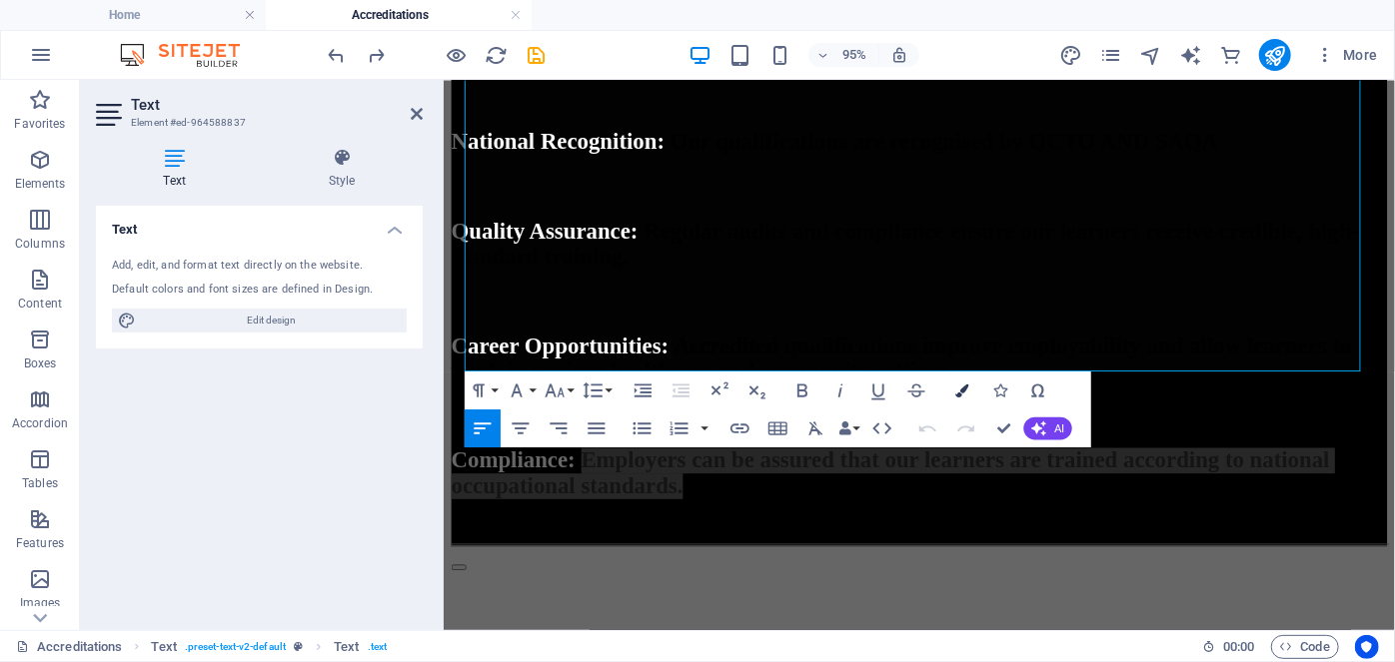
click at [962, 392] on icon "button" at bounding box center [961, 390] width 13 height 13
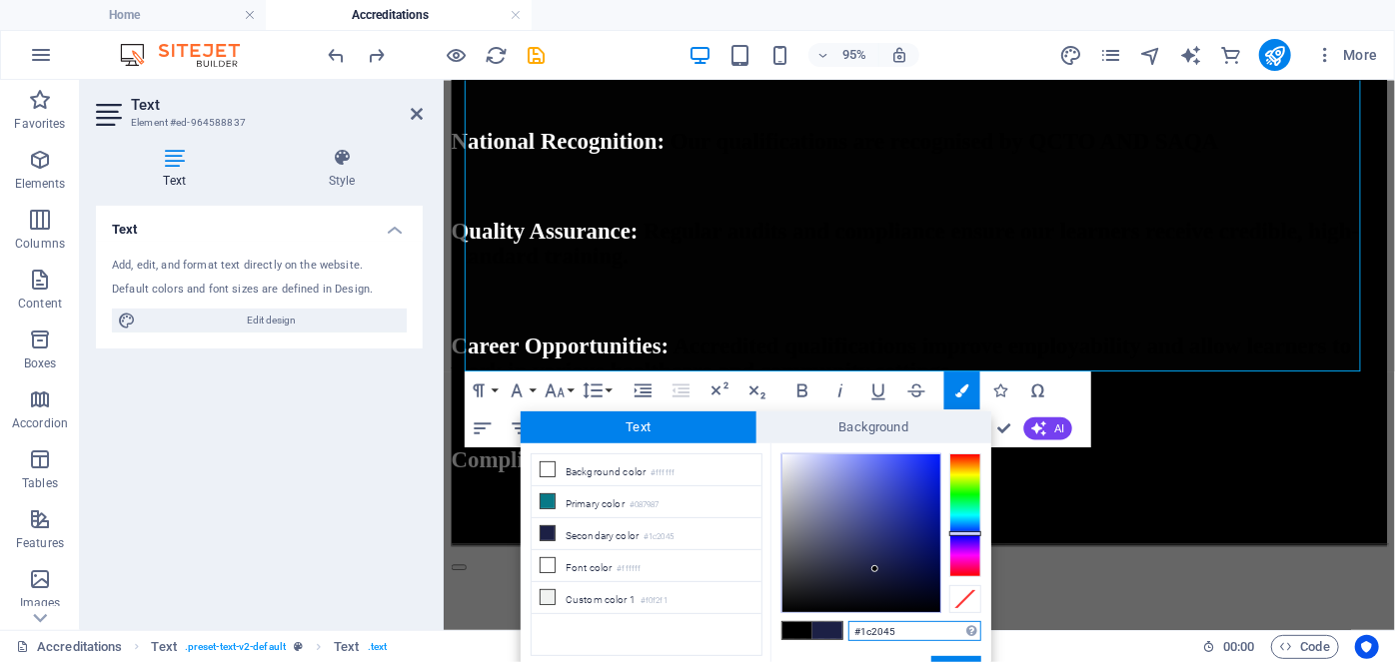
drag, startPoint x: 899, startPoint y: 630, endPoint x: 697, endPoint y: 650, distance: 202.9
click at [697, 650] on div "less Background color #ffffff Primary color #087987 Secondary color #1c2045 Fon…" at bounding box center [756, 568] width 471 height 248
paste input "087987"
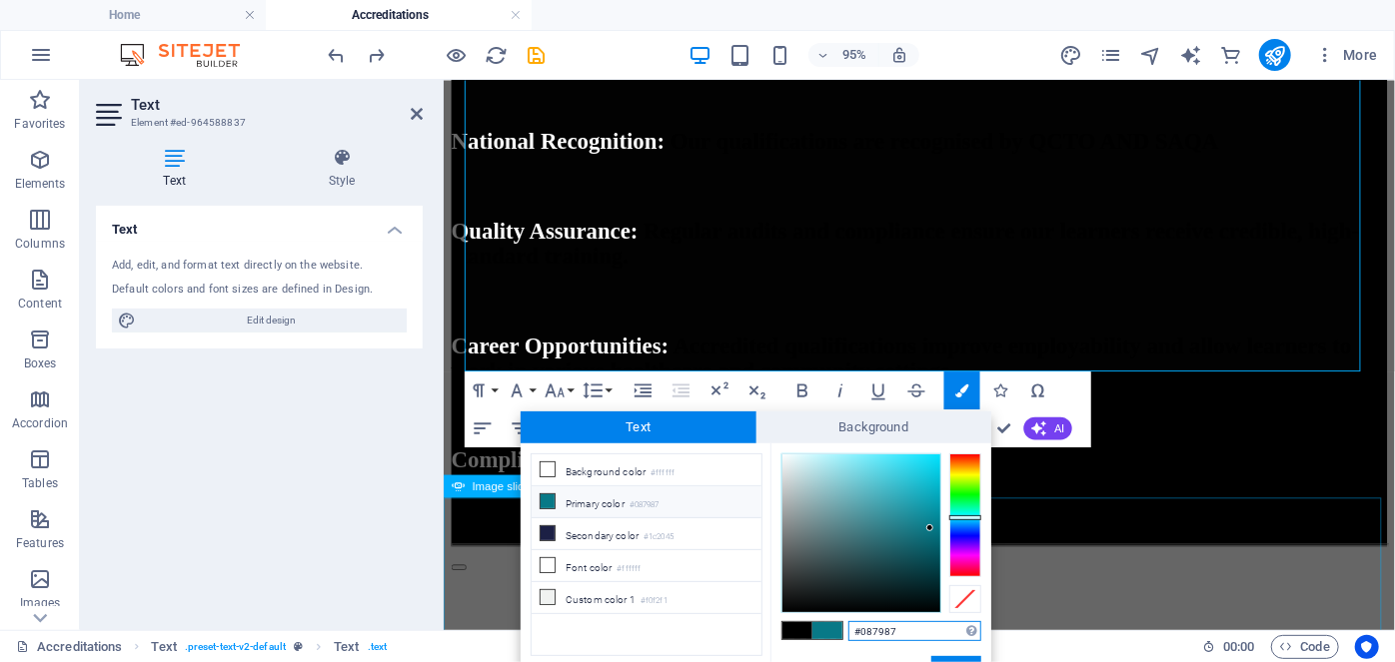
type input "#087987"
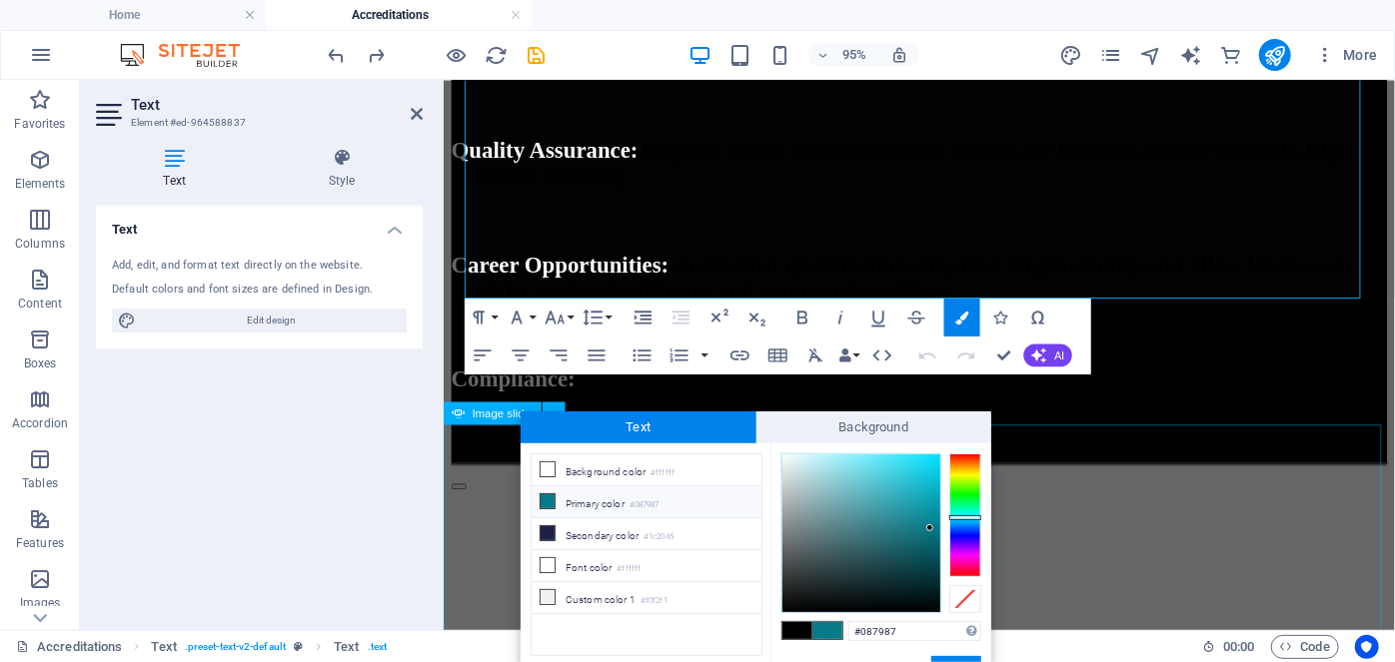
scroll to position [2059, 0]
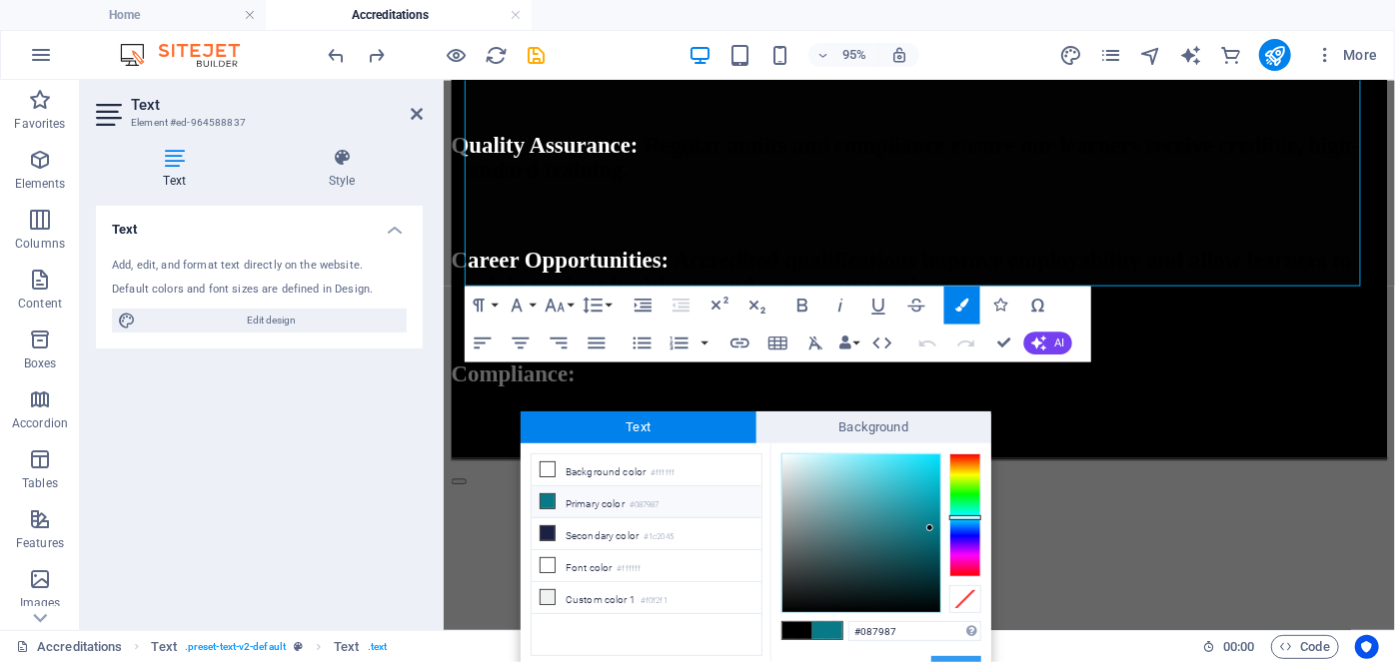
click at [956, 661] on button "Apply" at bounding box center [956, 668] width 50 height 24
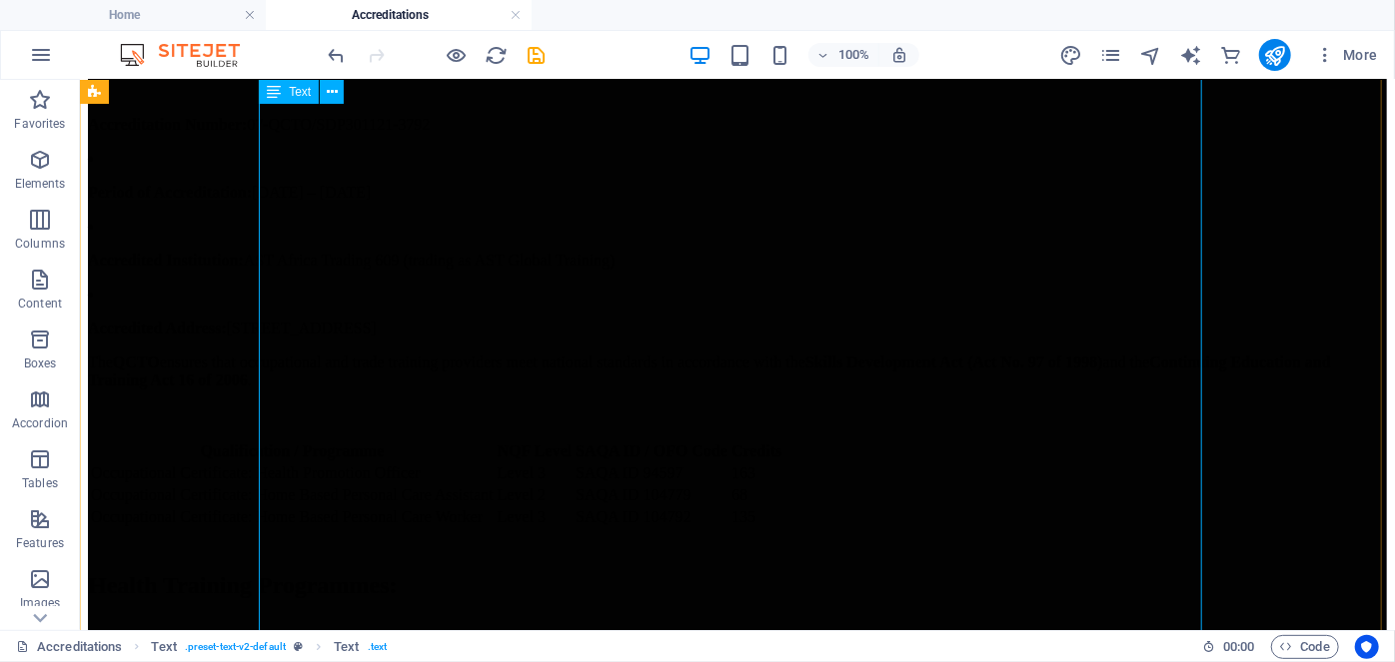
scroll to position [549, 0]
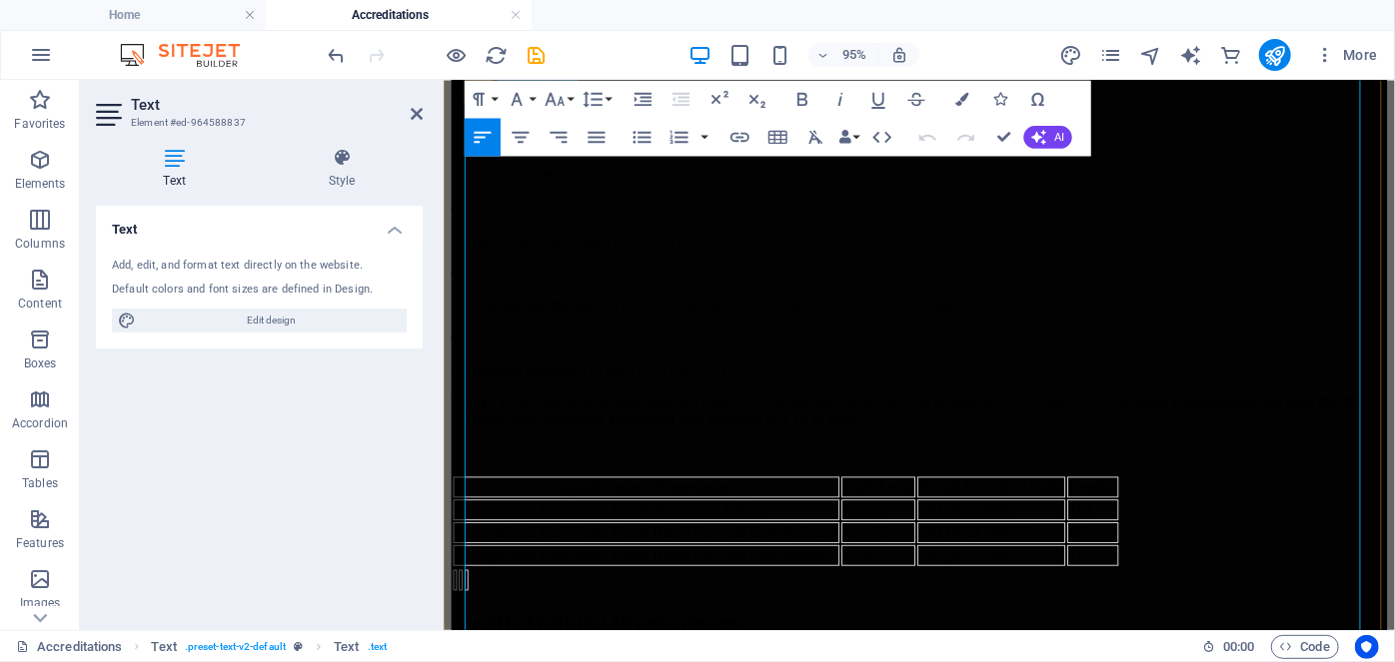
scroll to position [495, 0]
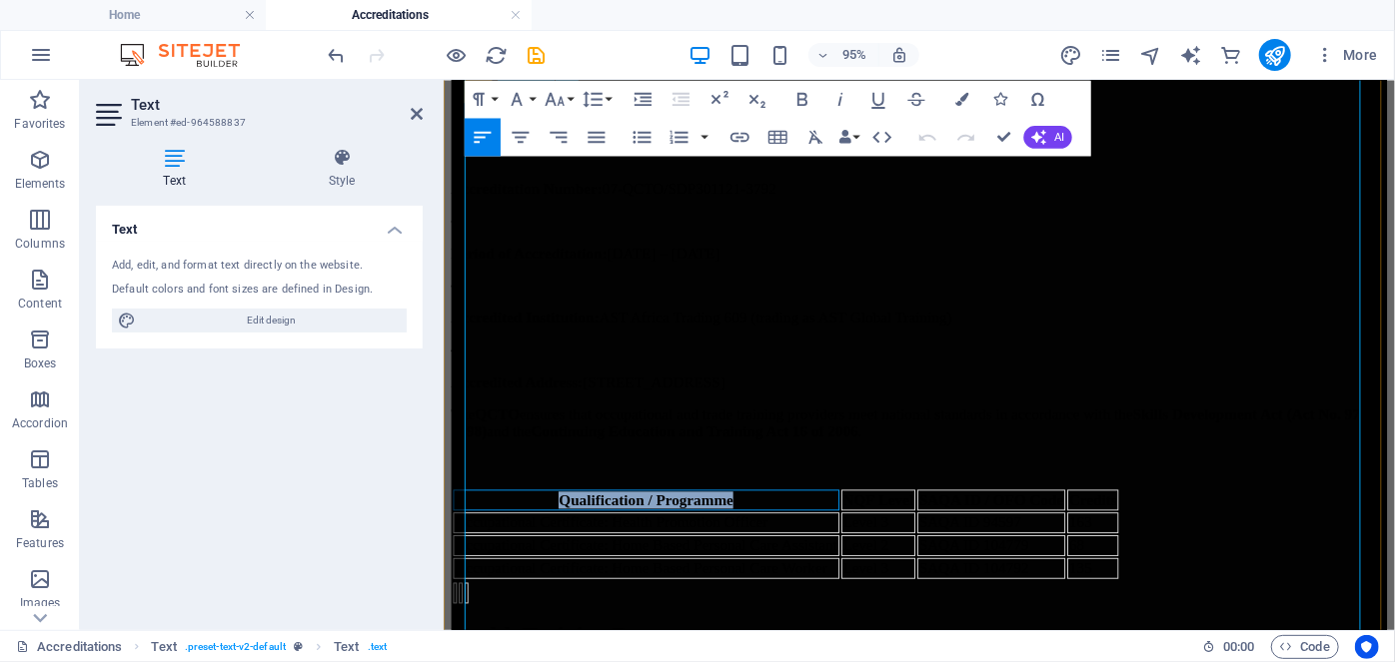
drag, startPoint x: 668, startPoint y: 363, endPoint x: 467, endPoint y: 354, distance: 202.0
click at [467, 512] on th "Qualification / Programme" at bounding box center [656, 523] width 407 height 22
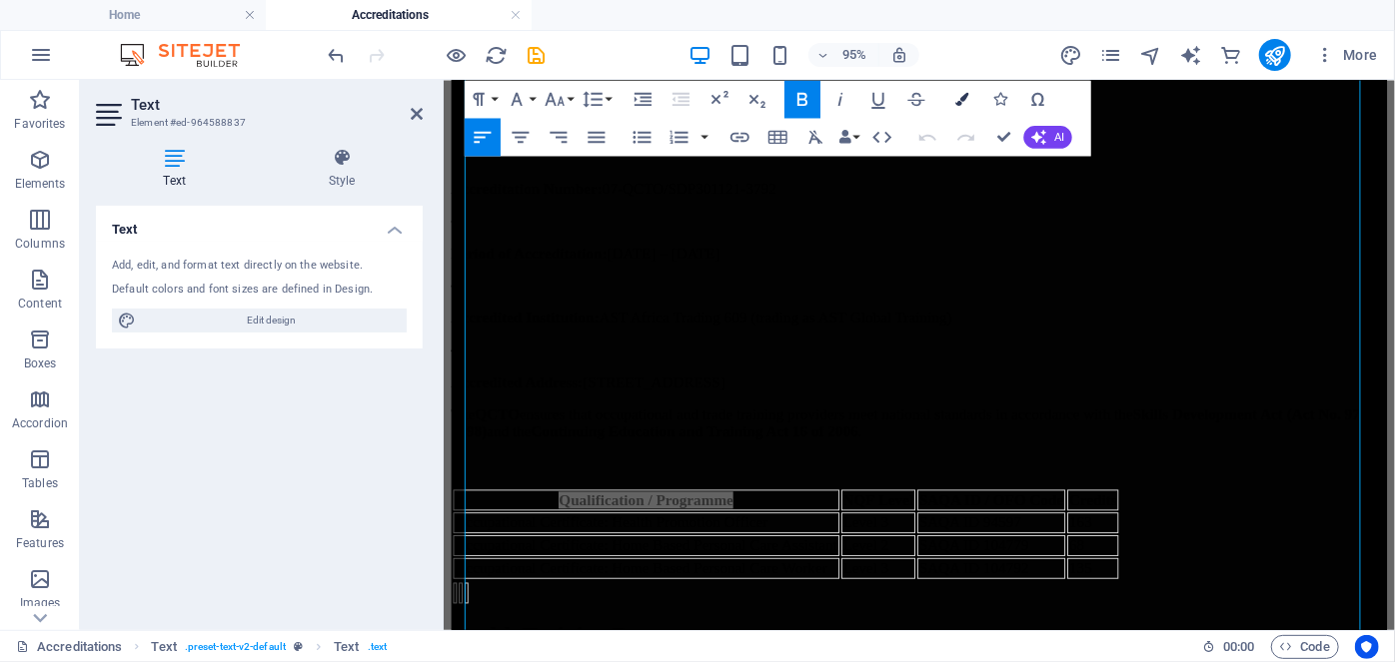
click at [953, 107] on button "Colors" at bounding box center [962, 99] width 36 height 38
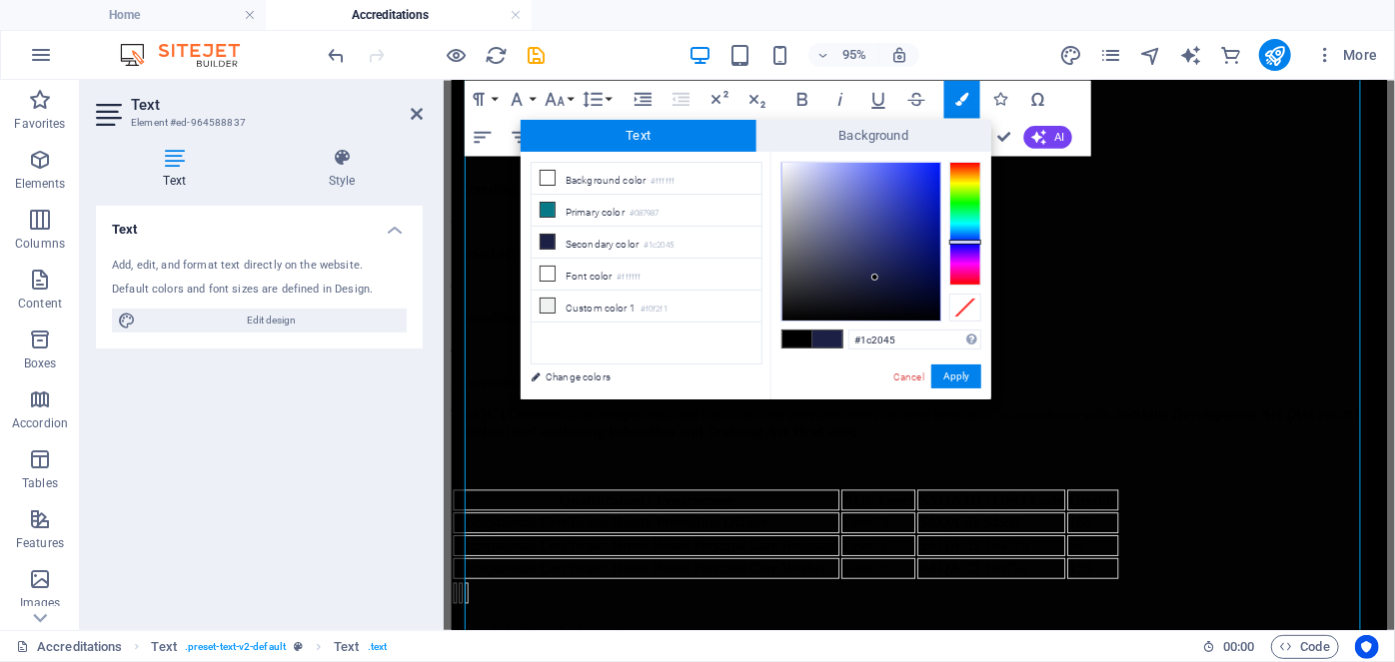
drag, startPoint x: 909, startPoint y: 334, endPoint x: 806, endPoint y: 352, distance: 104.5
click at [811, 352] on div "#1c2045 Supported formats #0852ed rgb(8, 82, 237) rgba(8, 82, 237, 90%) hsv(221…" at bounding box center [880, 421] width 221 height 538
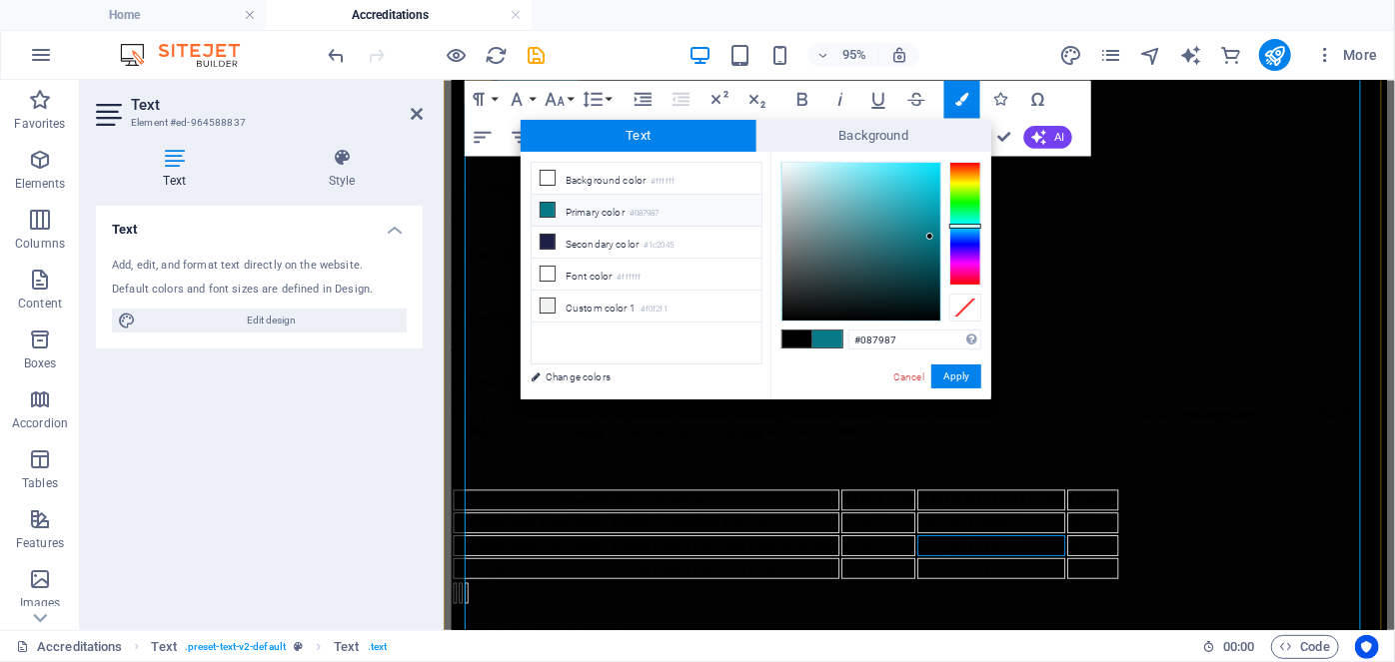
click at [1022, 560] on td "SAQA ID 104779" at bounding box center [1019, 571] width 156 height 22
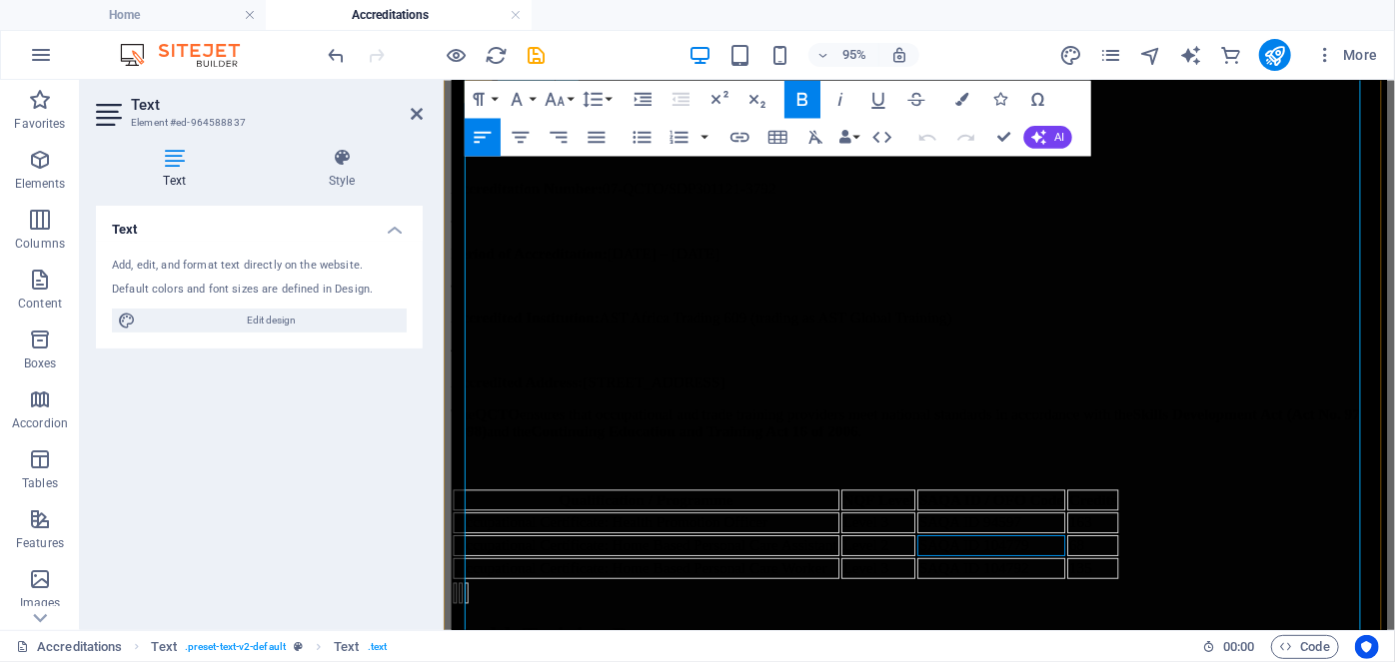
click at [757, 512] on th "Qualification / Programme" at bounding box center [656, 523] width 407 height 22
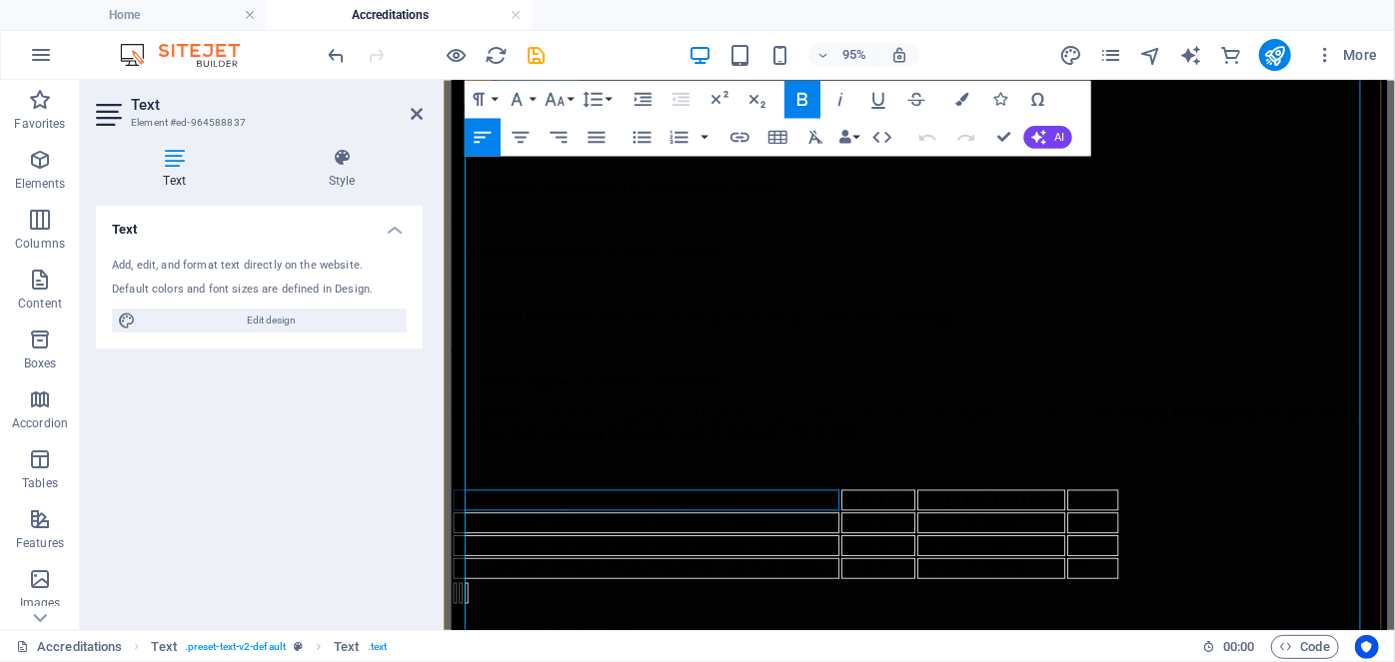
click at [757, 512] on th "Qualification / Programme" at bounding box center [656, 523] width 407 height 22
drag, startPoint x: 714, startPoint y: 361, endPoint x: 824, endPoint y: 455, distance: 144.6
click at [958, 88] on button "Colors" at bounding box center [962, 99] width 36 height 38
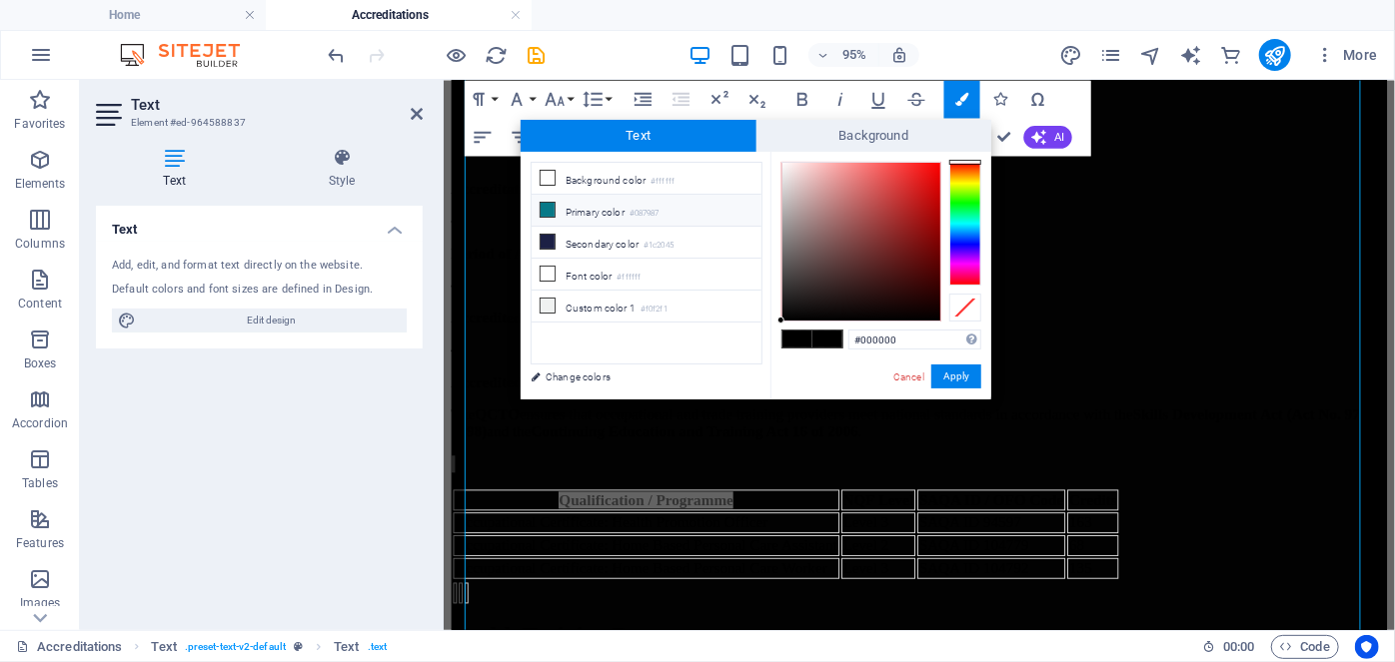
drag, startPoint x: 923, startPoint y: 344, endPoint x: 793, endPoint y: 350, distance: 130.0
click at [793, 350] on div "#000000 Supported formats #0852ed rgb(8, 82, 237) rgba(8, 82, 237, 90%) hsv(221…" at bounding box center [880, 421] width 221 height 538
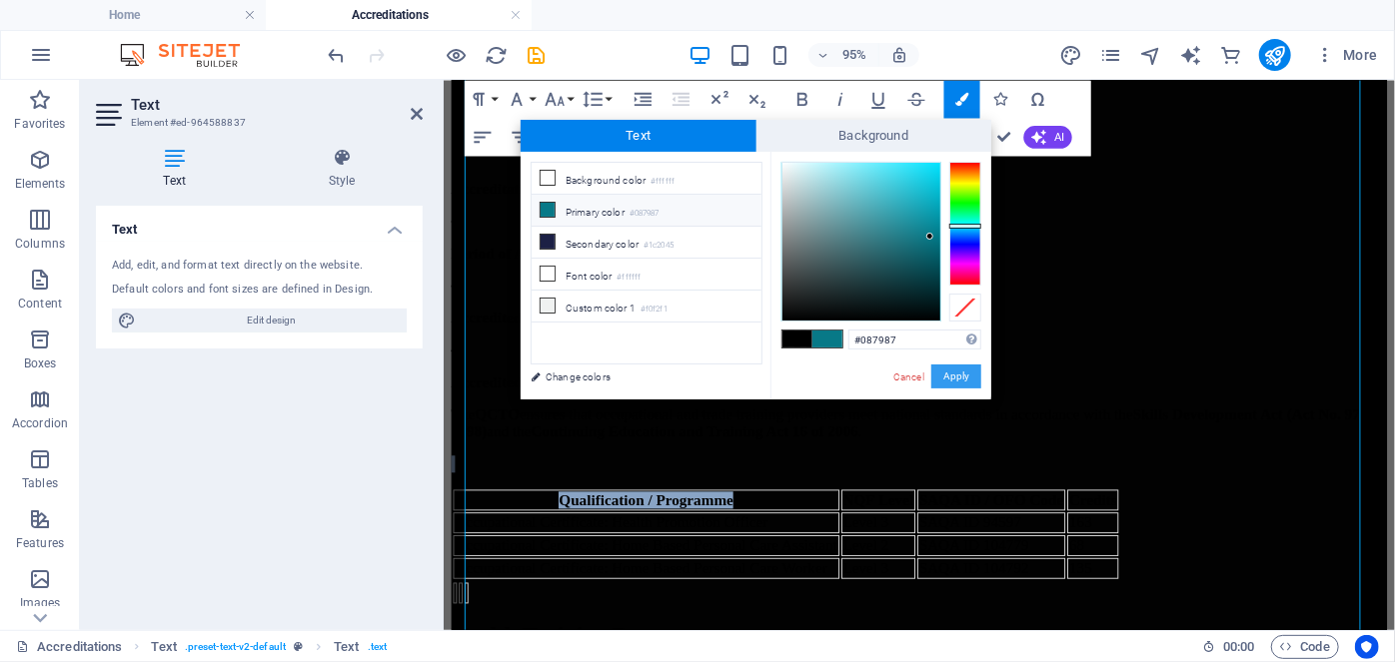
click at [951, 369] on button "Apply" at bounding box center [956, 377] width 50 height 24
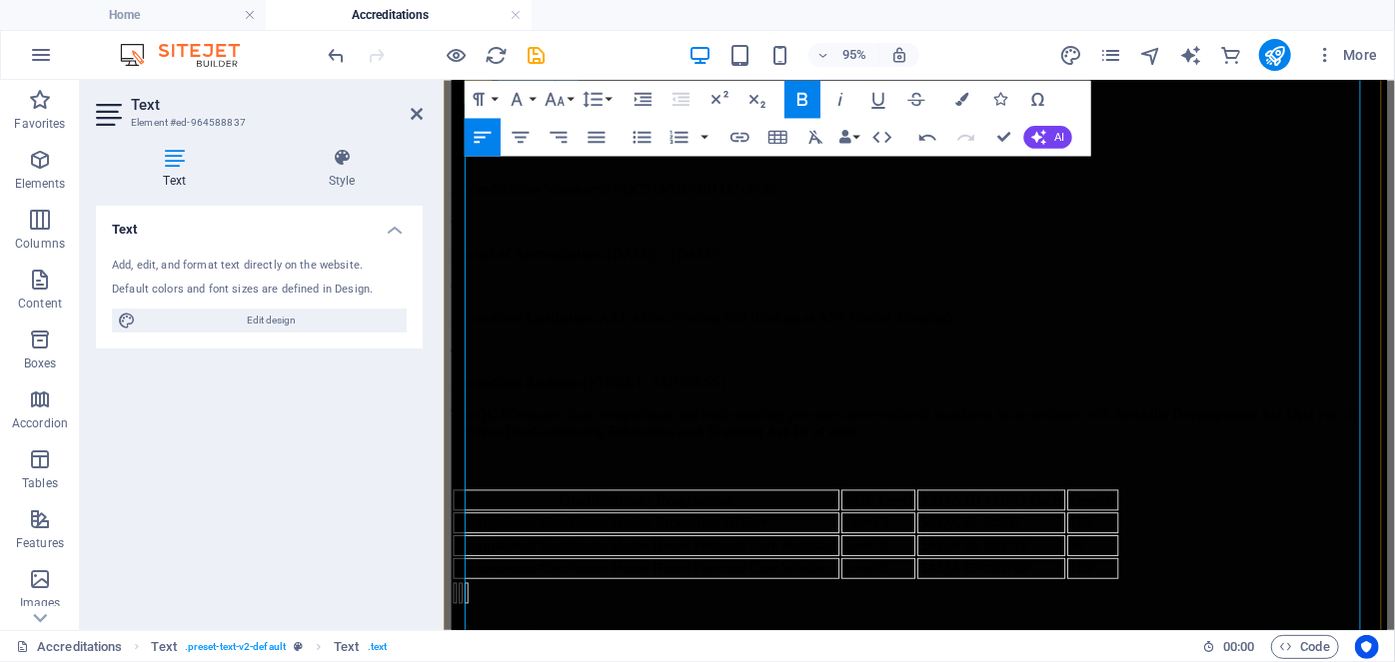
click at [938, 514] on strong "NQF Level" at bounding box center [900, 522] width 75 height 17
drag, startPoint x: 907, startPoint y: 355, endPoint x: 988, endPoint y: 357, distance: 81.0
click at [988, 512] on tr "Qualification / Programme NQF Level SAQA ID / OFO Code Credits" at bounding box center [803, 523] width 700 height 22
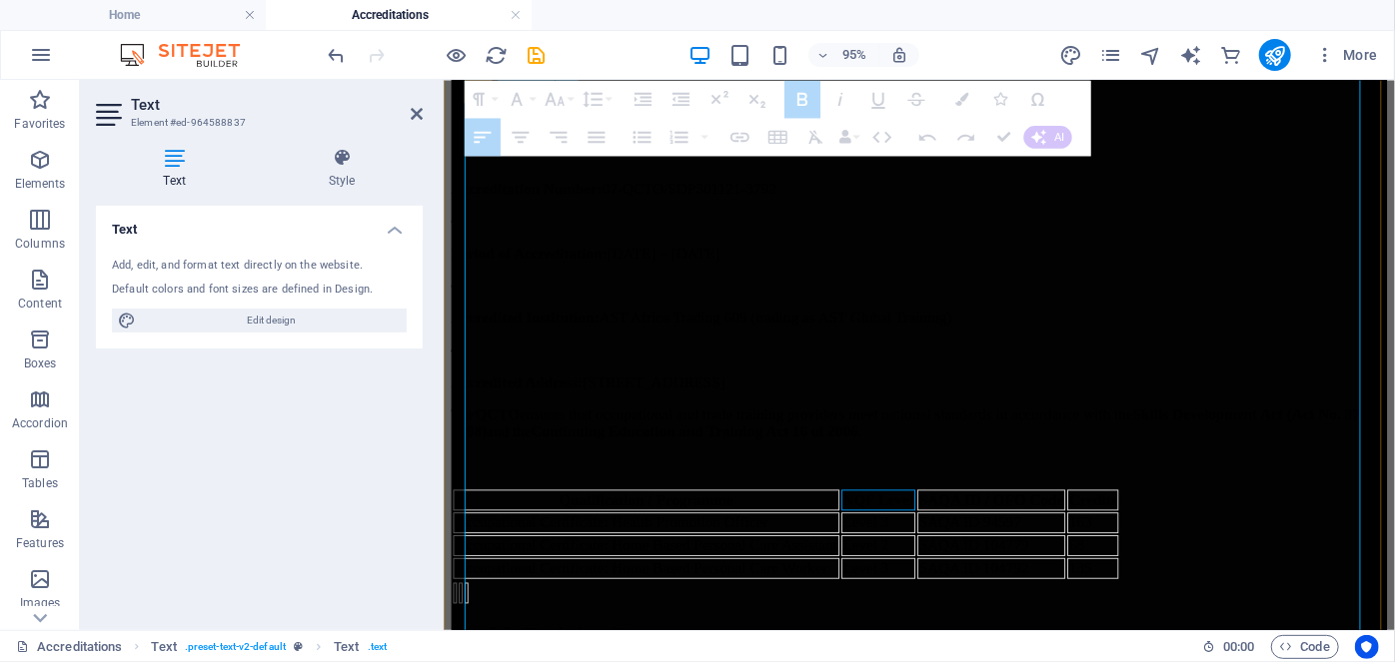
drag, startPoint x: 909, startPoint y: 355, endPoint x: 979, endPoint y: 357, distance: 70.0
click at [979, 512] on tr "Qualification / Programme NQF Level SAQA ID / OFO Code Credits" at bounding box center [803, 523] width 700 height 22
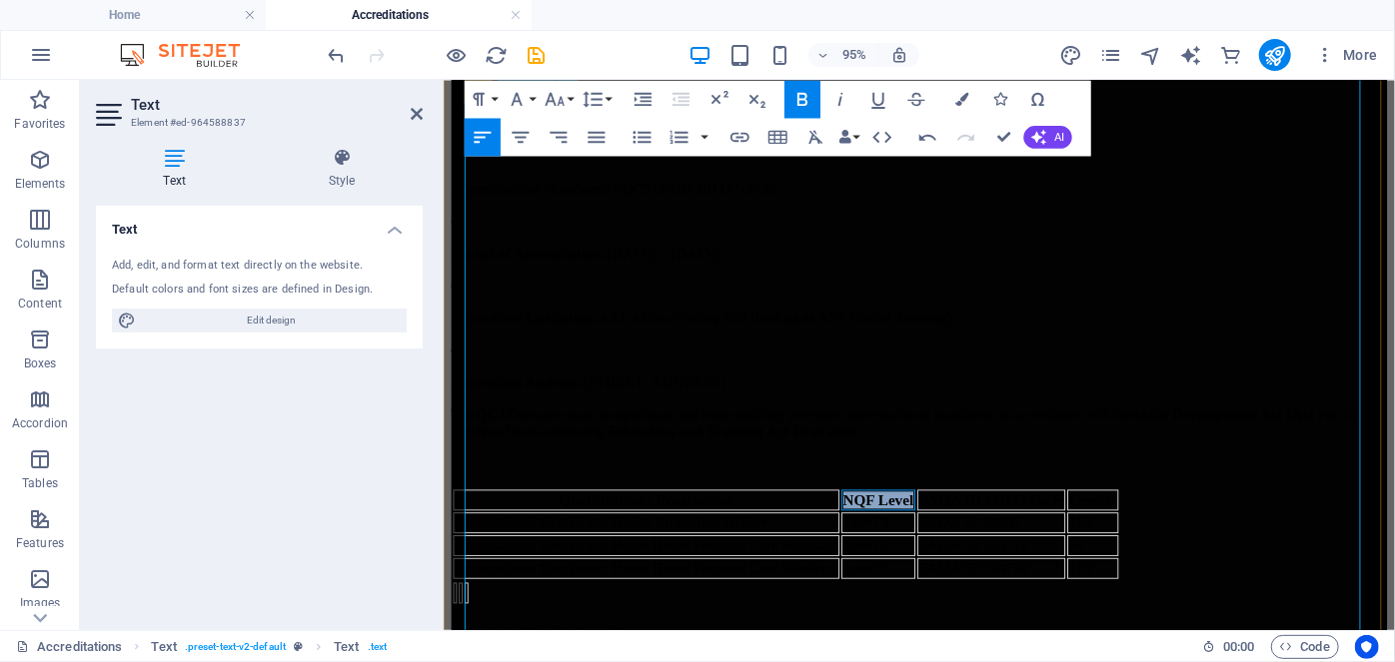
drag, startPoint x: 905, startPoint y: 349, endPoint x: 976, endPoint y: 357, distance: 71.4
click at [938, 514] on strong "NQF Level" at bounding box center [900, 522] width 75 height 17
click at [966, 86] on button "Colors" at bounding box center [962, 99] width 36 height 38
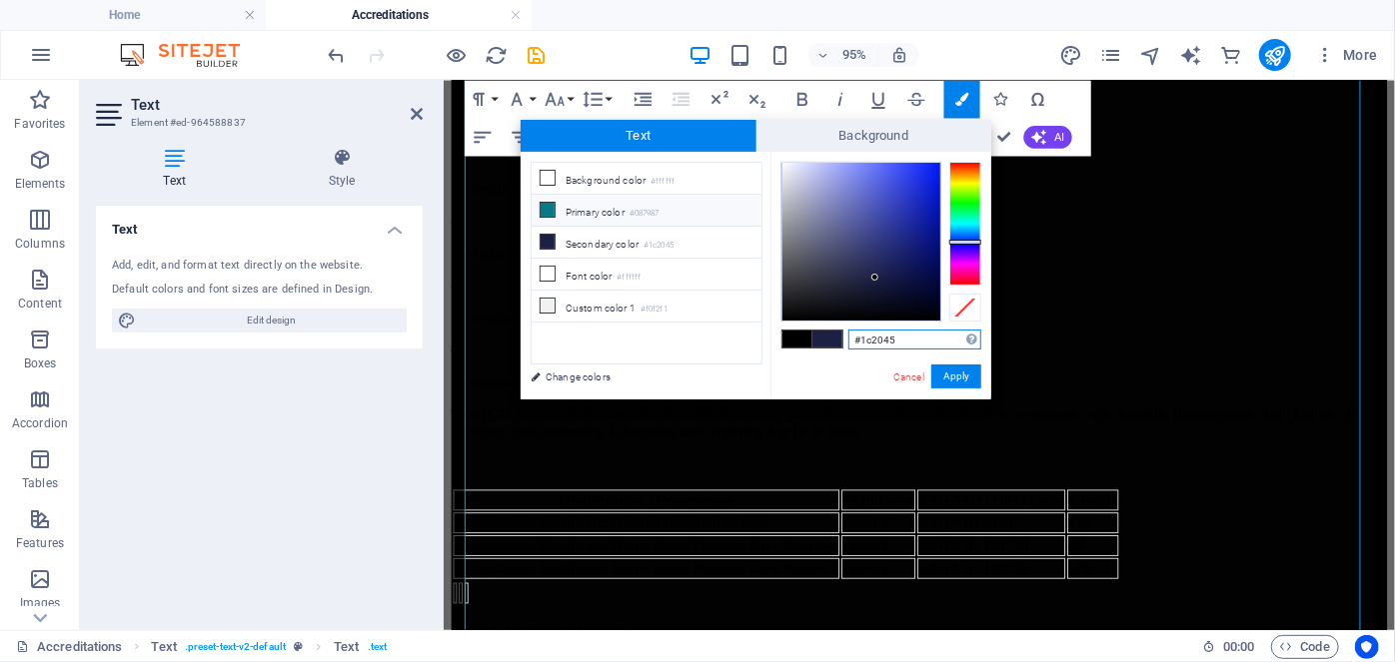
drag, startPoint x: 850, startPoint y: 342, endPoint x: 767, endPoint y: 345, distance: 83.0
click at [767, 345] on div "less Background color #ffffff Primary color #087987 Secondary color #1c2045 Fon…" at bounding box center [756, 276] width 471 height 248
paste input "087987"
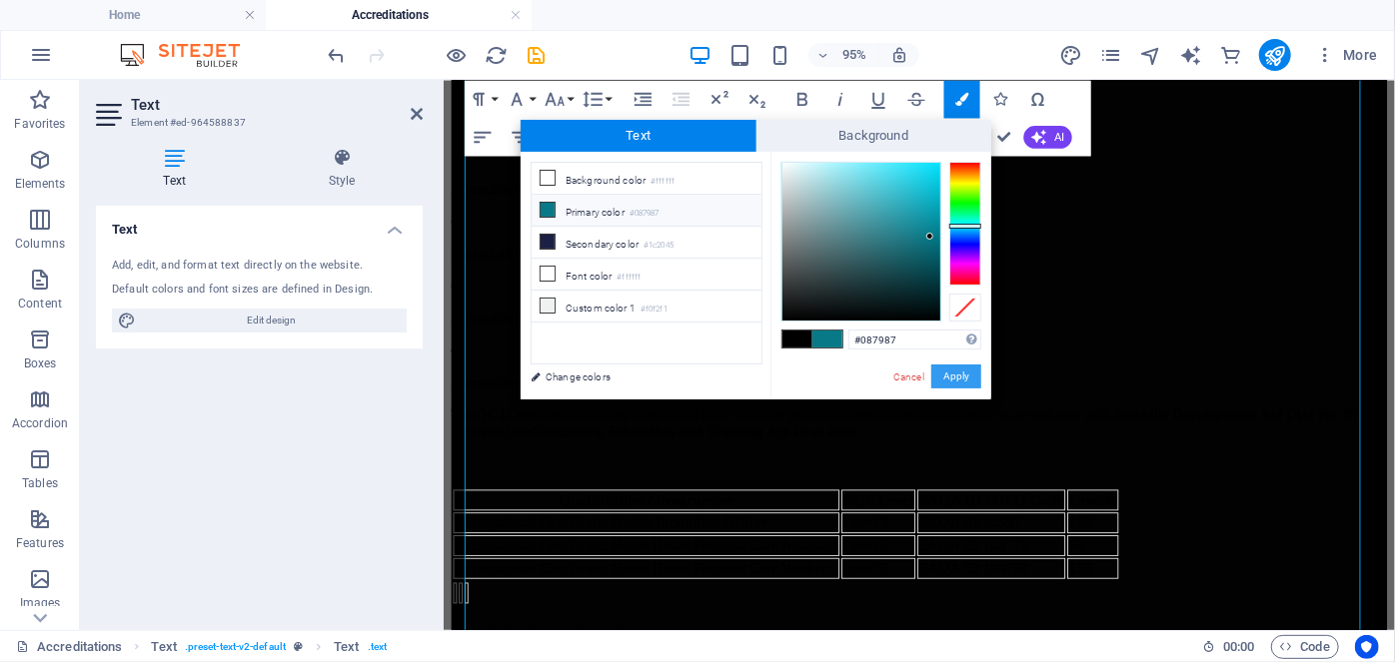
click at [955, 374] on button "Apply" at bounding box center [956, 377] width 50 height 24
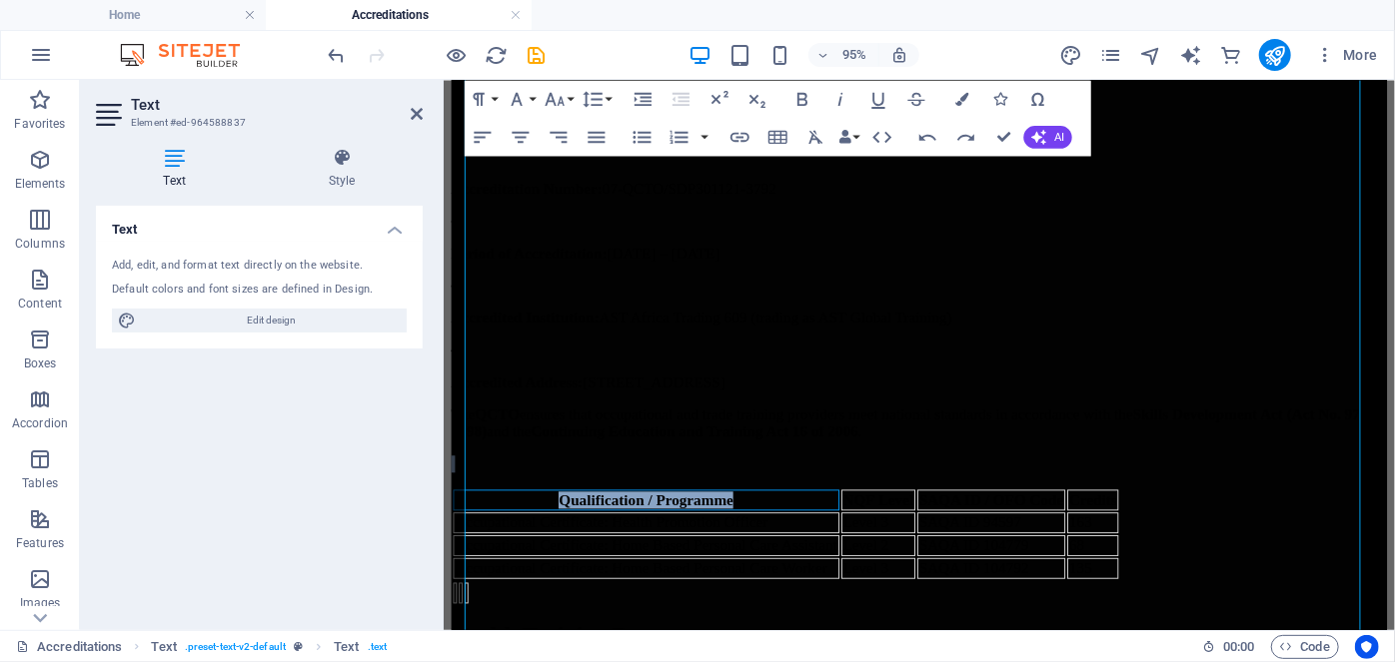
drag, startPoint x: 688, startPoint y: 360, endPoint x: 411, endPoint y: 380, distance: 278.5
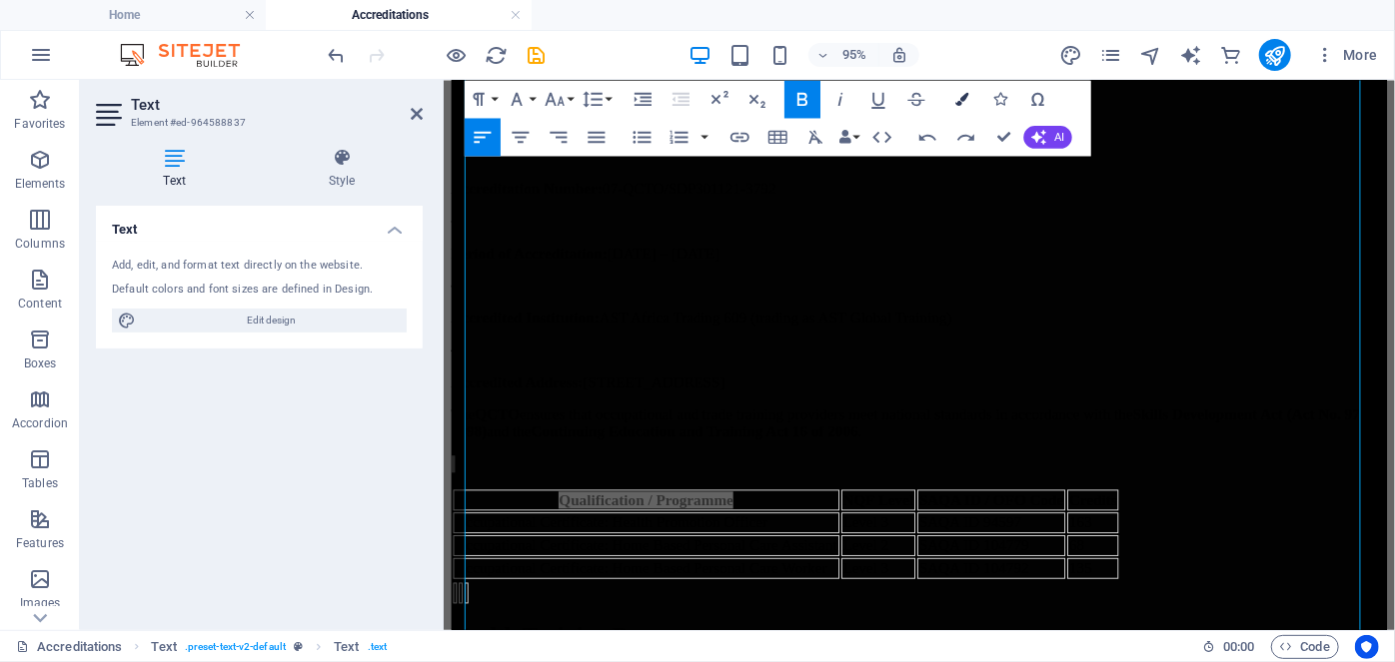
click at [948, 100] on button "Colors" at bounding box center [962, 99] width 36 height 38
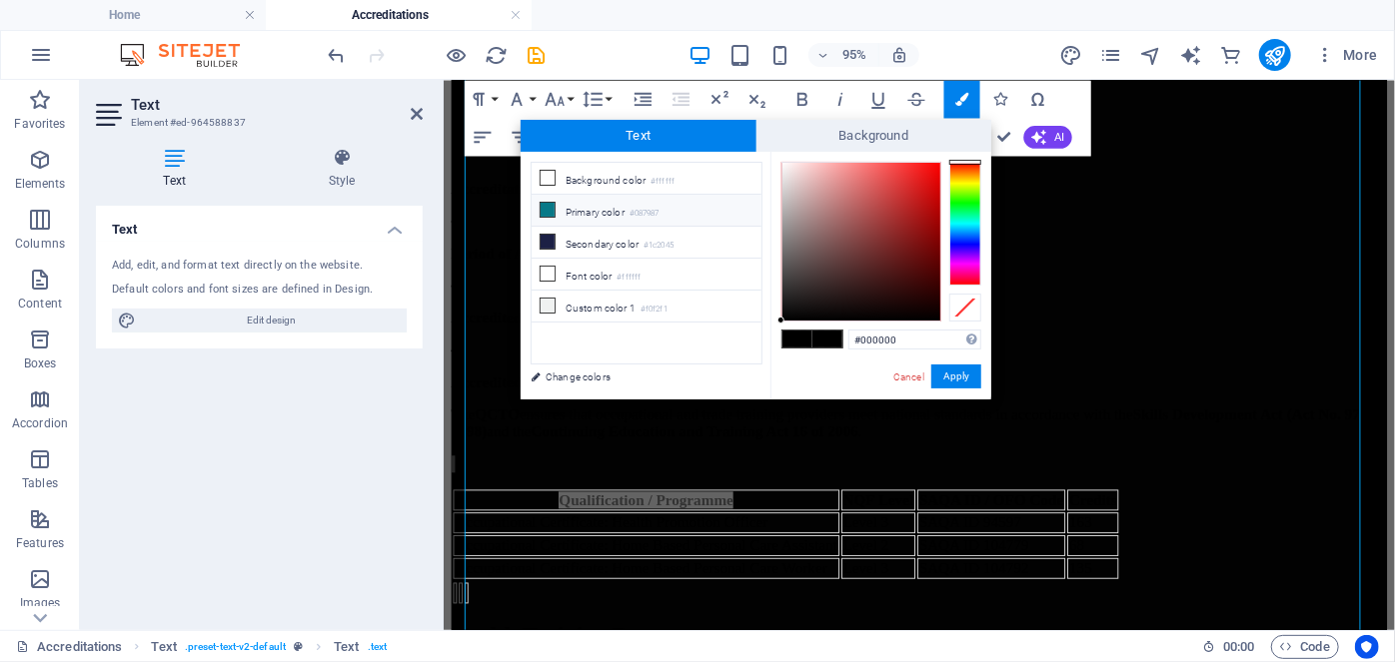
click at [908, 368] on div "Cancel Apply" at bounding box center [936, 377] width 90 height 25
click at [912, 374] on link "Cancel" at bounding box center [908, 377] width 35 height 15
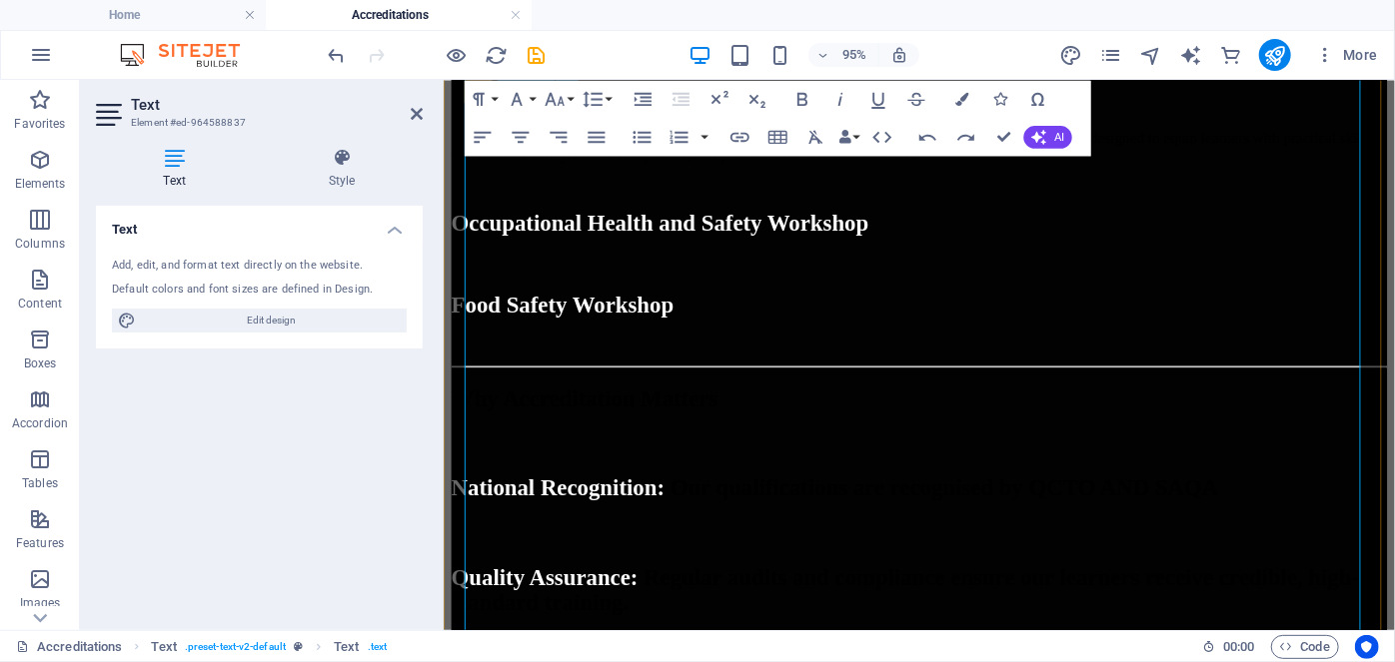
scroll to position [1621, 0]
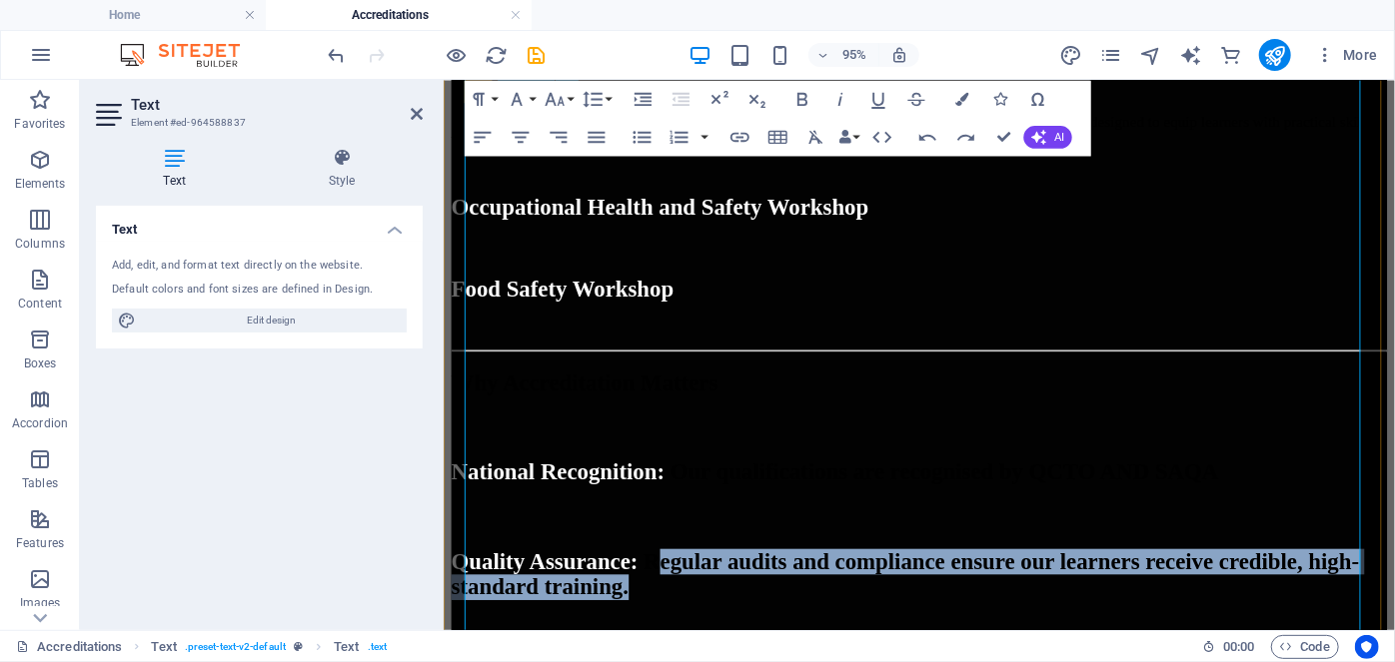
drag, startPoint x: 748, startPoint y: 310, endPoint x: 1197, endPoint y: 348, distance: 450.3
click at [1197, 574] on h2 "Quality Assurance: Regular audits and compliance ensure our learners receive cr…" at bounding box center [943, 601] width 985 height 54
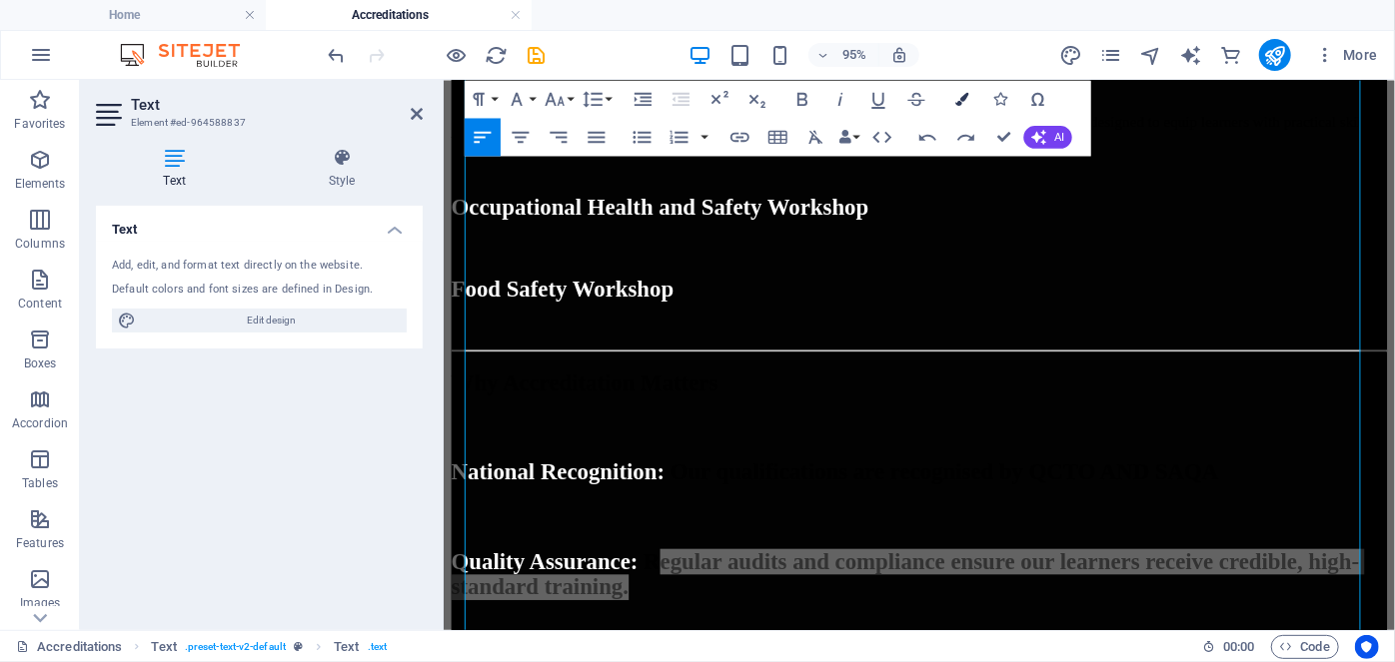
click at [950, 88] on button "Colors" at bounding box center [962, 99] width 36 height 38
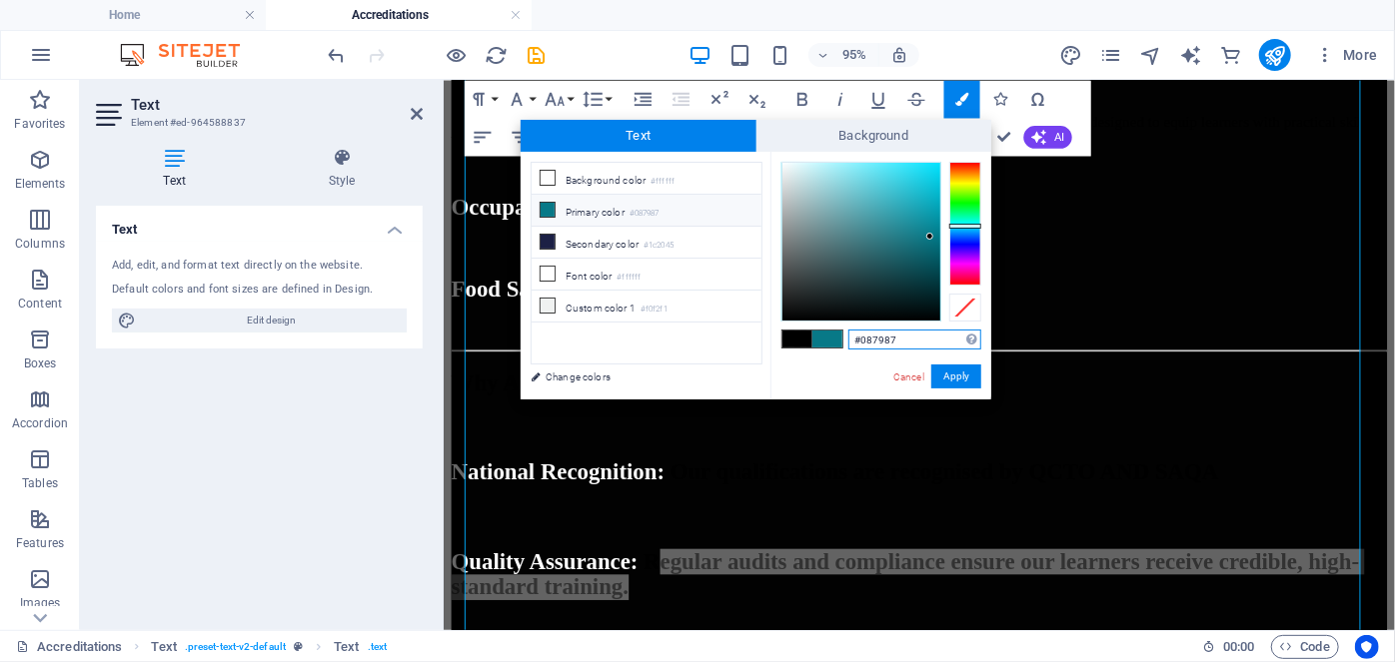
drag, startPoint x: 909, startPoint y: 345, endPoint x: 721, endPoint y: 360, distance: 188.5
click at [721, 360] on div "less Background color #ffffff Primary color #087987 Secondary color #1c2045 Fon…" at bounding box center [756, 276] width 471 height 248
click at [891, 382] on div "Cancel Apply" at bounding box center [936, 377] width 90 height 25
click at [911, 374] on link "Cancel" at bounding box center [908, 377] width 35 height 15
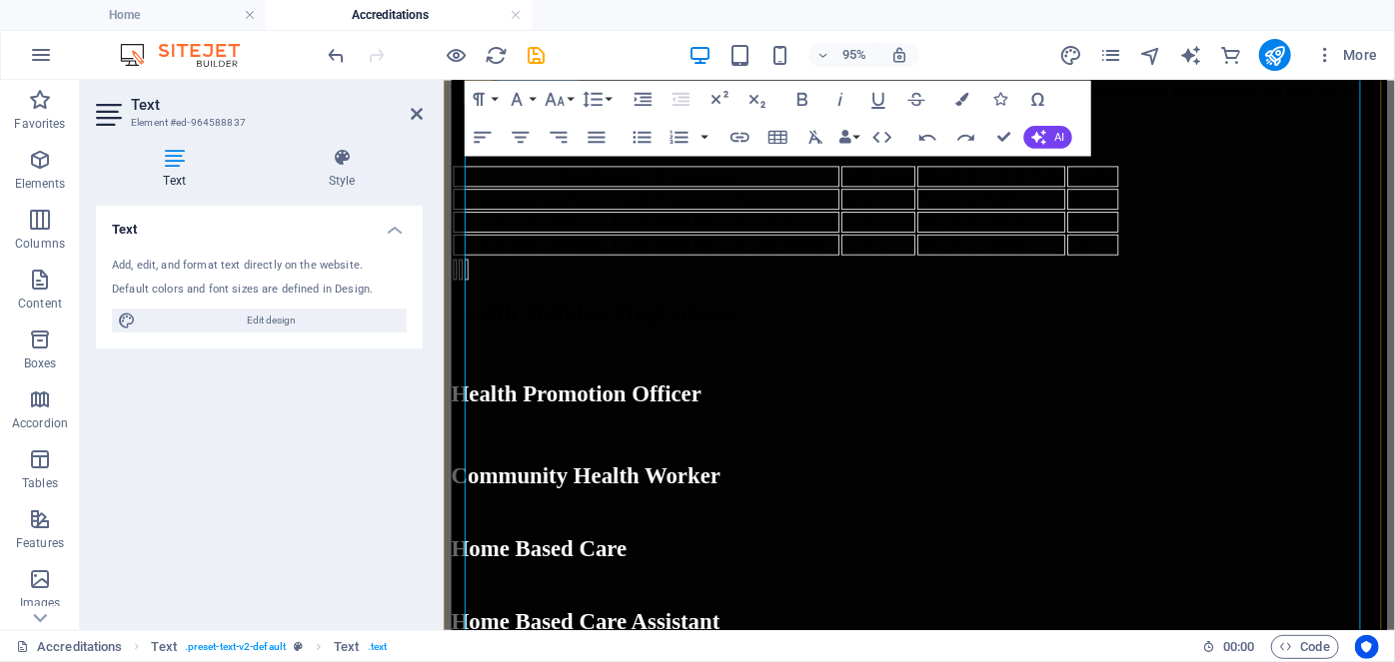
scroll to position [514, 0]
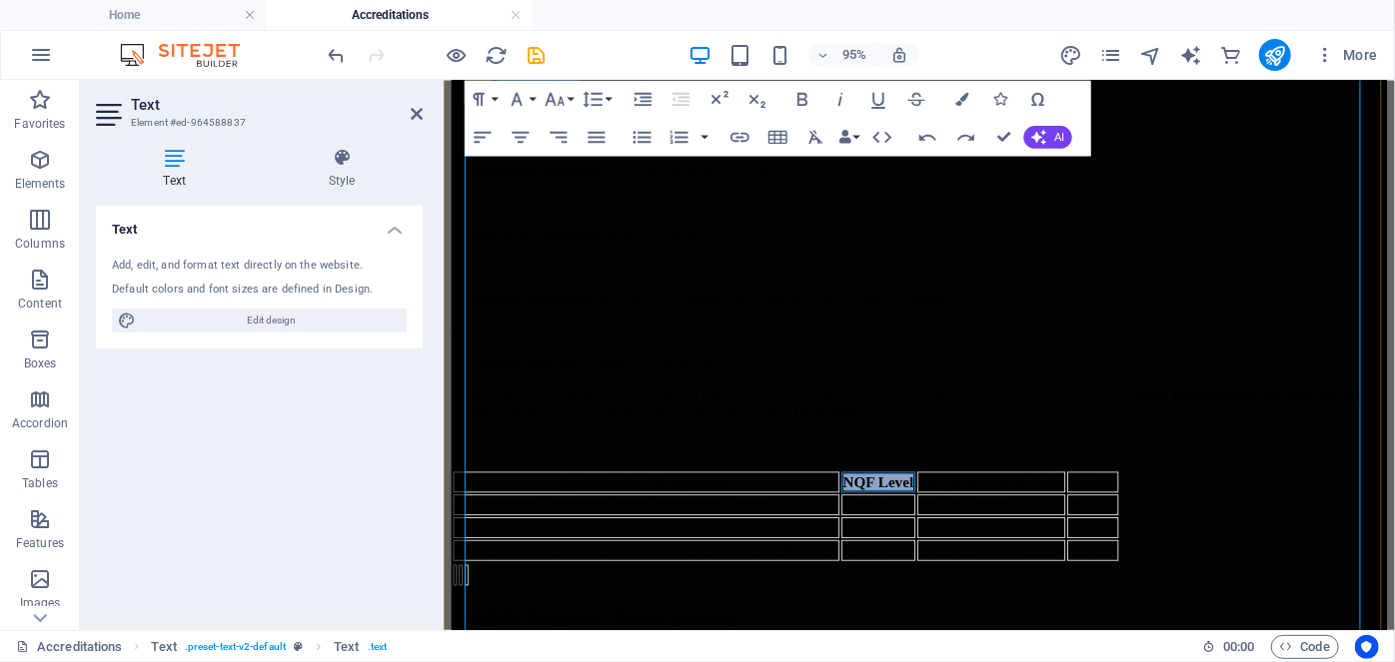
drag, startPoint x: 906, startPoint y: 339, endPoint x: 978, endPoint y: 336, distance: 72.0
click at [938, 495] on strong "NQF Level" at bounding box center [900, 503] width 75 height 17
click at [961, 92] on icon "button" at bounding box center [961, 98] width 13 height 13
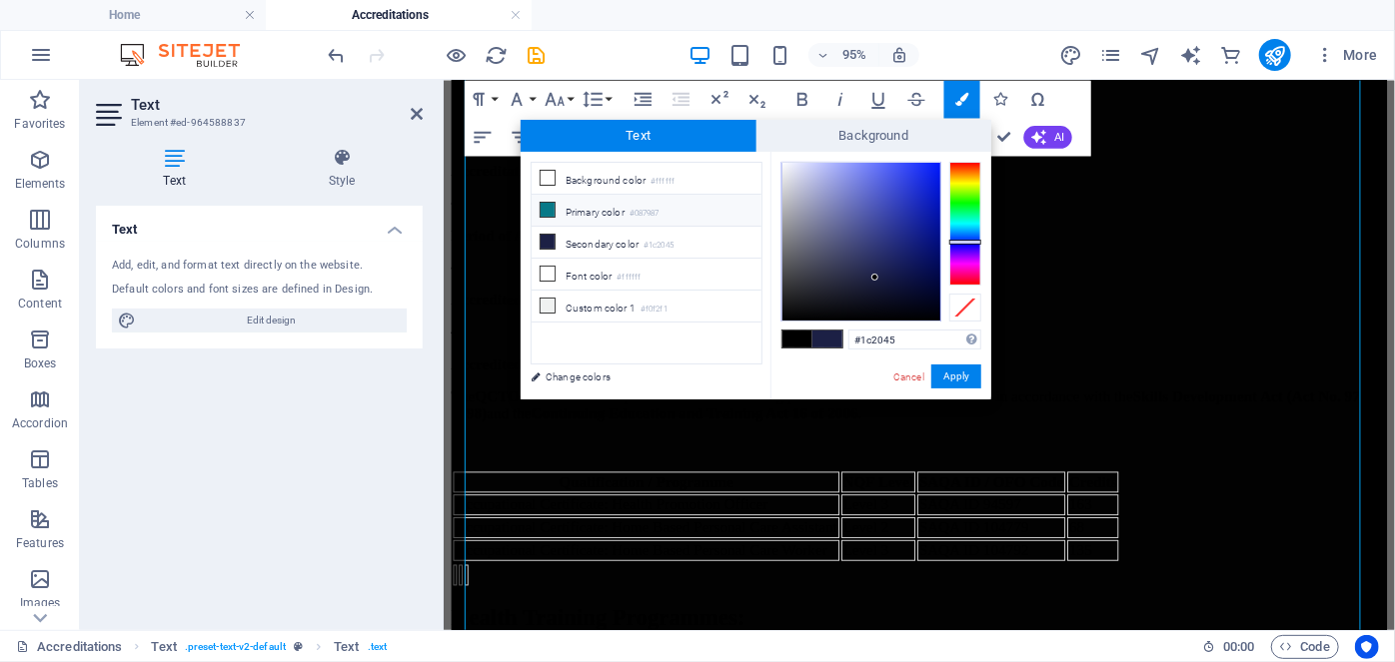
drag, startPoint x: 927, startPoint y: 330, endPoint x: 757, endPoint y: 348, distance: 170.8
click at [769, 350] on div "less Background color #ffffff Primary color #087987 Secondary color #1c2045 Fon…" at bounding box center [756, 276] width 471 height 248
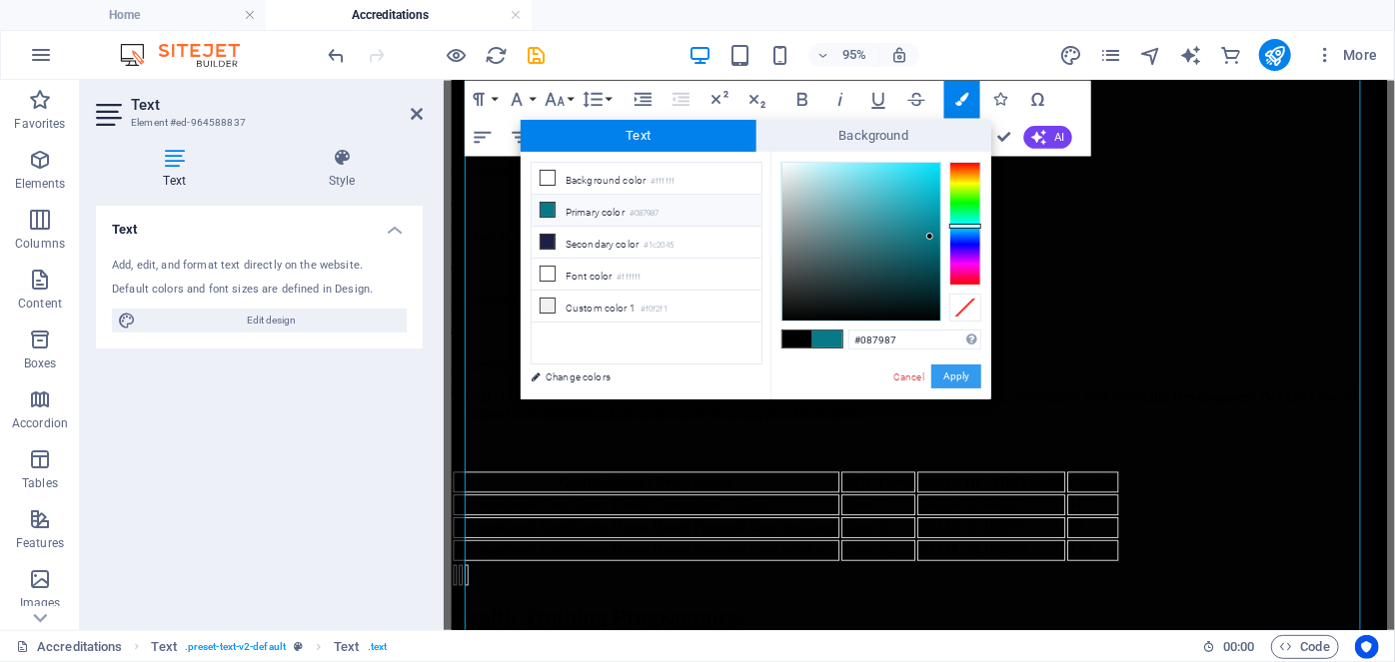
click at [956, 374] on button "Apply" at bounding box center [956, 377] width 50 height 24
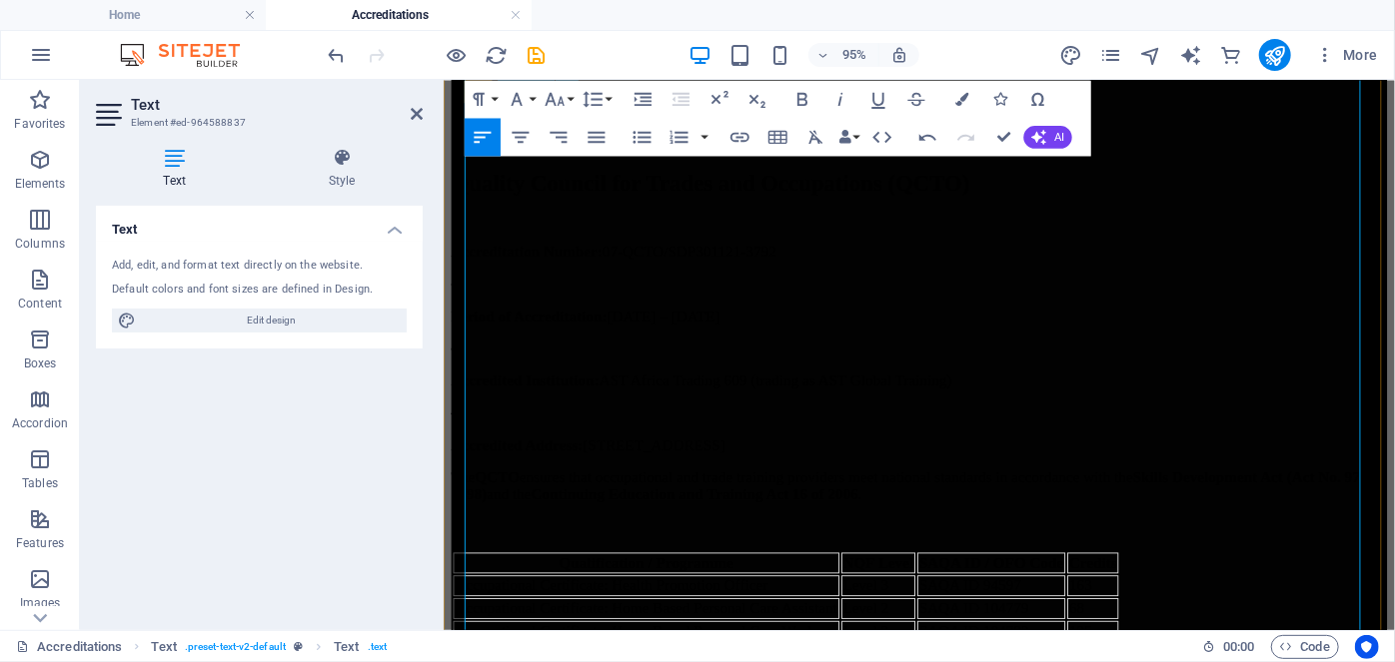
scroll to position [428, 0]
drag, startPoint x: 685, startPoint y: 418, endPoint x: 443, endPoint y: 397, distance: 243.7
click at [957, 100] on icon "button" at bounding box center [961, 98] width 13 height 13
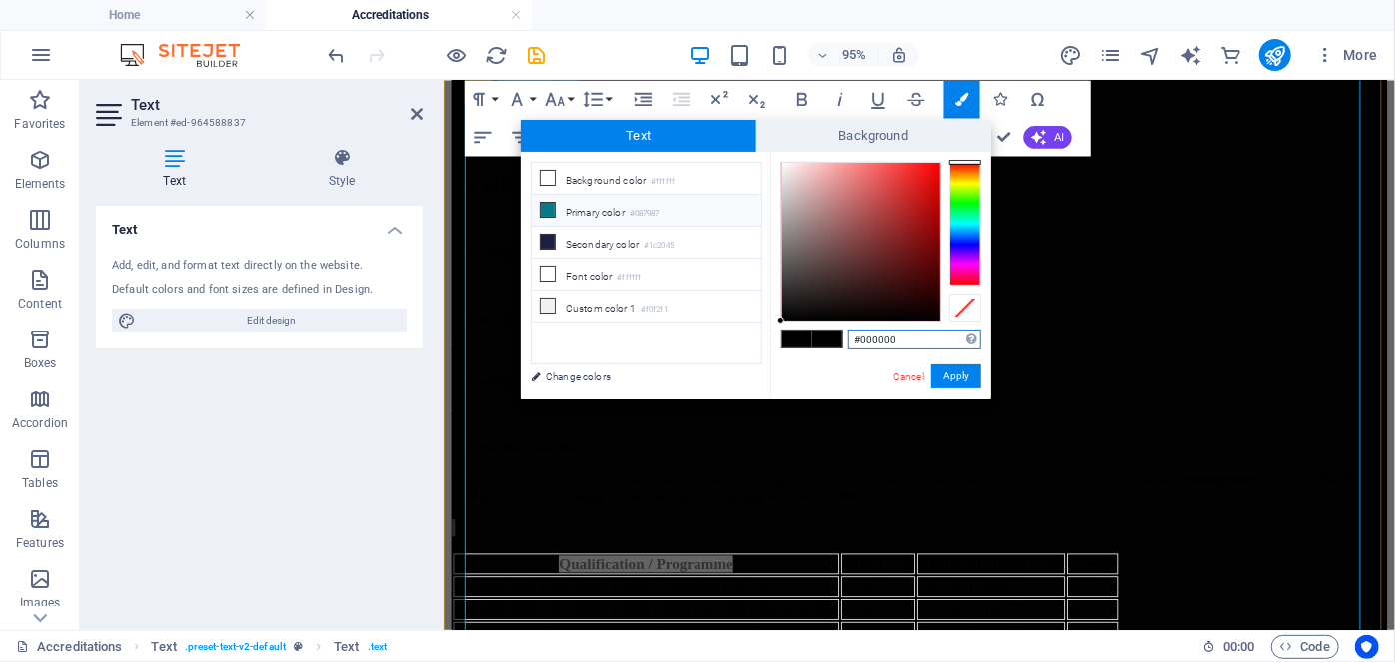
paste input "#087987"
drag, startPoint x: 776, startPoint y: 356, endPoint x: 707, endPoint y: 352, distance: 69.1
click at [707, 352] on div "less Background color #ffffff Primary color #087987 Secondary color #1c2045 Fon…" at bounding box center [756, 276] width 471 height 248
paste input "text"
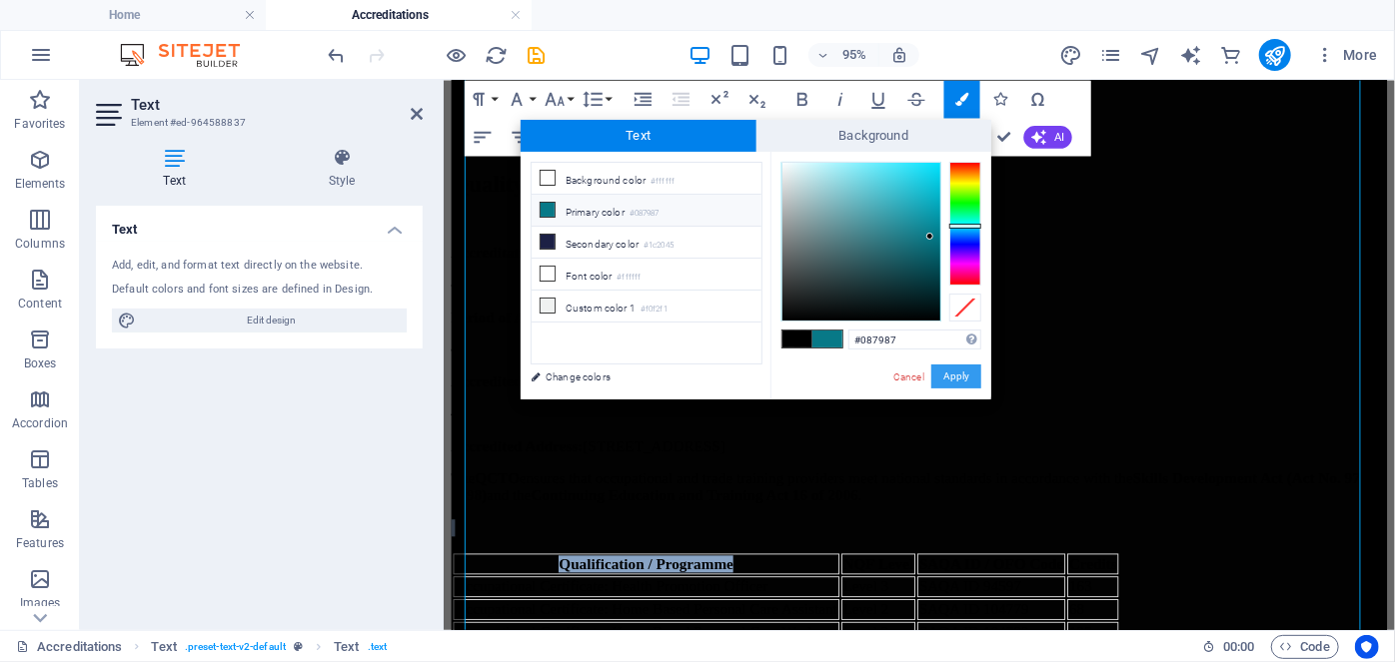
click at [947, 374] on button "Apply" at bounding box center [956, 377] width 50 height 24
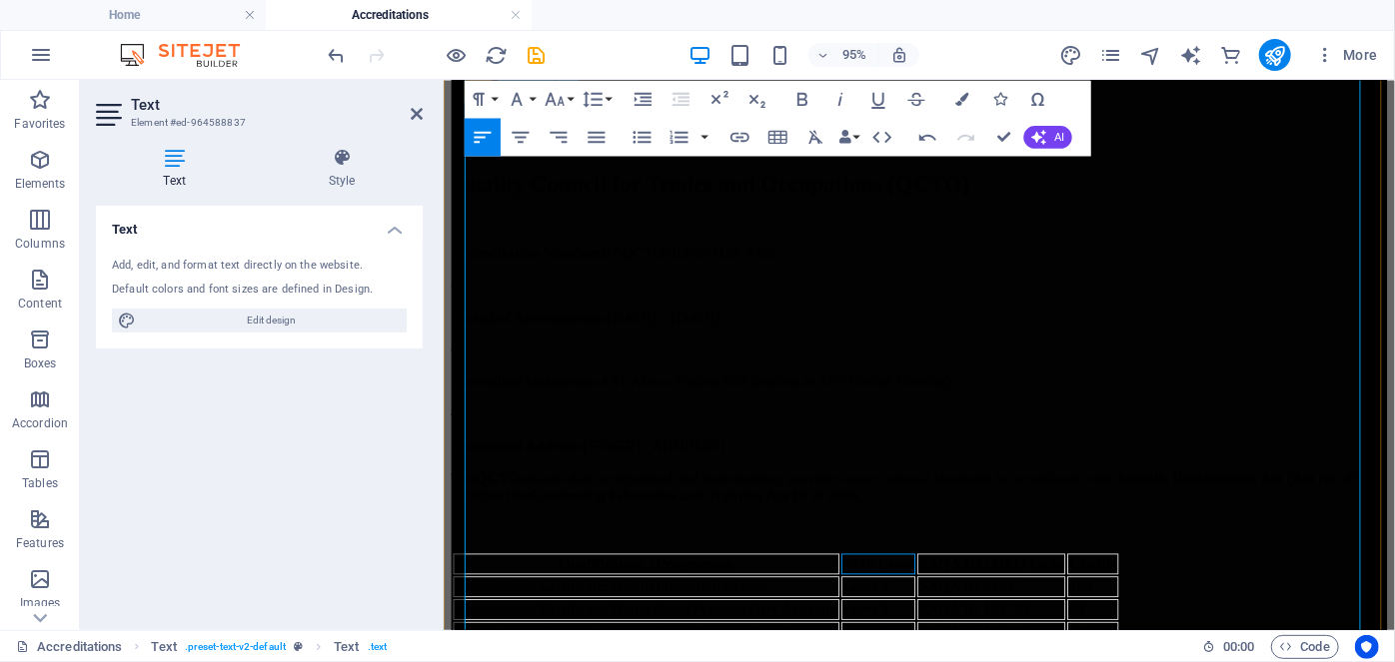
click at [938, 581] on strong "NQF Level" at bounding box center [900, 589] width 75 height 17
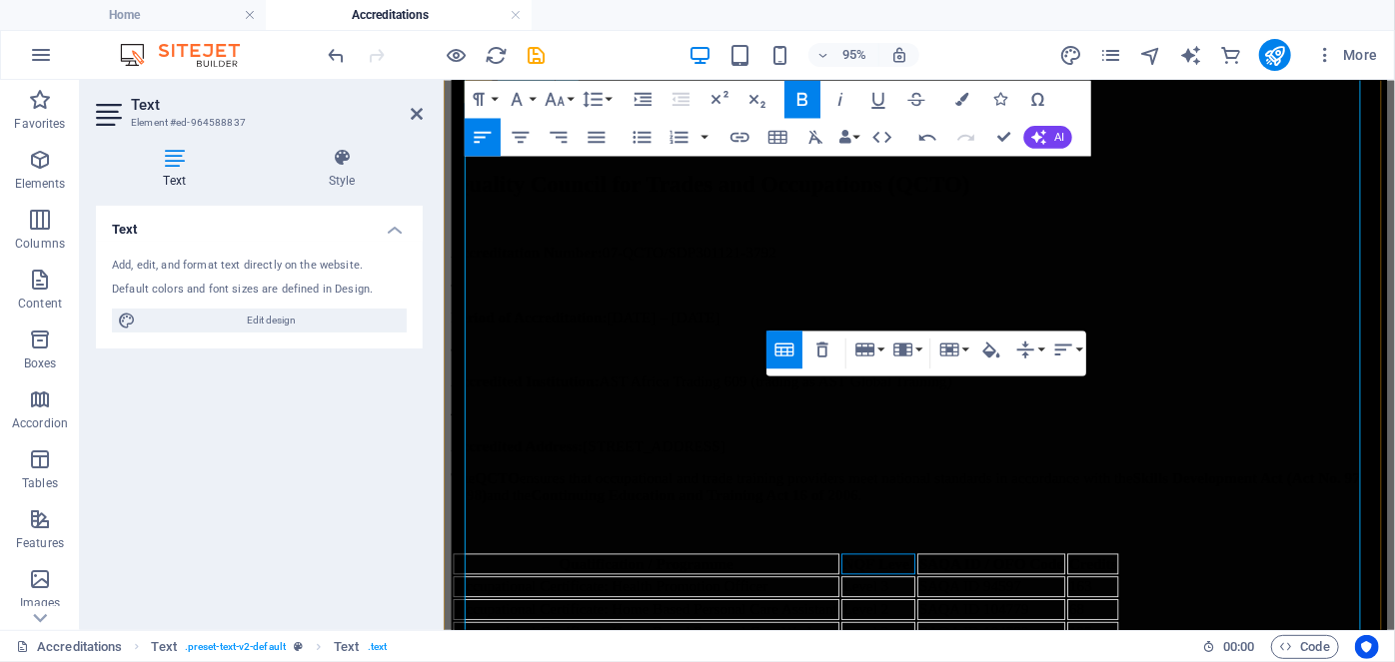
click at [938, 581] on strong "NQF Level" at bounding box center [900, 589] width 75 height 17
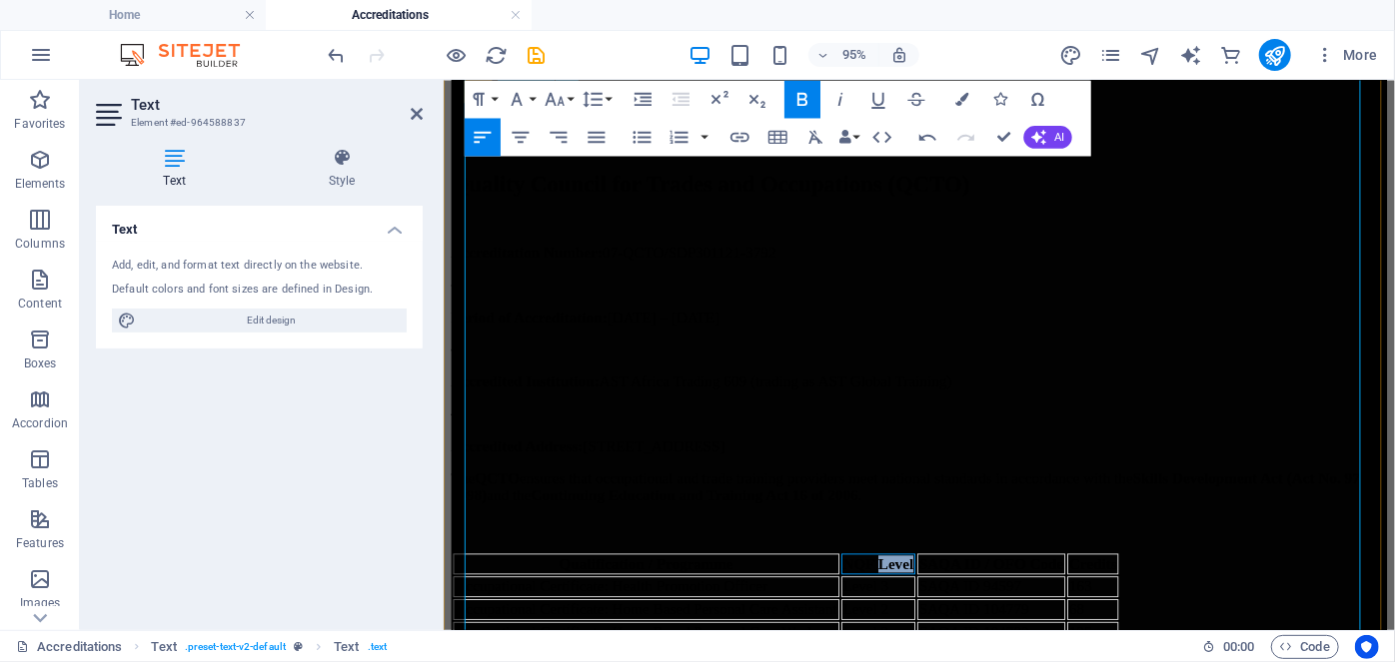
click at [938, 581] on strong "NQF Level" at bounding box center [900, 589] width 75 height 17
click at [955, 104] on icon "button" at bounding box center [961, 98] width 13 height 13
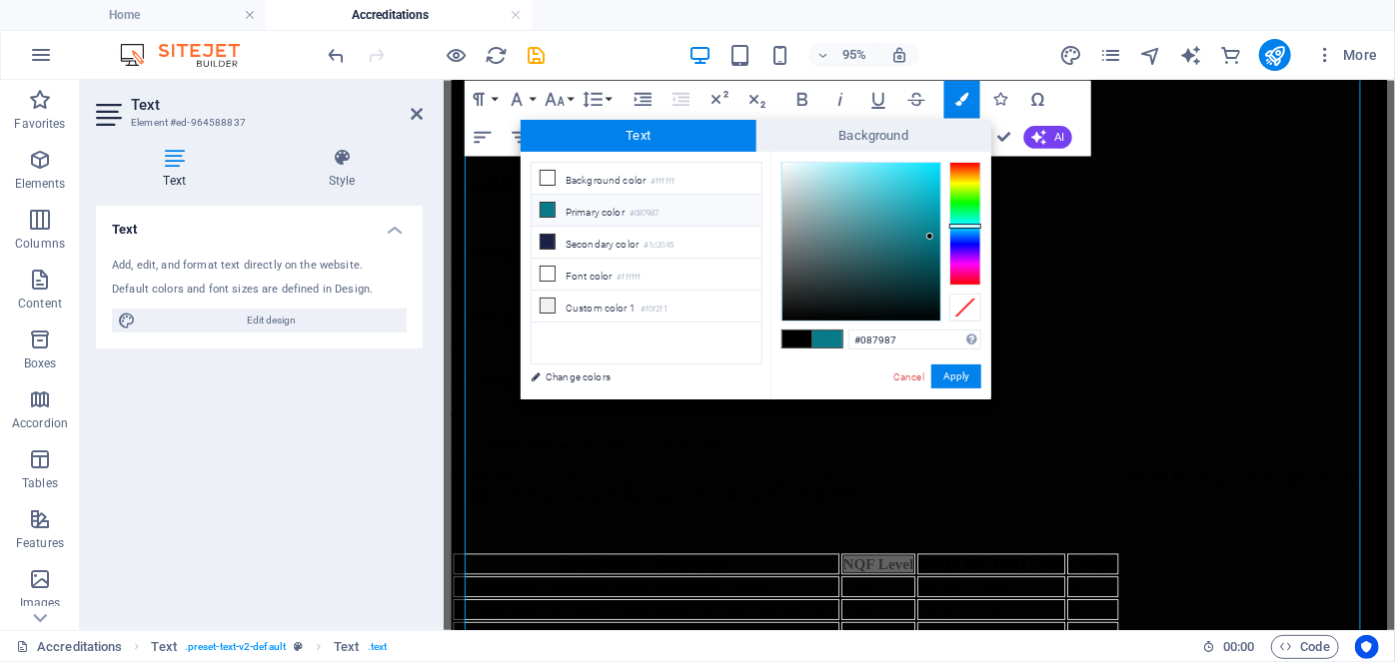
drag, startPoint x: 925, startPoint y: 342, endPoint x: 764, endPoint y: 359, distance: 161.8
click at [764, 359] on div "less Background color #ffffff Primary color #087987 Secondary color #1c2045 Fon…" at bounding box center [756, 276] width 471 height 248
click at [952, 374] on button "Apply" at bounding box center [956, 377] width 50 height 24
click at [961, 384] on button "Apply" at bounding box center [956, 377] width 50 height 24
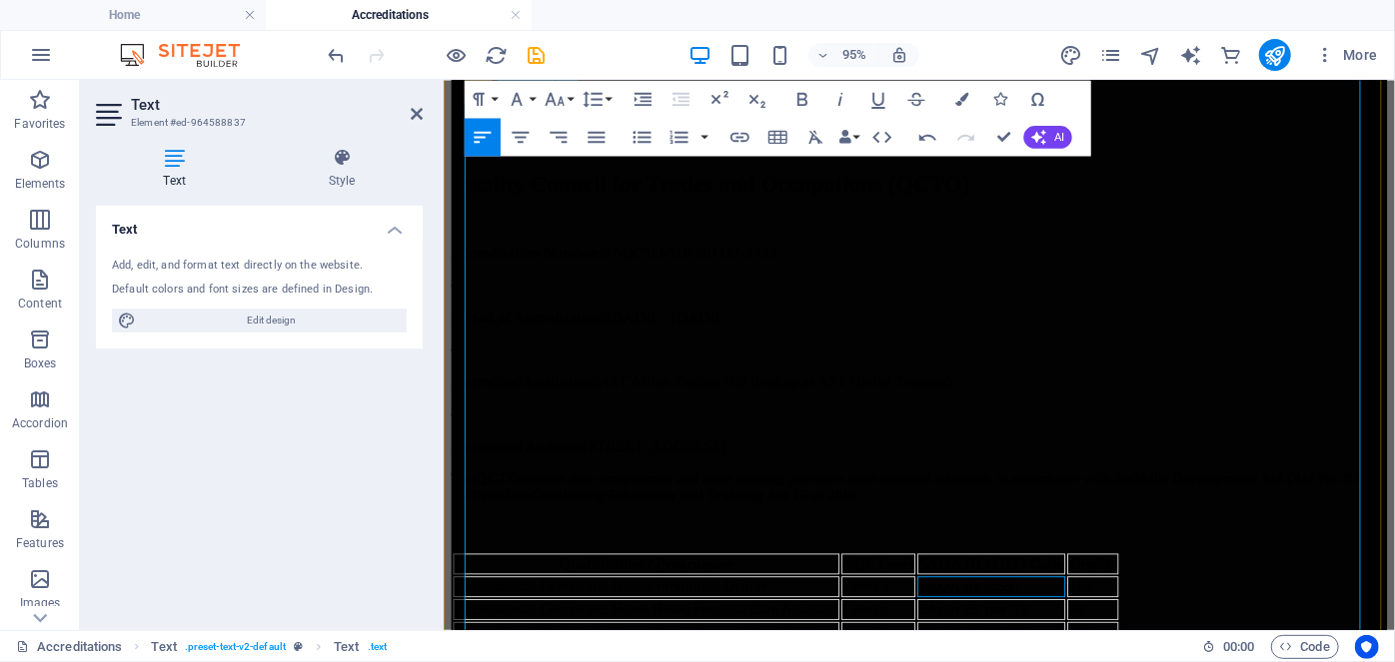
click at [988, 605] on span "SAQA ID 94597" at bounding box center [997, 613] width 108 height 17
click at [982, 605] on span "SAQA ID 94597" at bounding box center [997, 613] width 108 height 17
click at [1028, 581] on strong "SAQA ID / OFO Code" at bounding box center [1019, 589] width 152 height 17
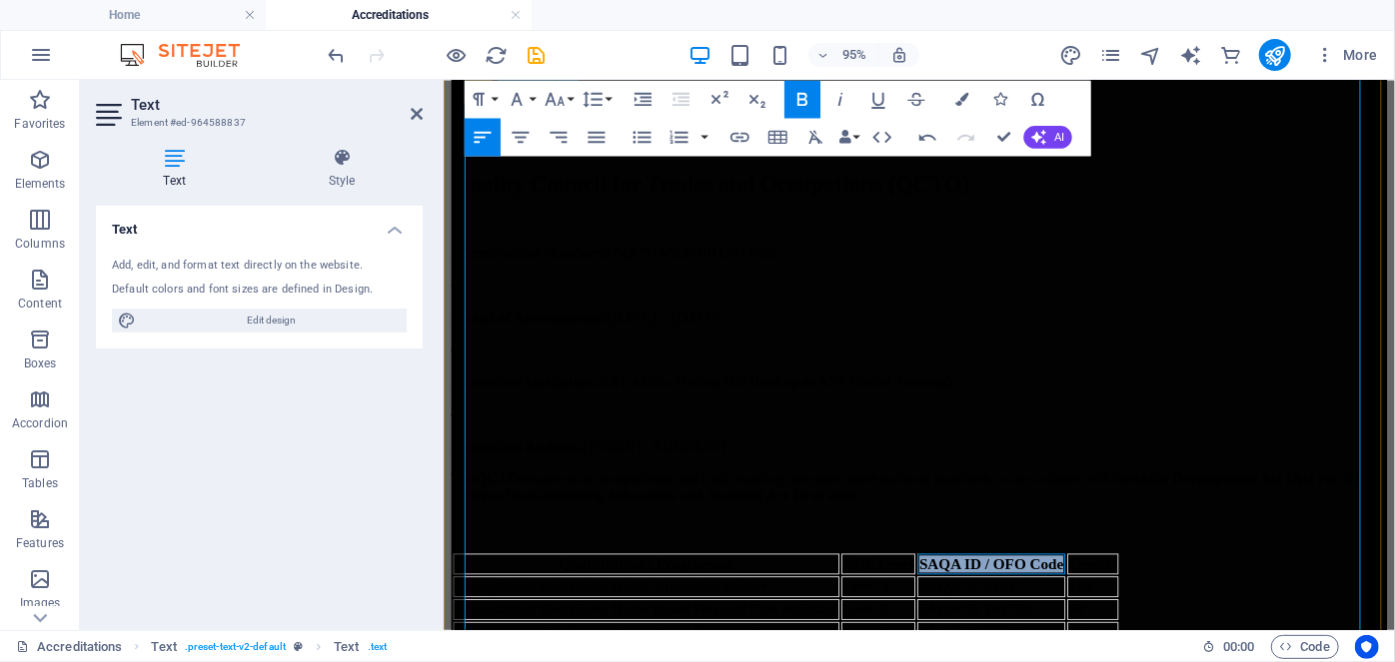
click at [1028, 581] on strong "SAQA ID / OFO Code" at bounding box center [1019, 589] width 152 height 17
click at [955, 98] on icon "button" at bounding box center [961, 98] width 13 height 13
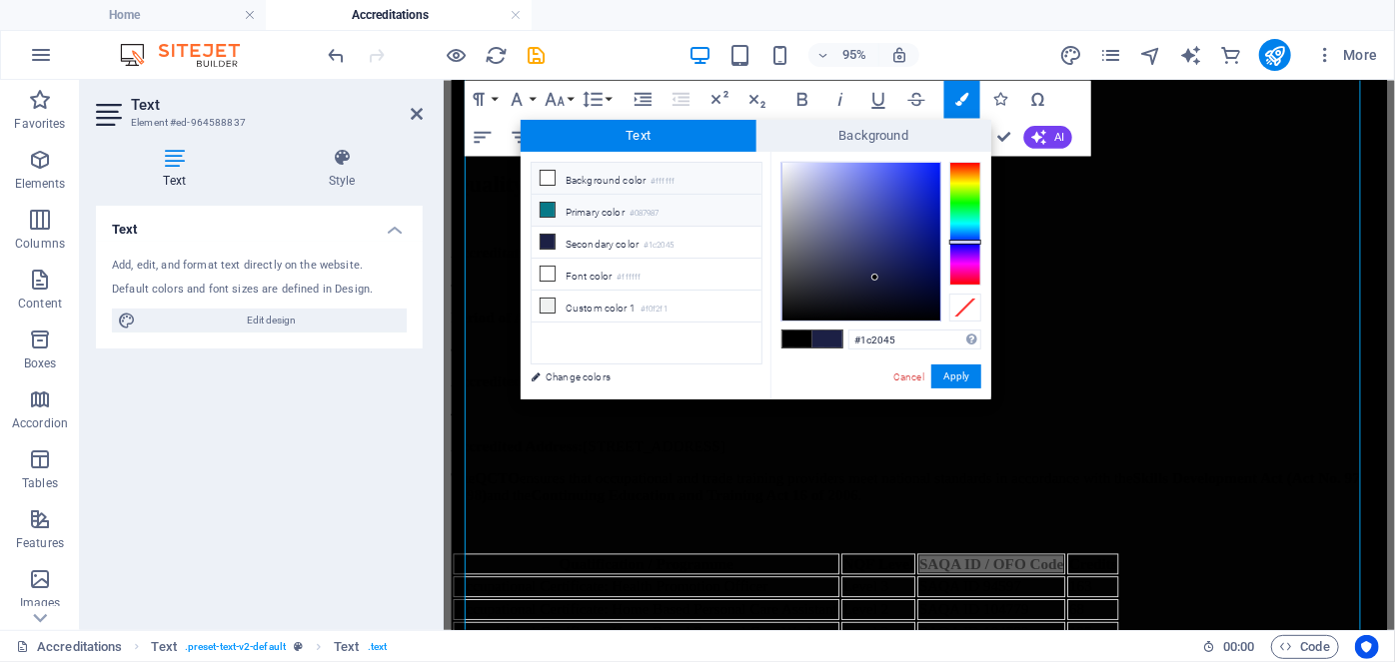
click at [594, 191] on li "Background color #ffffff" at bounding box center [647, 179] width 230 height 32
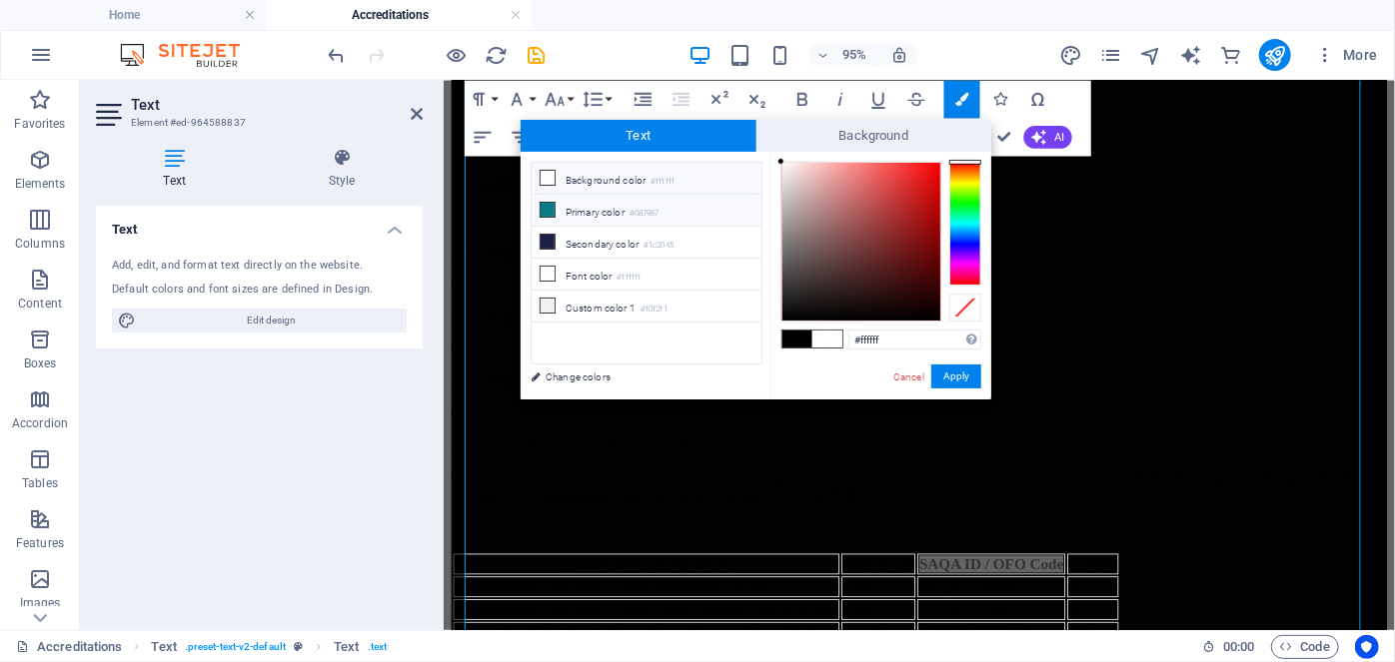
click at [615, 206] on li "Primary color #087987" at bounding box center [647, 211] width 230 height 32
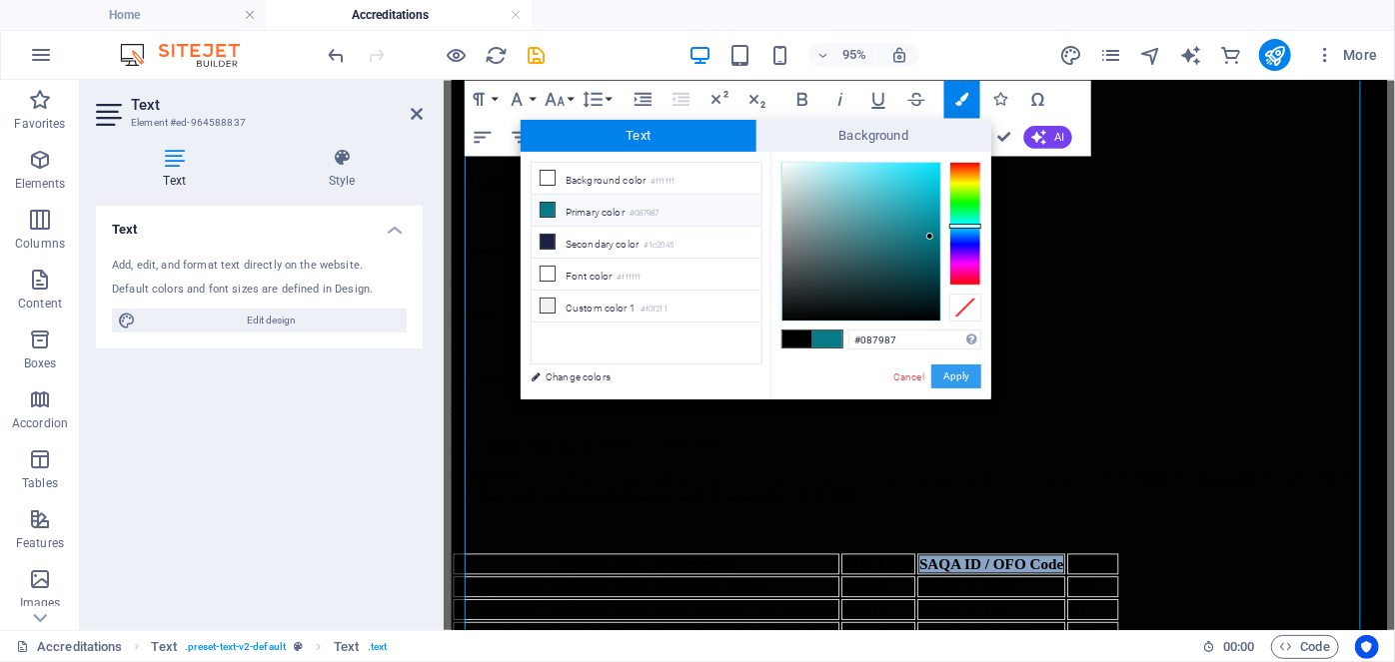
click at [975, 388] on button "Apply" at bounding box center [956, 377] width 50 height 24
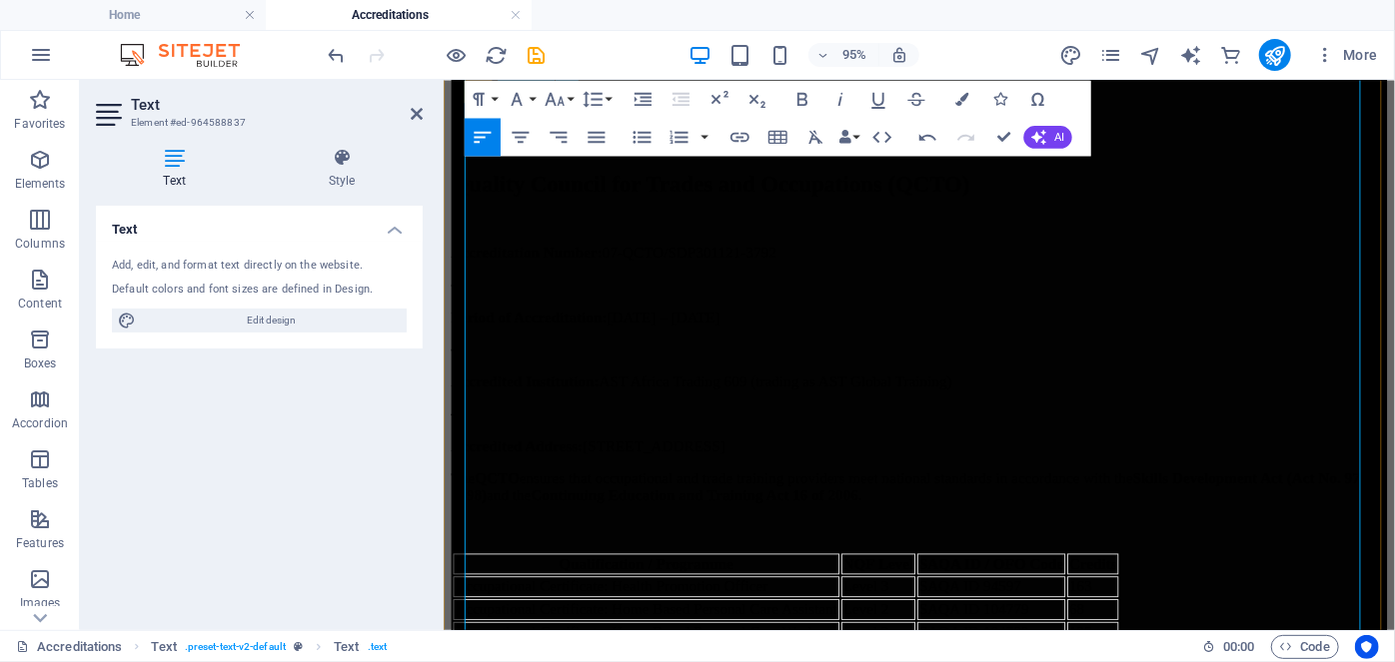
click at [1005, 579] on th "​ ​ SAQA ID / OFO Code ​" at bounding box center [1019, 590] width 156 height 22
click at [1151, 581] on strong "Credits" at bounding box center [1126, 589] width 50 height 17
click at [957, 92] on icon "button" at bounding box center [961, 98] width 13 height 13
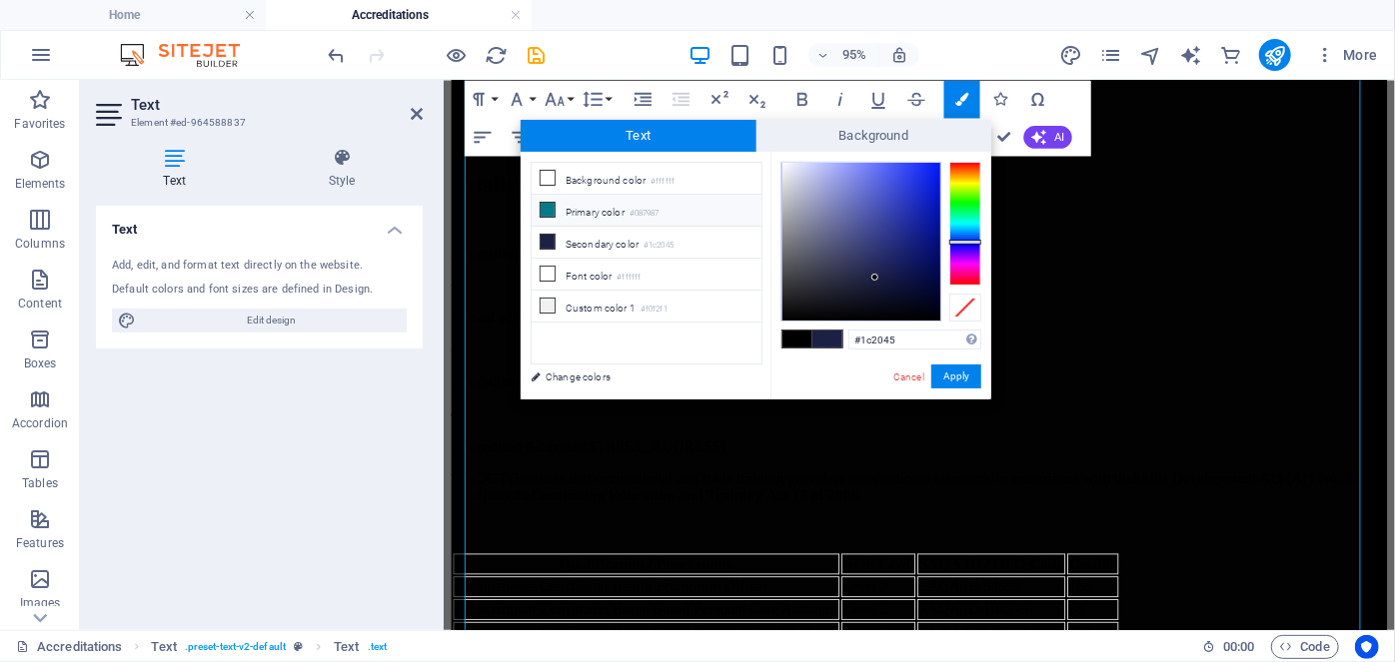
click at [570, 207] on li "Primary color #087987" at bounding box center [647, 211] width 230 height 32
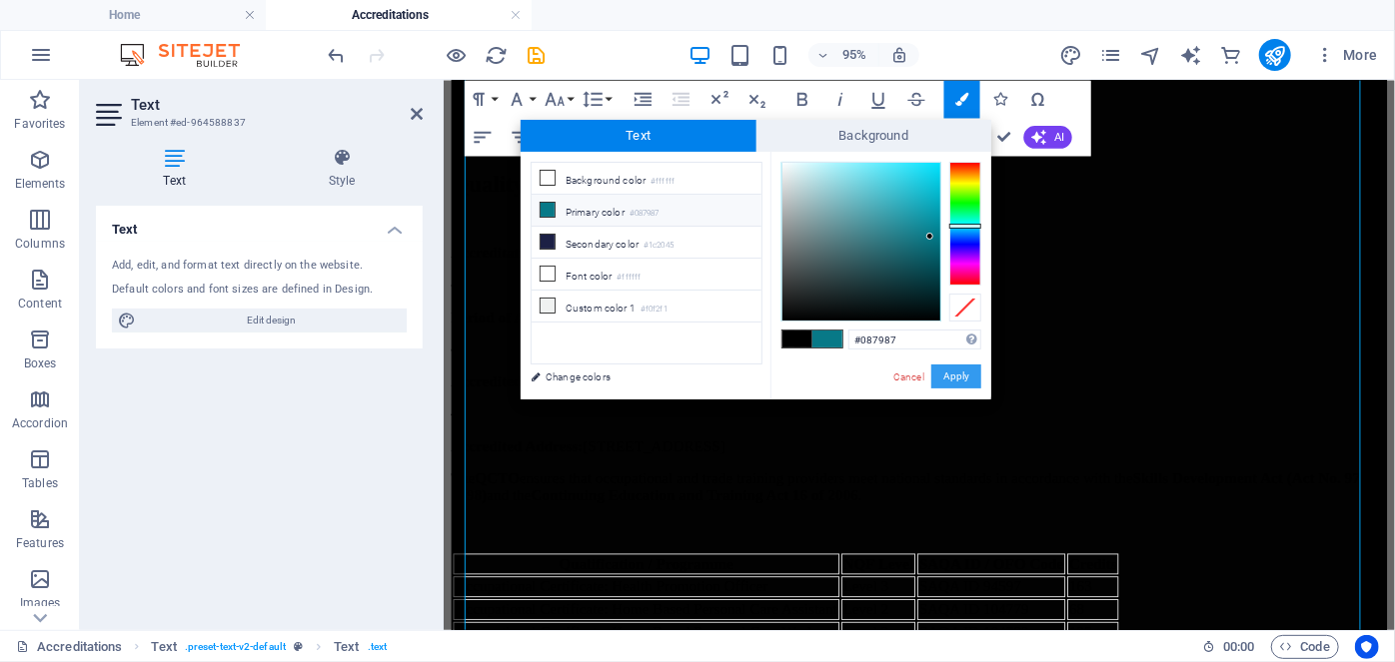
click at [951, 371] on button "Apply" at bounding box center [956, 377] width 50 height 24
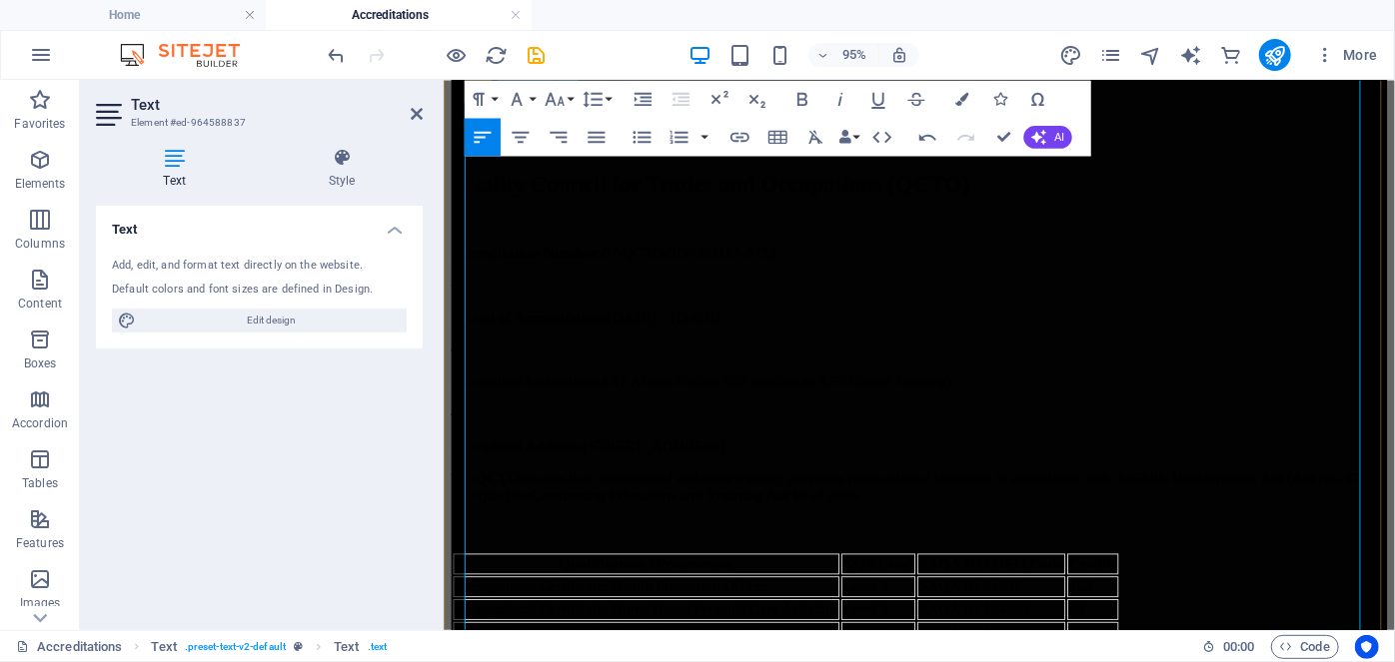
drag, startPoint x: 757, startPoint y: 417, endPoint x: 408, endPoint y: 412, distance: 349.8
click at [980, 96] on div "Colors Icons Special Characters" at bounding box center [1000, 99] width 112 height 38
click at [953, 104] on button "Colors" at bounding box center [962, 99] width 36 height 38
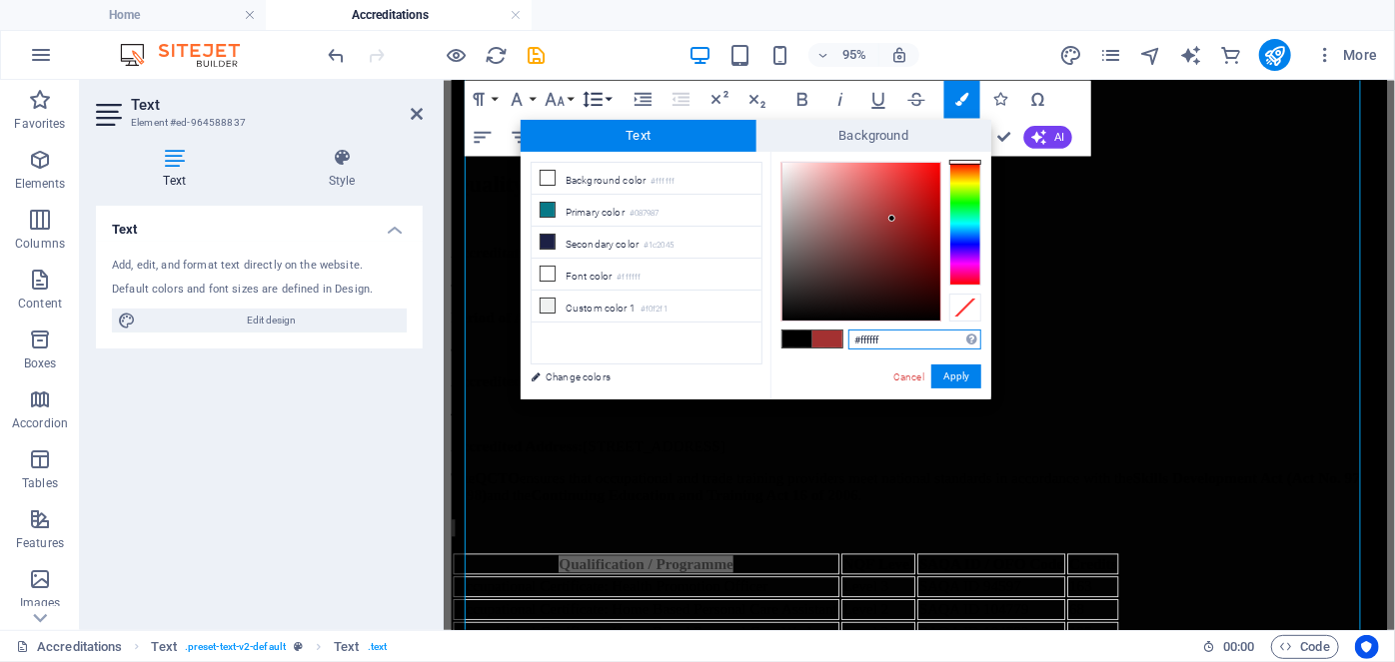
drag, startPoint x: 892, startPoint y: 219, endPoint x: 598, endPoint y: 96, distance: 319.4
click at [605, 98] on body "AST Global Training Home Accreditations Favorites Elements Columns Content Boxe…" at bounding box center [697, 331] width 1395 height 662
click at [560, 180] on li "Background color #ffffff" at bounding box center [647, 179] width 230 height 32
click at [597, 179] on li "Background color #ffffff" at bounding box center [647, 179] width 230 height 32
click at [794, 168] on div at bounding box center [793, 167] width 7 height 7
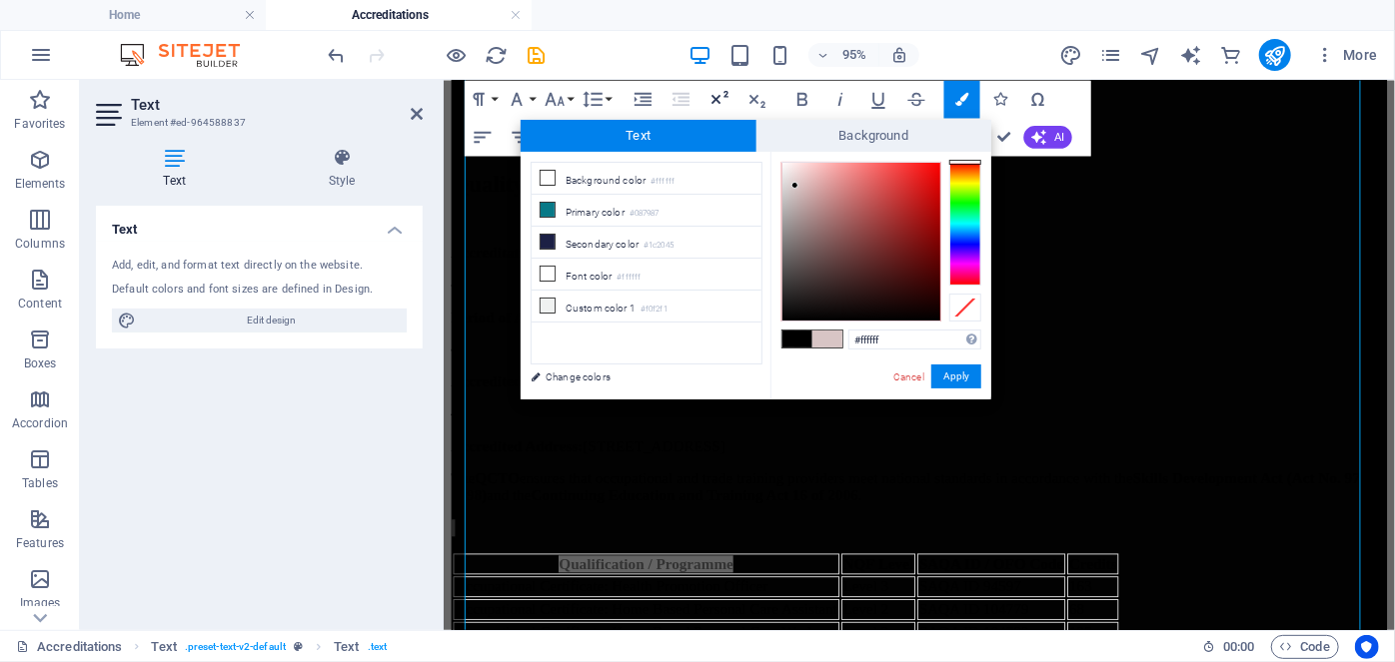
drag, startPoint x: 795, startPoint y: 186, endPoint x: 711, endPoint y: 111, distance: 112.5
click at [711, 111] on body "AST Global Training Home Accreditations Favorites Elements Columns Content Boxe…" at bounding box center [697, 331] width 1395 height 662
type input "#ffffff"
click at [778, 161] on div at bounding box center [780, 161] width 7 height 7
click at [955, 392] on div "#ffffff Supported formats #0852ed rgb(8, 82, 237) rgba(8, 82, 237, 90%) hsv(221…" at bounding box center [880, 421] width 221 height 538
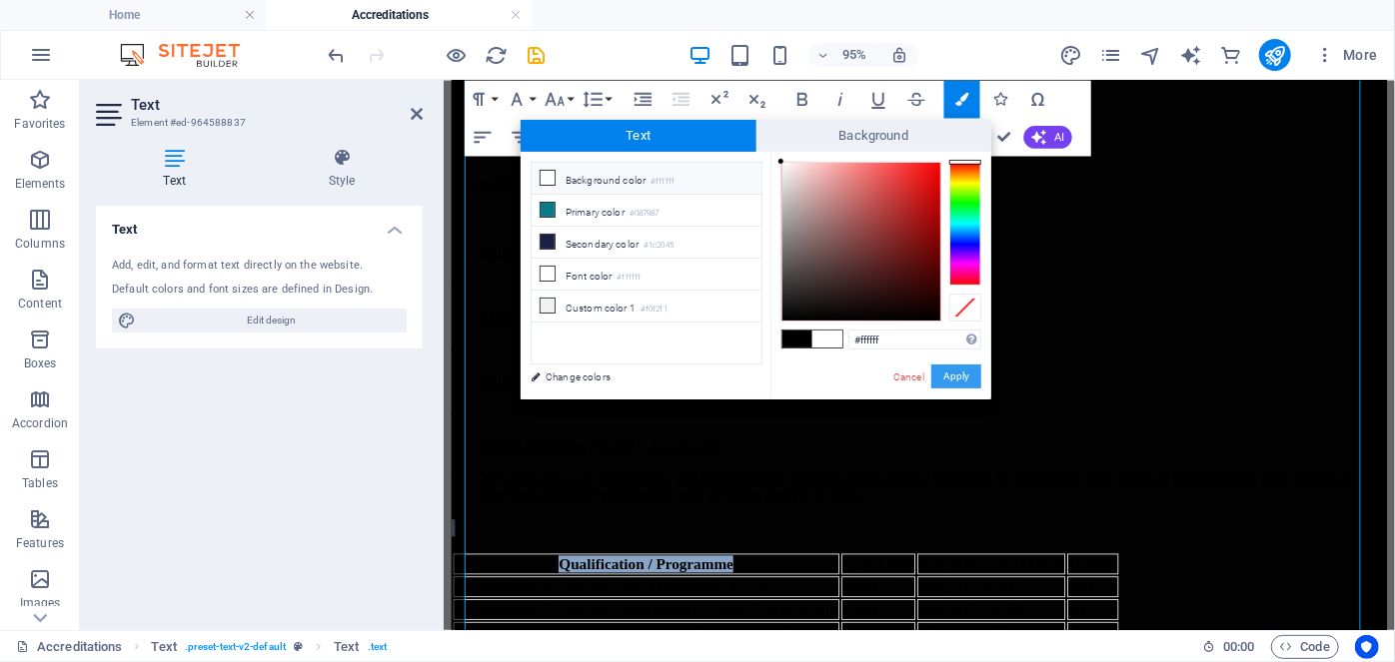
click at [966, 377] on button "Apply" at bounding box center [956, 377] width 50 height 24
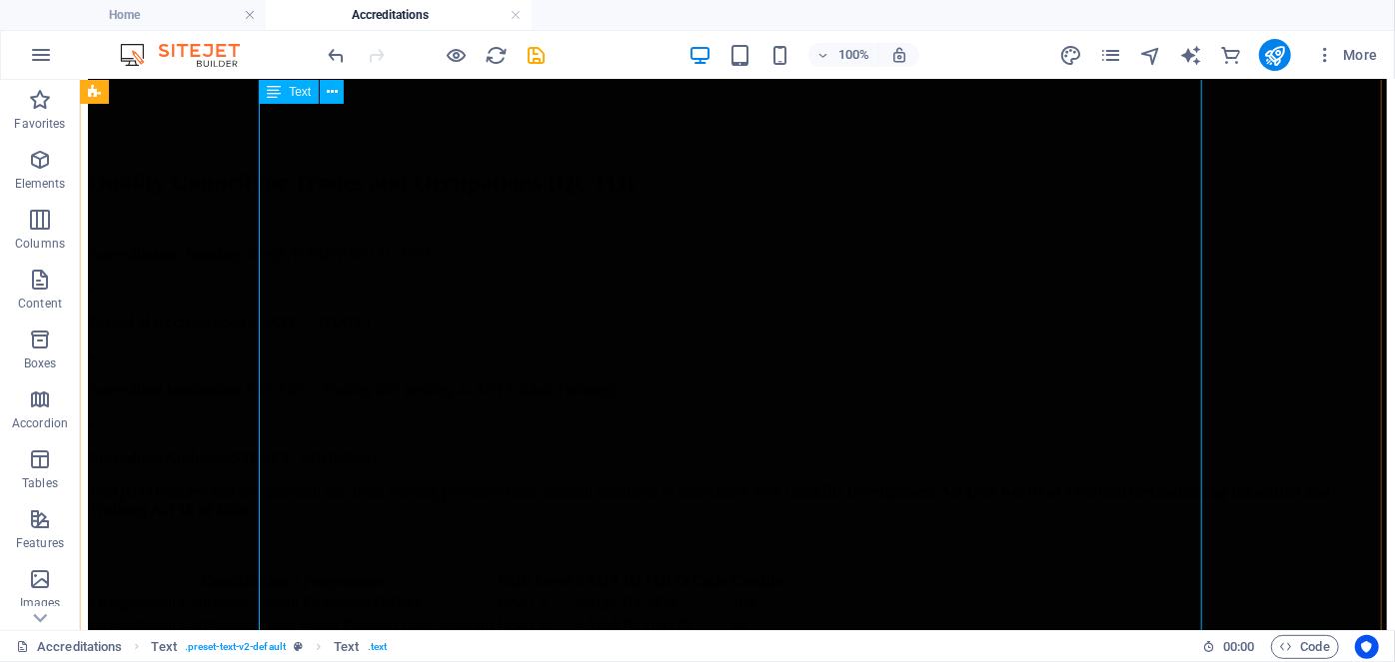
scroll to position [410, 0]
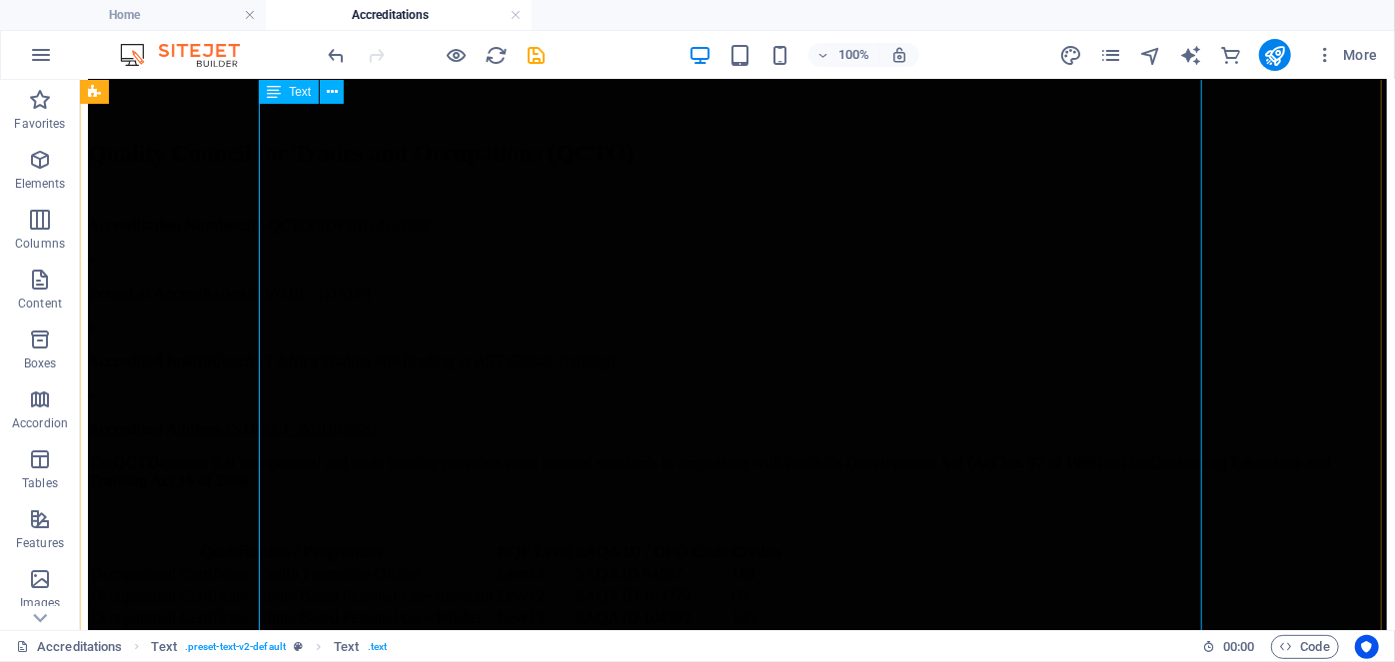
scroll to position [447, 0]
click at [161, 23] on h4 "Home" at bounding box center [133, 15] width 266 height 22
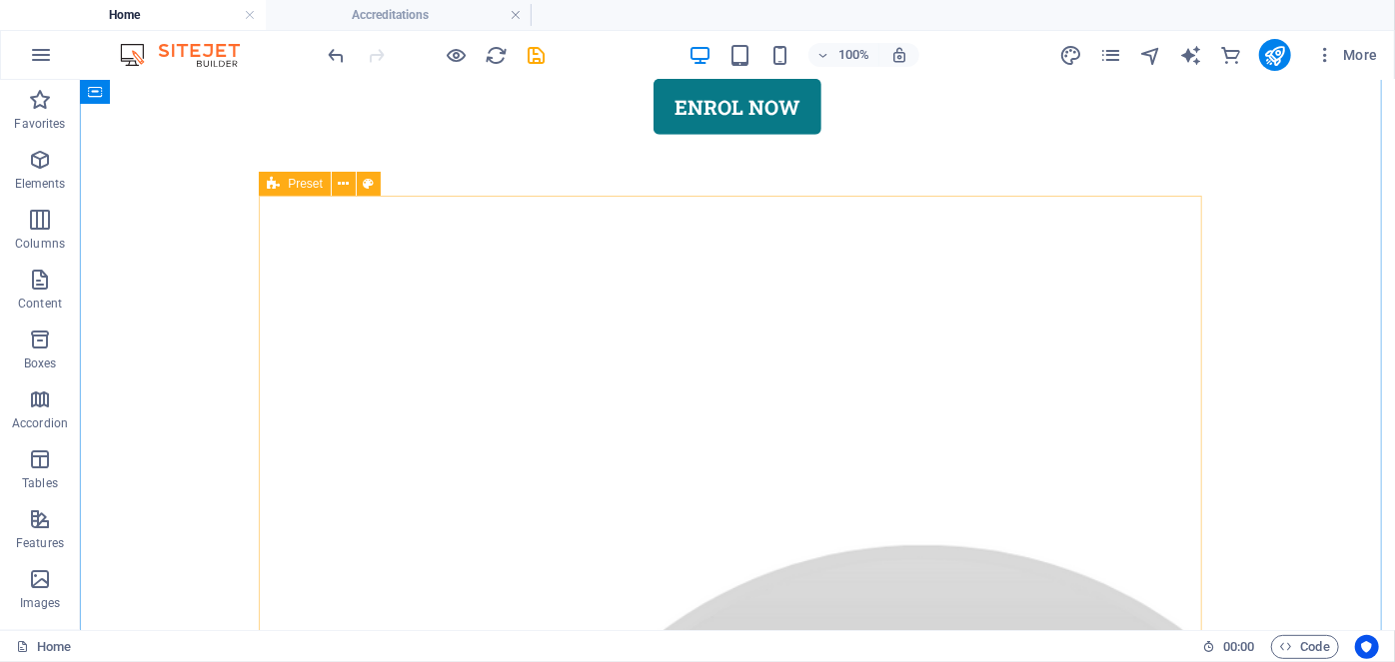
scroll to position [1089, 0]
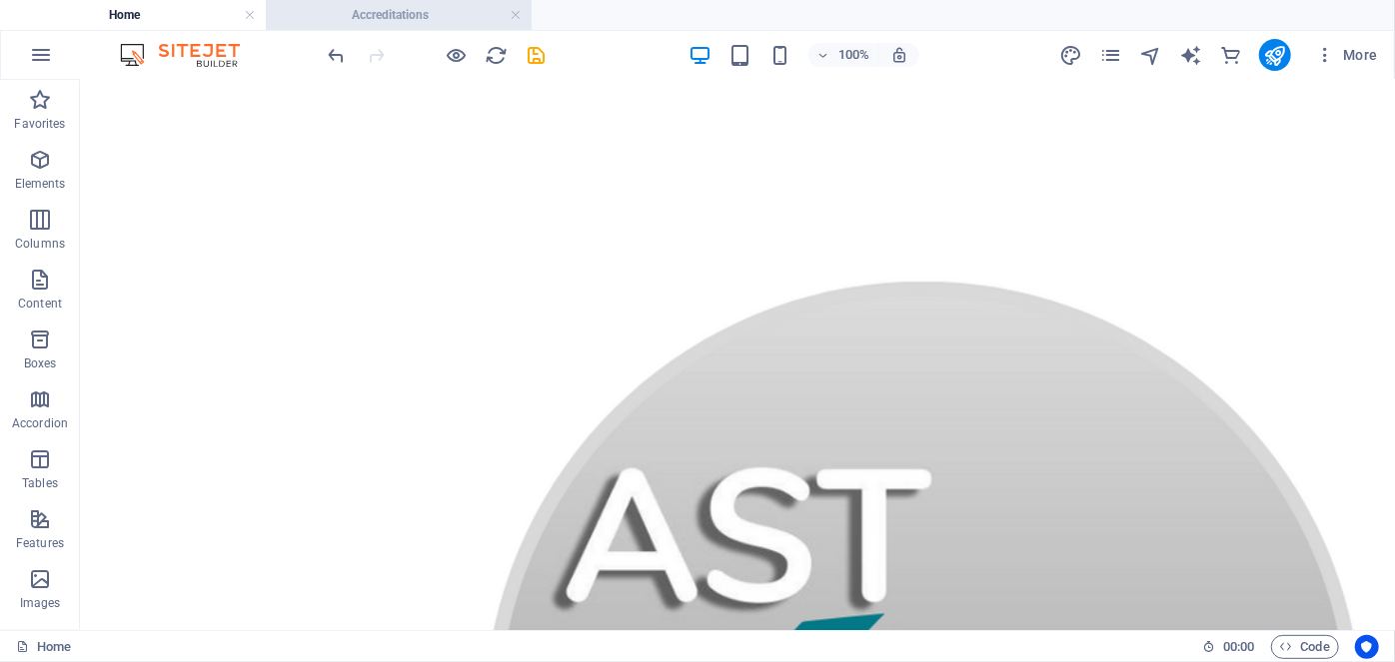
click at [411, 21] on h4 "Accreditations" at bounding box center [399, 15] width 266 height 22
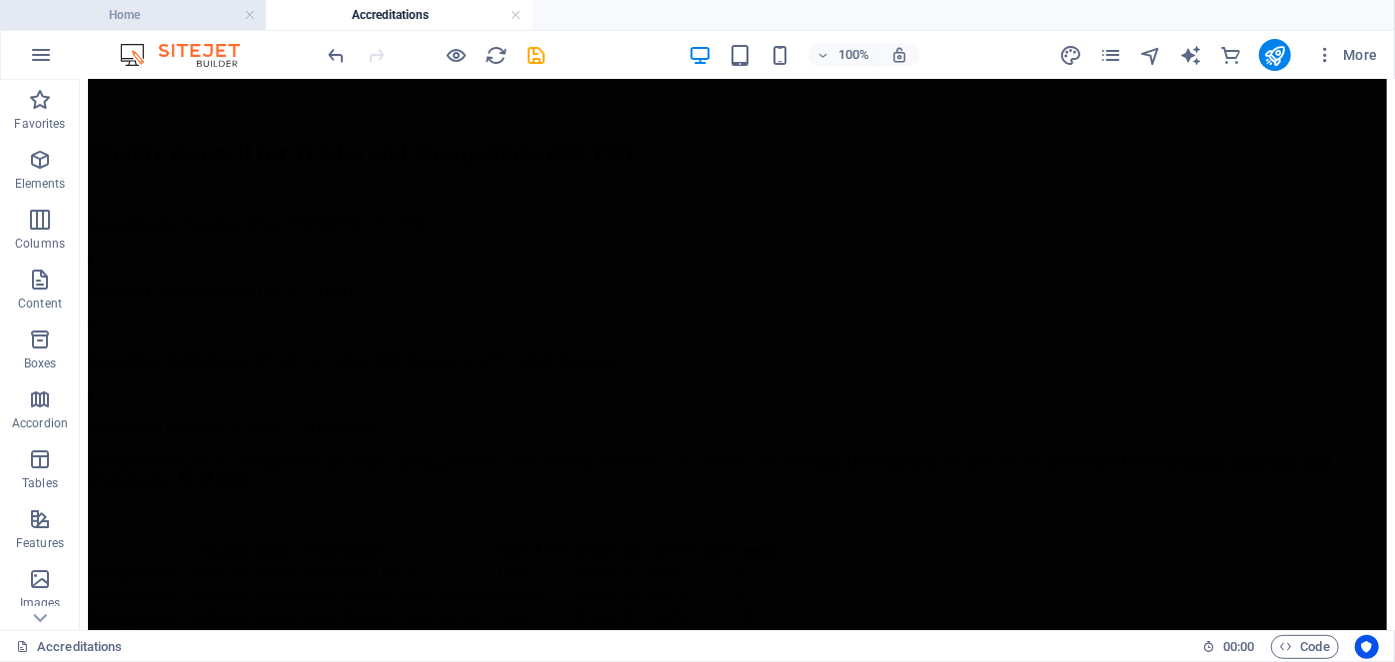
click at [190, 27] on li "Home" at bounding box center [133, 15] width 266 height 30
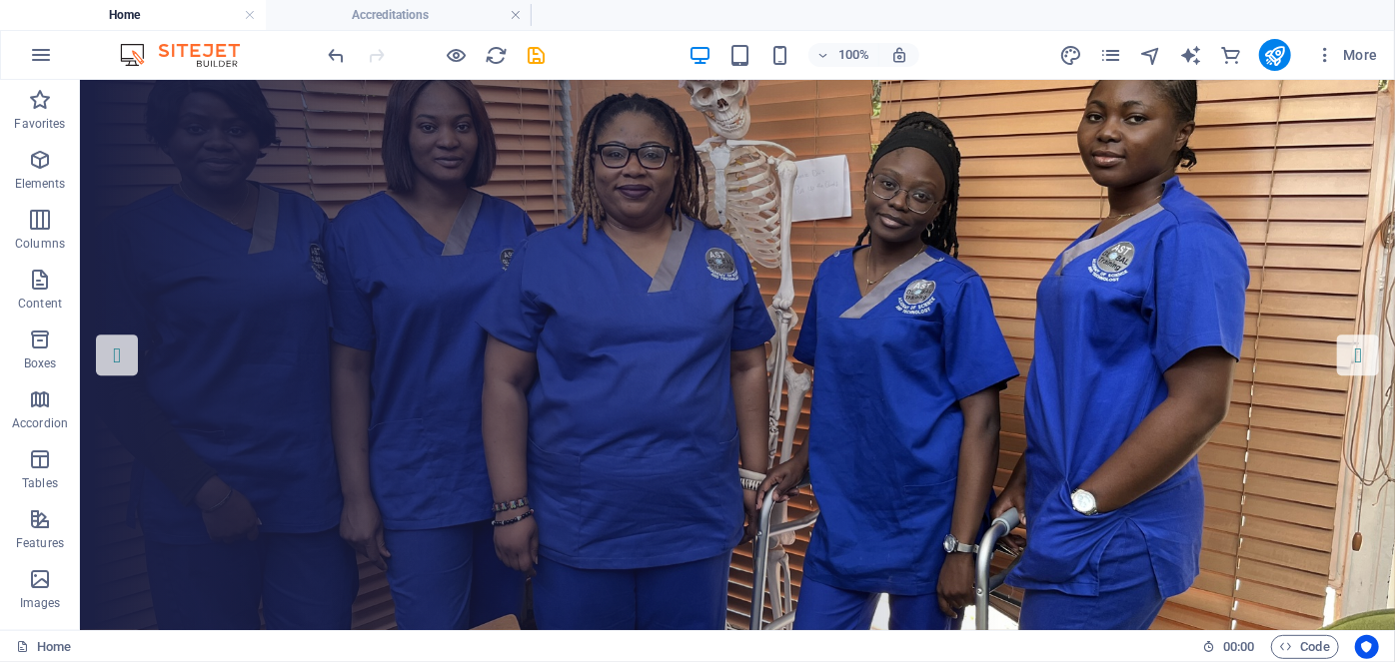
scroll to position [1089, 0]
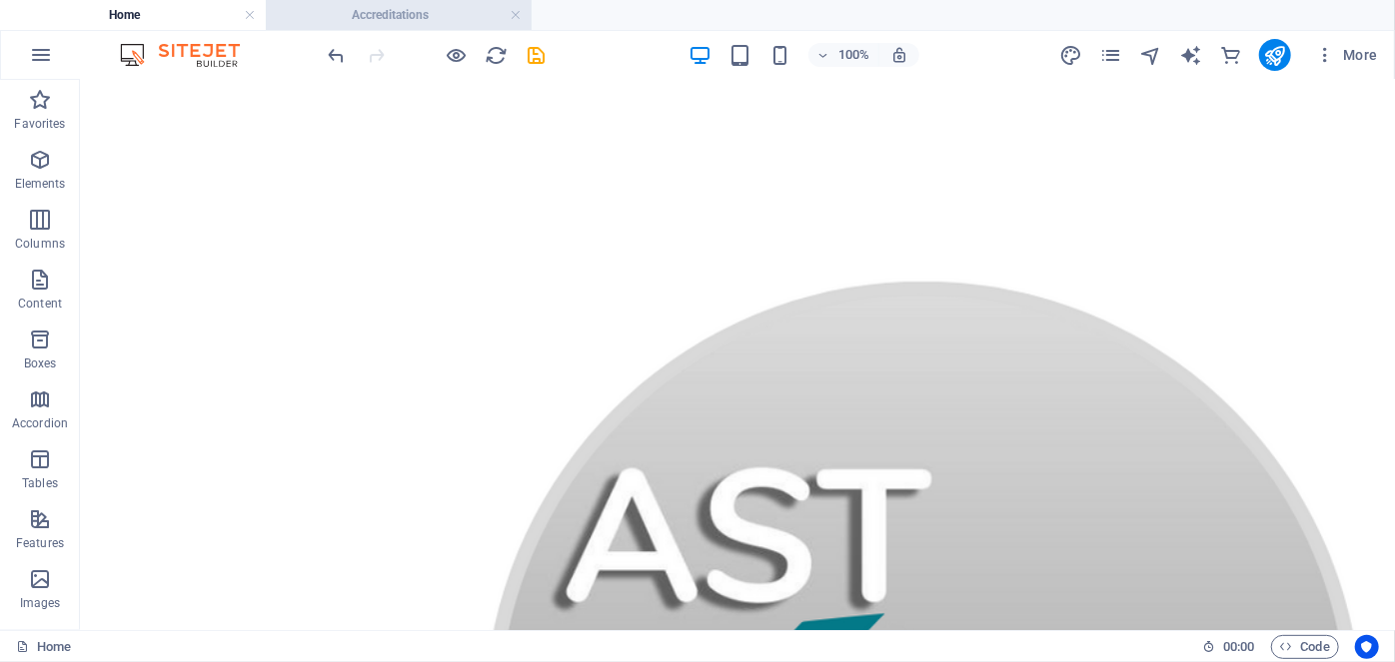
click at [379, 16] on h4 "Accreditations" at bounding box center [399, 15] width 266 height 22
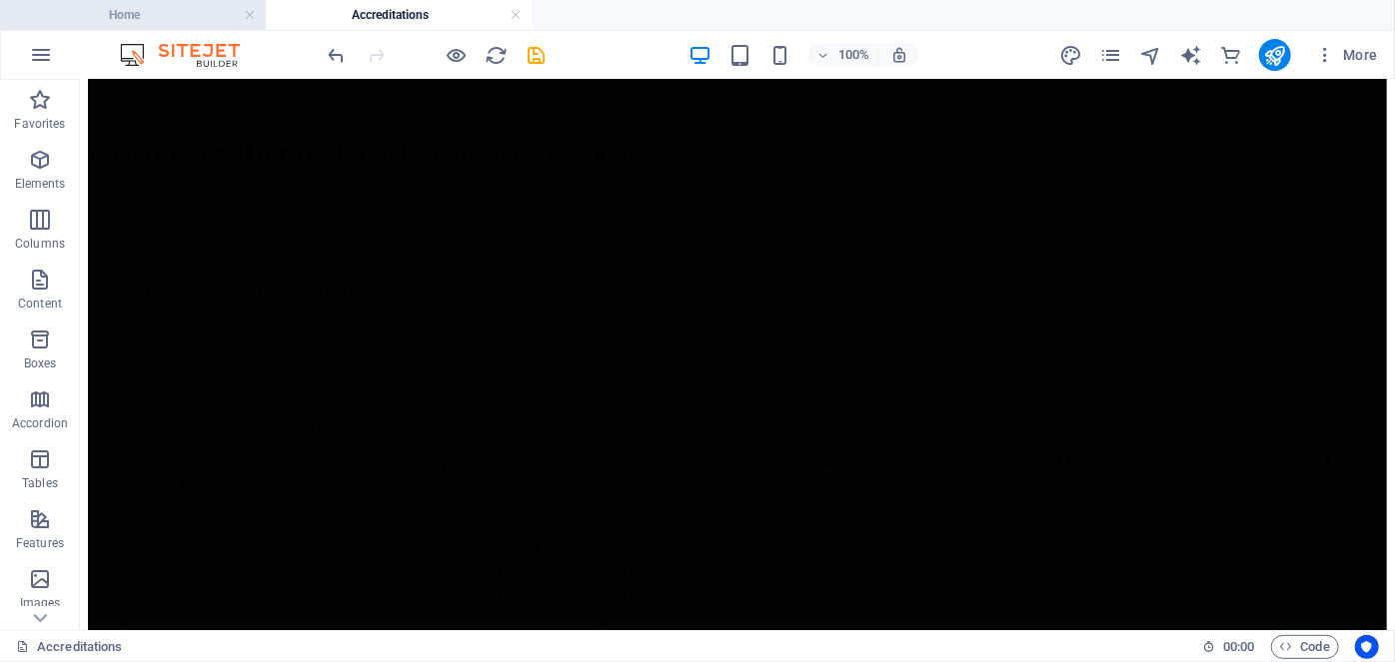
click at [184, 10] on h4 "Home" at bounding box center [133, 15] width 266 height 22
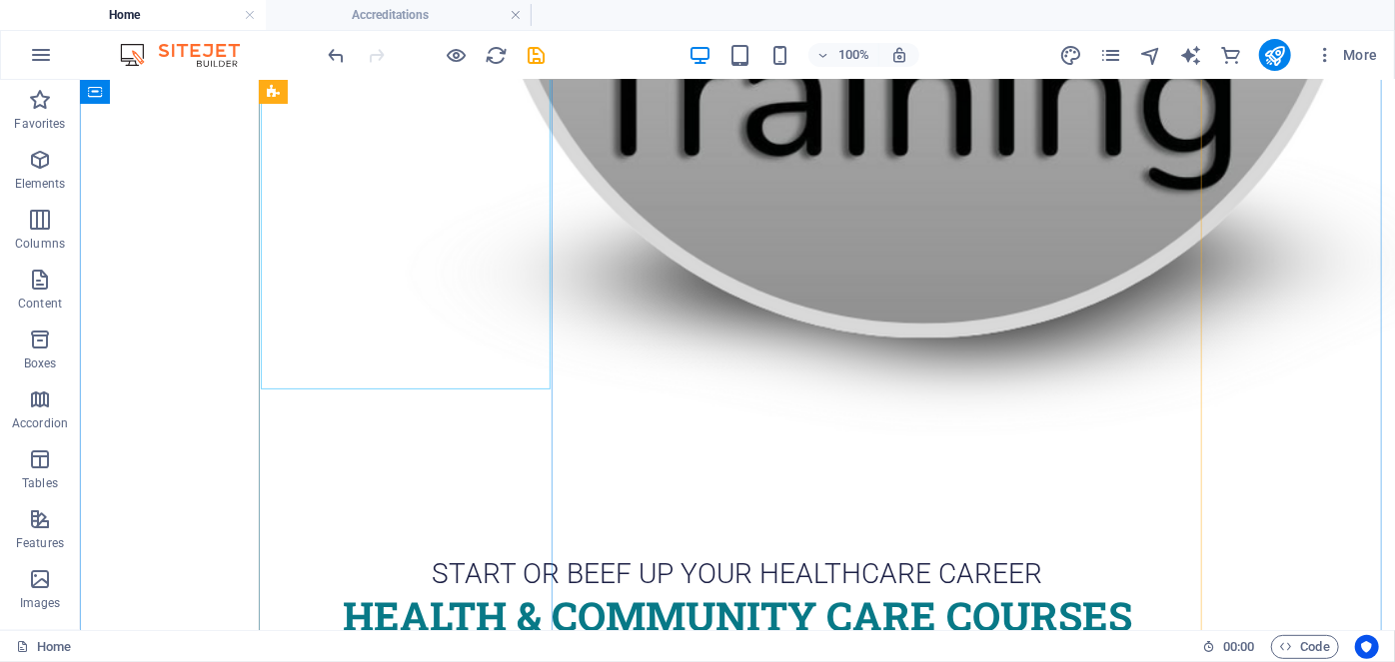
scroll to position [2019, 0]
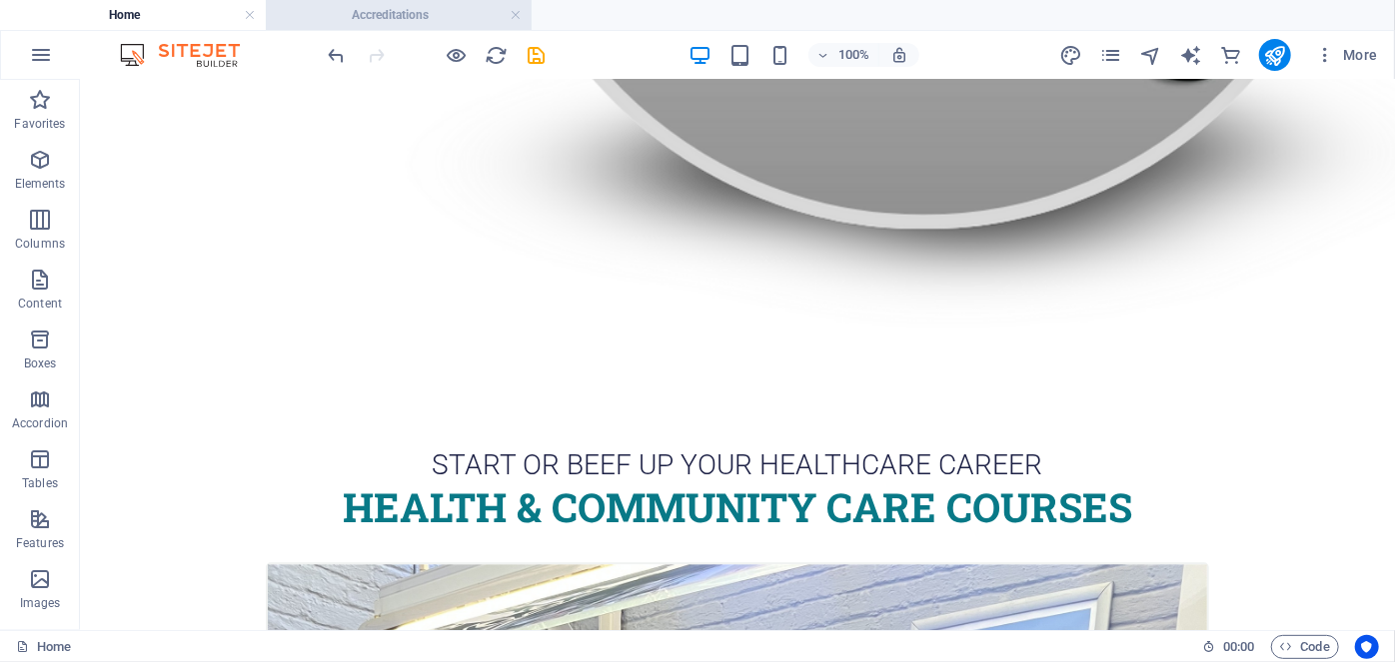
click at [322, 13] on h4 "Accreditations" at bounding box center [399, 15] width 266 height 22
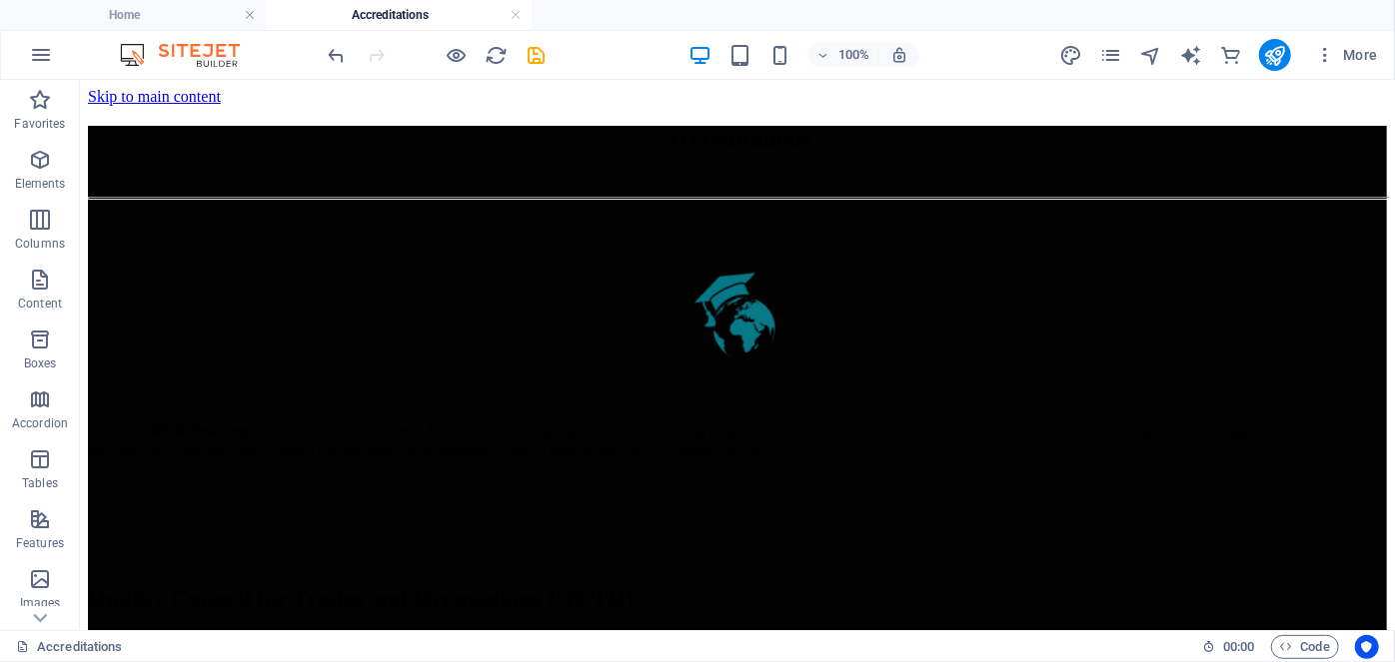
scroll to position [447, 0]
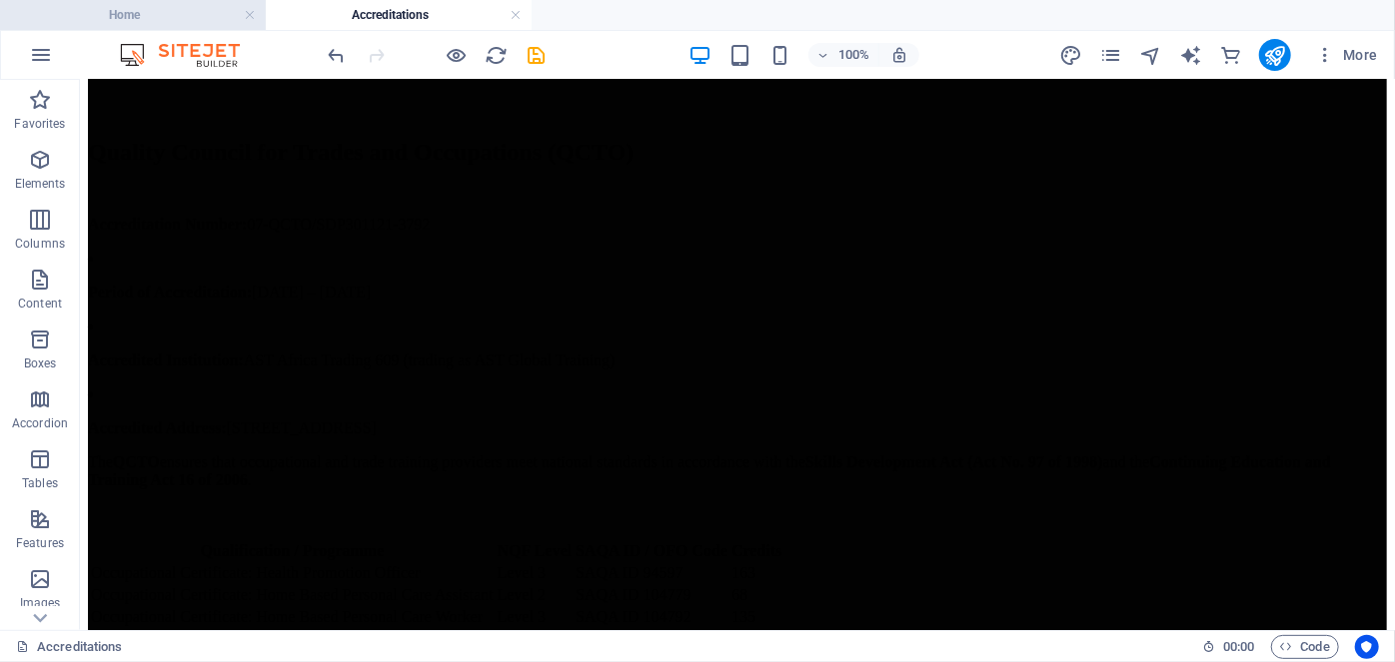
click at [176, 11] on h4 "Home" at bounding box center [133, 15] width 266 height 22
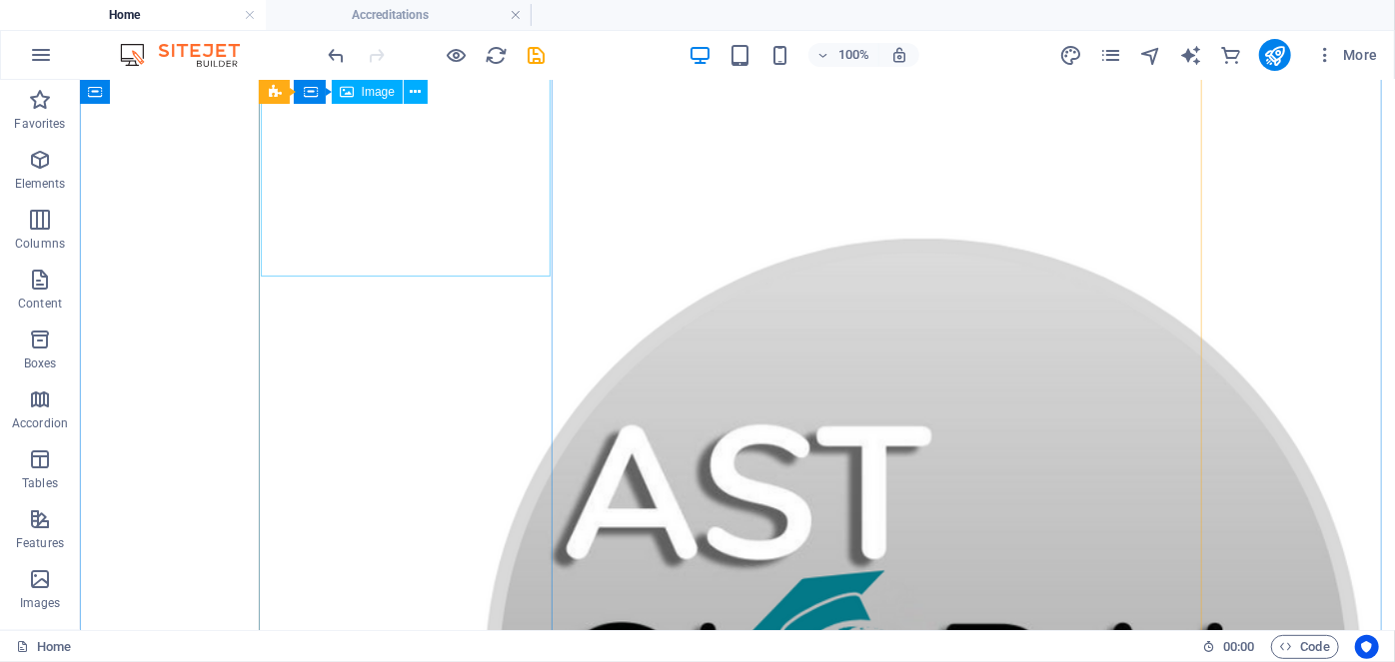
scroll to position [1137, 0]
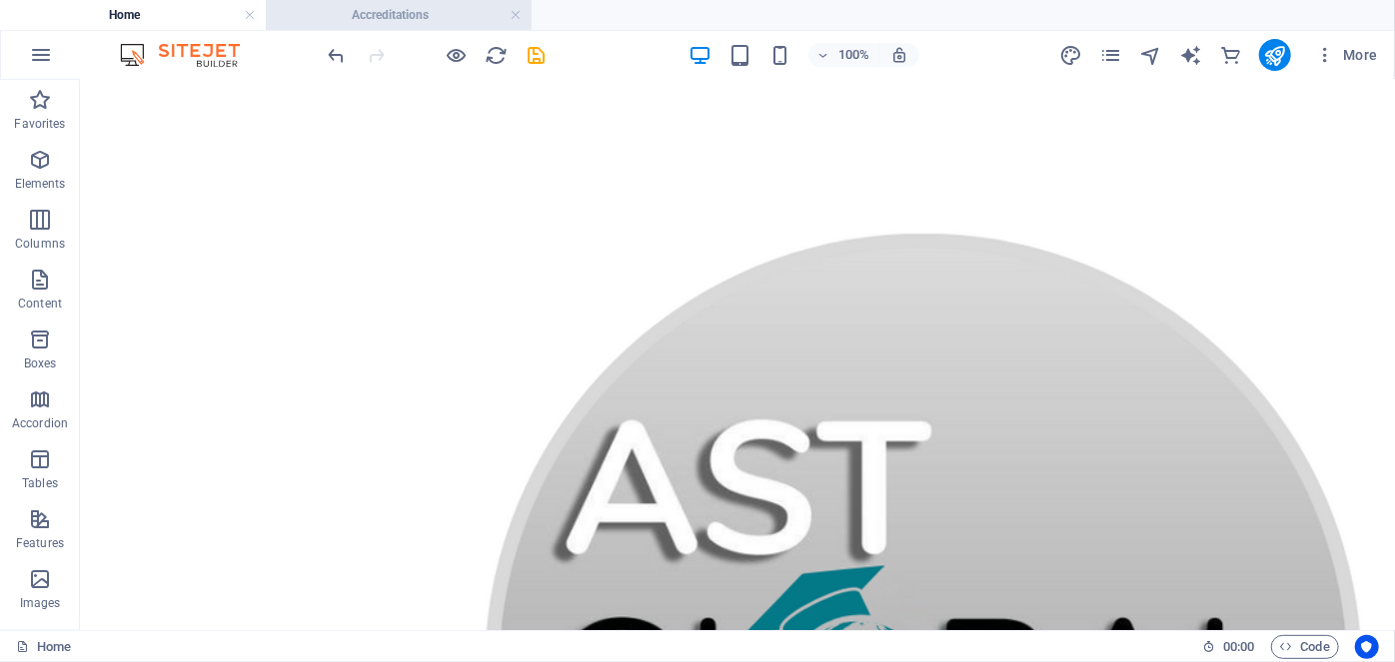
click at [415, 14] on h4 "Accreditations" at bounding box center [399, 15] width 266 height 22
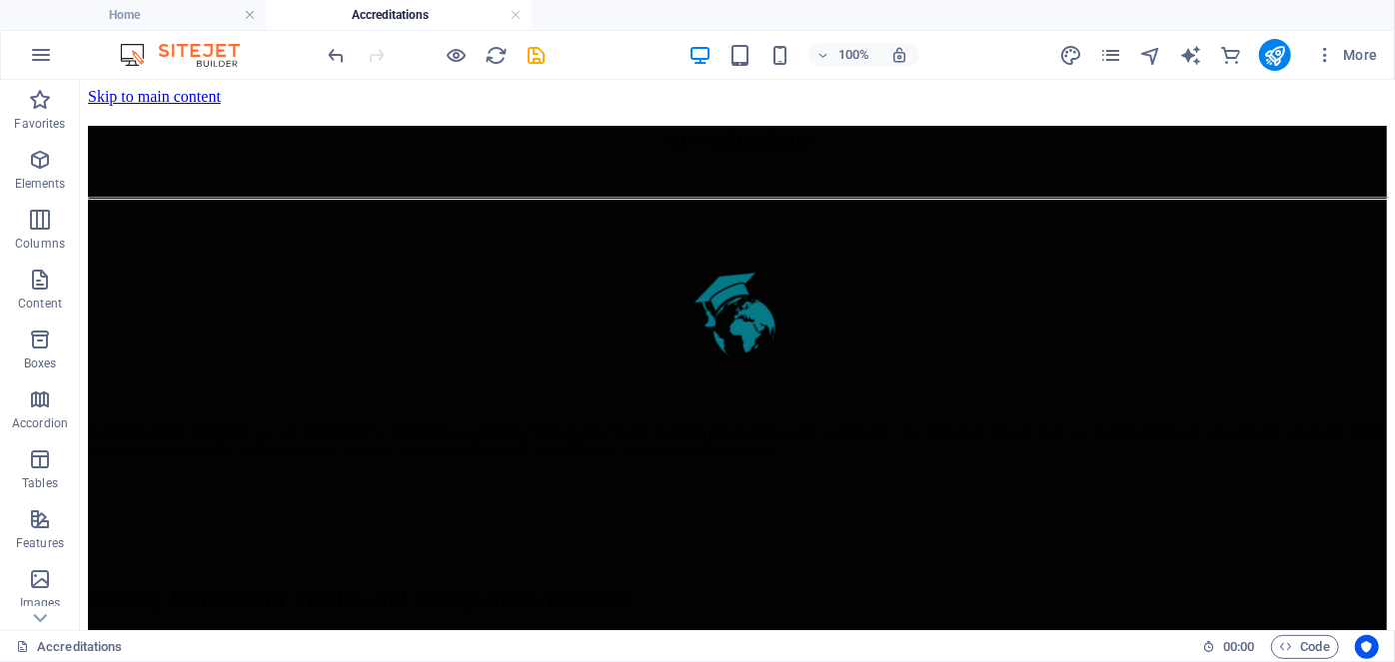
scroll to position [447, 0]
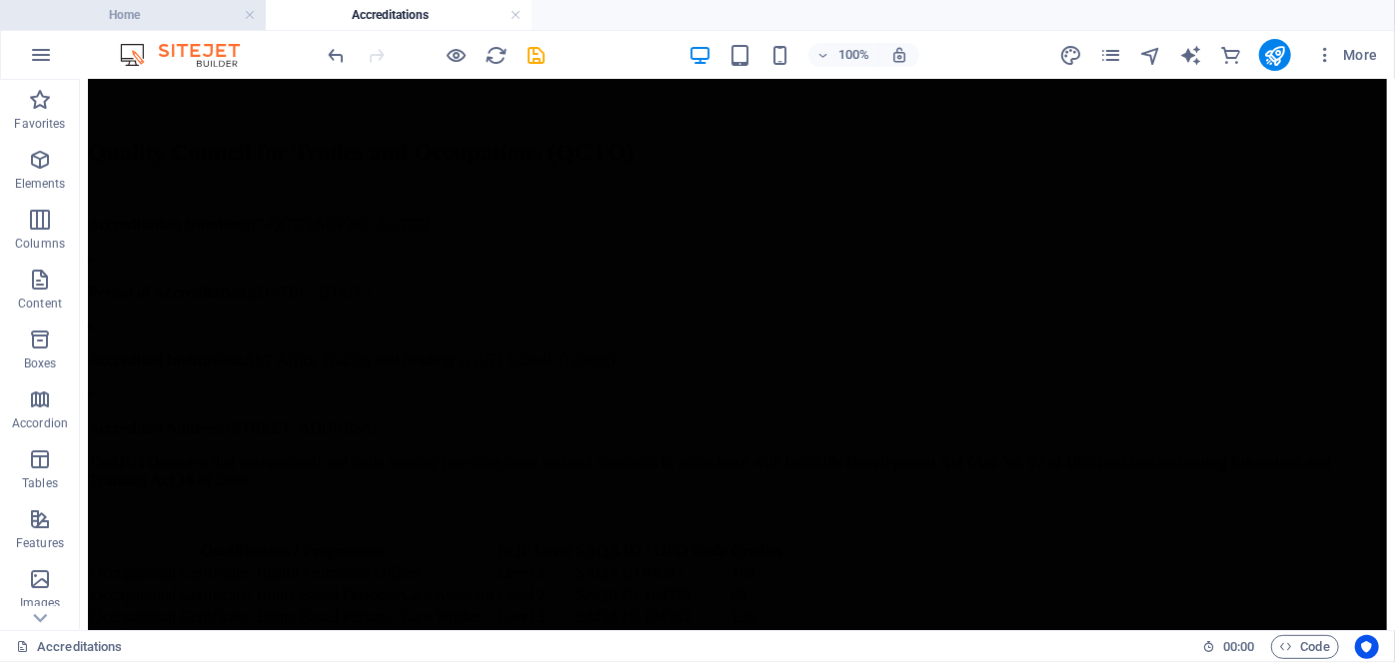
click at [154, 18] on h4 "Home" at bounding box center [133, 15] width 266 height 22
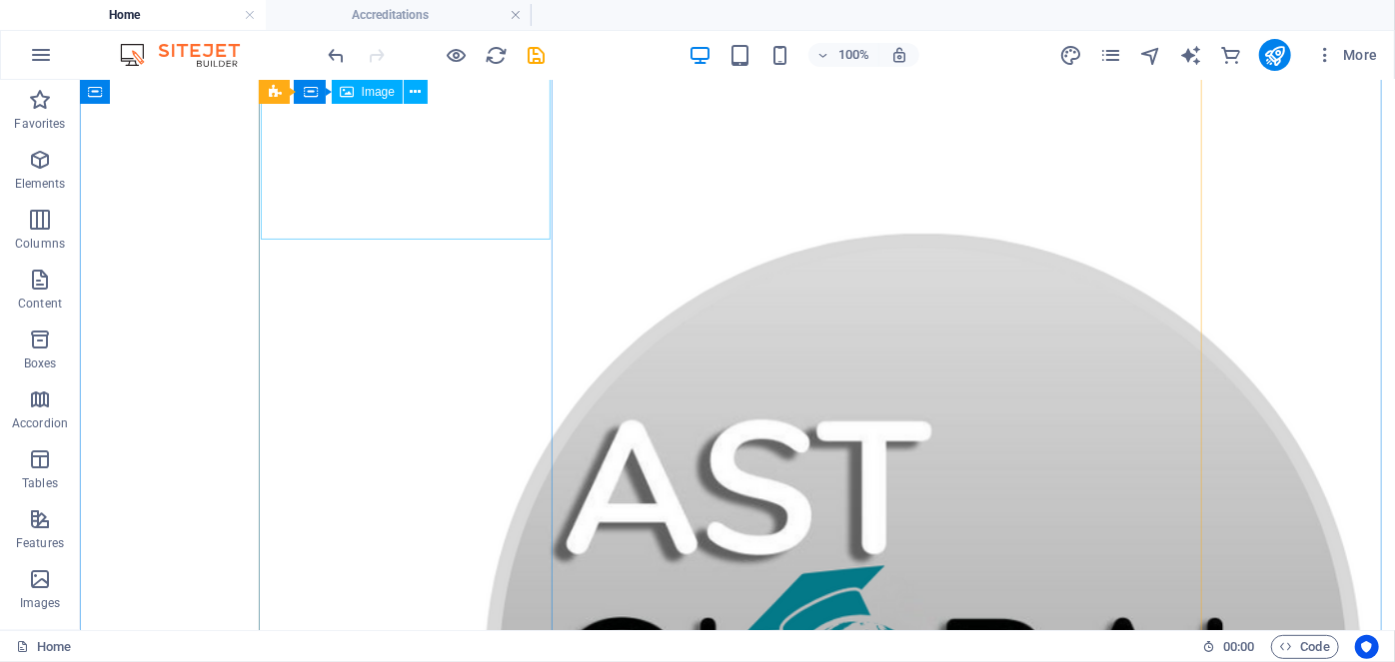
scroll to position [1173, 0]
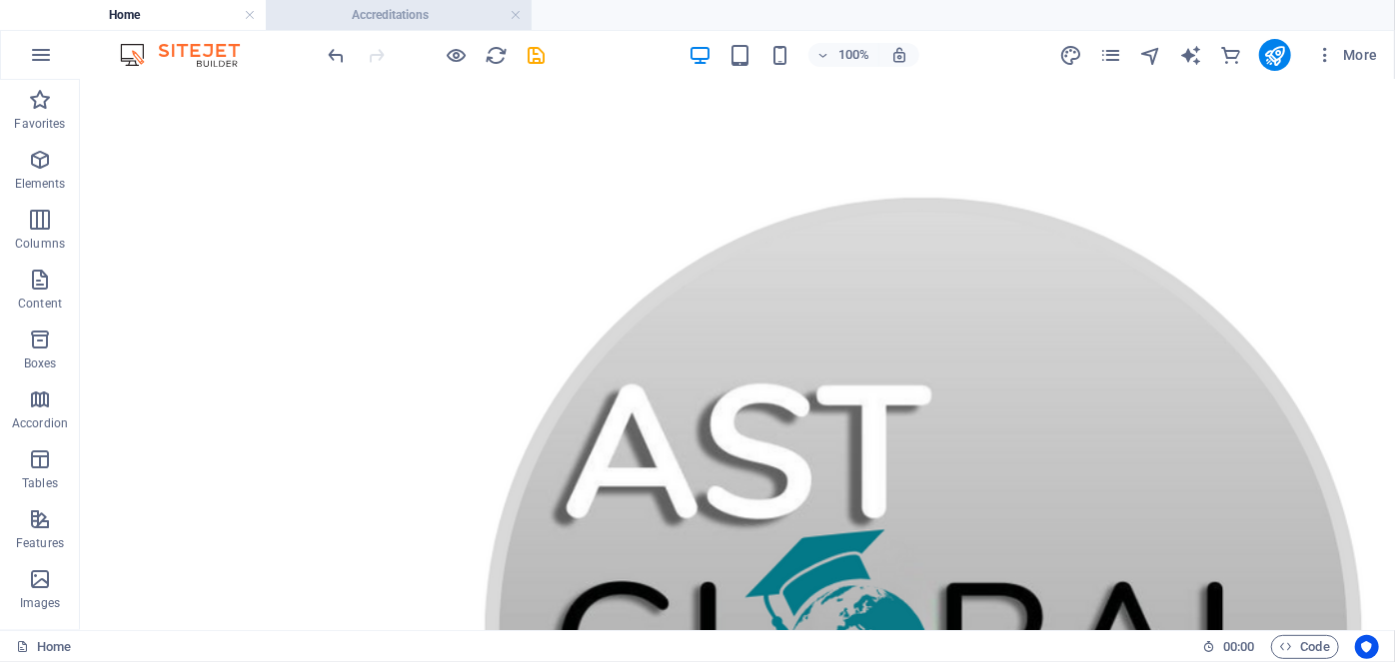
click at [392, 13] on h4 "Accreditations" at bounding box center [399, 15] width 266 height 22
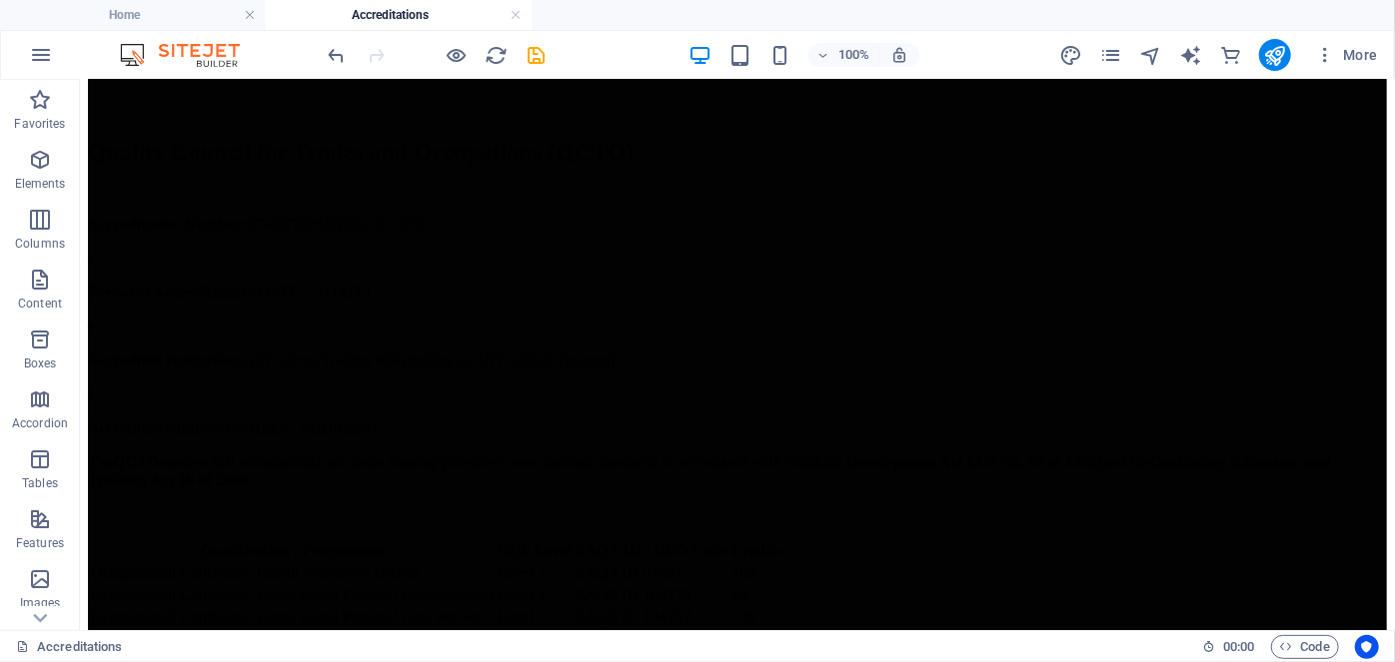
scroll to position [0, 0]
click at [185, 11] on h4 "Home" at bounding box center [133, 15] width 266 height 22
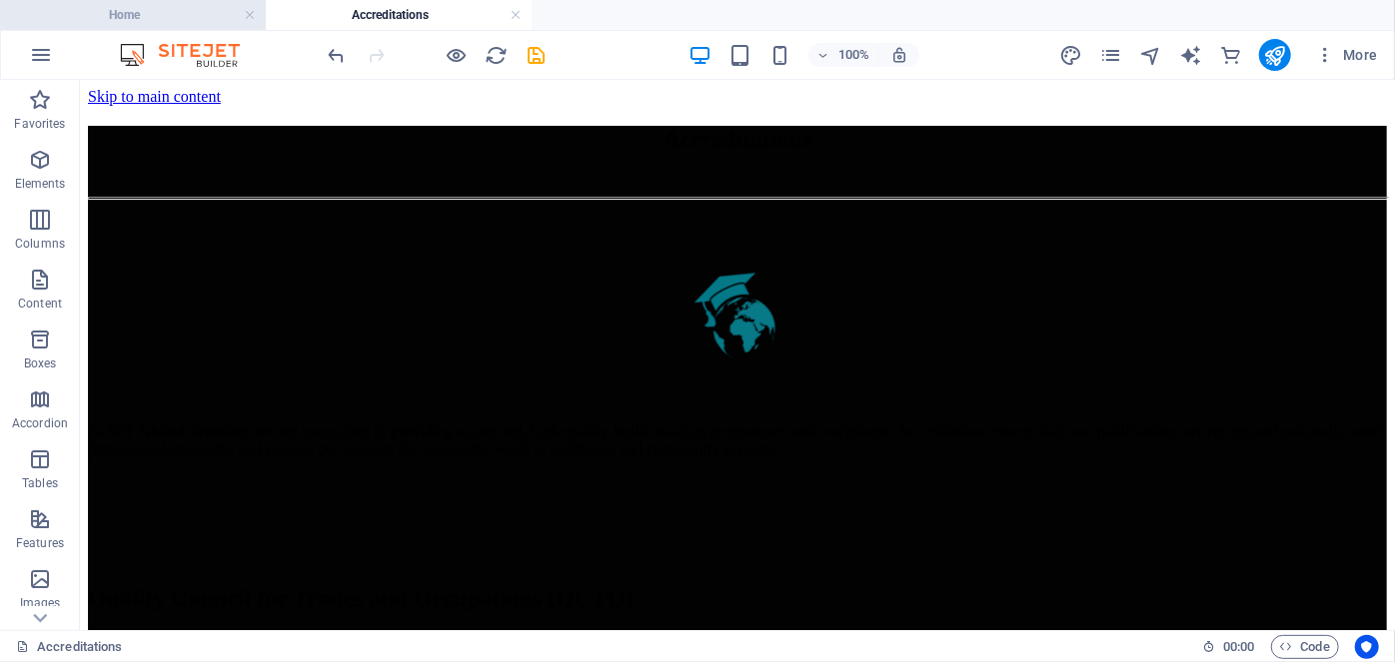
scroll to position [1173, 0]
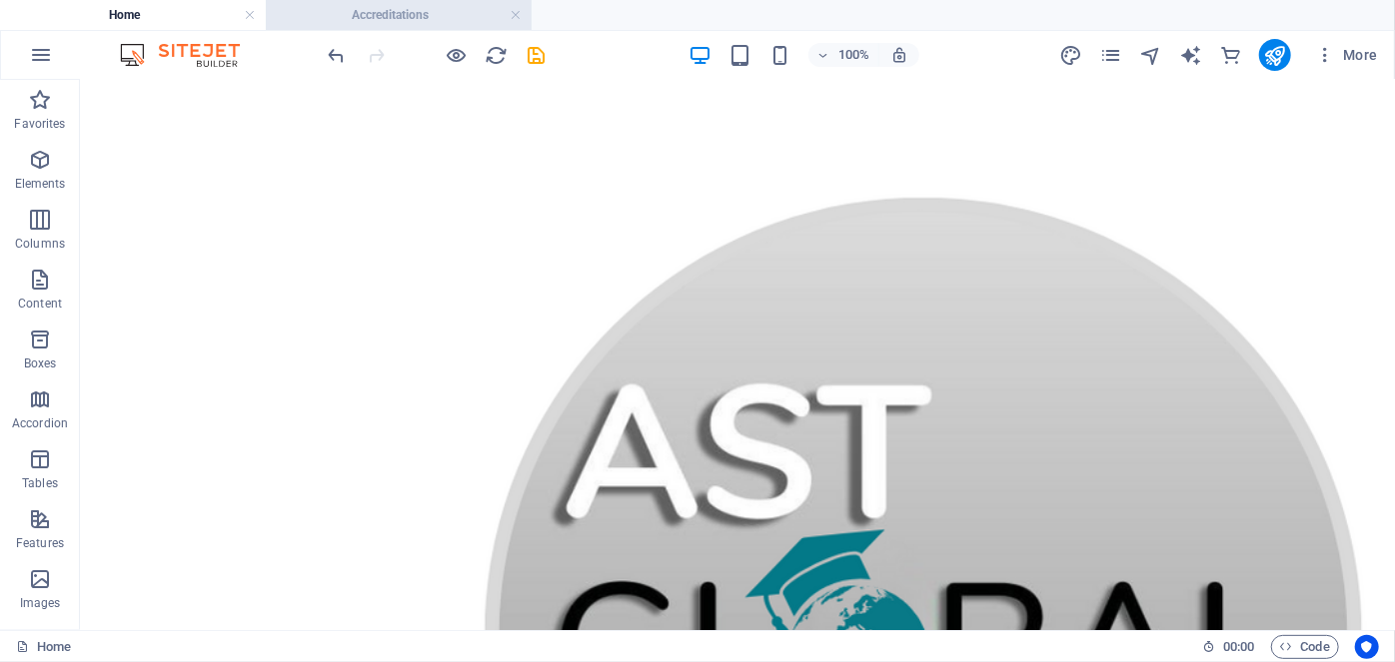
click at [341, 8] on h4 "Accreditations" at bounding box center [399, 15] width 266 height 22
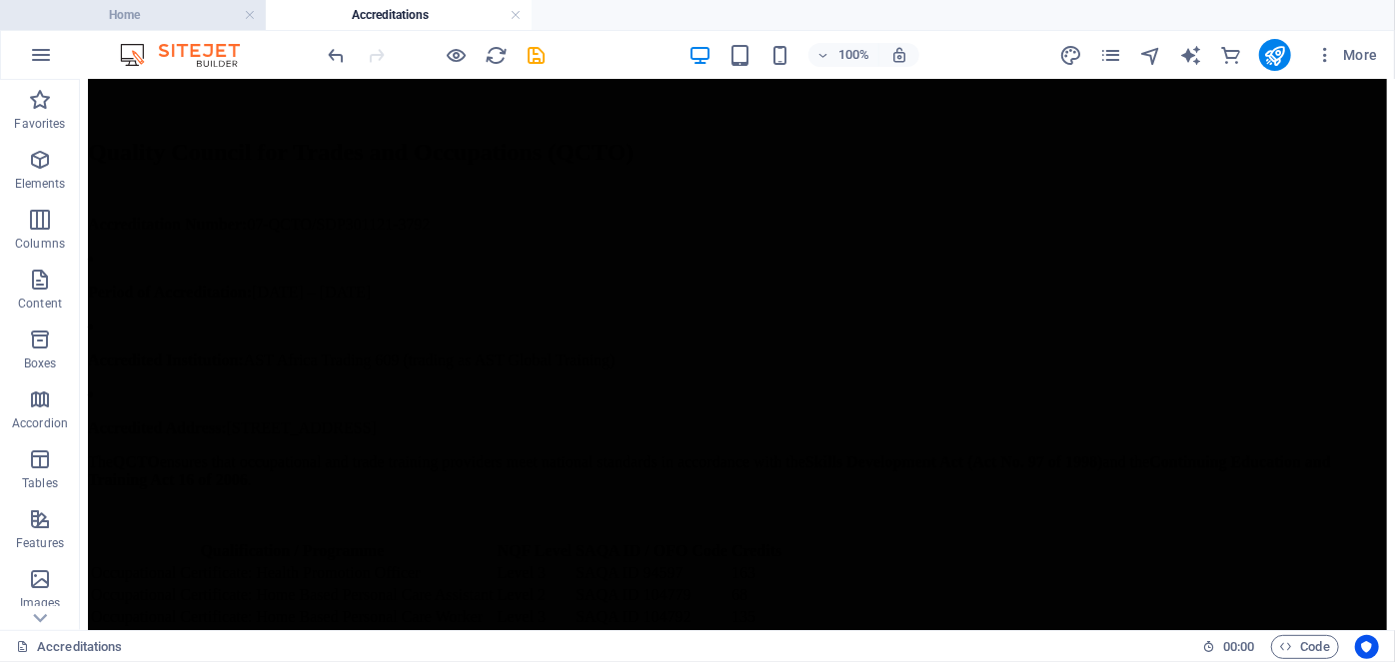
click at [152, 19] on h4 "Home" at bounding box center [133, 15] width 266 height 22
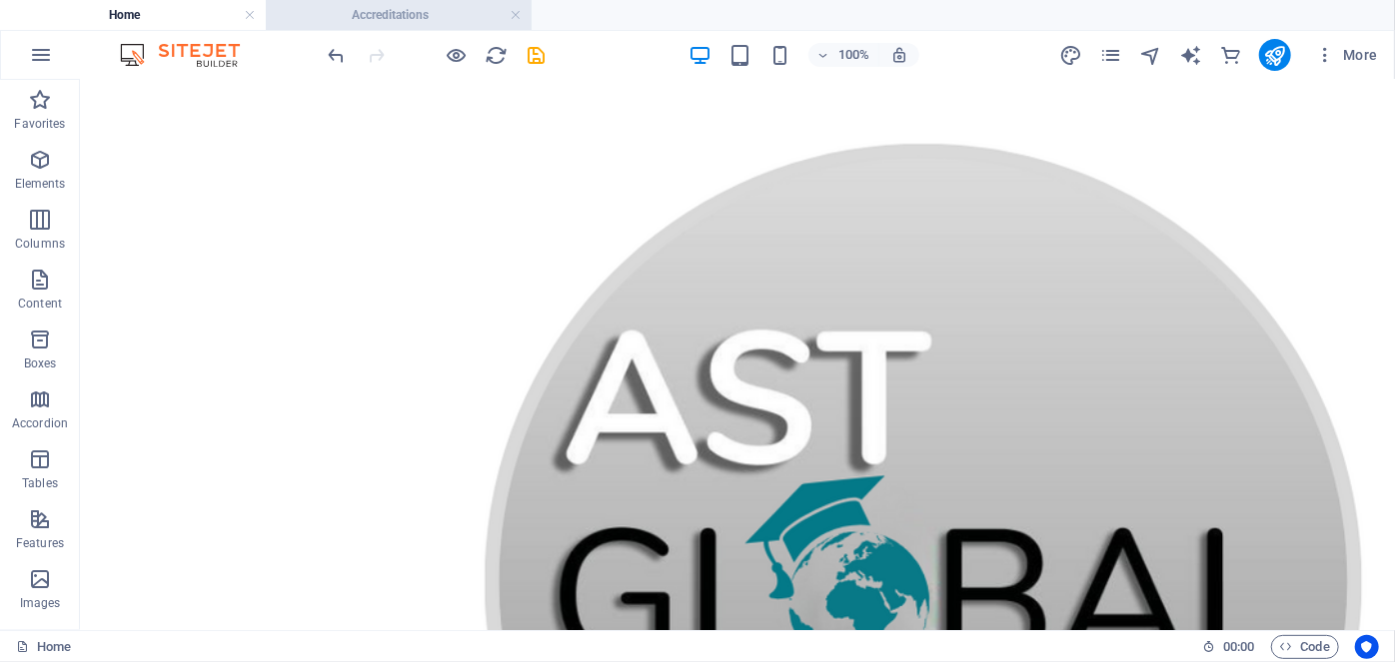
click at [395, 5] on h4 "Accreditations" at bounding box center [399, 15] width 266 height 22
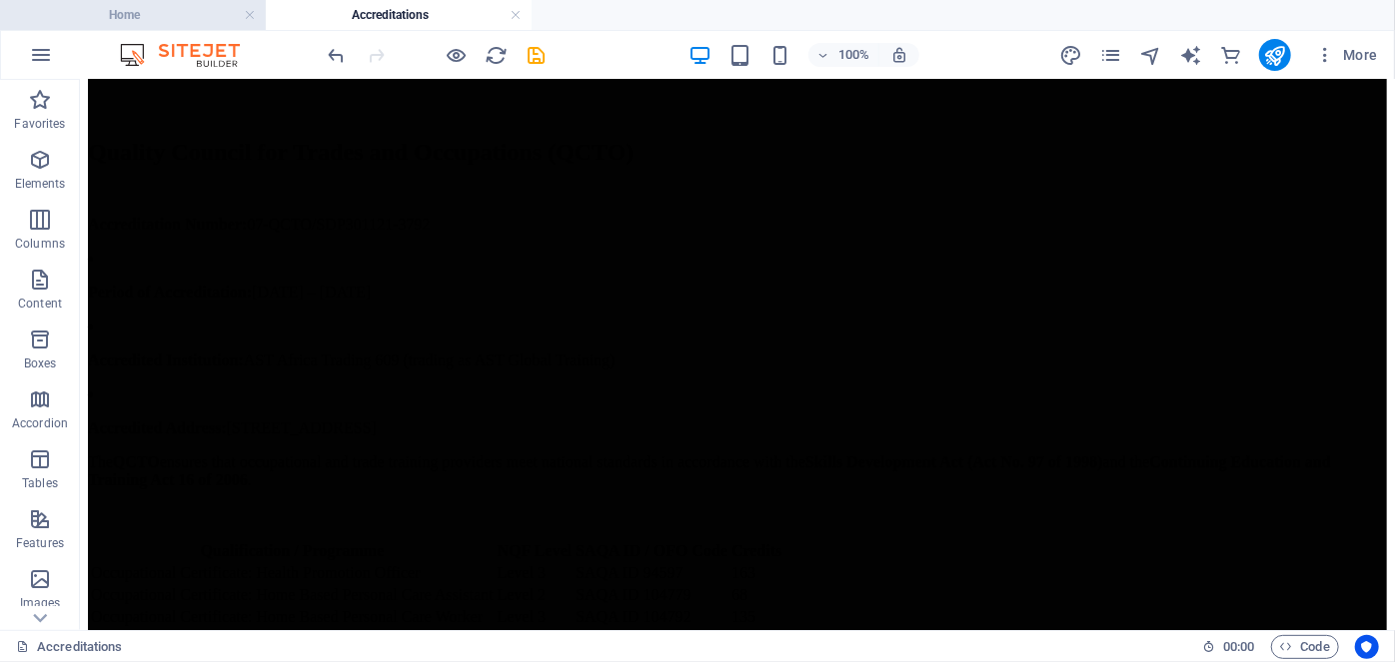
click at [169, 14] on h4 "Home" at bounding box center [133, 15] width 266 height 22
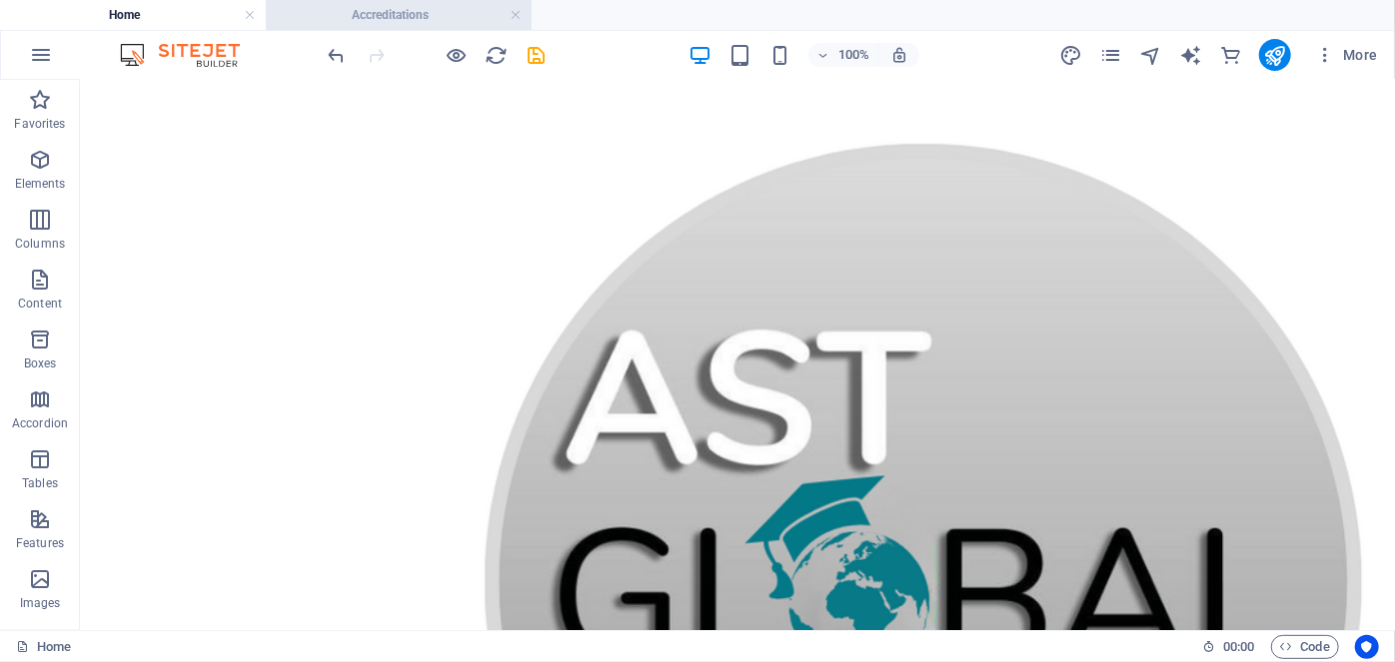
click at [372, 20] on h4 "Accreditations" at bounding box center [399, 15] width 266 height 22
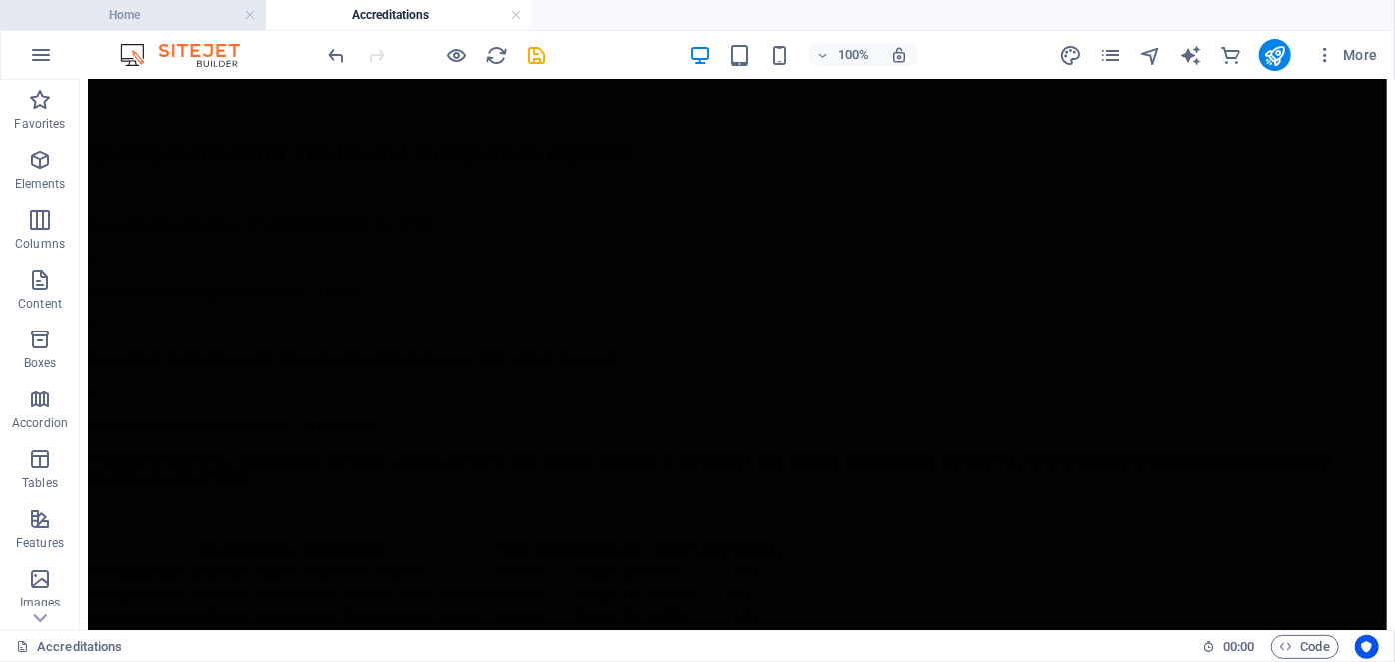
click at [200, 22] on h4 "Home" at bounding box center [133, 15] width 266 height 22
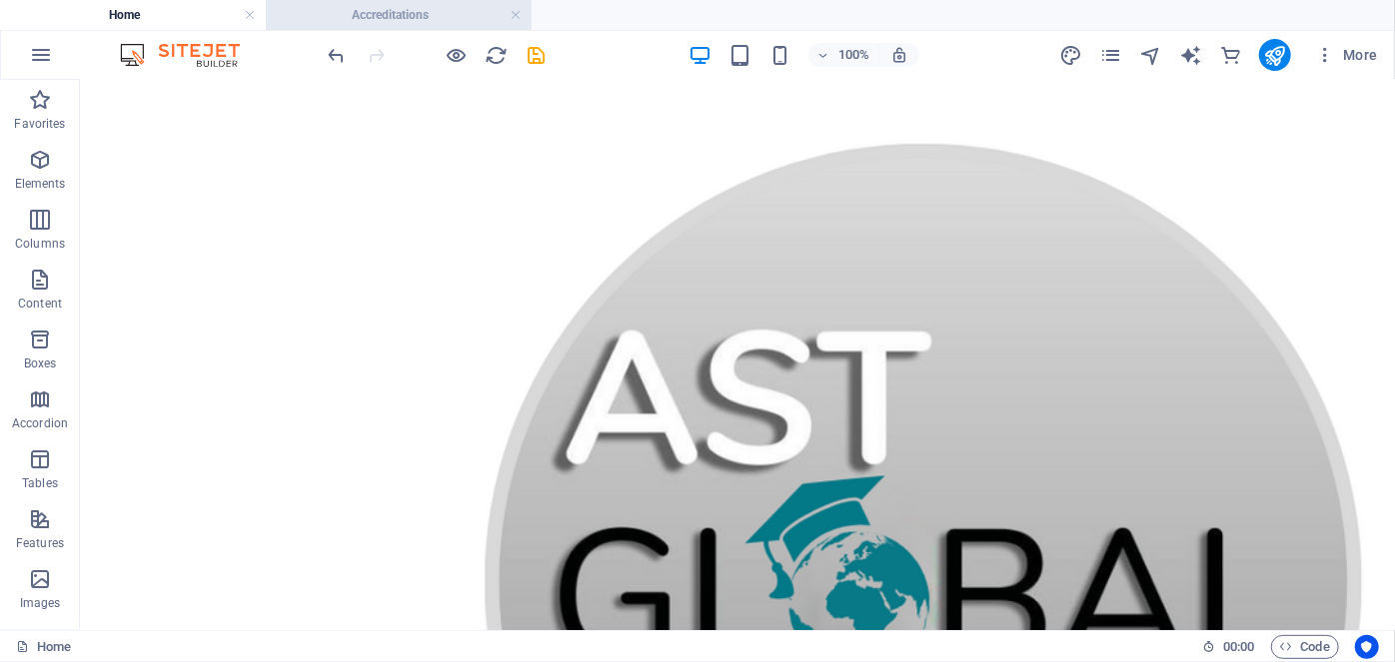
click at [370, 16] on h4 "Accreditations" at bounding box center [399, 15] width 266 height 22
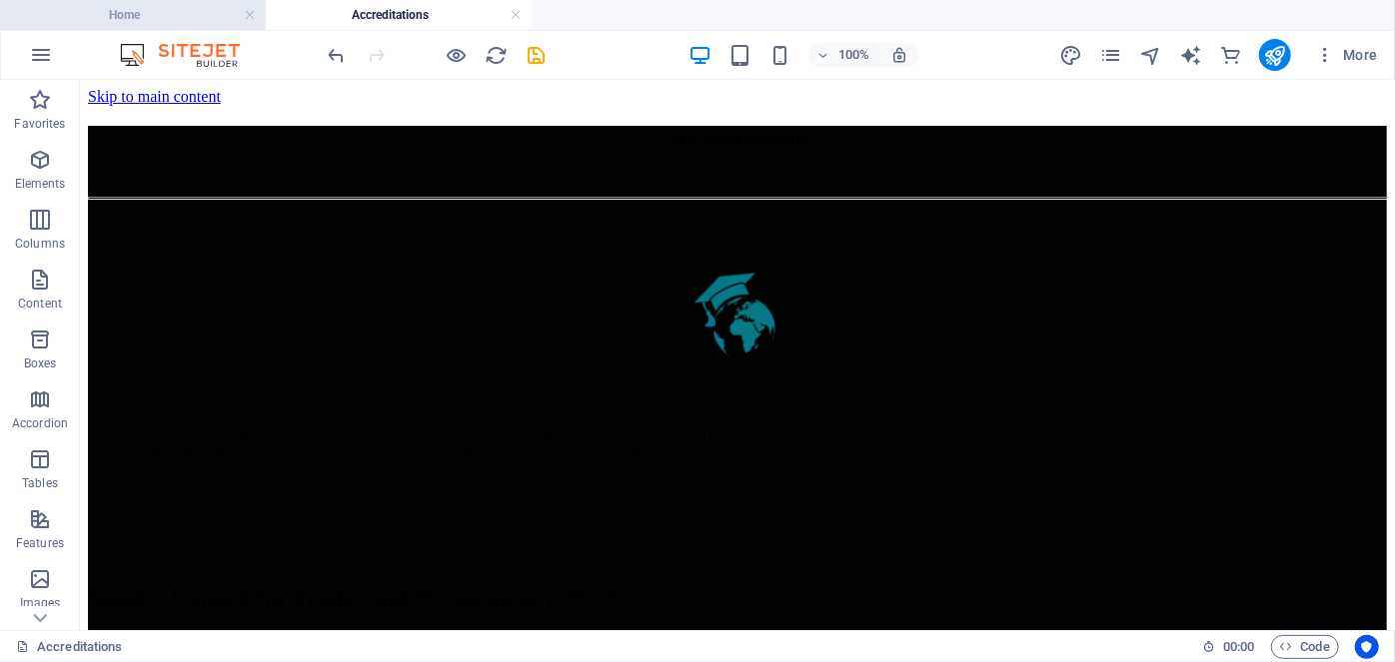
click at [176, 19] on h4 "Home" at bounding box center [133, 15] width 266 height 22
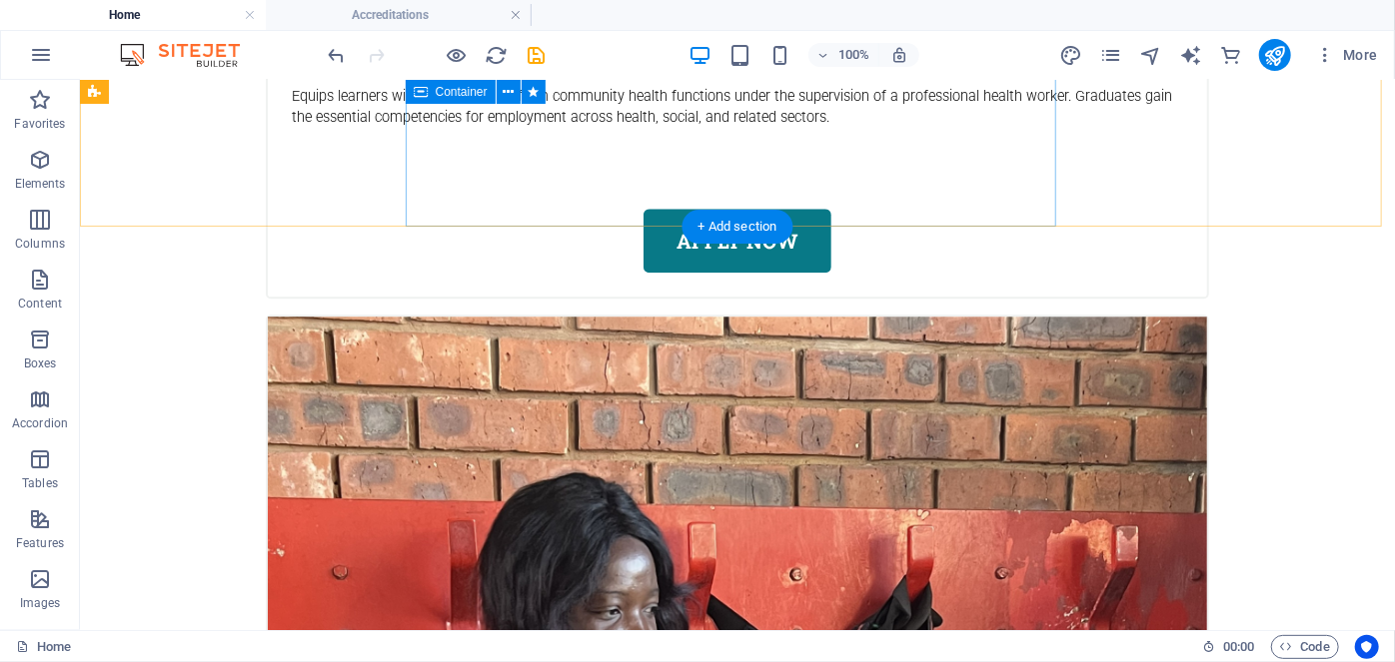
scroll to position [6417, 0]
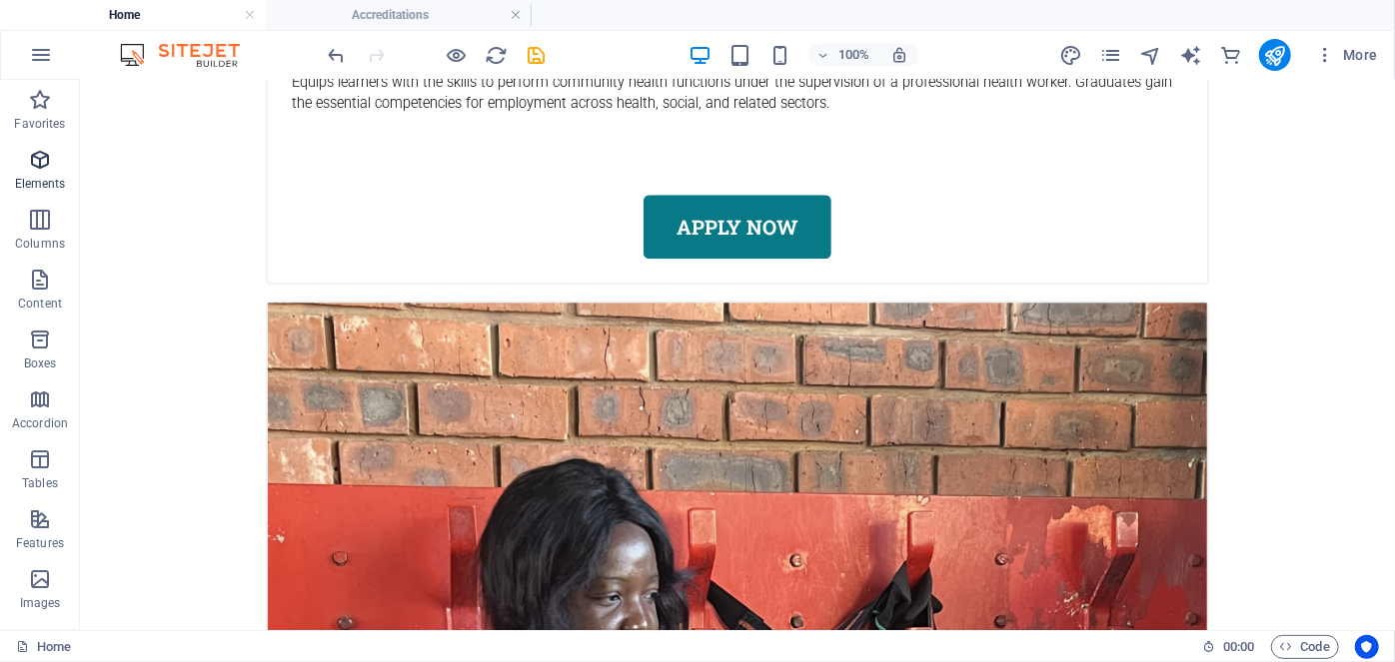
click at [32, 182] on p "Elements" at bounding box center [40, 184] width 51 height 16
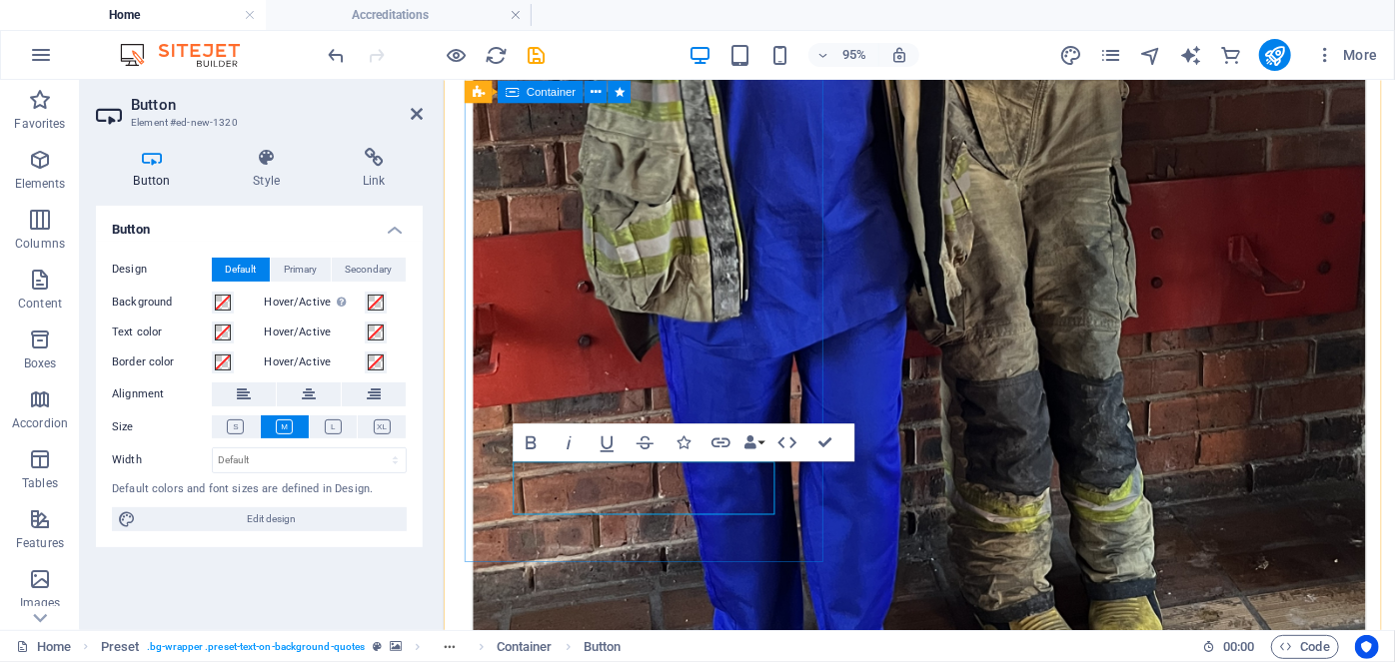
scroll to position [7129, 0]
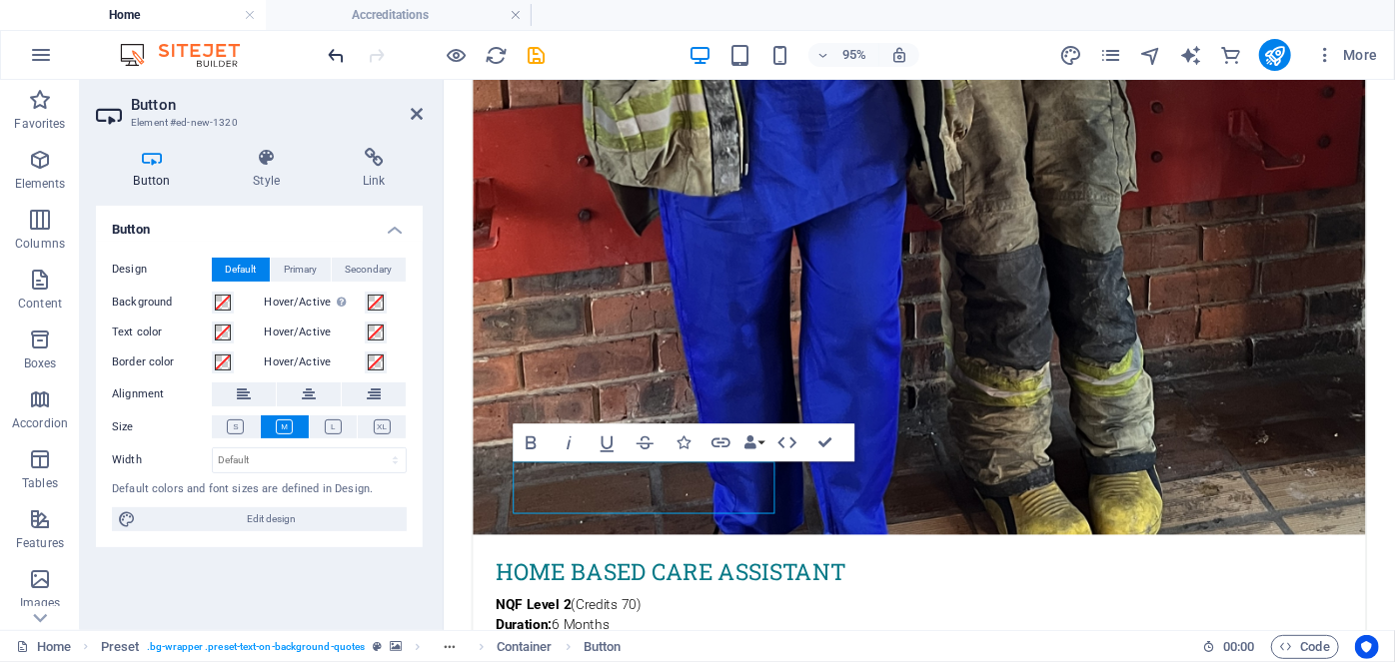
click at [340, 56] on icon "undo" at bounding box center [337, 55] width 23 height 23
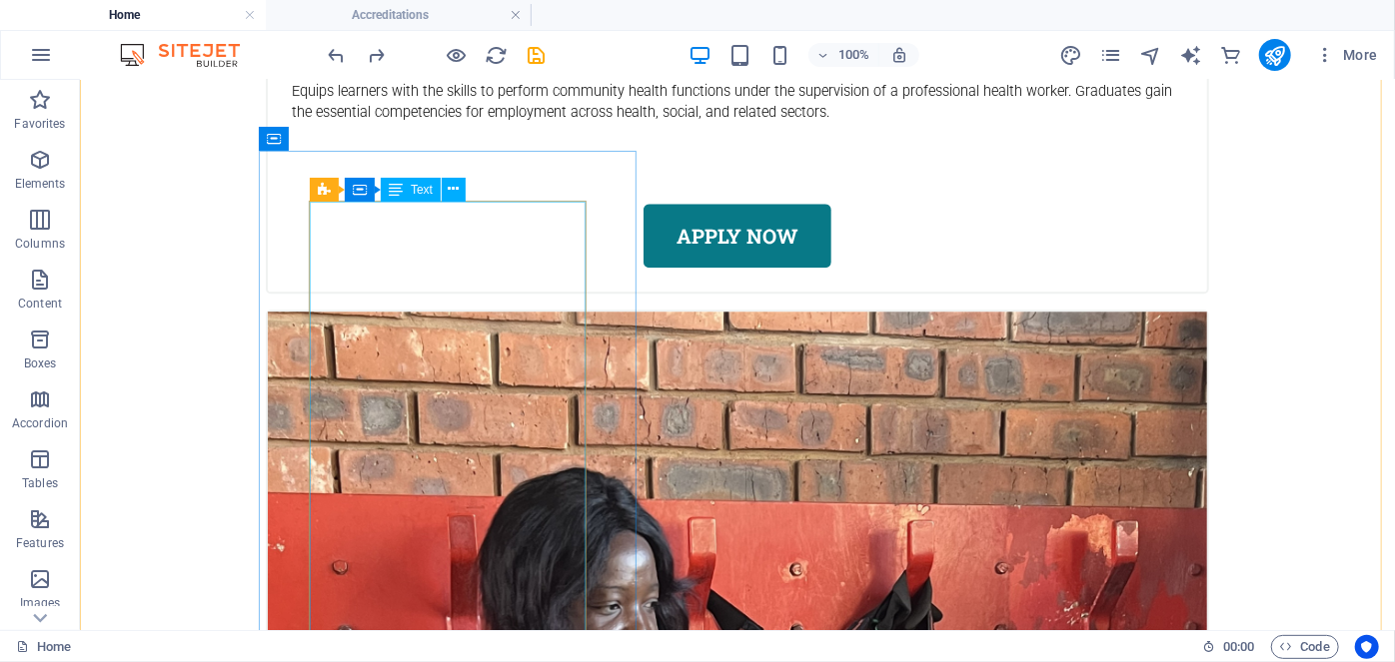
scroll to position [6410, 0]
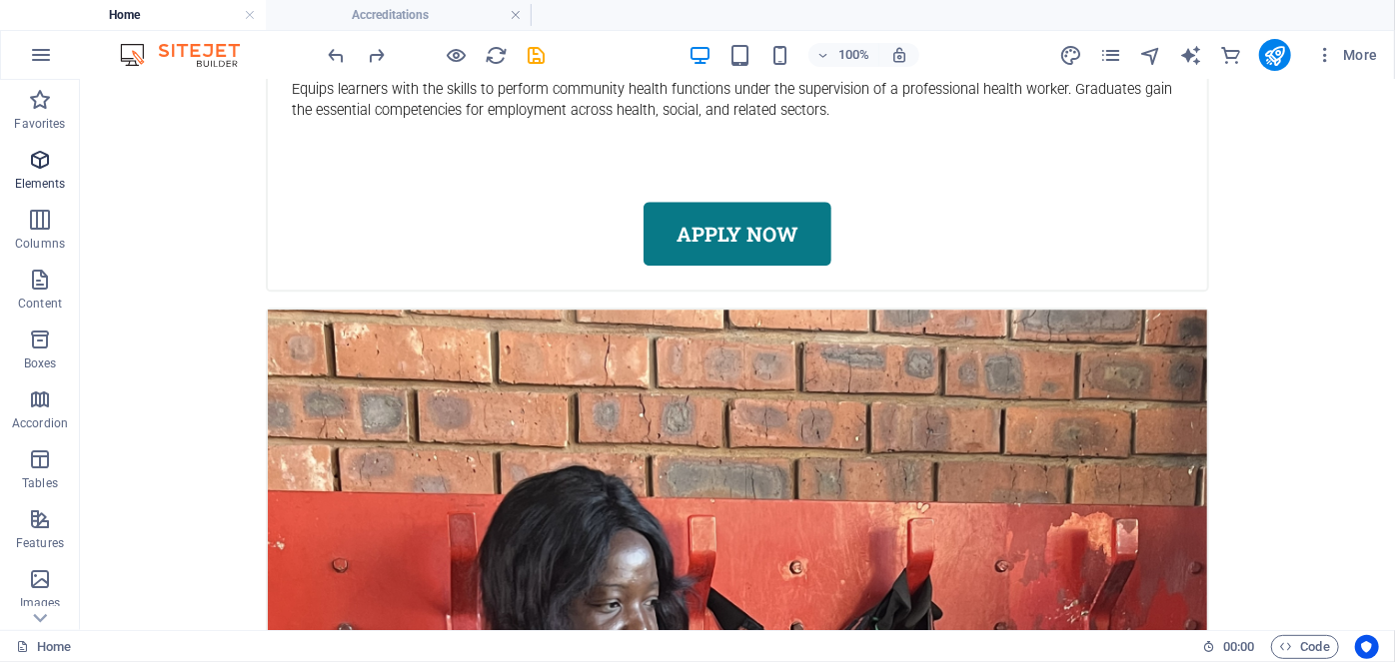
click at [50, 176] on p "Elements" at bounding box center [40, 184] width 51 height 16
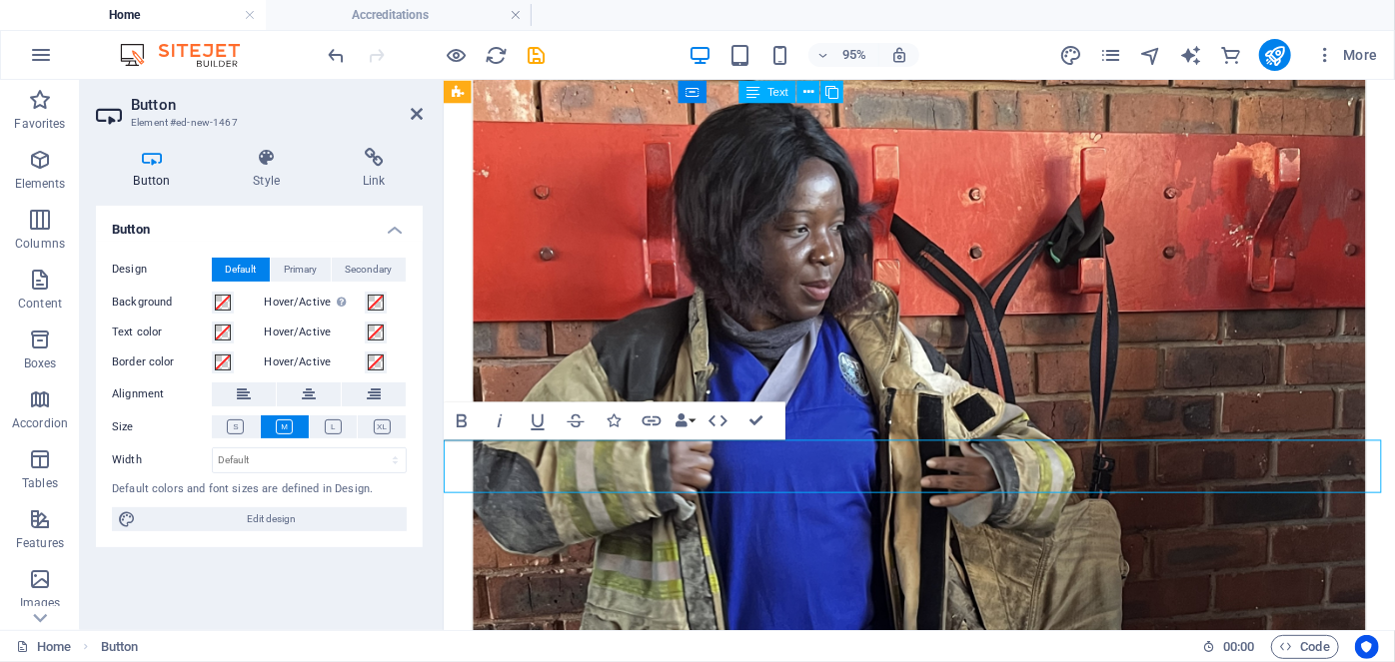
scroll to position [6667, 0]
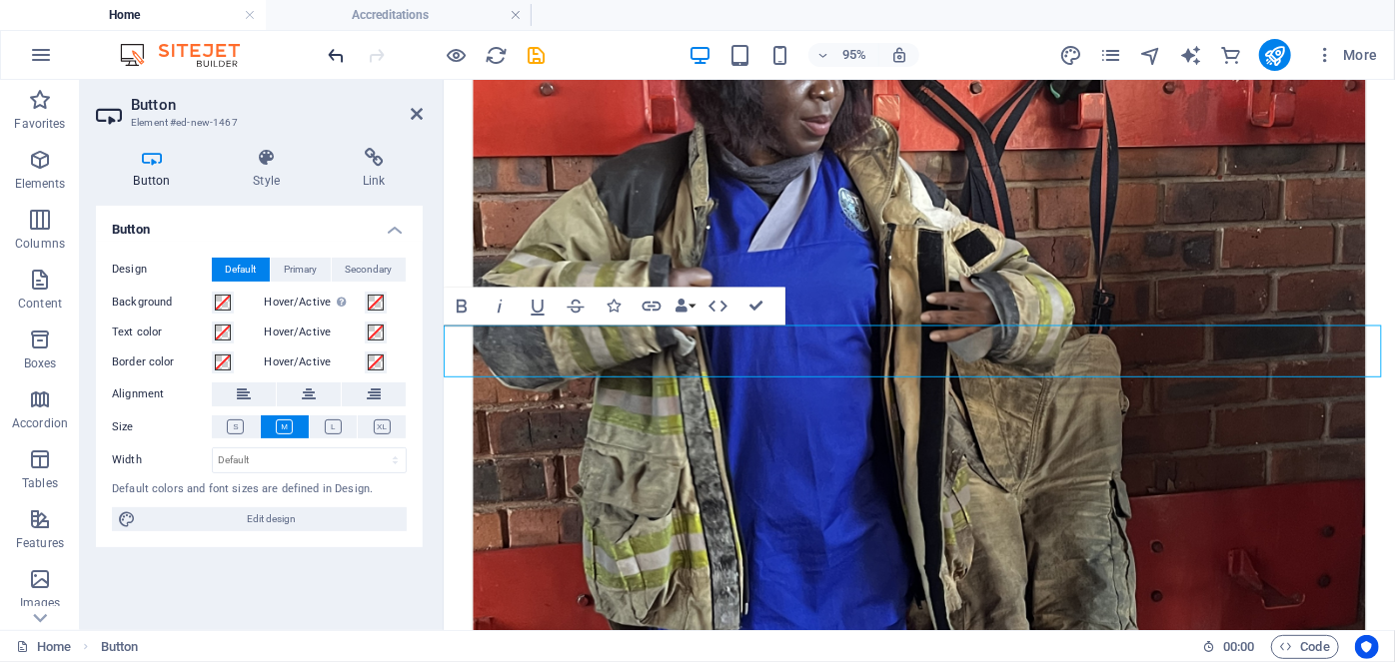
click at [330, 49] on icon "undo" at bounding box center [337, 55] width 23 height 23
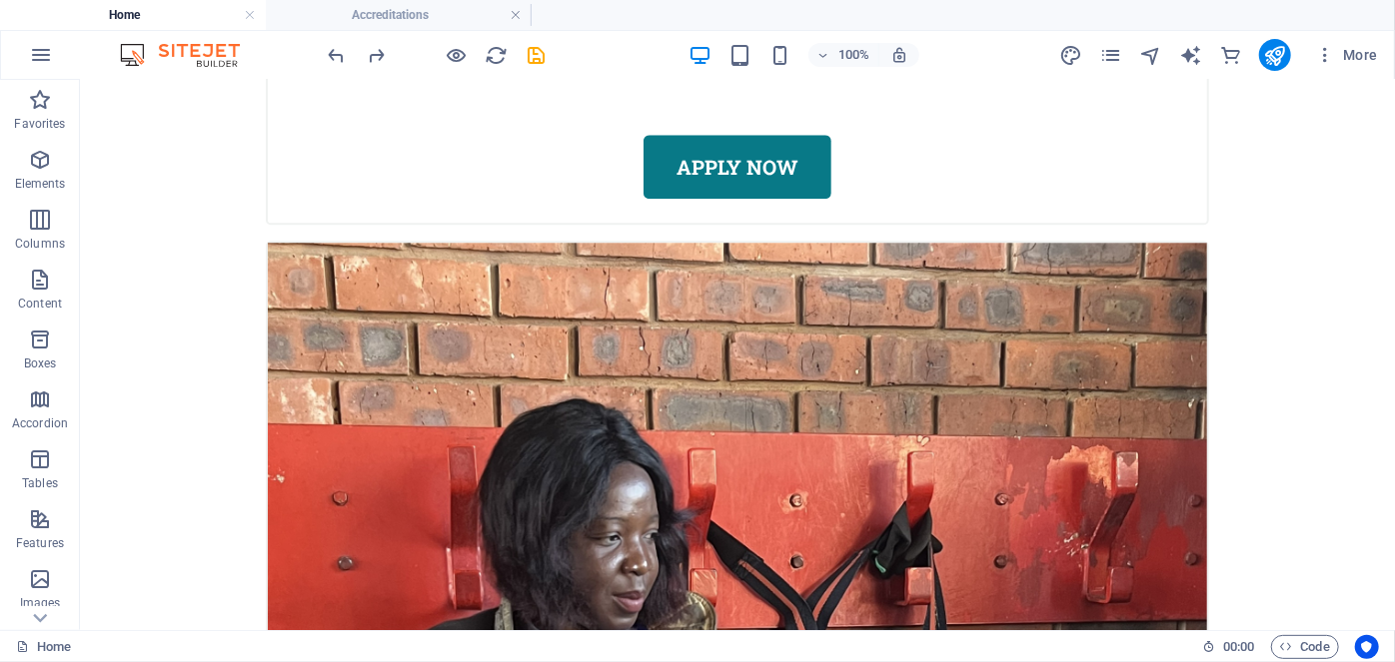
scroll to position [6477, 0]
click at [44, 173] on span "Elements" at bounding box center [40, 172] width 80 height 48
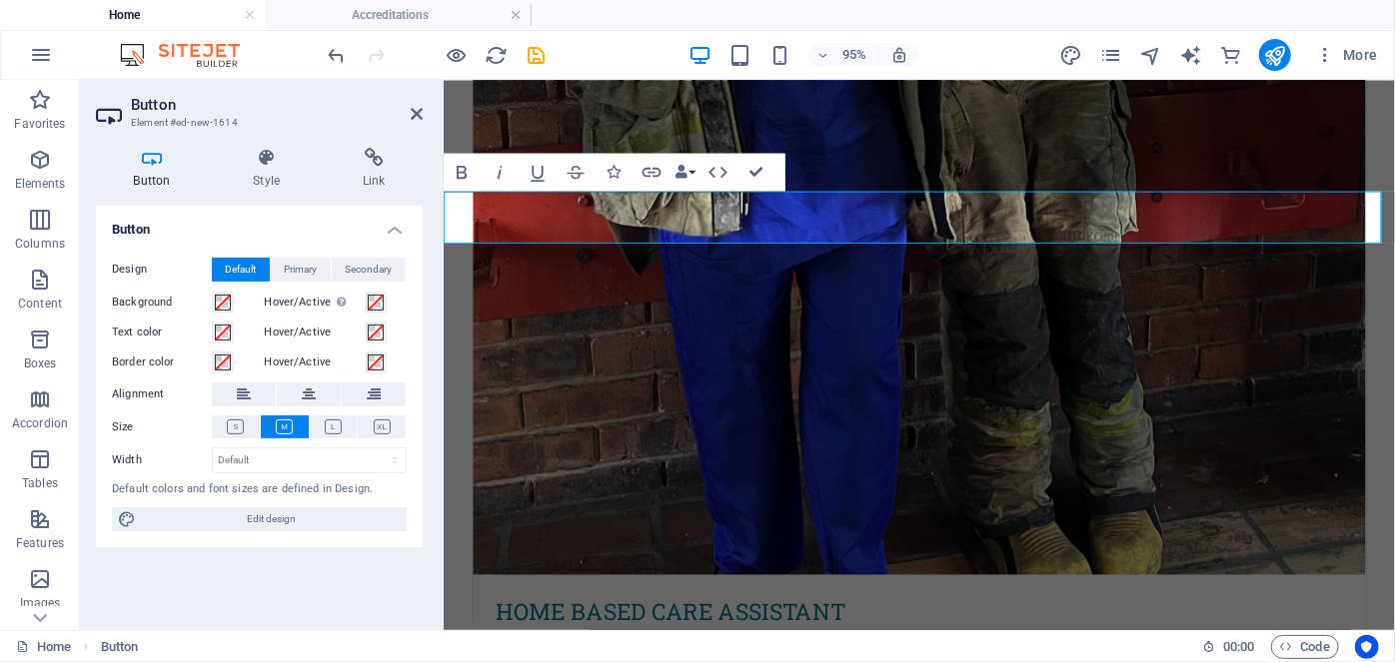
scroll to position [7415, 0]
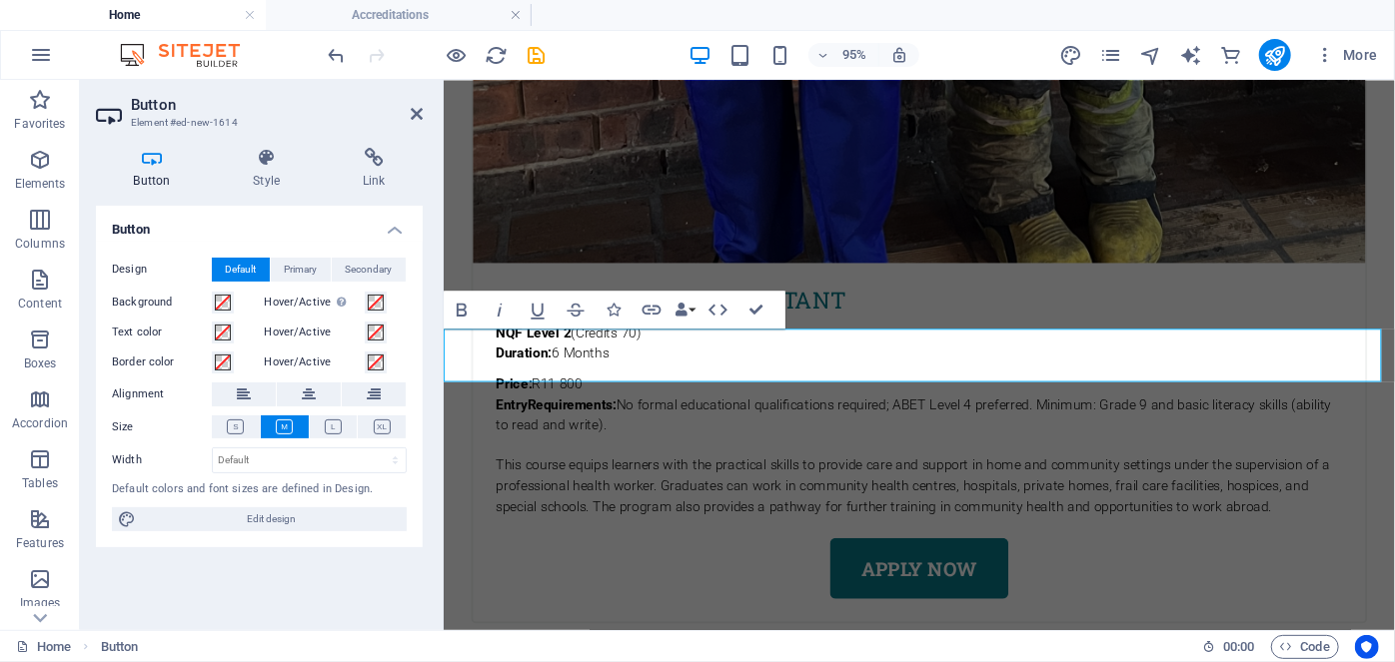
click at [320, 46] on div "95% More" at bounding box center [697, 55] width 1393 height 48
click at [338, 60] on icon "undo" at bounding box center [337, 55] width 23 height 23
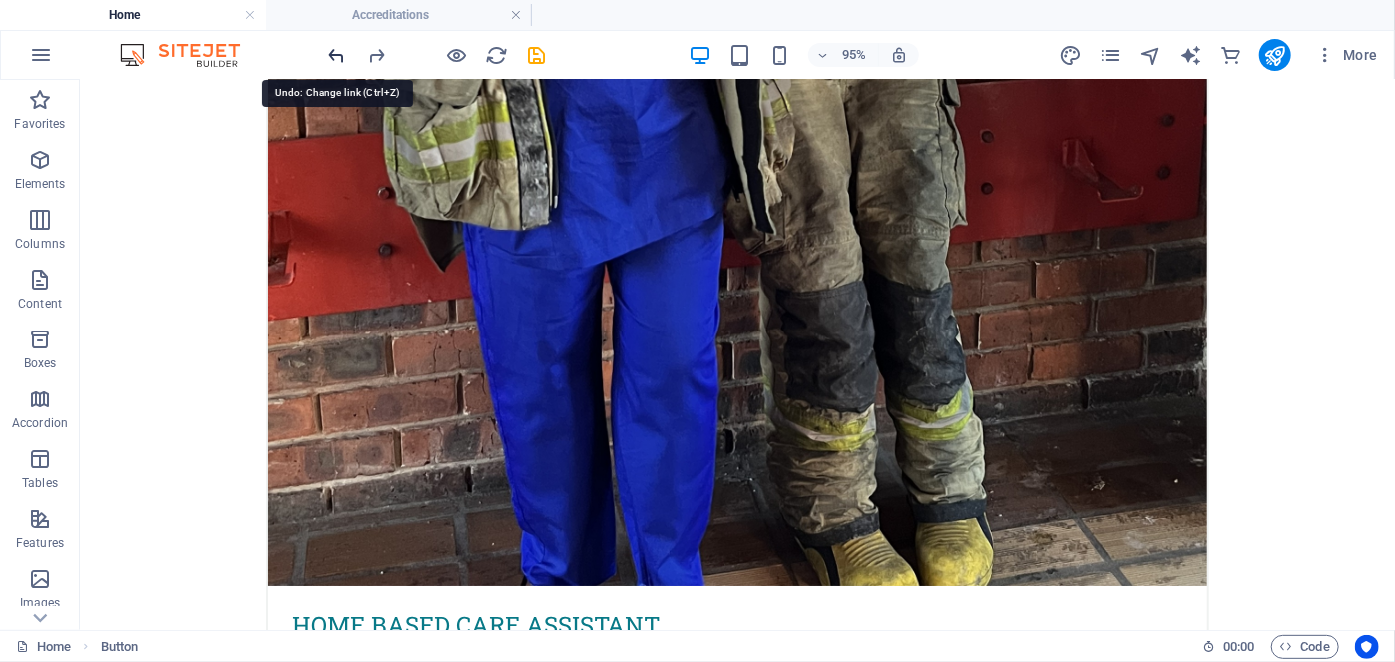
scroll to position [6871, 0]
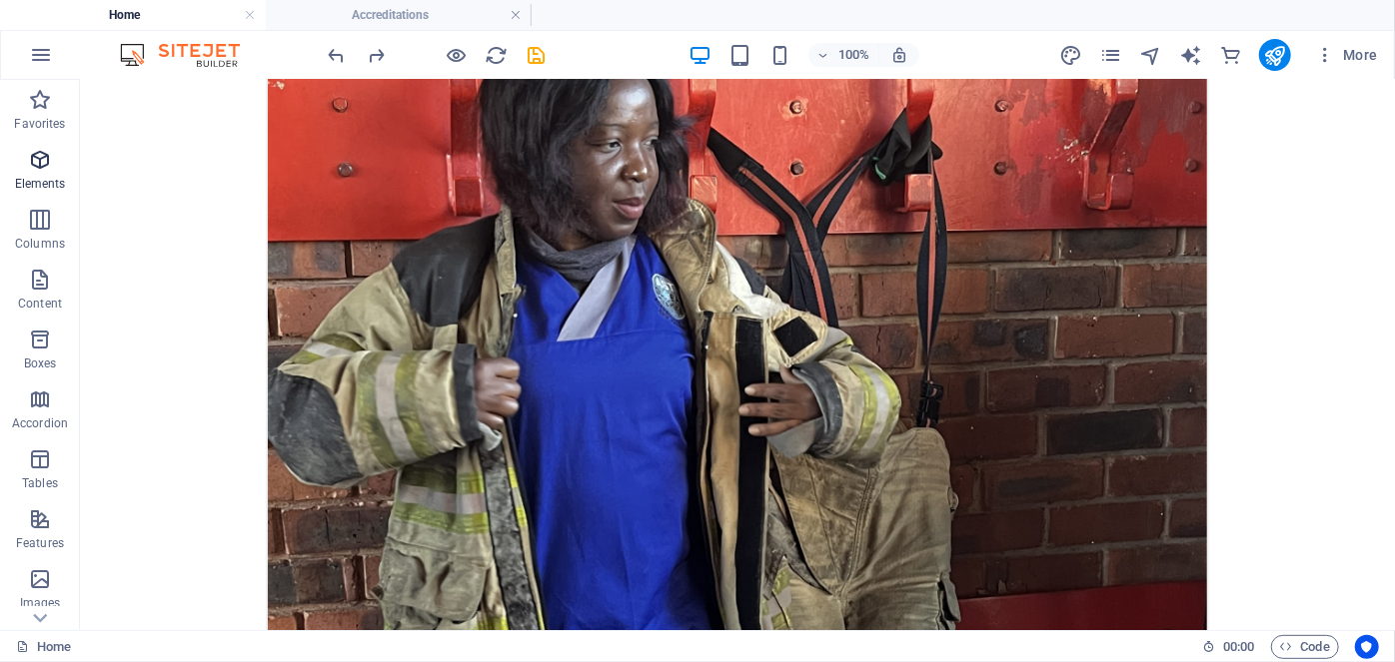
click at [40, 177] on p "Elements" at bounding box center [40, 184] width 51 height 16
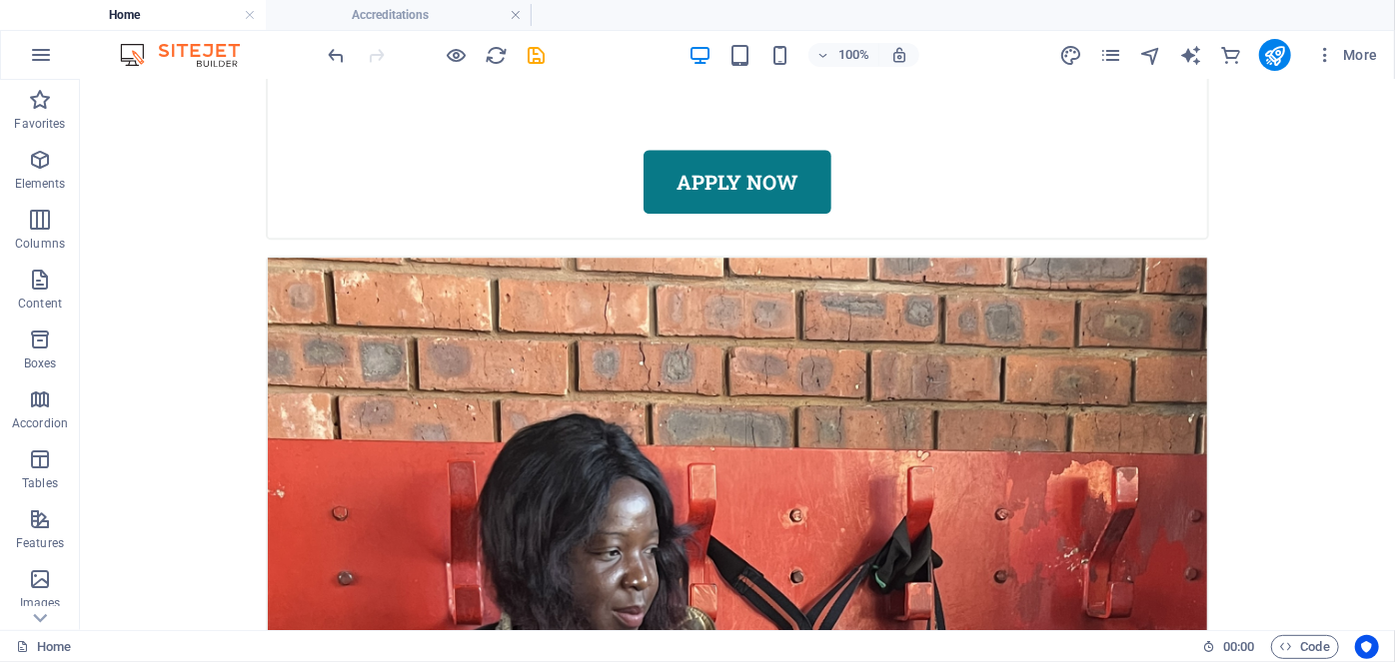
scroll to position [6491, 0]
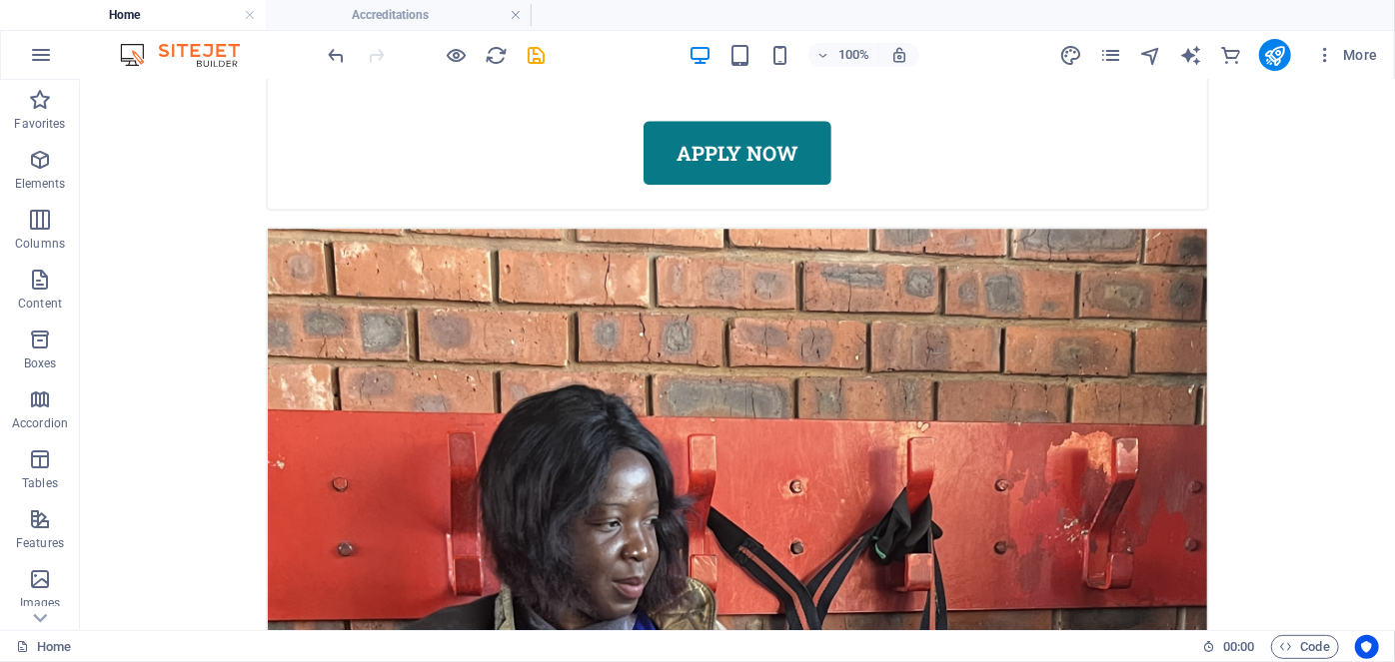
drag, startPoint x: 523, startPoint y: 371, endPoint x: 546, endPoint y: 546, distance: 176.4
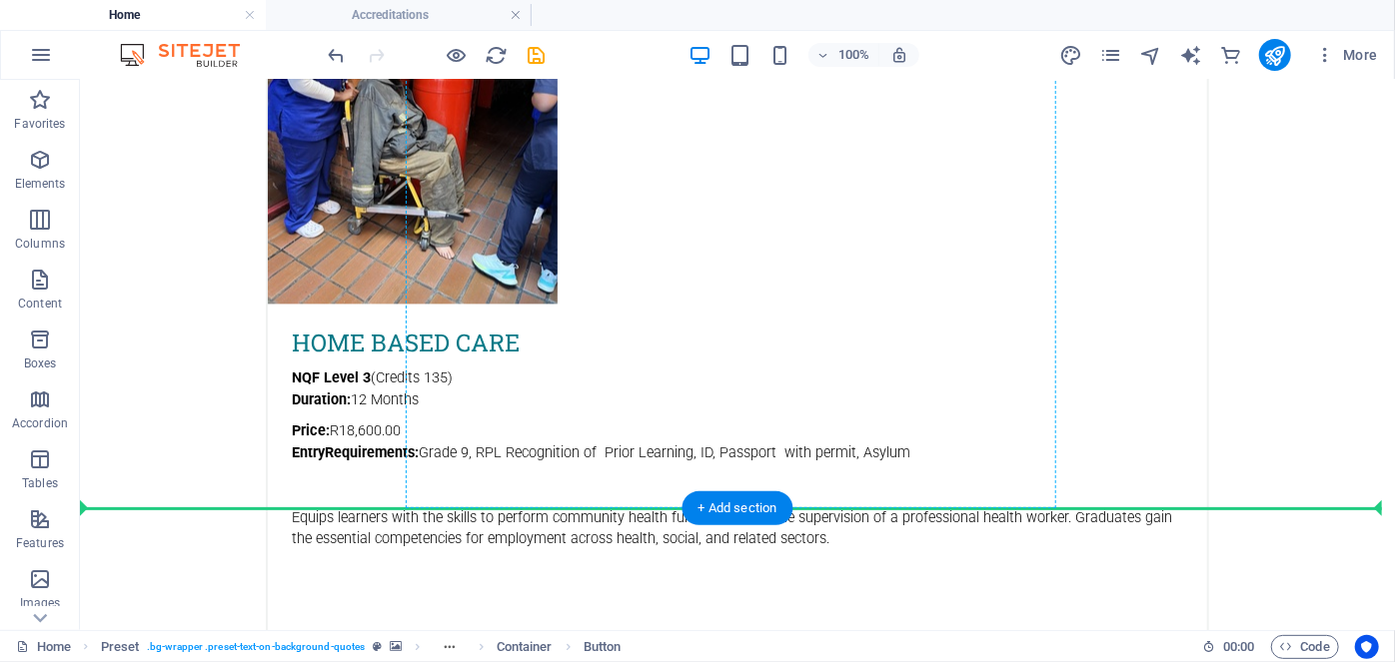
scroll to position [5936, 0]
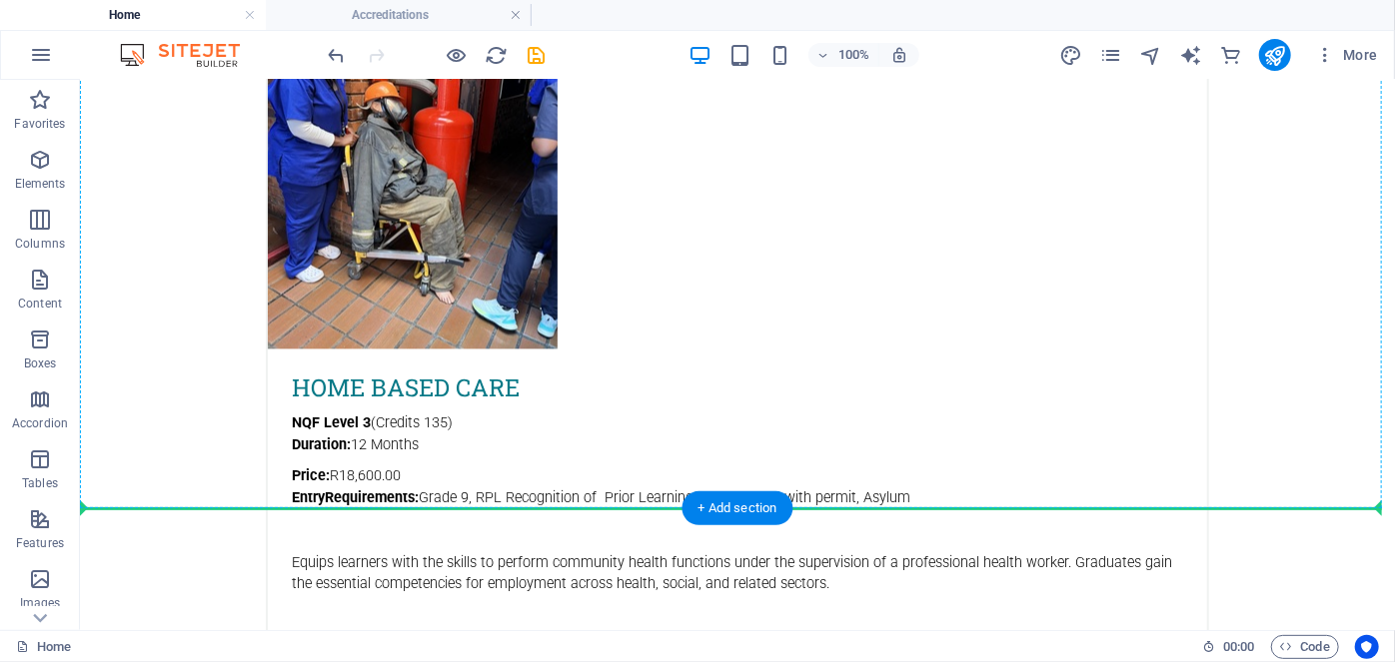
drag, startPoint x: 500, startPoint y: 574, endPoint x: 723, endPoint y: 446, distance: 257.8
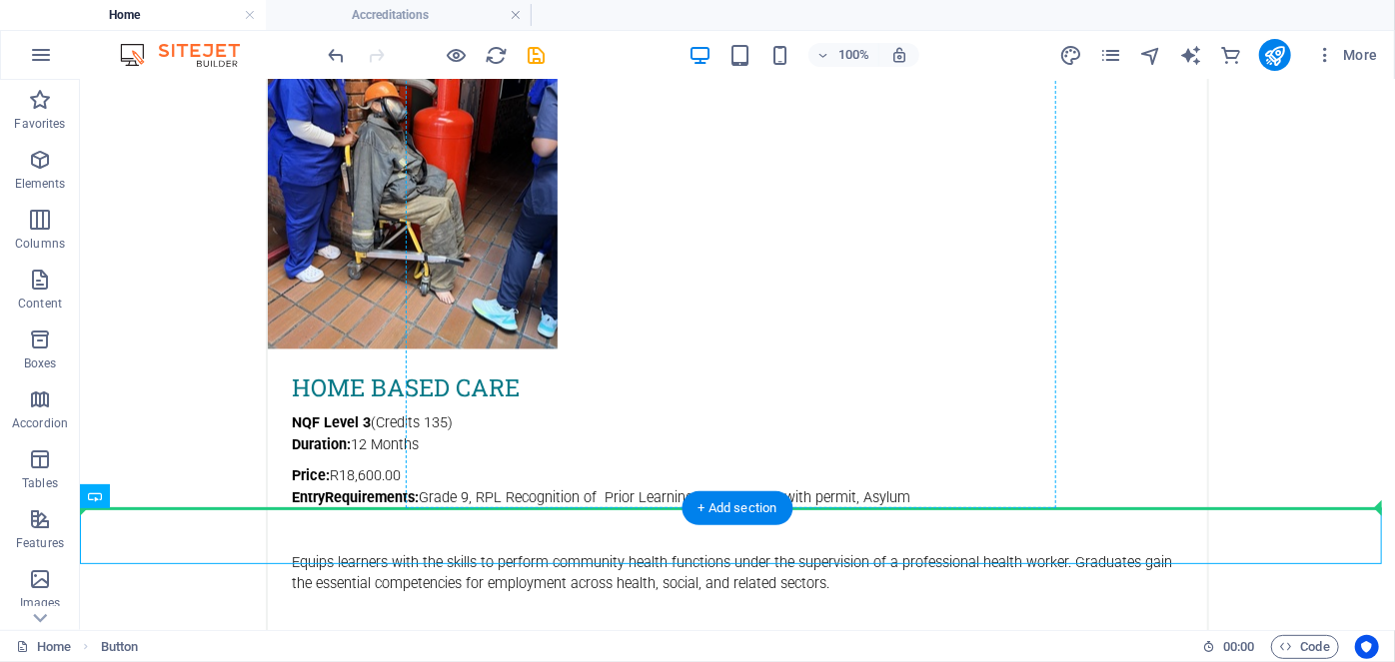
drag, startPoint x: 250, startPoint y: 554, endPoint x: 493, endPoint y: 375, distance: 301.6
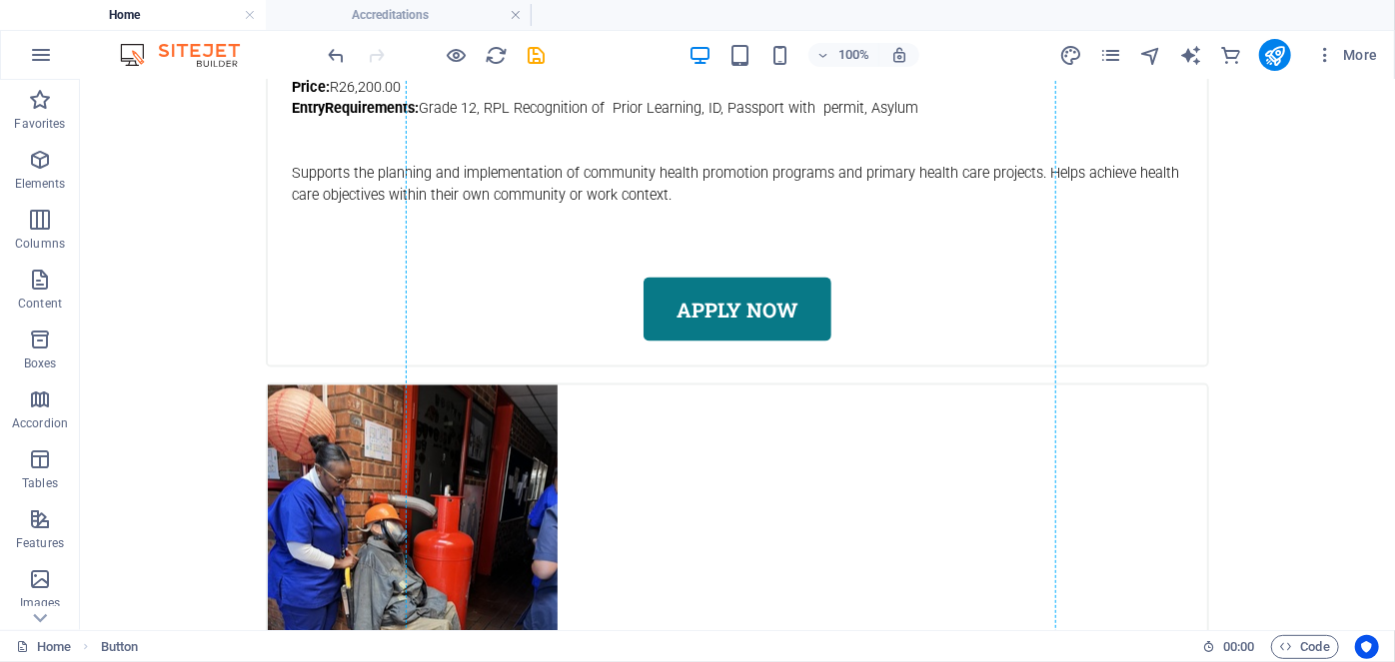
scroll to position [5414, 0]
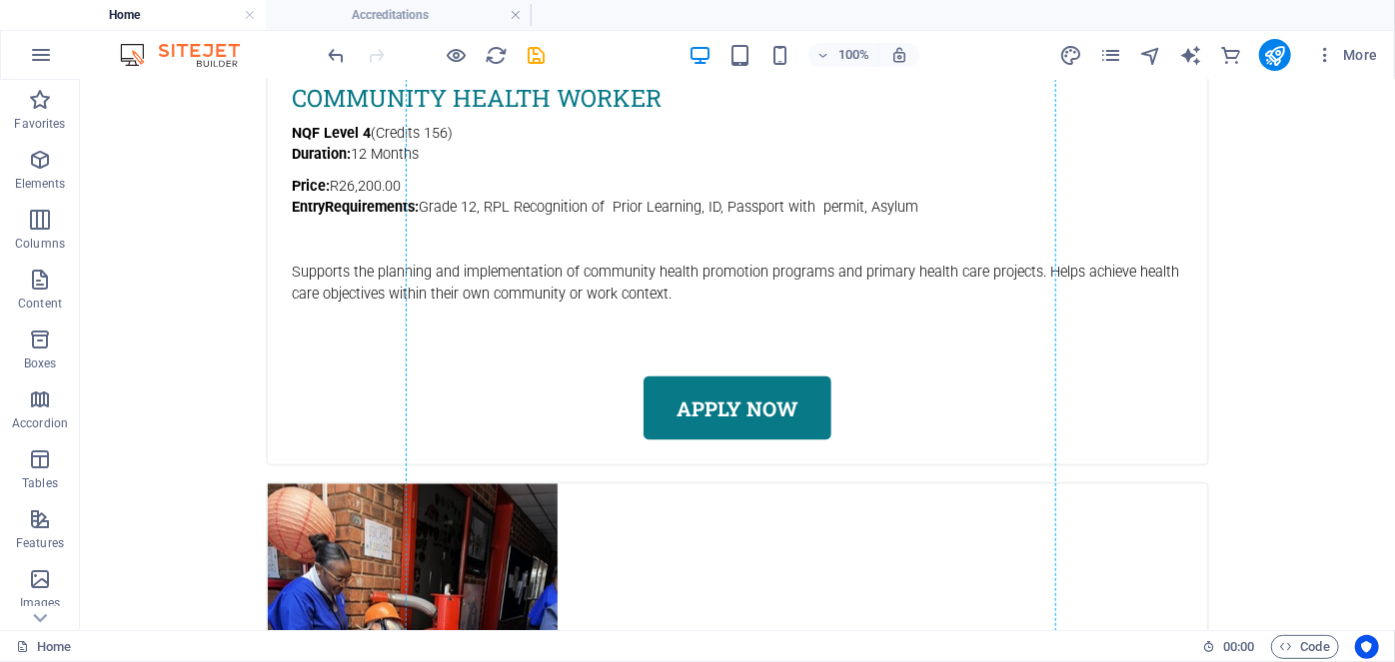
drag, startPoint x: 287, startPoint y: 550, endPoint x: 632, endPoint y: 210, distance: 484.0
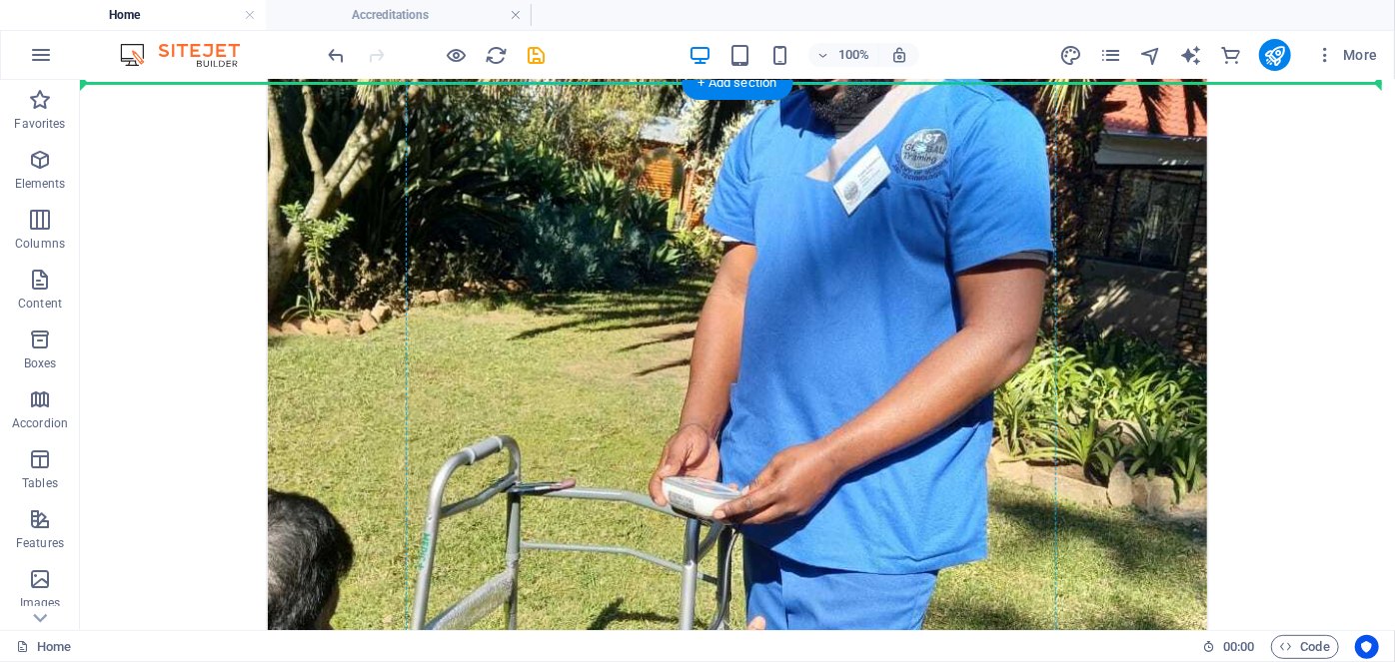
scroll to position [4462, 0]
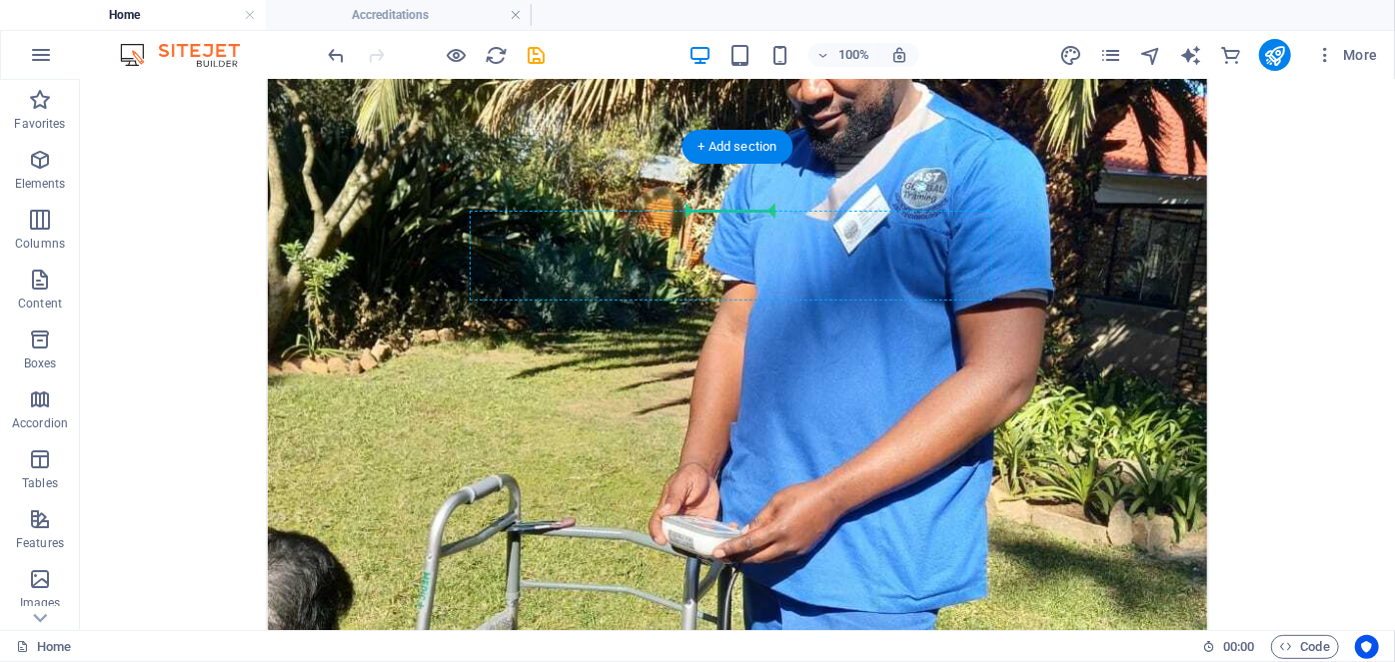
drag, startPoint x: 230, startPoint y: 573, endPoint x: 714, endPoint y: 241, distance: 587.3
